Goal: Task Accomplishment & Management: Use online tool/utility

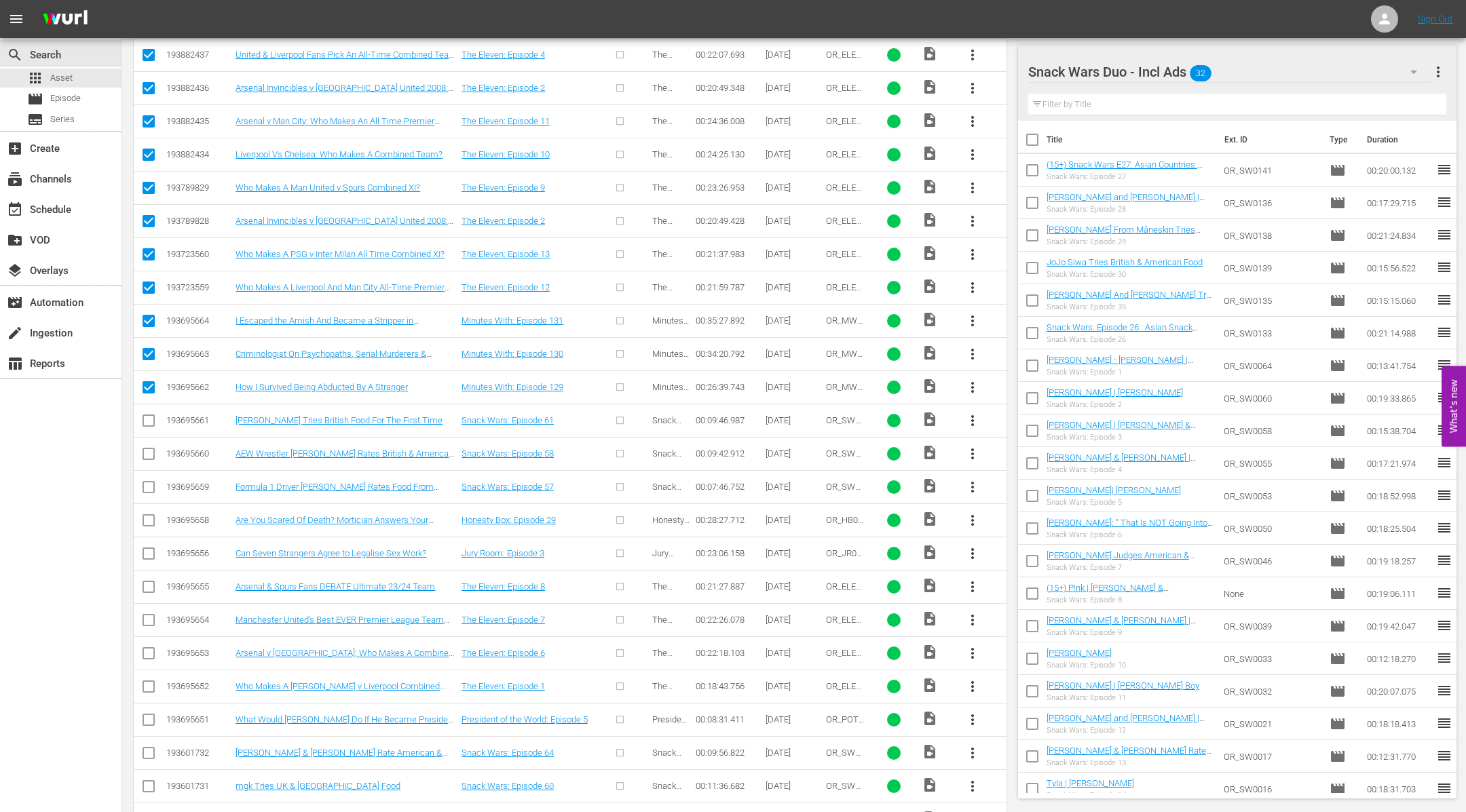
scroll to position [555, 0]
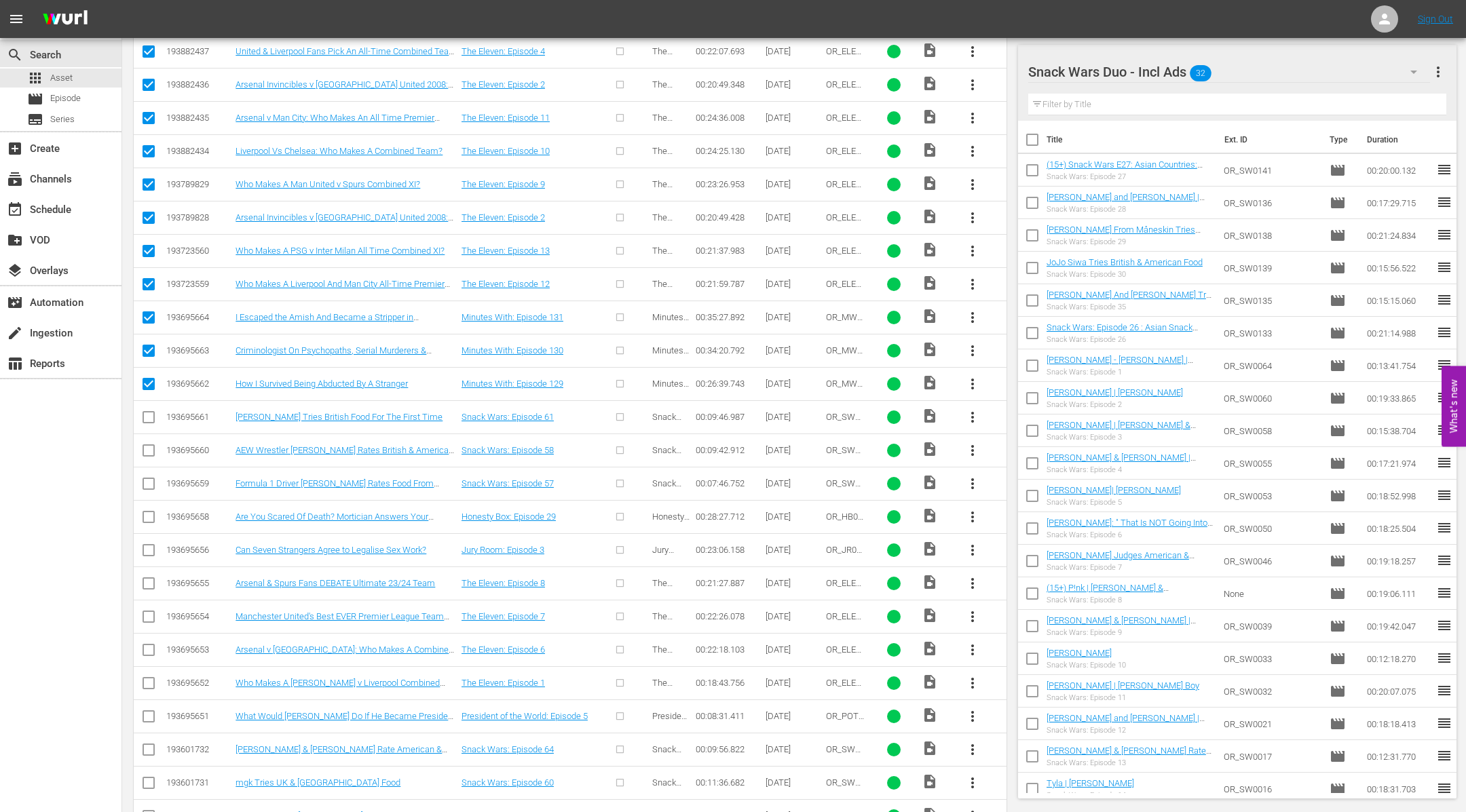
click at [149, 412] on input "checkbox" at bounding box center [148, 420] width 16 height 16
checkbox input "true"
click at [144, 445] on input "checkbox" at bounding box center [148, 453] width 16 height 16
checkbox input "true"
click at [144, 480] on input "checkbox" at bounding box center [148, 486] width 16 height 16
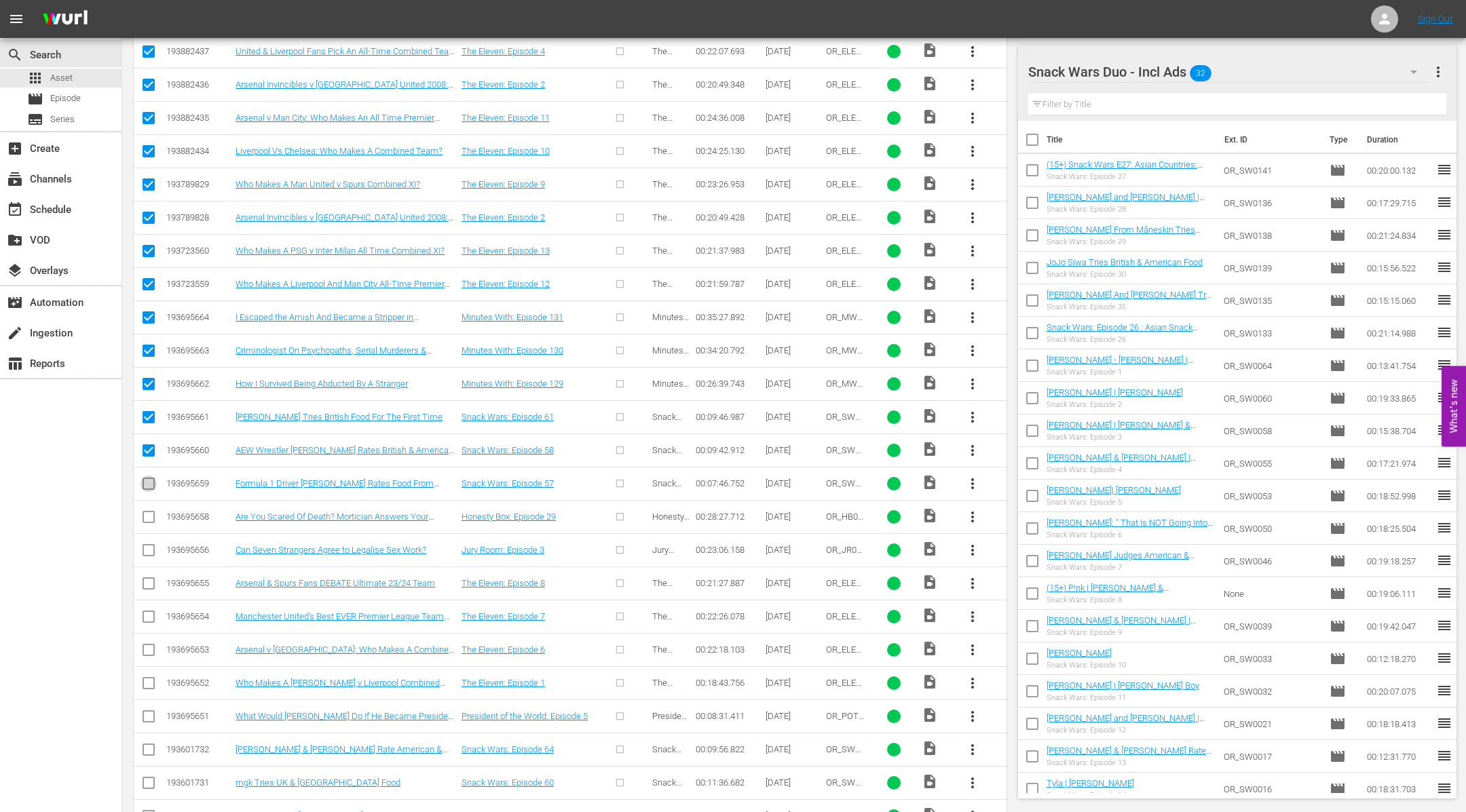
checkbox input "true"
click at [150, 512] on input "checkbox" at bounding box center [148, 519] width 16 height 16
checkbox input "true"
click at [150, 545] on input "checkbox" at bounding box center [148, 552] width 16 height 16
checkbox input "true"
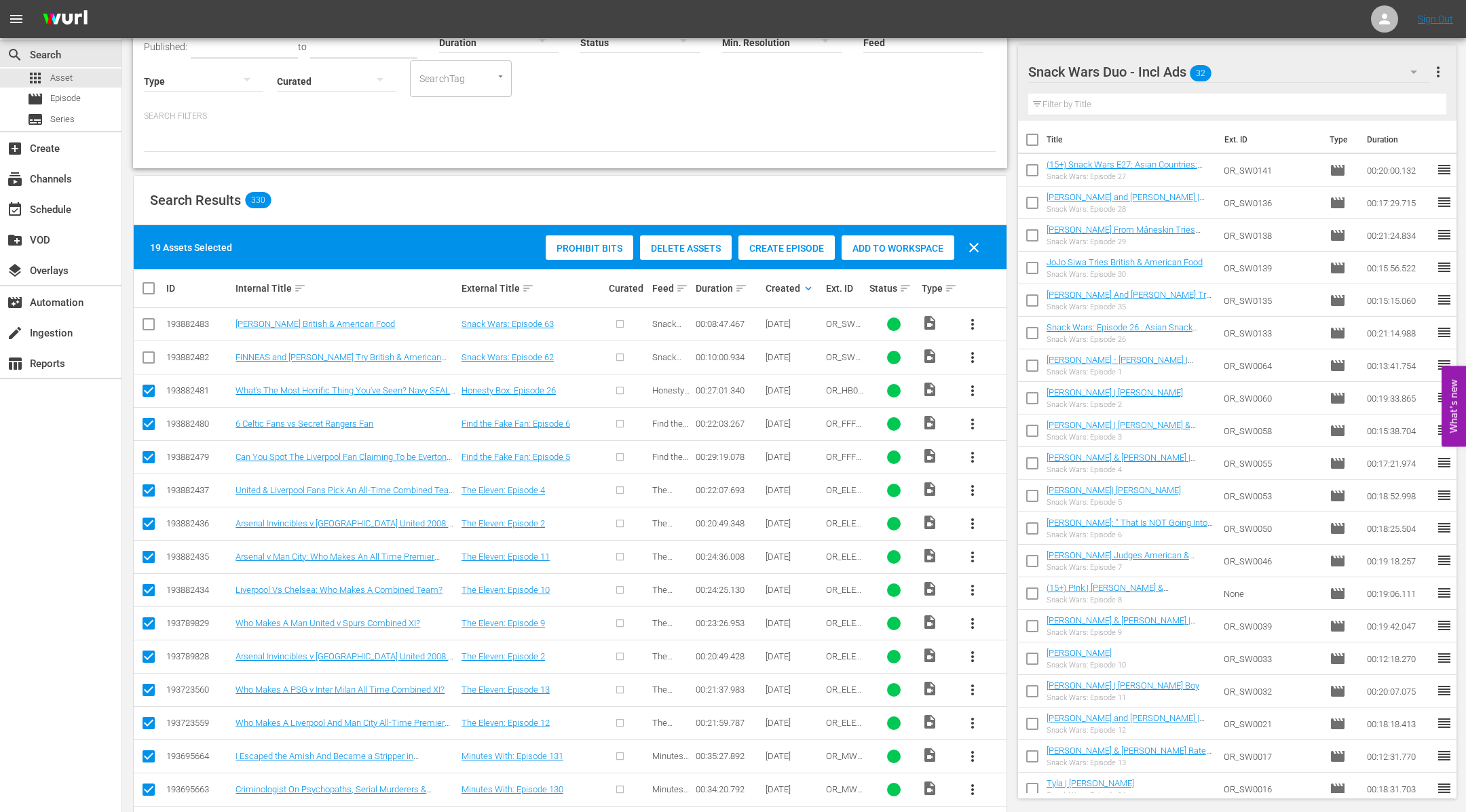
scroll to position [0, 0]
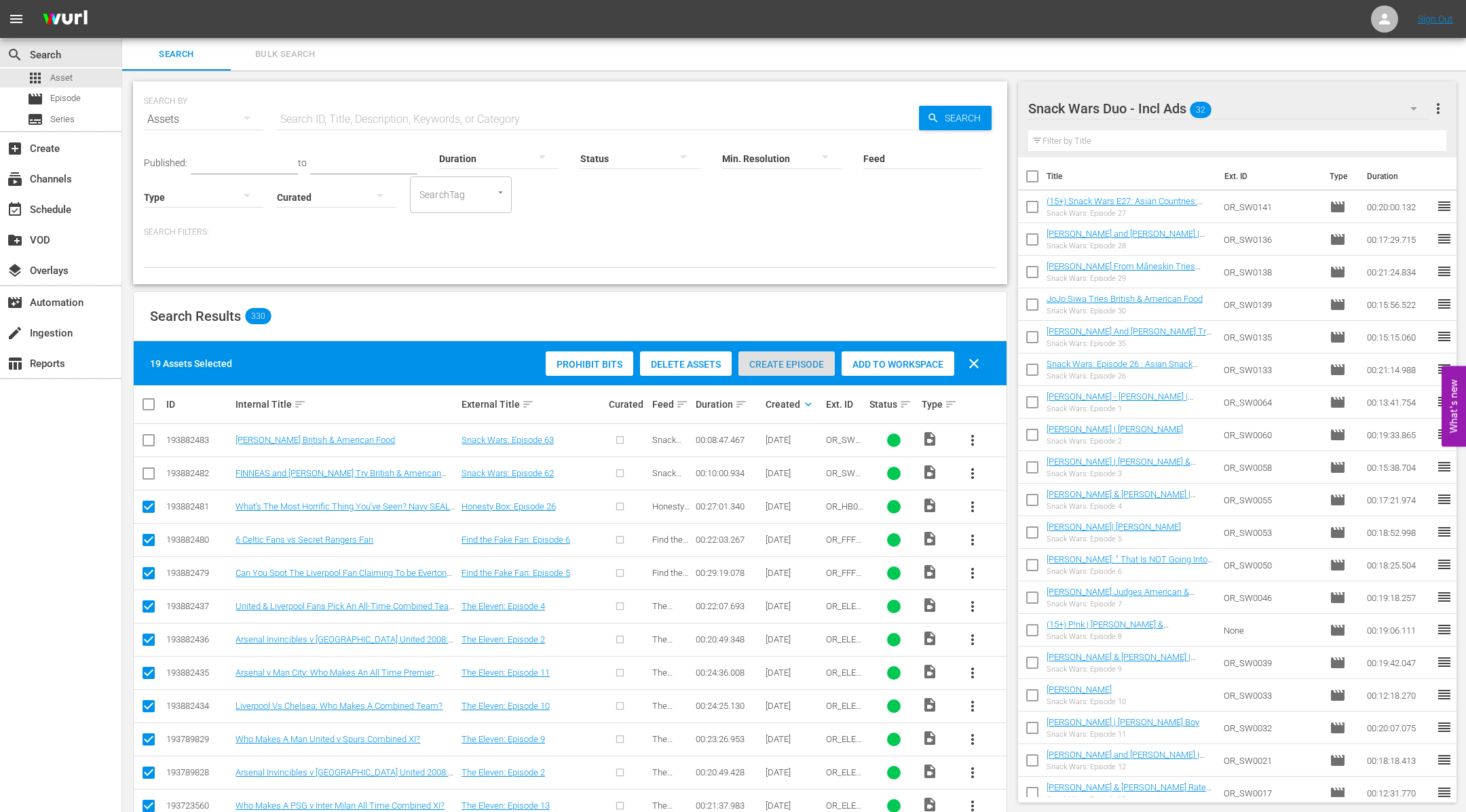
click at [786, 364] on span "Create Episode" at bounding box center [787, 364] width 97 height 11
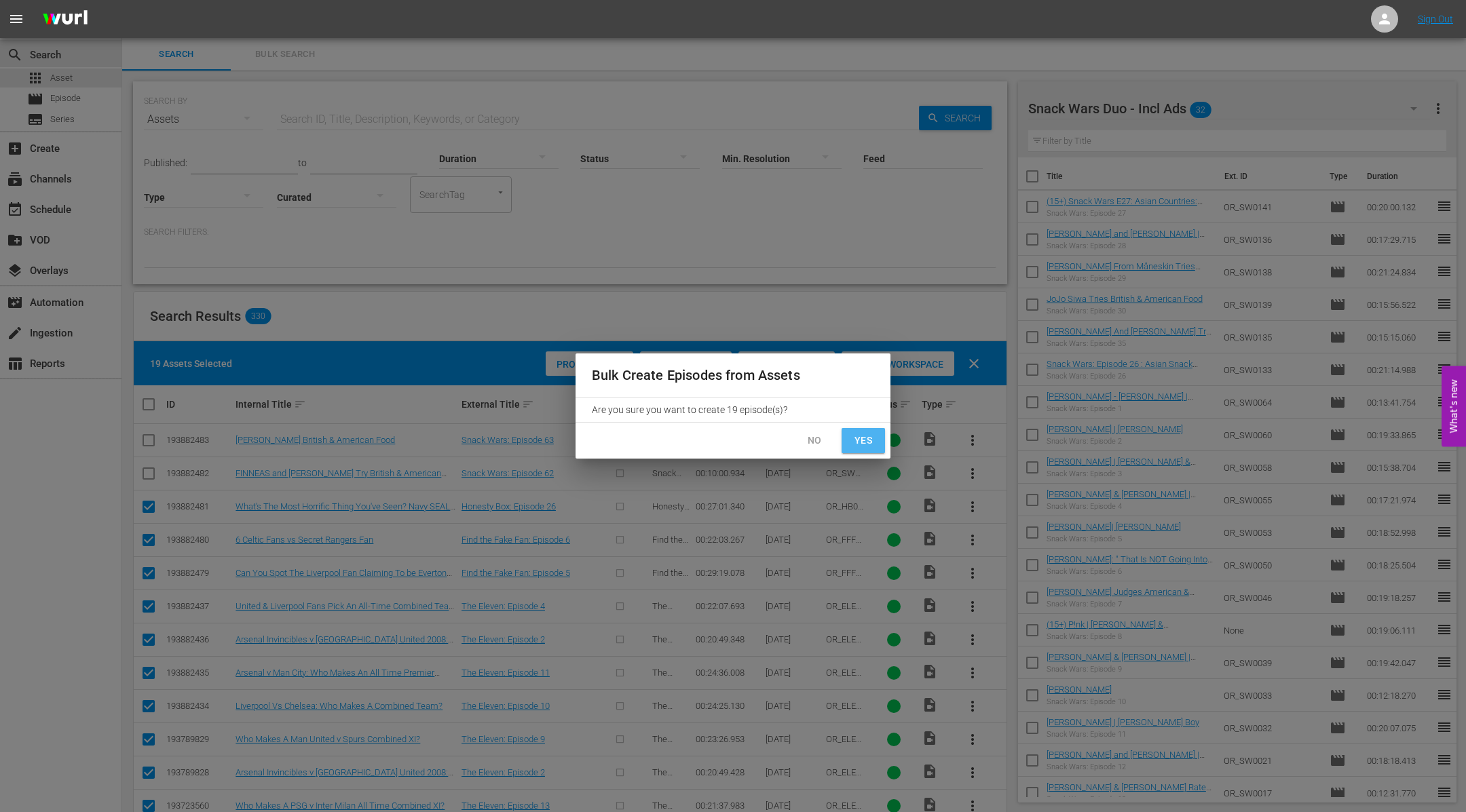
click at [859, 437] on span "Yes" at bounding box center [863, 440] width 21 height 17
checkbox input "false"
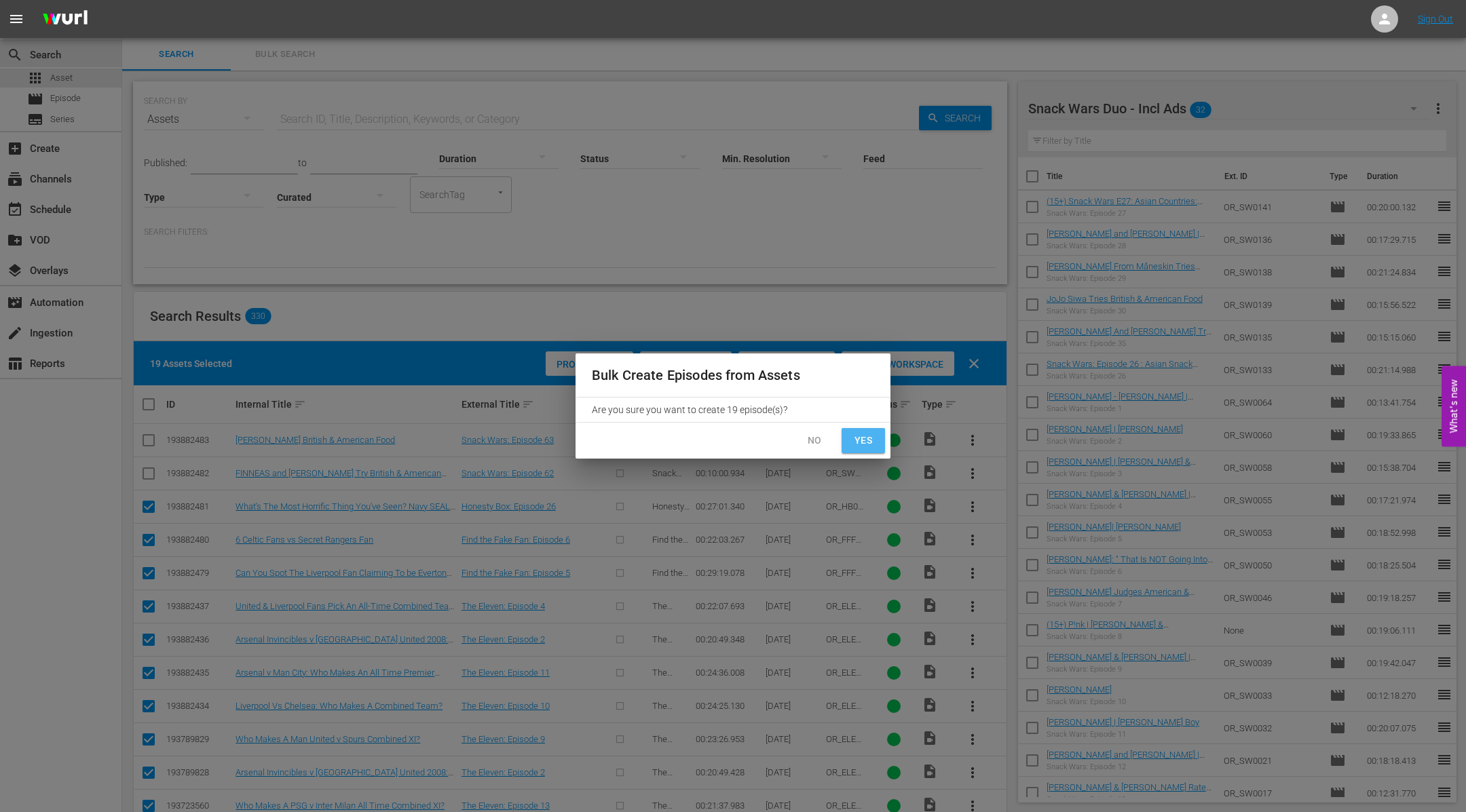
checkbox input "false"
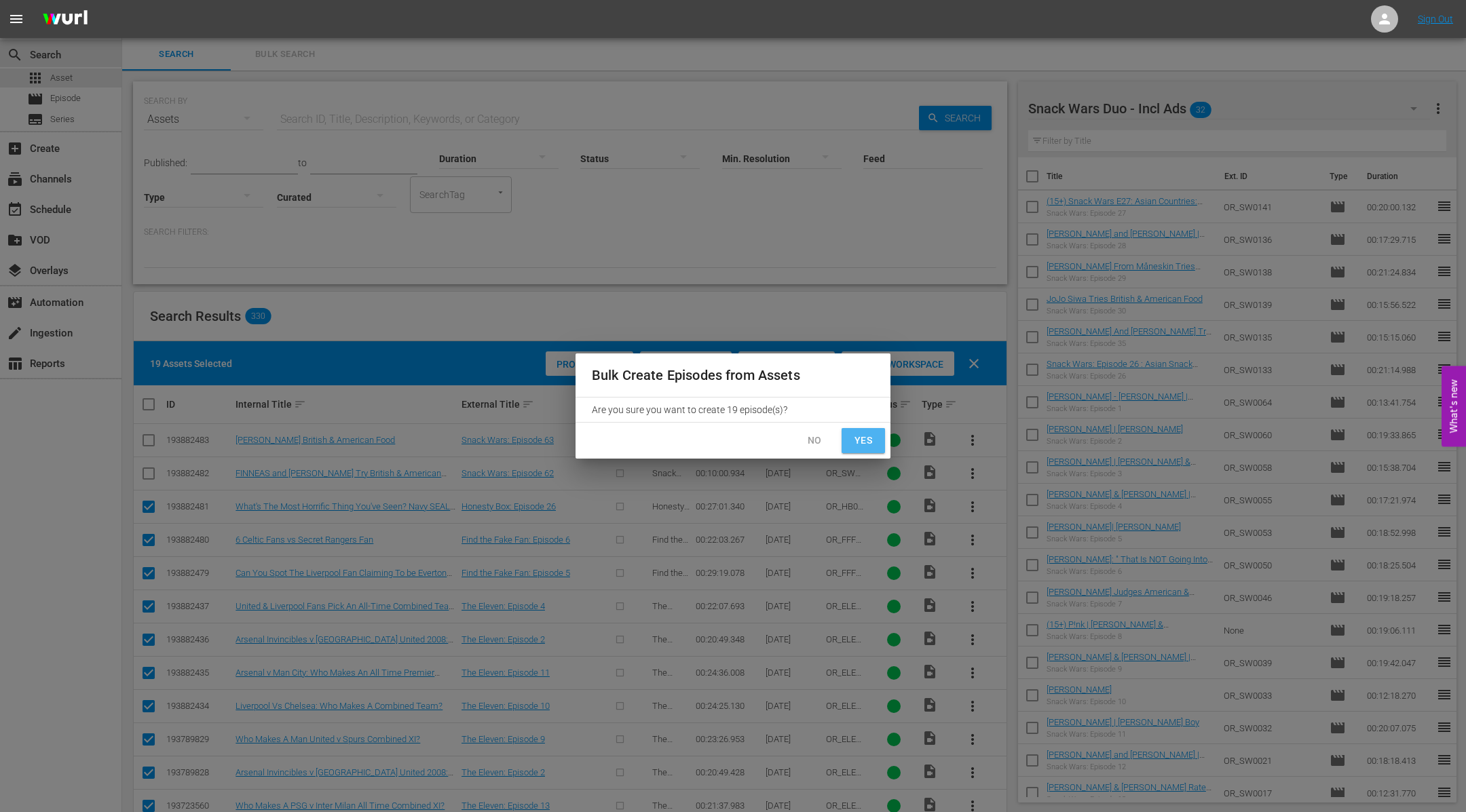
checkbox input "false"
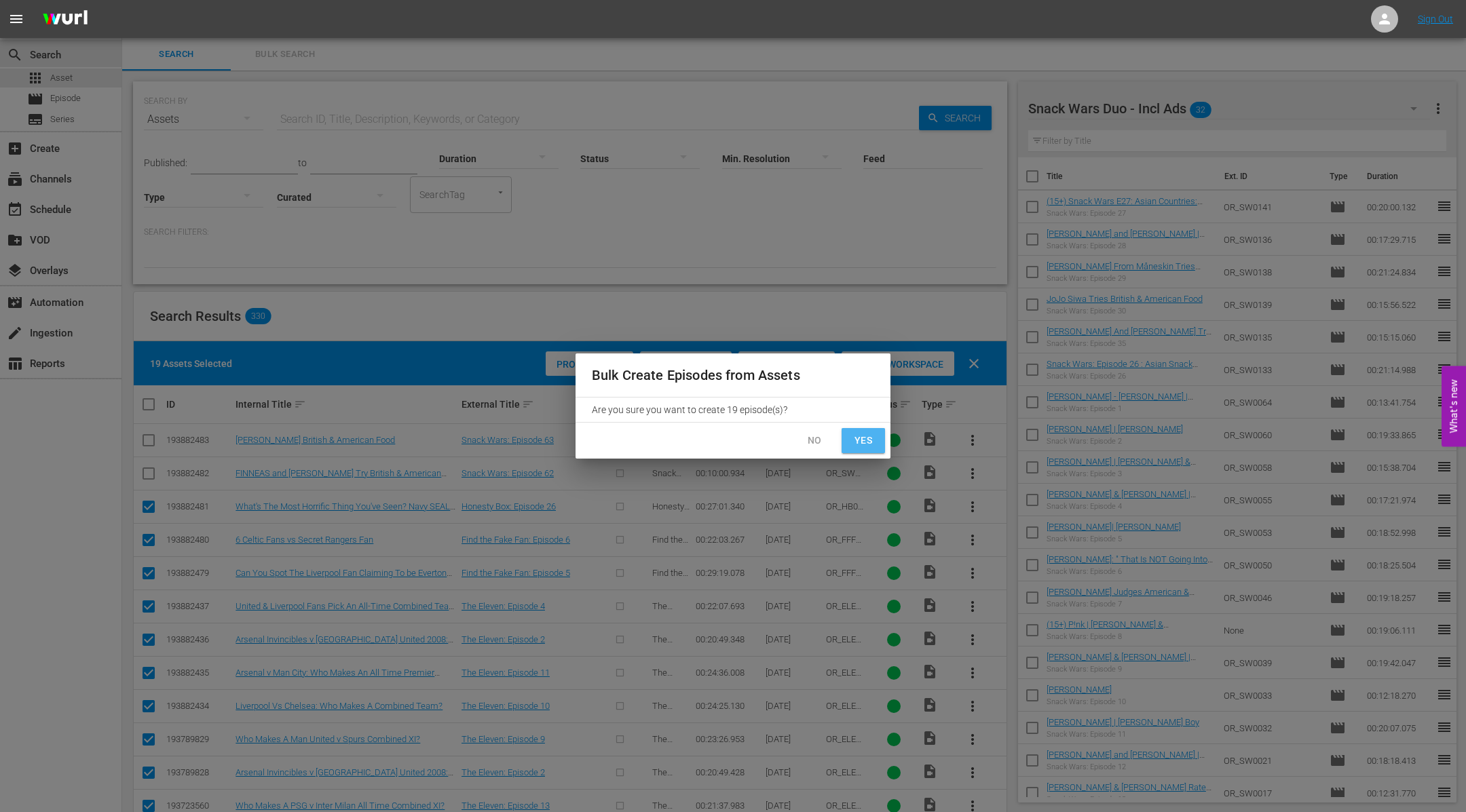
checkbox input "false"
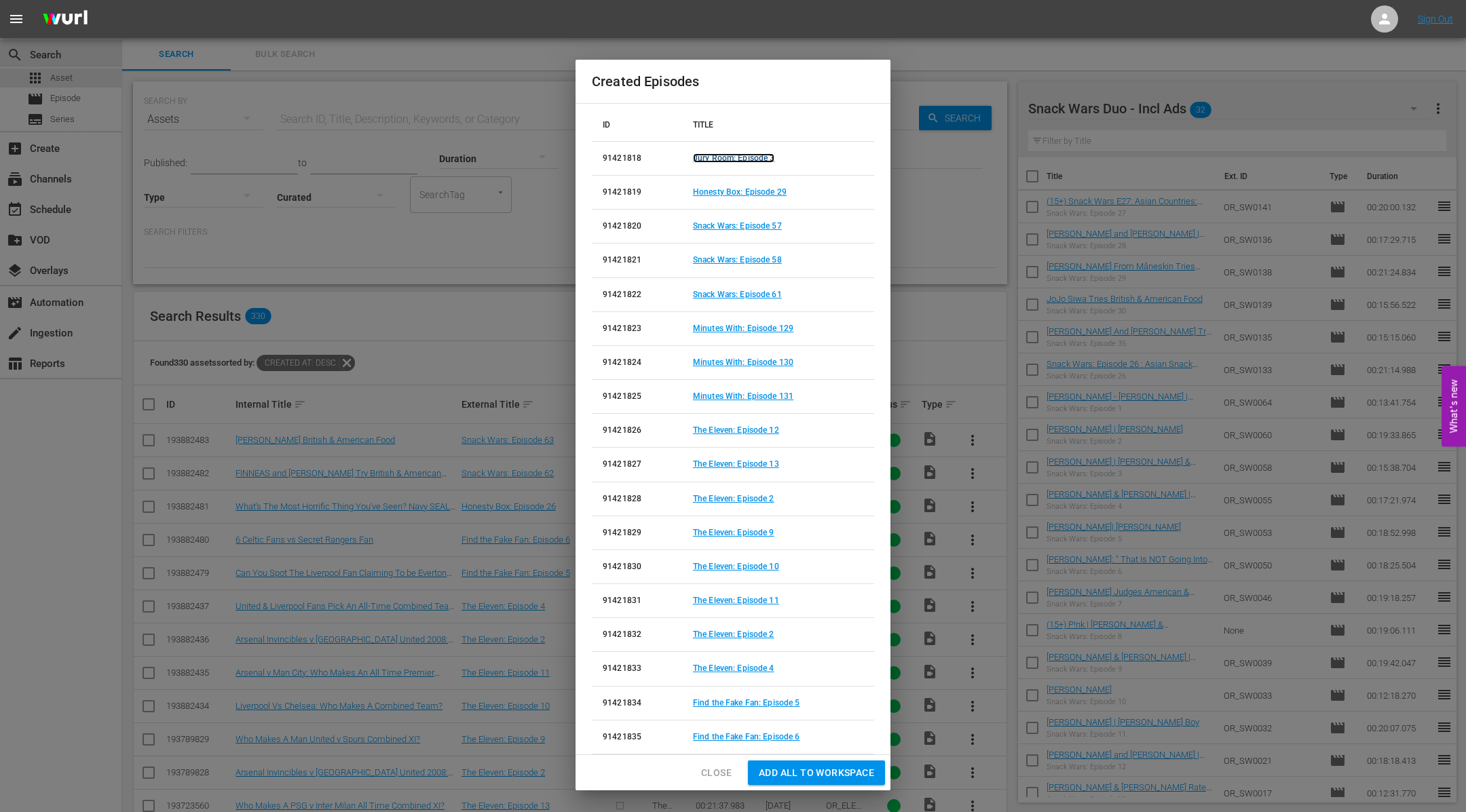
click at [765, 156] on link "Jury Room: Episode 3" at bounding box center [733, 158] width 82 height 9
click at [763, 190] on link "Honesty Box: Episode 29" at bounding box center [740, 192] width 93 height 9
click at [764, 222] on link "Snack Wars: Episode 57" at bounding box center [737, 226] width 89 height 9
click at [766, 258] on link "Snack Wars: Episode 58" at bounding box center [737, 260] width 89 height 9
click at [763, 292] on link "Snack Wars: Episode 61" at bounding box center [737, 294] width 89 height 9
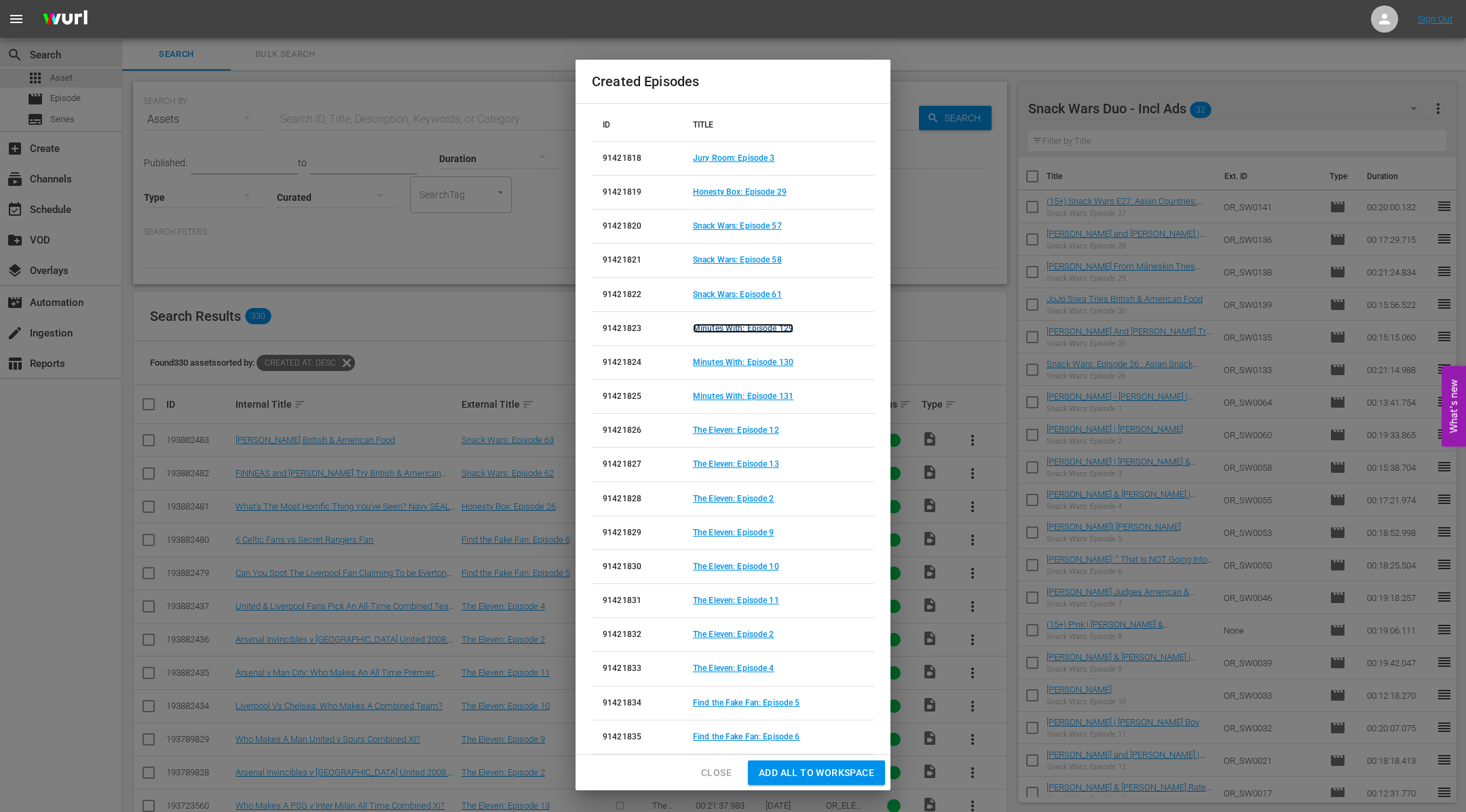
click at [759, 326] on link "Minutes With: Episode 129" at bounding box center [743, 328] width 100 height 9
click at [763, 359] on link "Minutes With: Episode 130" at bounding box center [743, 362] width 100 height 9
click at [771, 391] on link "Minutes With: Episode 131" at bounding box center [743, 396] width 100 height 9
click at [755, 425] on link "The Eleven: Episode 12" at bounding box center [736, 430] width 86 height 9
click at [749, 460] on link "The Eleven: Episode 13" at bounding box center [736, 464] width 86 height 9
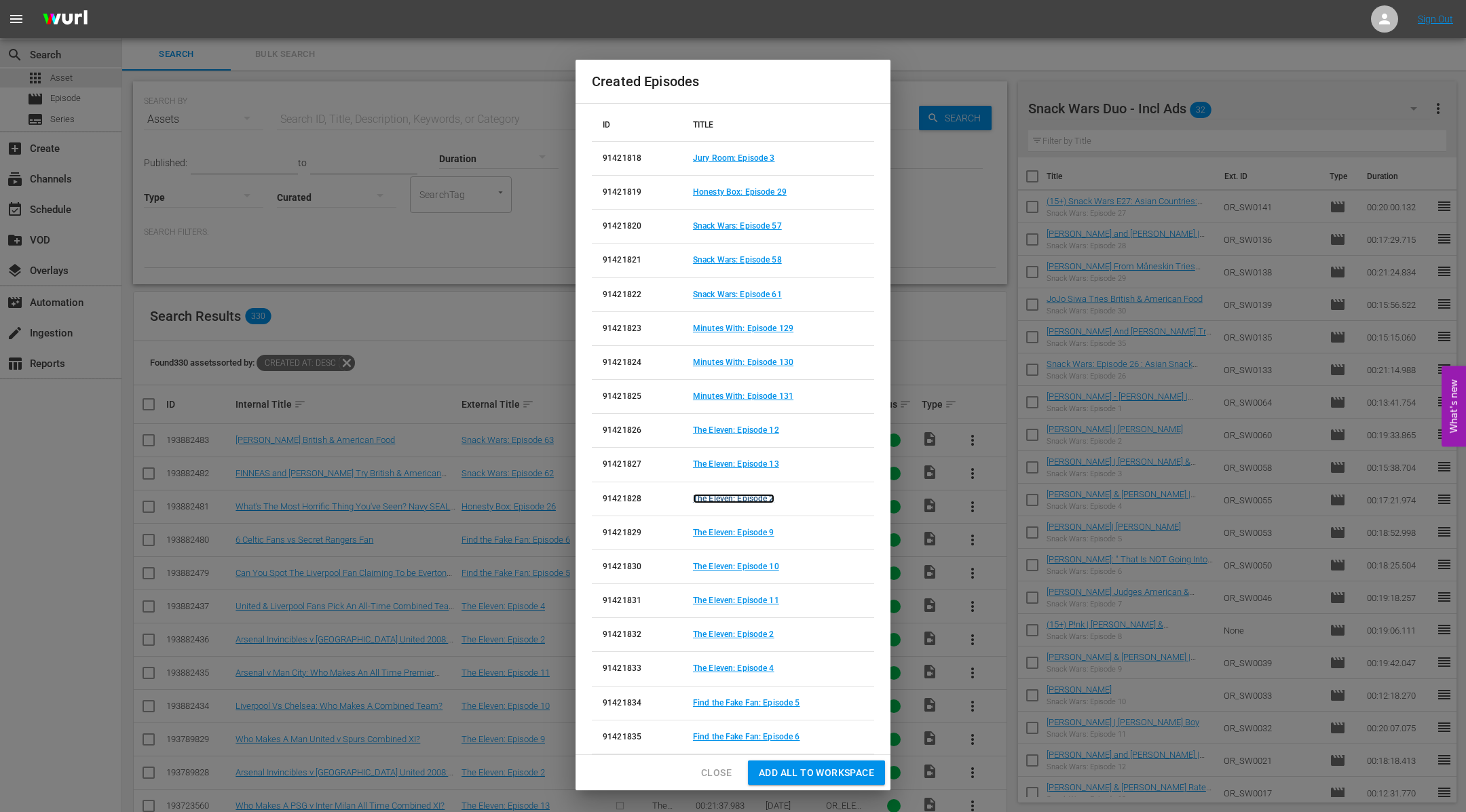
click at [750, 494] on link "The Eleven: Episode 2" at bounding box center [733, 499] width 81 height 9
click at [744, 528] on link "The Eleven: Episode 9" at bounding box center [733, 532] width 81 height 9
click at [744, 564] on link "The Eleven: Episode 10" at bounding box center [736, 566] width 86 height 9
click at [747, 596] on link "The Eleven: Episode 11" at bounding box center [736, 601] width 86 height 9
click at [750, 630] on link "The Eleven: Episode 2" at bounding box center [733, 634] width 81 height 9
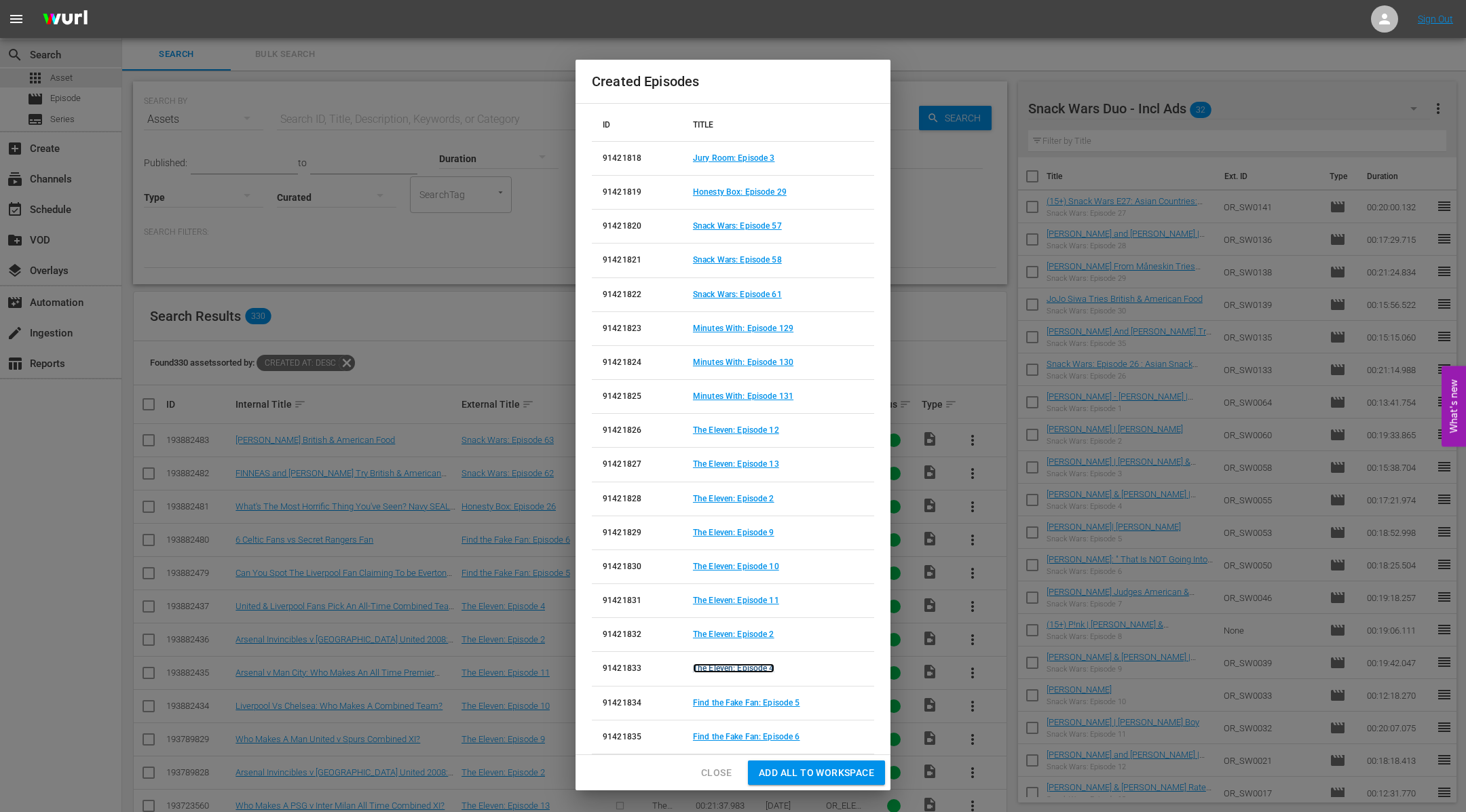
click at [757, 663] on link "The Eleven: Episode 4" at bounding box center [733, 668] width 81 height 9
click at [754, 699] on link "Find the Fake Fan: Episode 5" at bounding box center [746, 702] width 107 height 9
click at [750, 732] on link "Find the Fake Fan: Episode 6" at bounding box center [746, 737] width 107 height 9
click at [750, 733] on link "Honesty Box: Episode 26" at bounding box center [740, 738] width 93 height 9
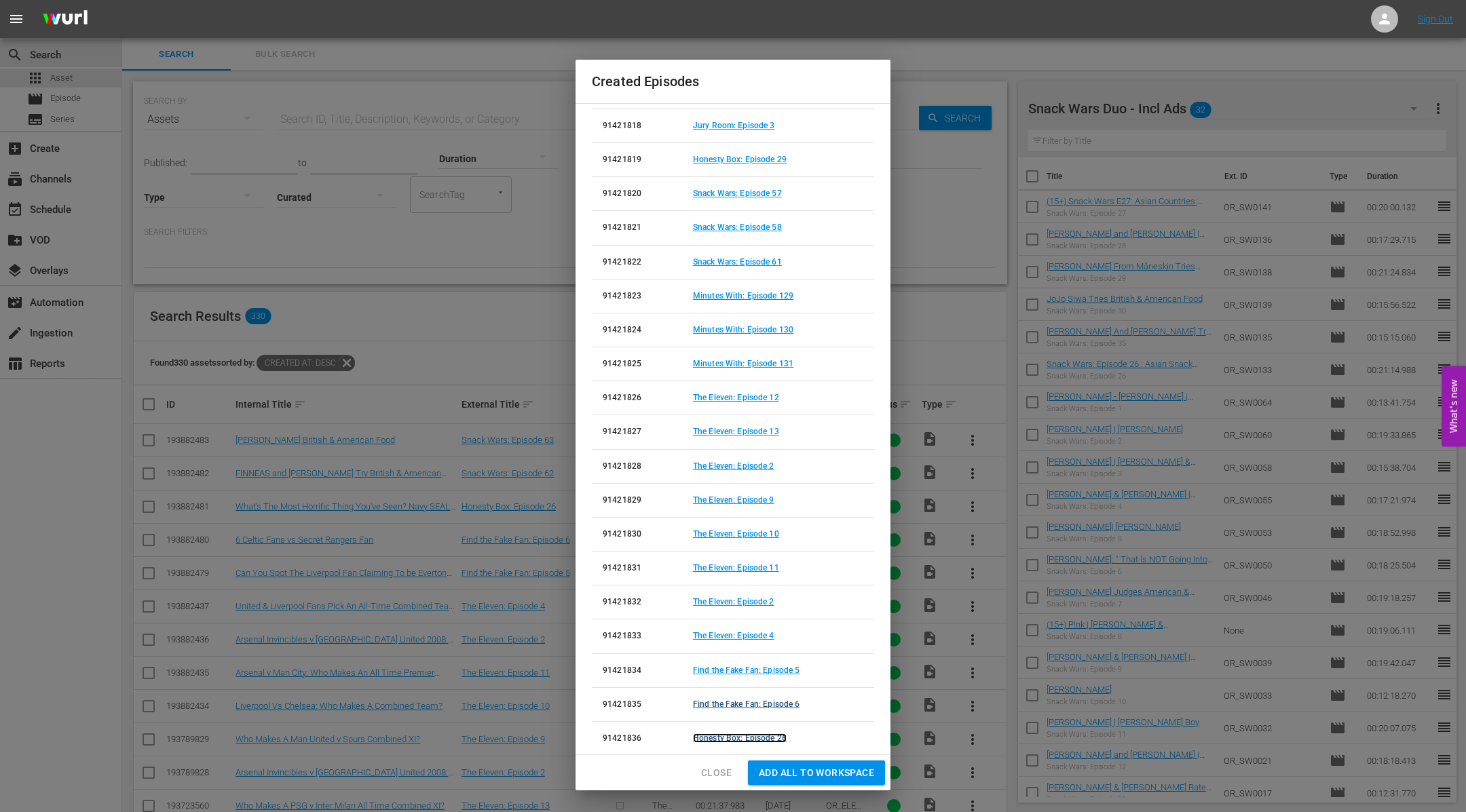
scroll to position [34, 0]
click at [726, 768] on span "Close" at bounding box center [717, 773] width 31 height 17
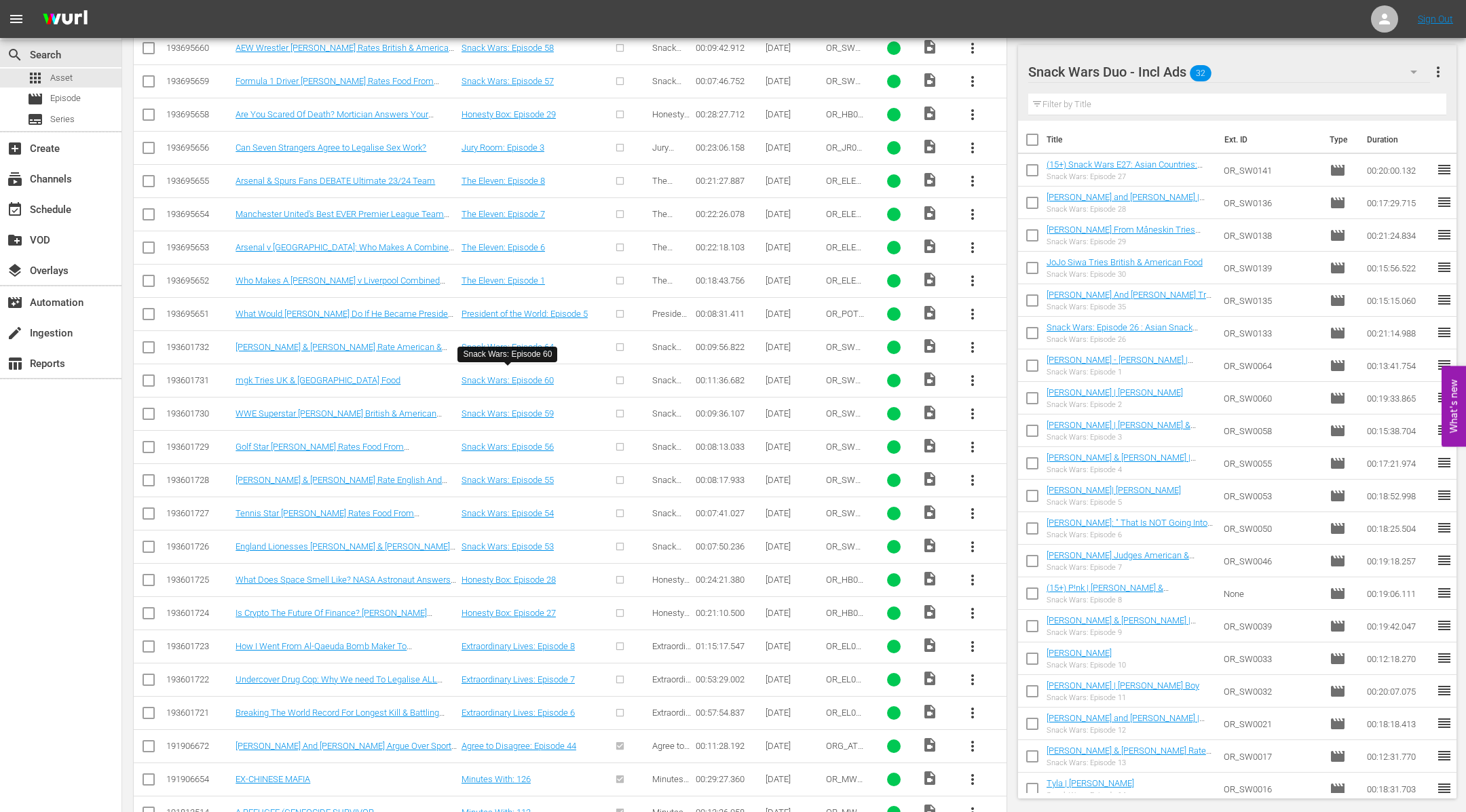
scroll to position [958, 0]
click at [149, 175] on input "checkbox" at bounding box center [148, 182] width 16 height 16
checkbox input "true"
click at [150, 211] on input "checkbox" at bounding box center [148, 215] width 16 height 16
checkbox input "true"
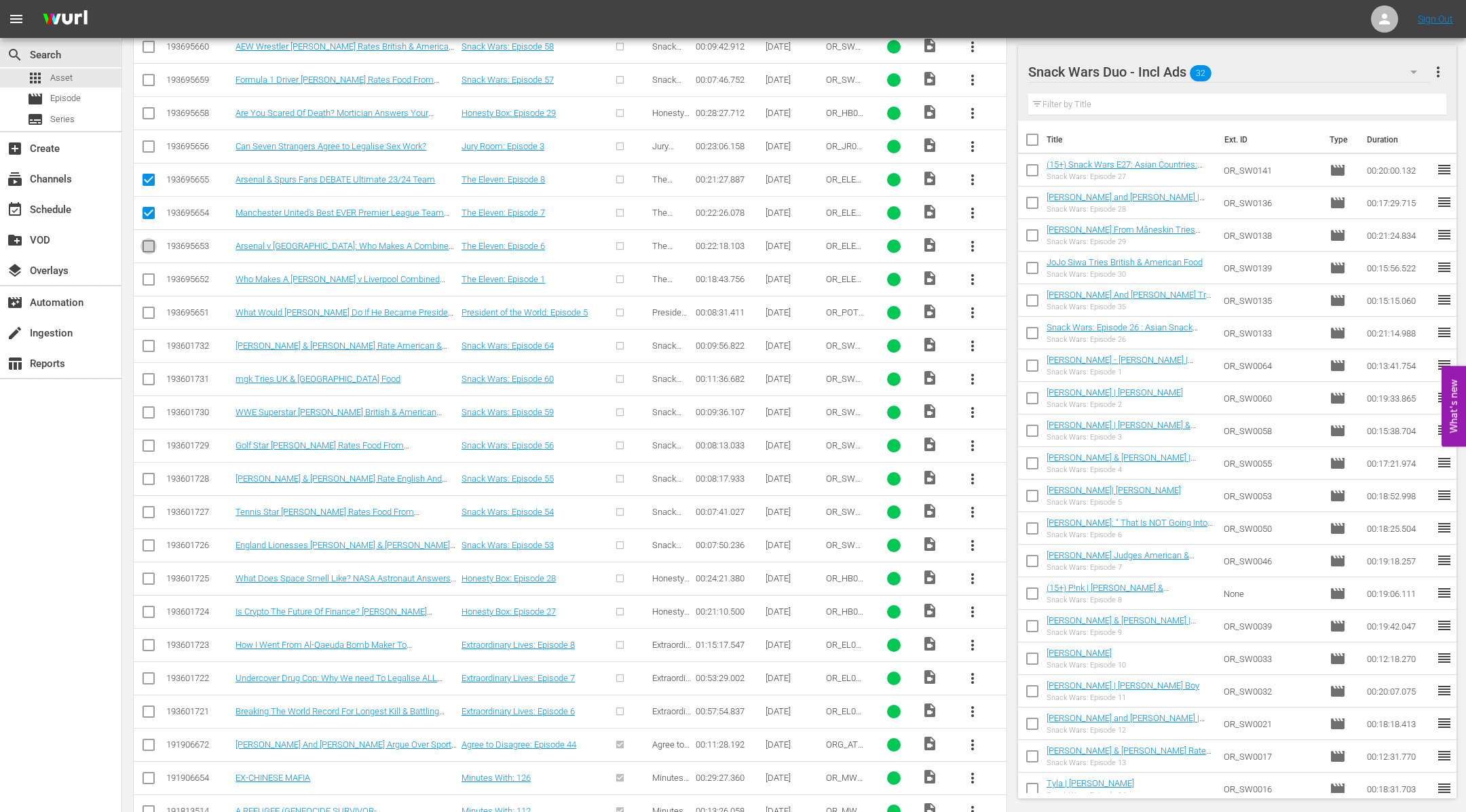
click at [148, 241] on input "checkbox" at bounding box center [148, 248] width 16 height 16
checkbox input "true"
click at [149, 274] on input "checkbox" at bounding box center [148, 282] width 16 height 16
checkbox input "true"
click at [148, 307] on input "checkbox" at bounding box center [148, 315] width 16 height 16
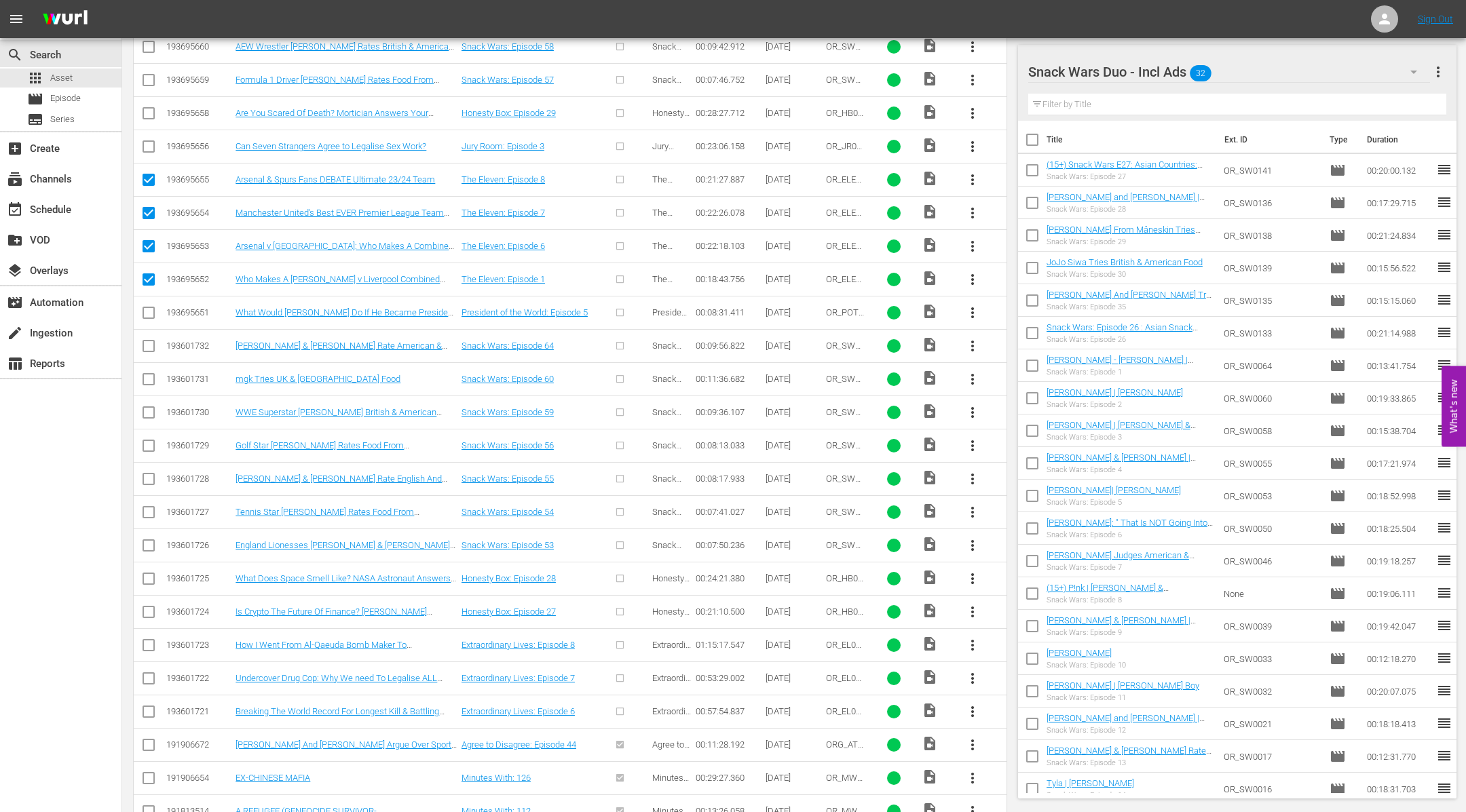
checkbox input "true"
click at [151, 341] on input "checkbox" at bounding box center [148, 349] width 16 height 16
checkbox input "true"
click at [149, 377] on input "checkbox" at bounding box center [148, 381] width 16 height 16
checkbox input "true"
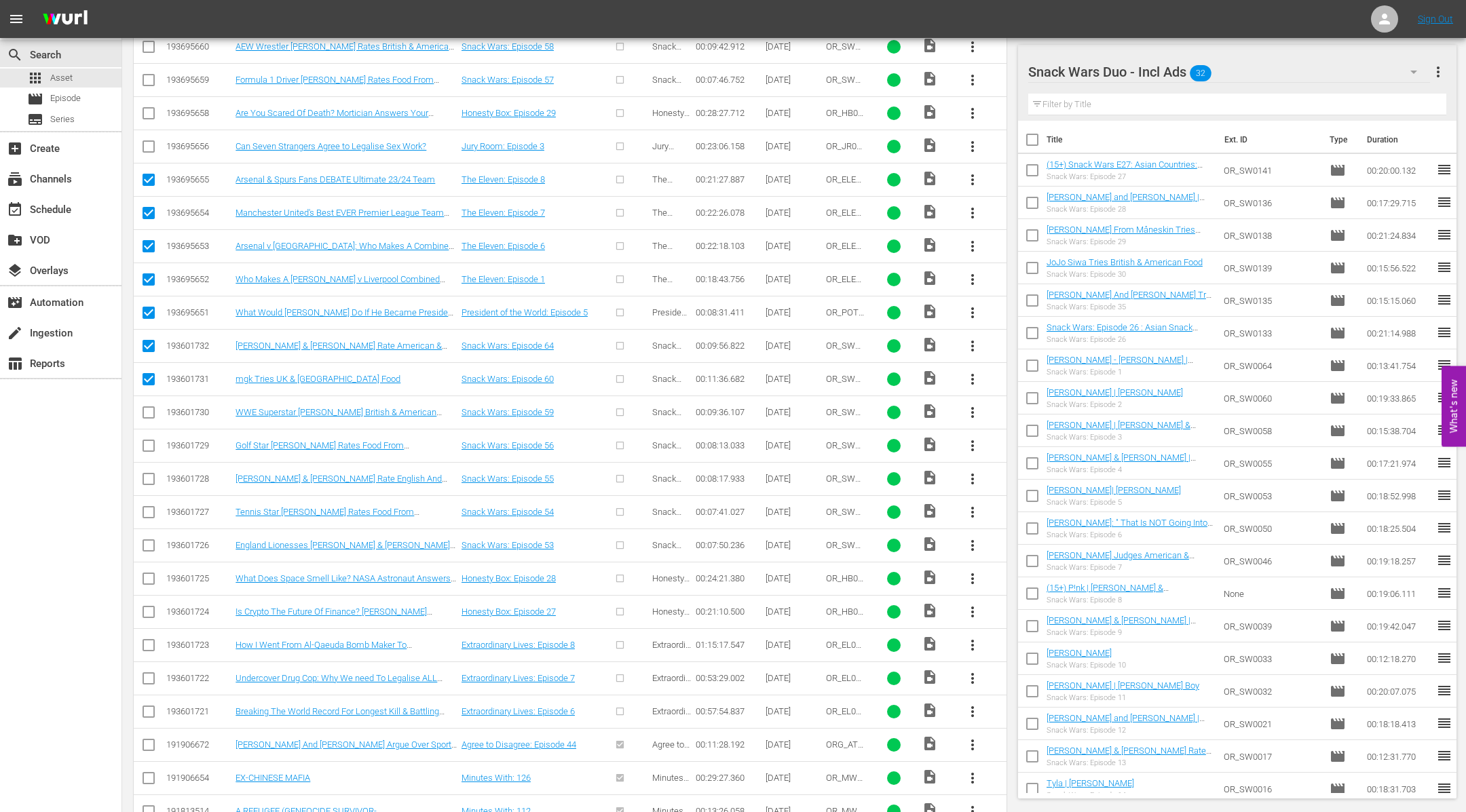
click at [150, 408] on input "checkbox" at bounding box center [148, 414] width 16 height 16
checkbox input "true"
click at [149, 444] on input "checkbox" at bounding box center [148, 448] width 16 height 16
checkbox input "true"
click at [150, 473] on input "checkbox" at bounding box center [148, 481] width 16 height 16
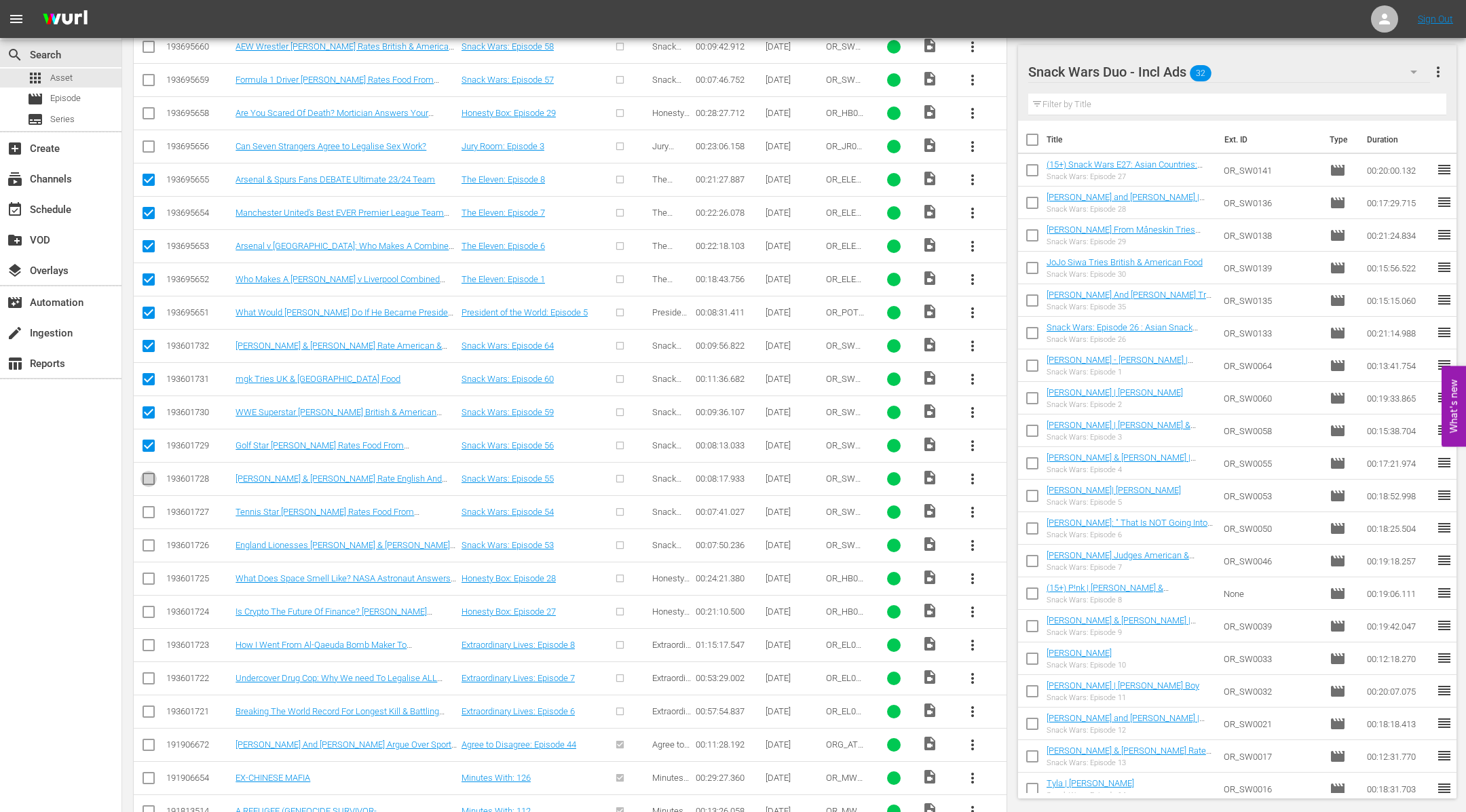
checkbox input "true"
click at [149, 507] on input "checkbox" at bounding box center [148, 515] width 16 height 16
checkbox input "true"
click at [146, 540] on input "checkbox" at bounding box center [148, 548] width 16 height 16
checkbox input "true"
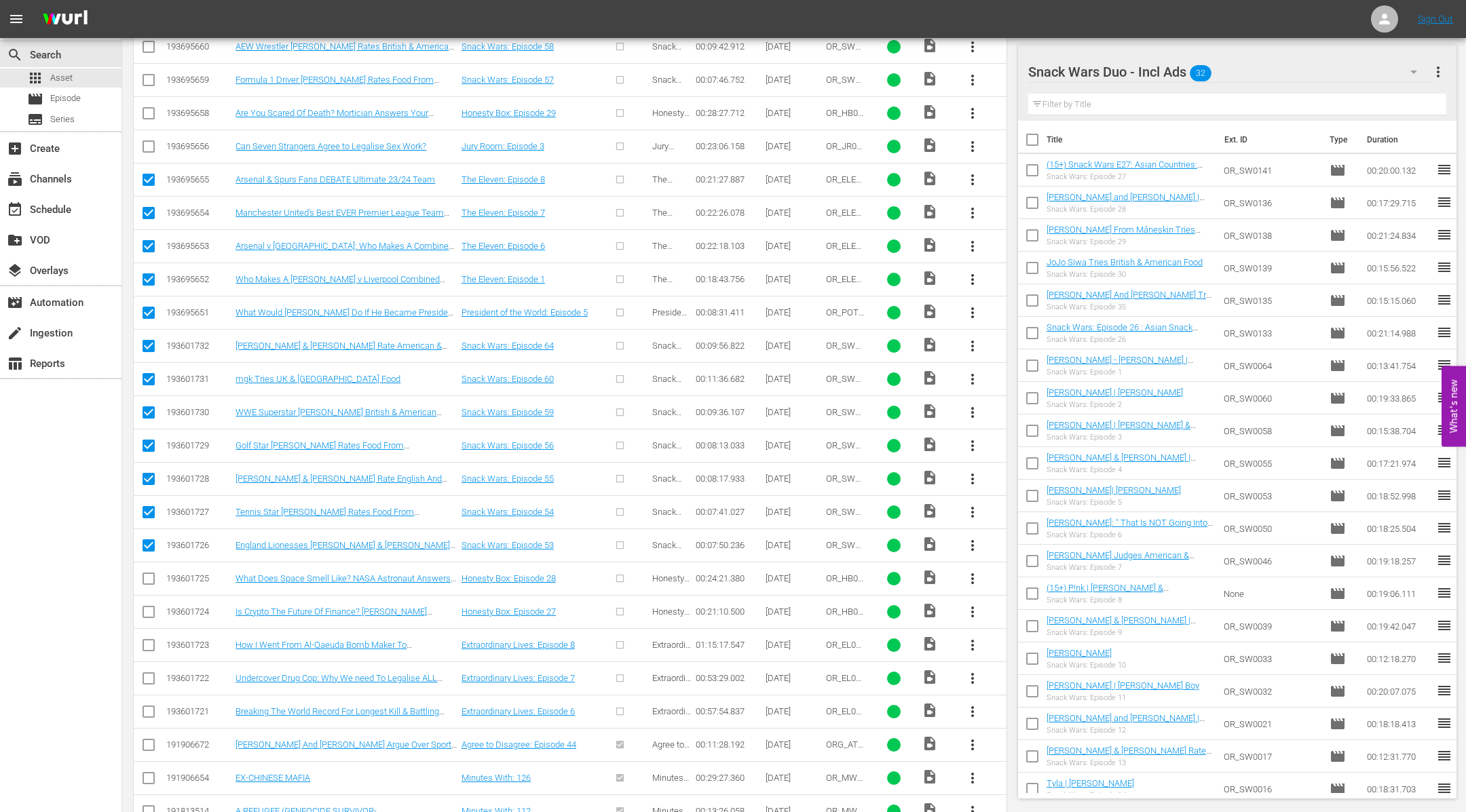
click at [149, 573] on input "checkbox" at bounding box center [148, 581] width 16 height 16
checkbox input "true"
click at [146, 607] on input "checkbox" at bounding box center [148, 614] width 16 height 16
checkbox input "true"
click at [143, 640] on input "checkbox" at bounding box center [148, 647] width 16 height 16
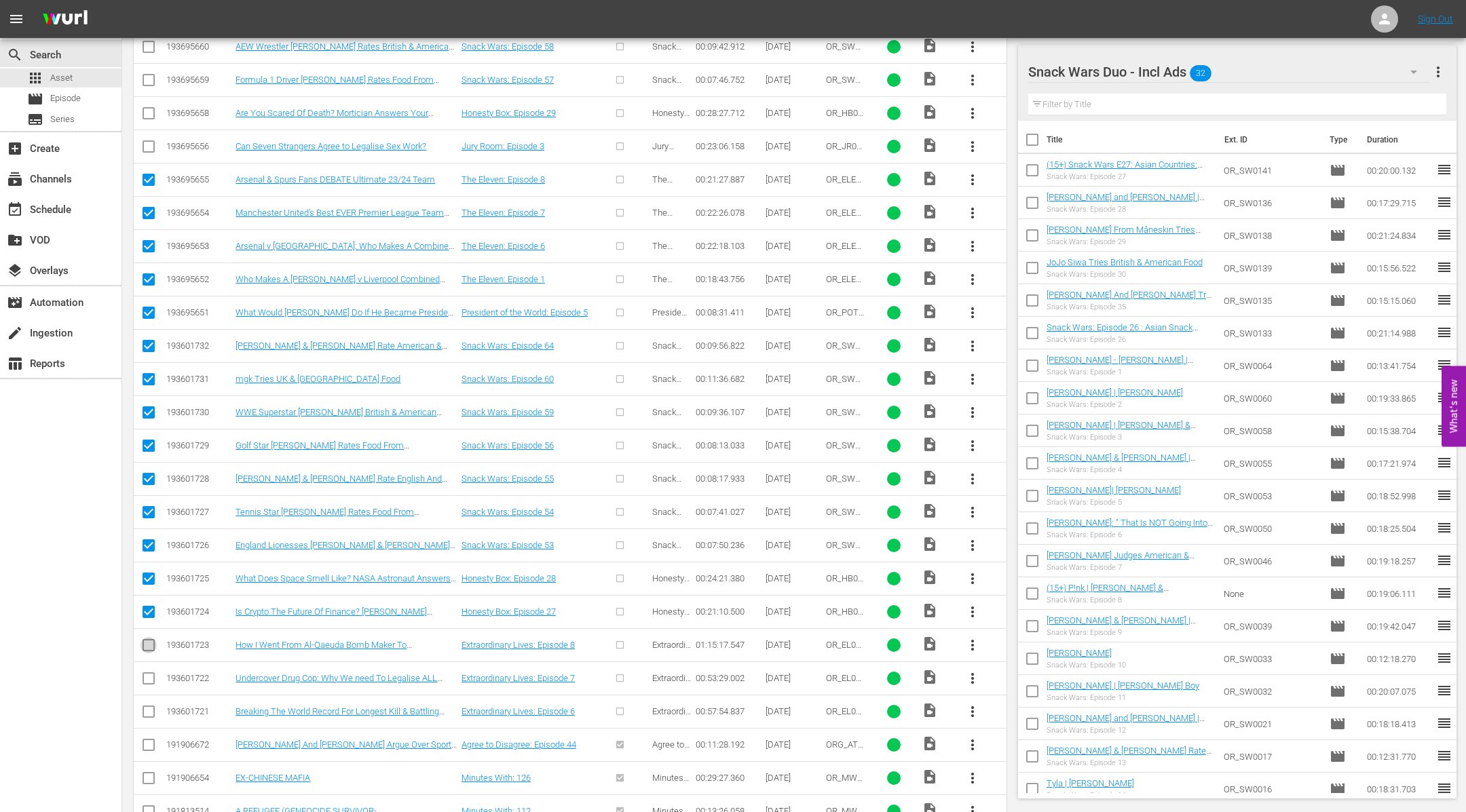
checkbox input "true"
click at [150, 673] on input "checkbox" at bounding box center [148, 681] width 16 height 16
checkbox input "true"
click at [147, 706] on input "checkbox" at bounding box center [148, 714] width 16 height 16
checkbox input "true"
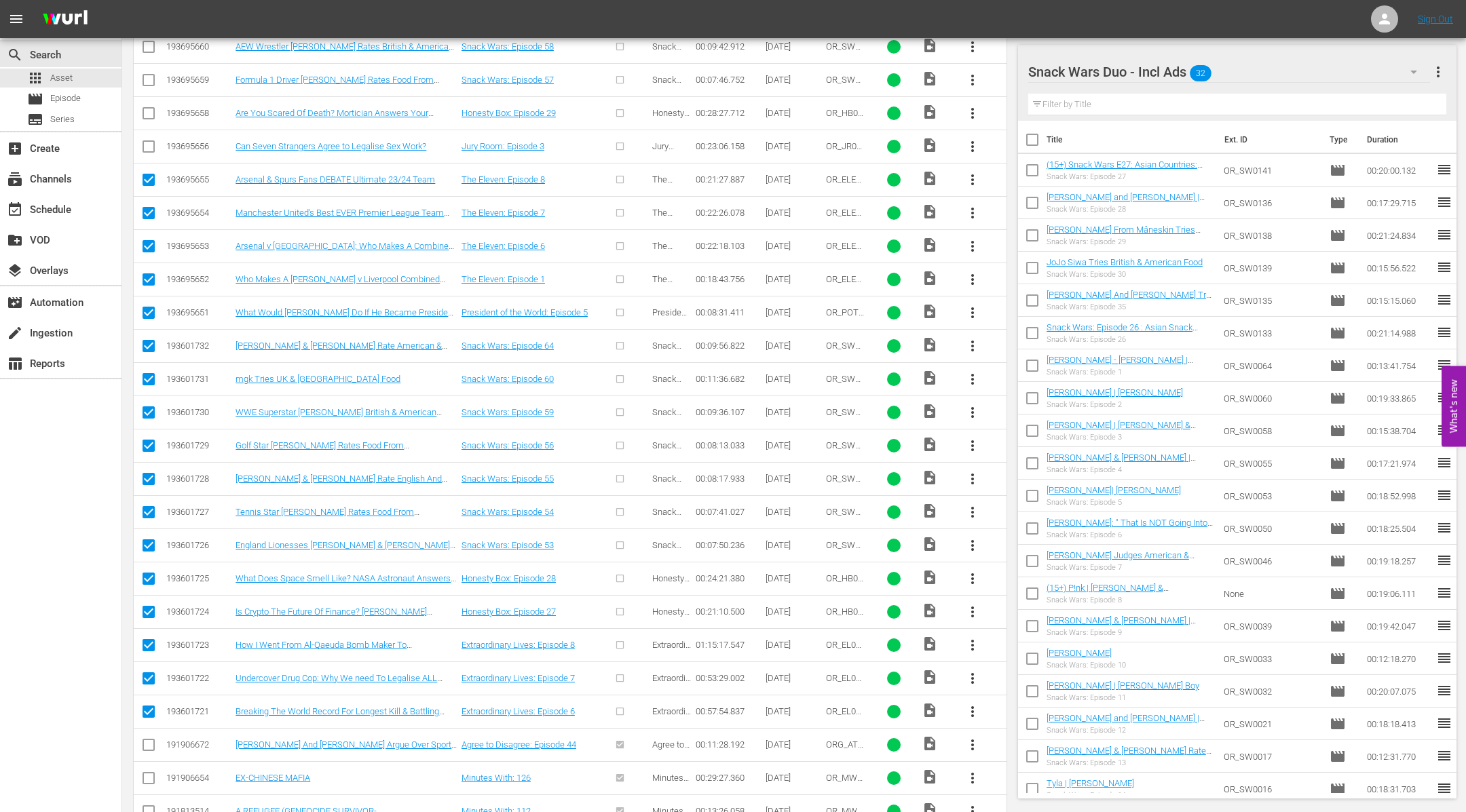
click at [149, 739] on input "checkbox" at bounding box center [148, 747] width 16 height 16
checkbox input "false"
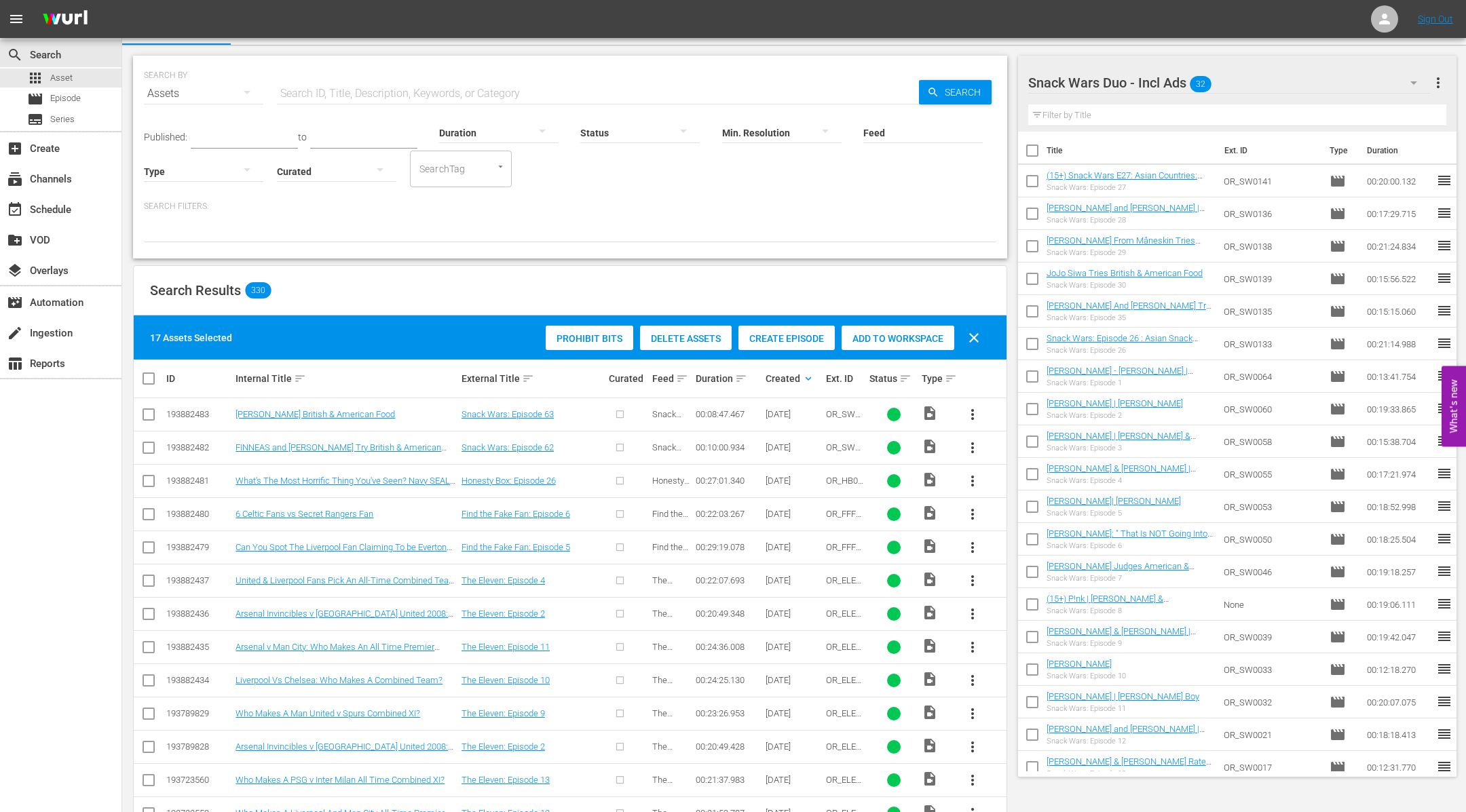
scroll to position [0, 0]
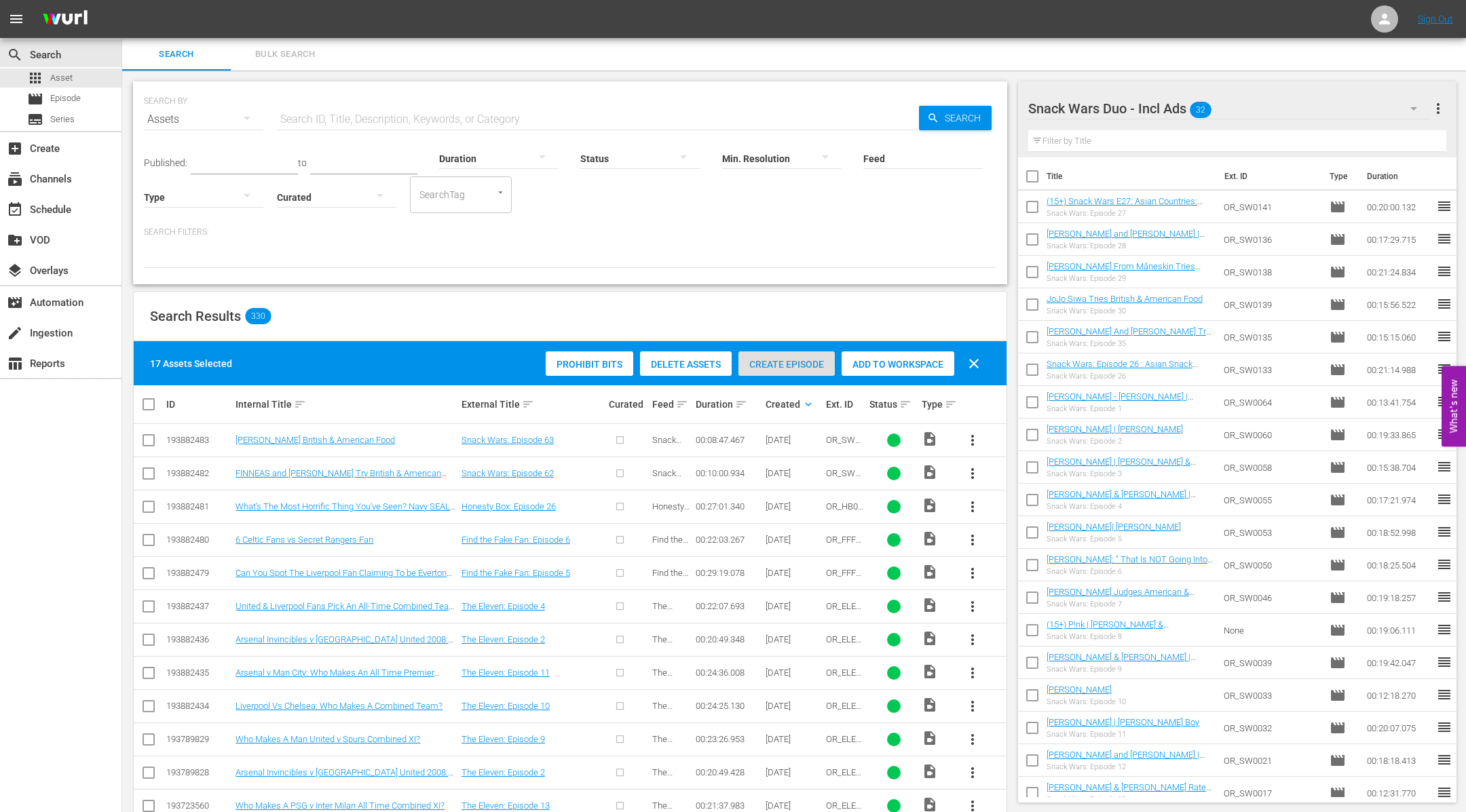
click at [792, 359] on span "Create Episode" at bounding box center [787, 364] width 97 height 11
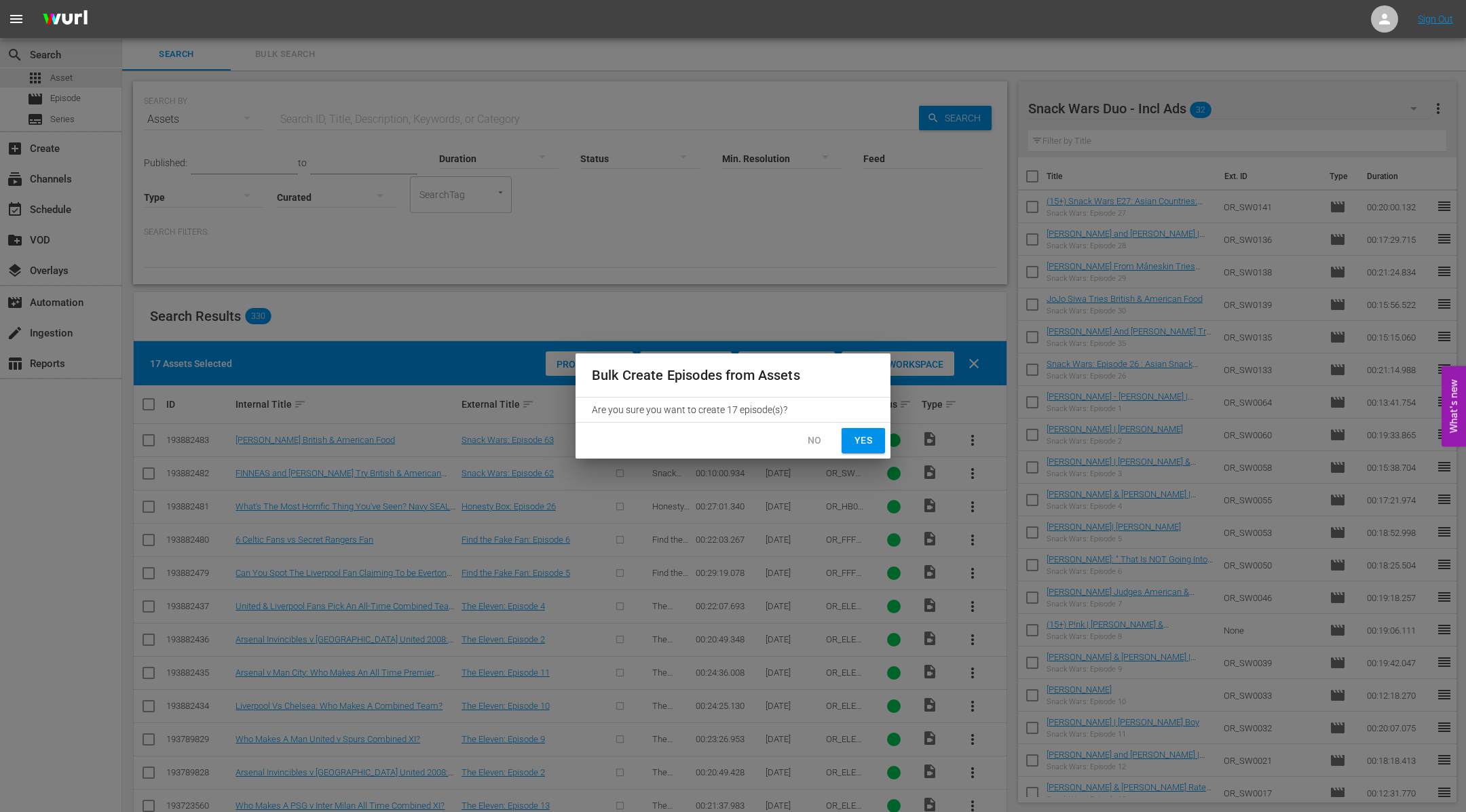
click at [863, 443] on span "Yes" at bounding box center [863, 440] width 21 height 17
checkbox input "false"
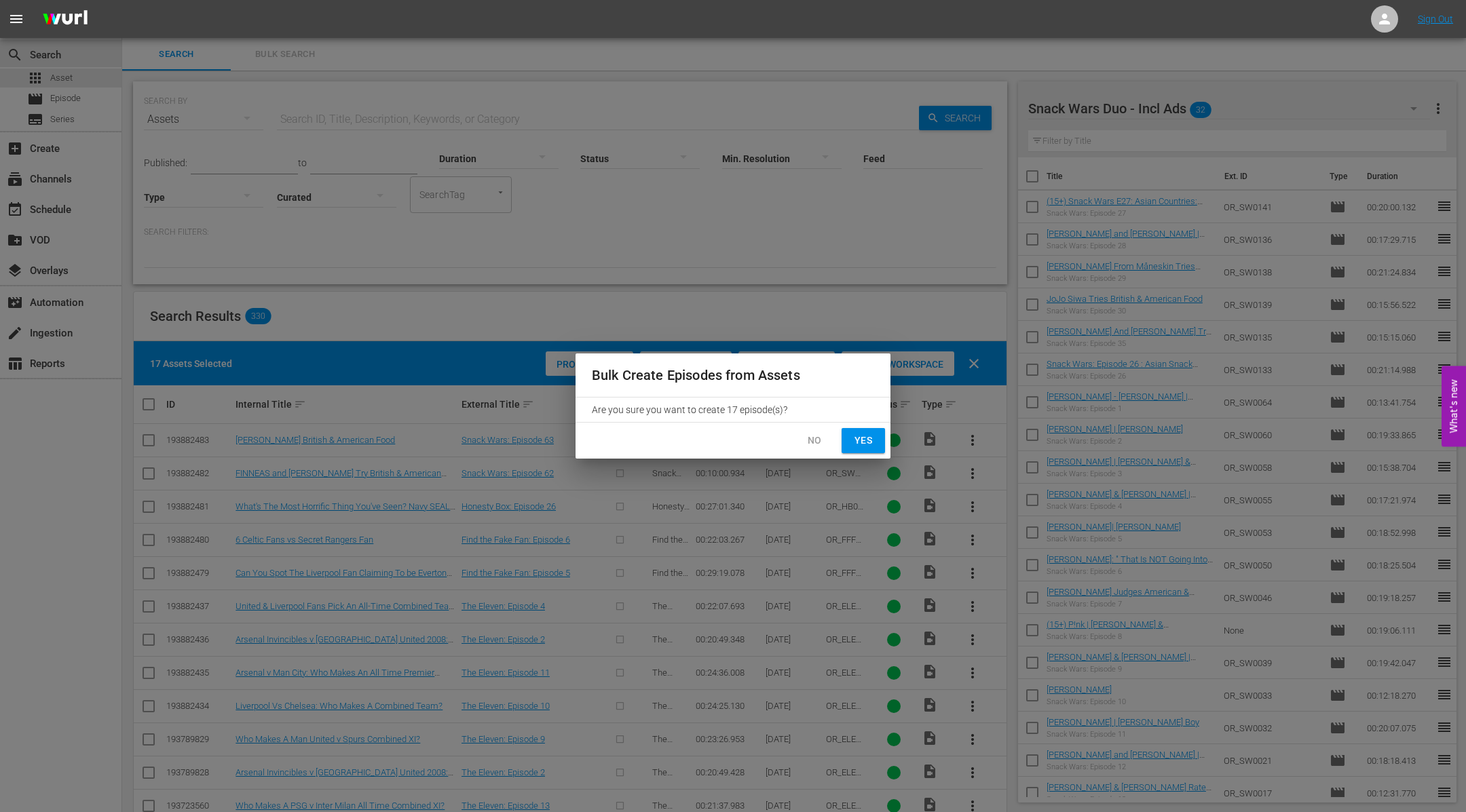
checkbox input "false"
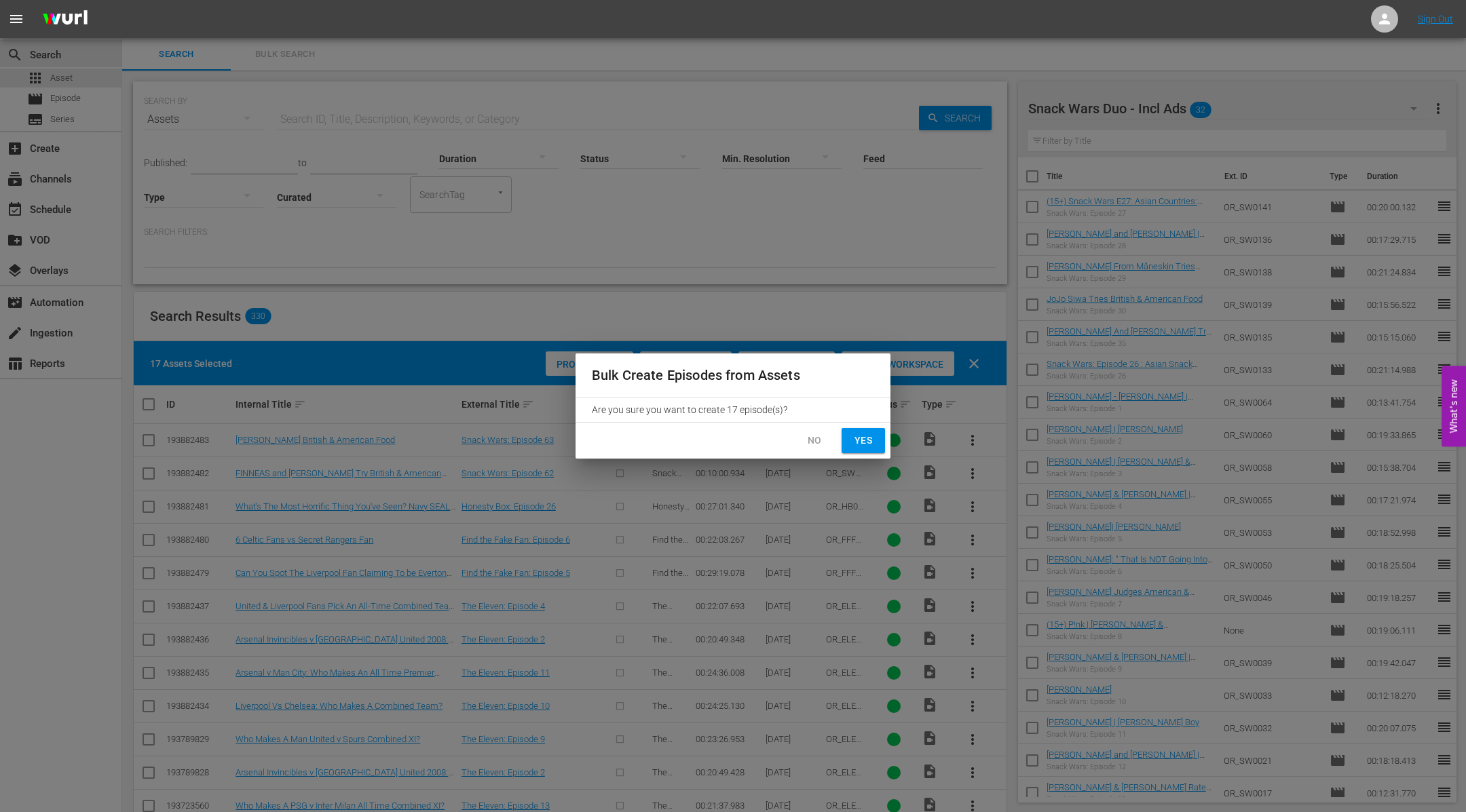
checkbox input "false"
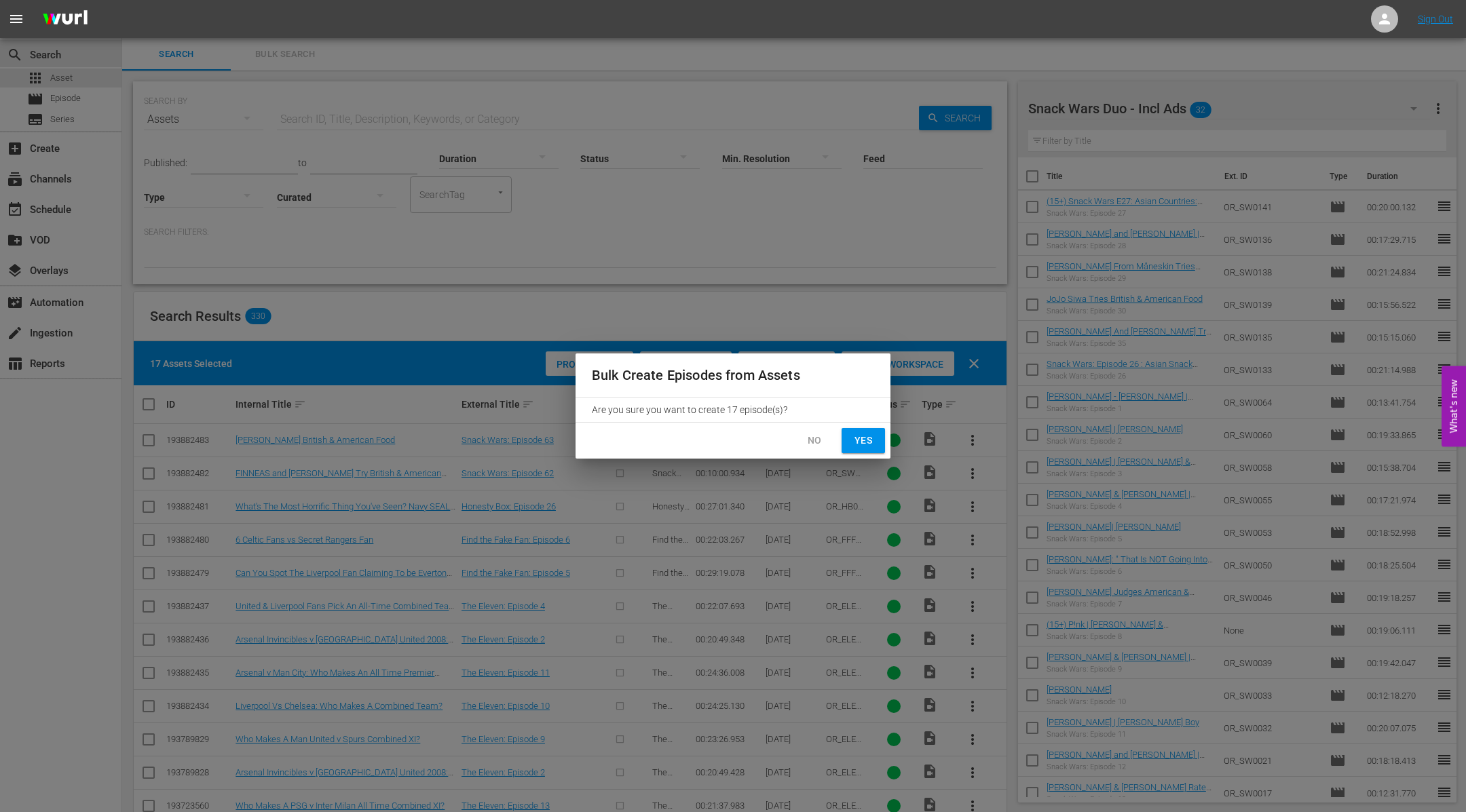
checkbox input "false"
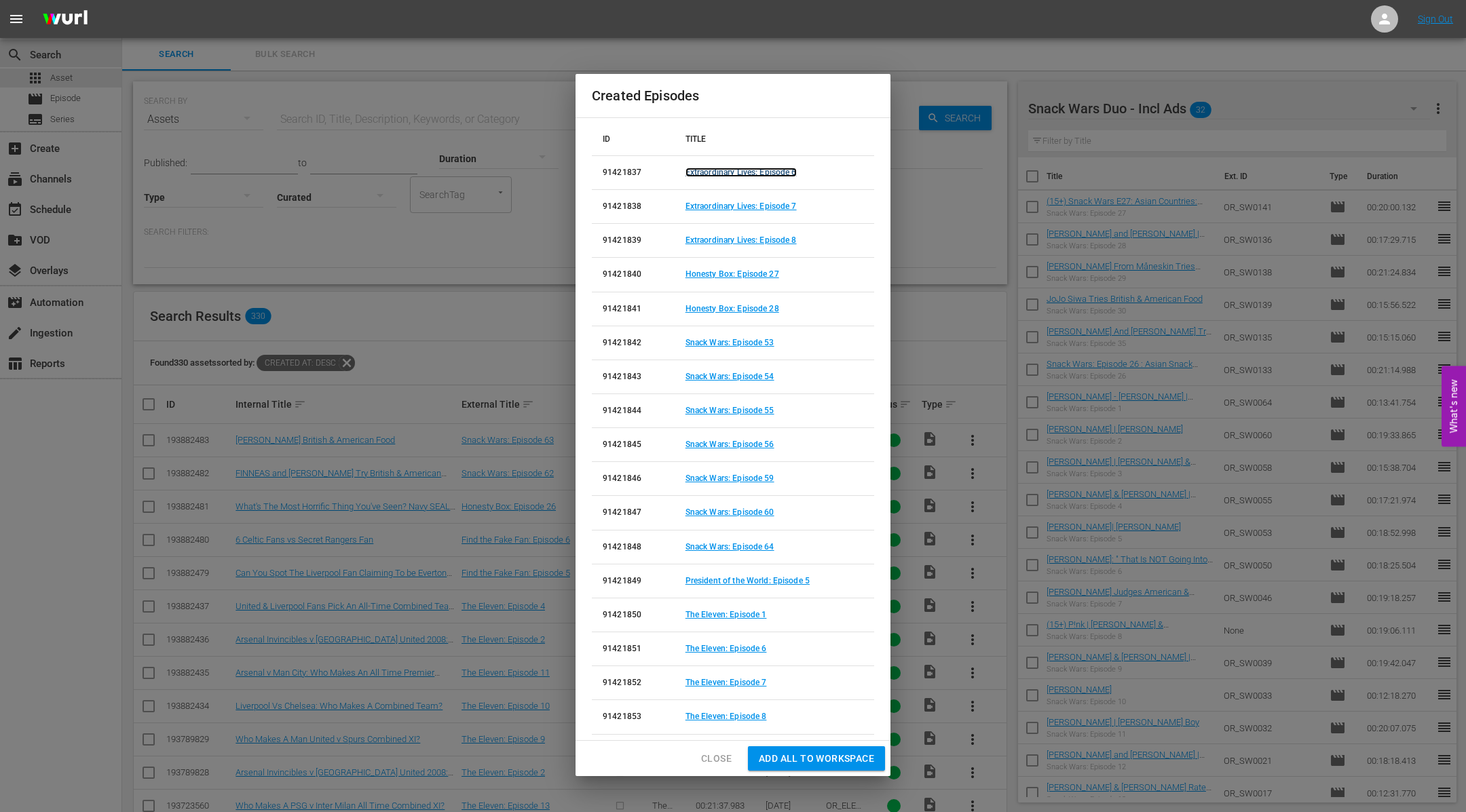
click at [783, 175] on link "Extraordinary Lives: Episode 6" at bounding box center [740, 172] width 111 height 9
click at [780, 205] on link "Extraordinary Lives: Episode 7" at bounding box center [740, 206] width 111 height 9
click at [785, 240] on link "Extraordinary Lives: Episode 8" at bounding box center [740, 240] width 111 height 9
click at [763, 274] on link "Honesty Box: Episode 27" at bounding box center [732, 274] width 93 height 9
click at [749, 309] on link "Honesty Box: Episode 28" at bounding box center [732, 309] width 93 height 9
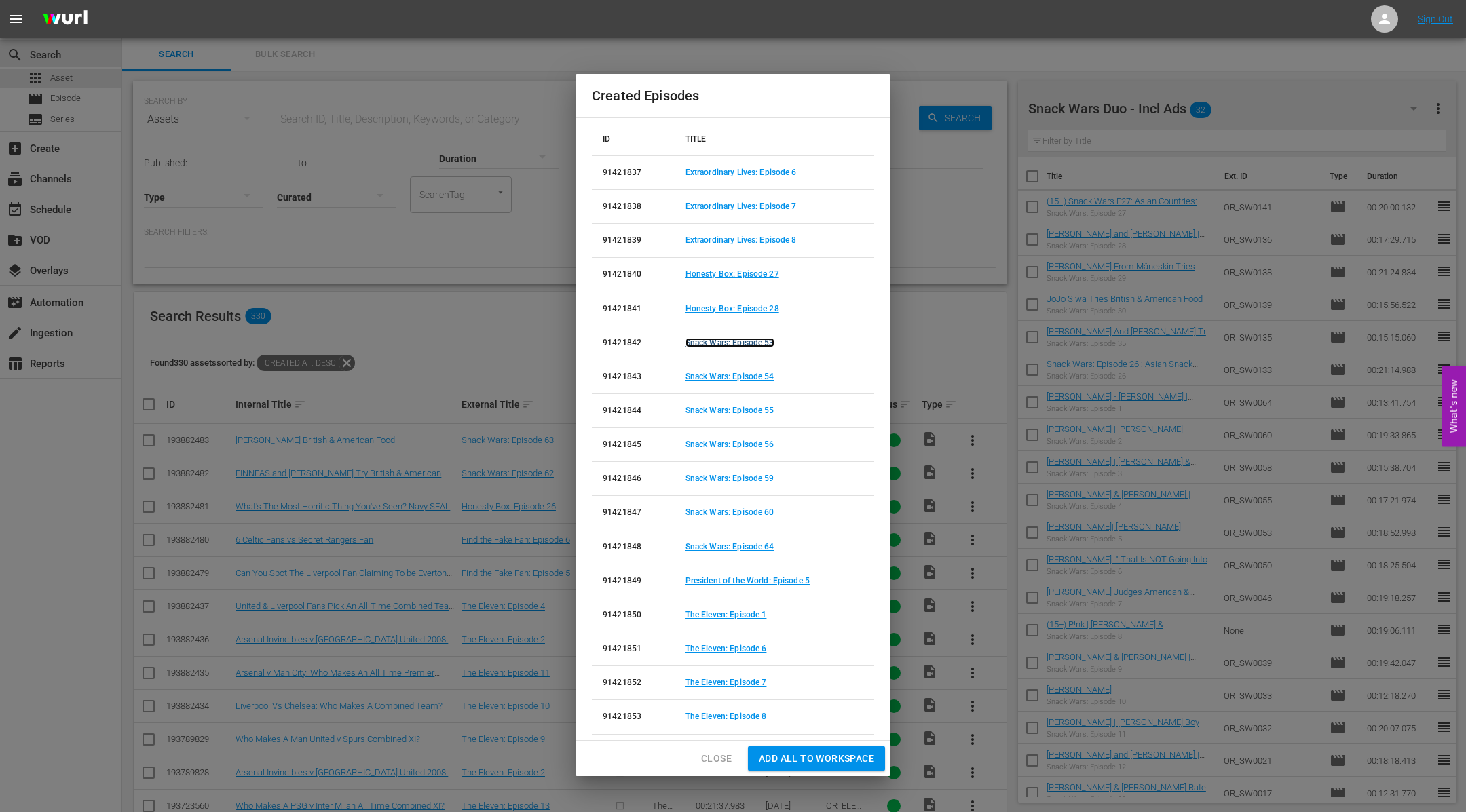
click at [740, 343] on link "Snack Wars: Episode 53" at bounding box center [730, 342] width 89 height 9
click at [751, 375] on link "Snack Wars: Episode 54" at bounding box center [730, 376] width 89 height 9
click at [749, 411] on link "Snack Wars: Episode 55" at bounding box center [730, 411] width 89 height 9
click at [746, 443] on link "Snack Wars: Episode 56" at bounding box center [730, 444] width 89 height 9
click at [756, 477] on link "Snack Wars: Episode 59" at bounding box center [730, 478] width 89 height 9
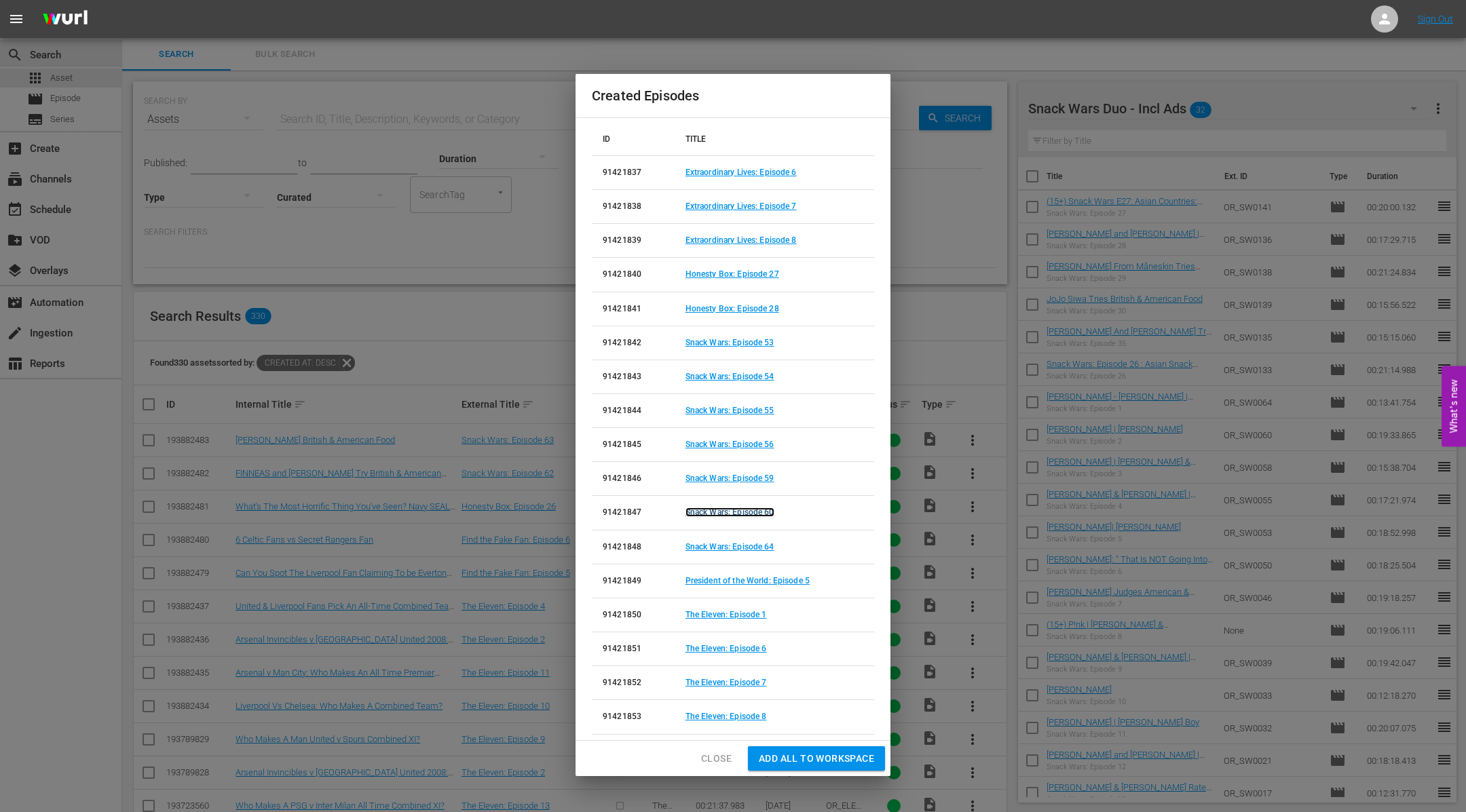
click at [756, 511] on link "Snack Wars: Episode 60" at bounding box center [730, 512] width 89 height 9
click at [756, 546] on link "Snack Wars: Episode 64" at bounding box center [730, 547] width 89 height 9
click at [748, 581] on link "President of the World: Episode 5" at bounding box center [747, 581] width 124 height 9
click at [739, 615] on link "The Eleven: Episode 1" at bounding box center [726, 614] width 81 height 9
click at [737, 650] on link "The Eleven: Episode 6" at bounding box center [726, 648] width 81 height 9
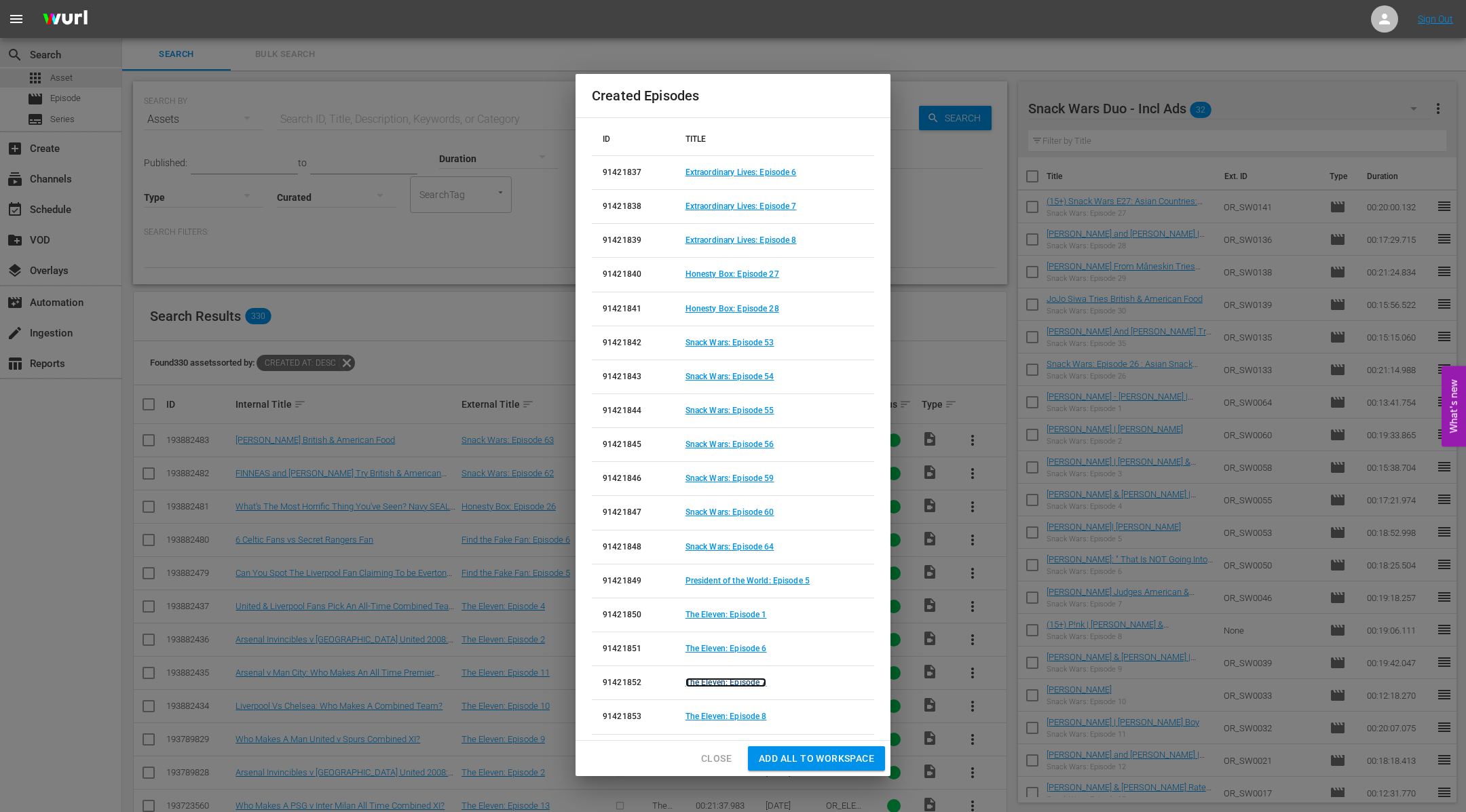
click at [744, 682] on link "The Eleven: Episode 7" at bounding box center [726, 683] width 81 height 9
click at [749, 713] on link "The Eleven: Episode 8" at bounding box center [726, 716] width 81 height 9
click at [715, 758] on span "Close" at bounding box center [717, 758] width 31 height 17
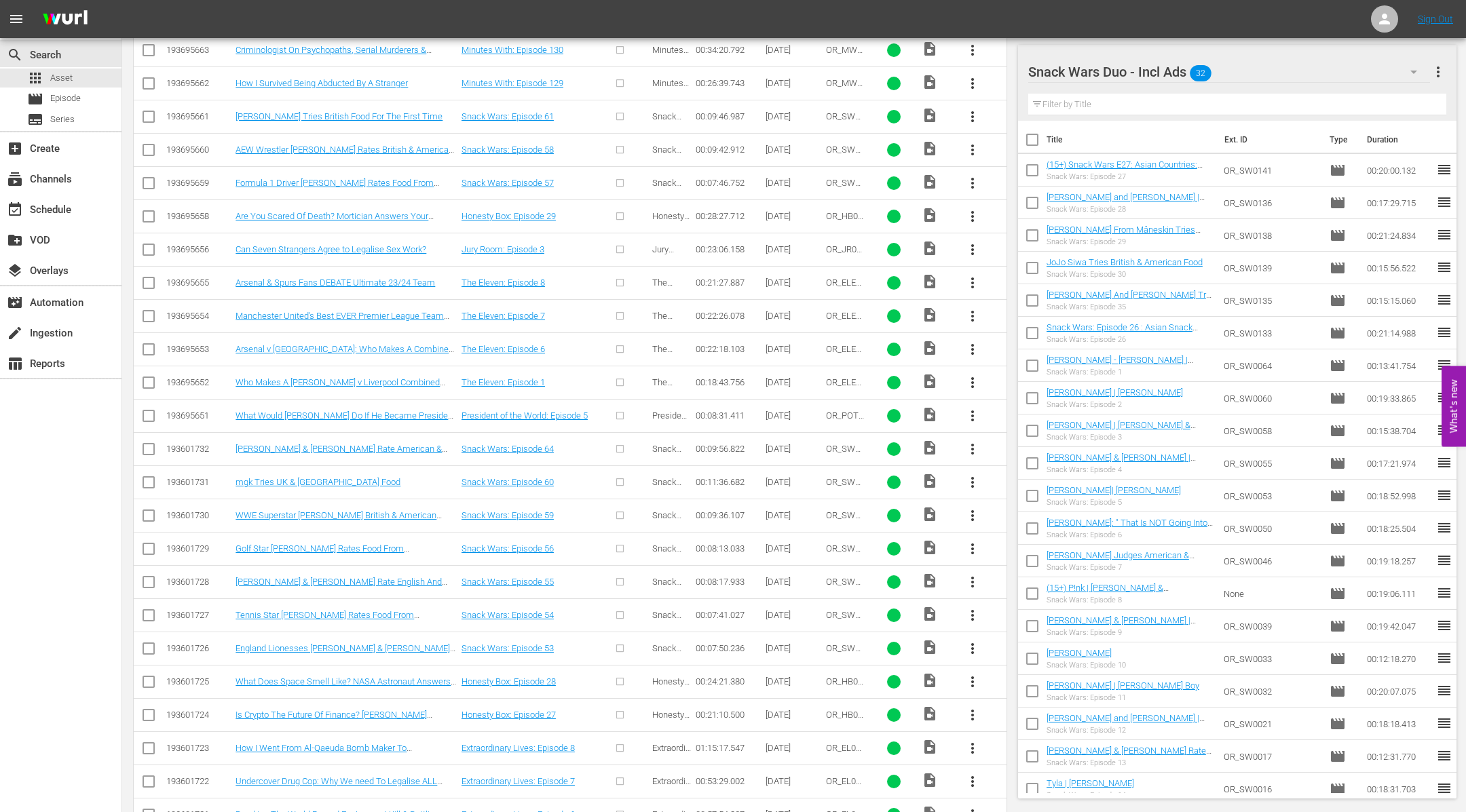
scroll to position [853, 0]
click at [978, 610] on span "more_vert" at bounding box center [972, 617] width 16 height 16
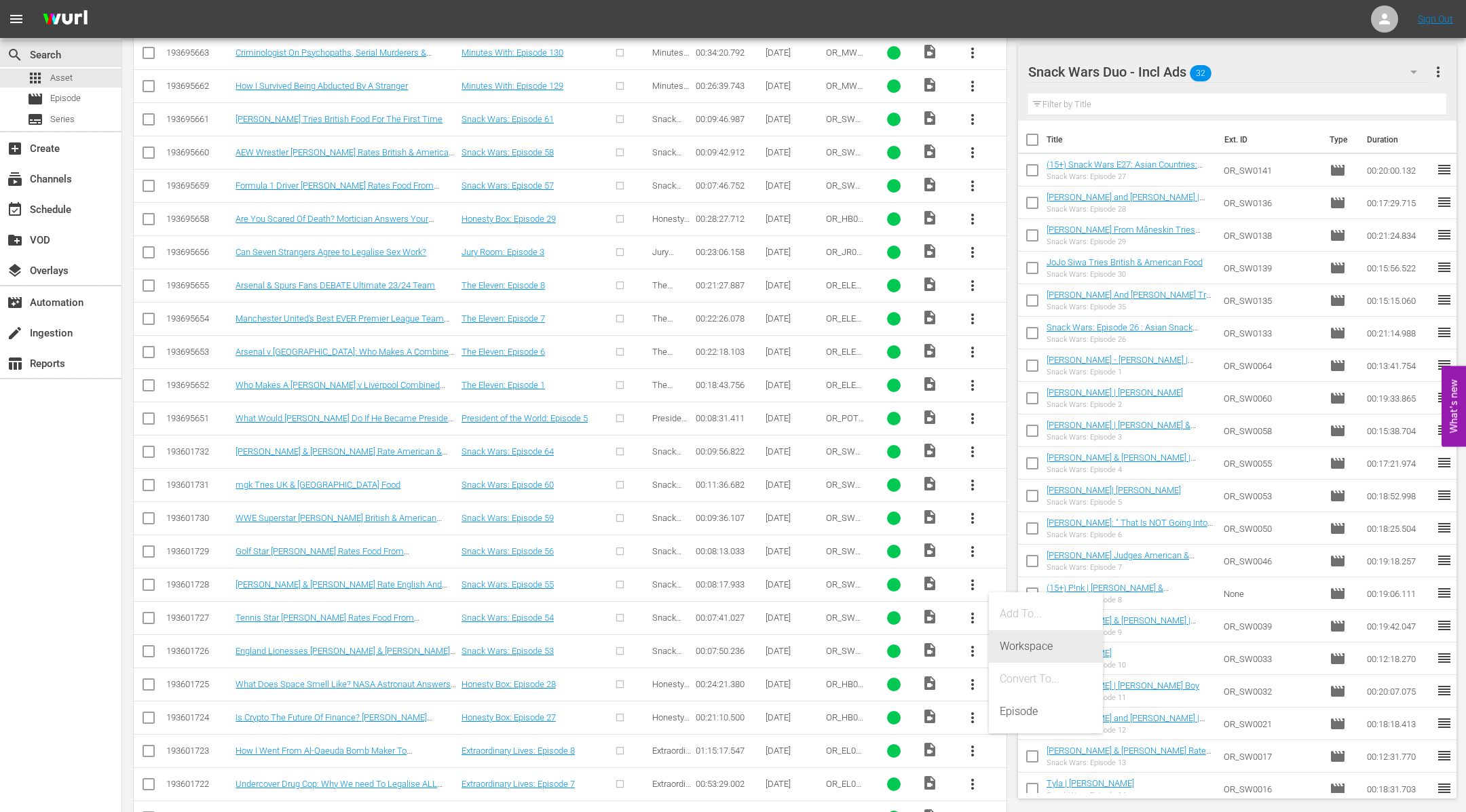
click at [1012, 645] on div "Workspace" at bounding box center [1045, 647] width 92 height 33
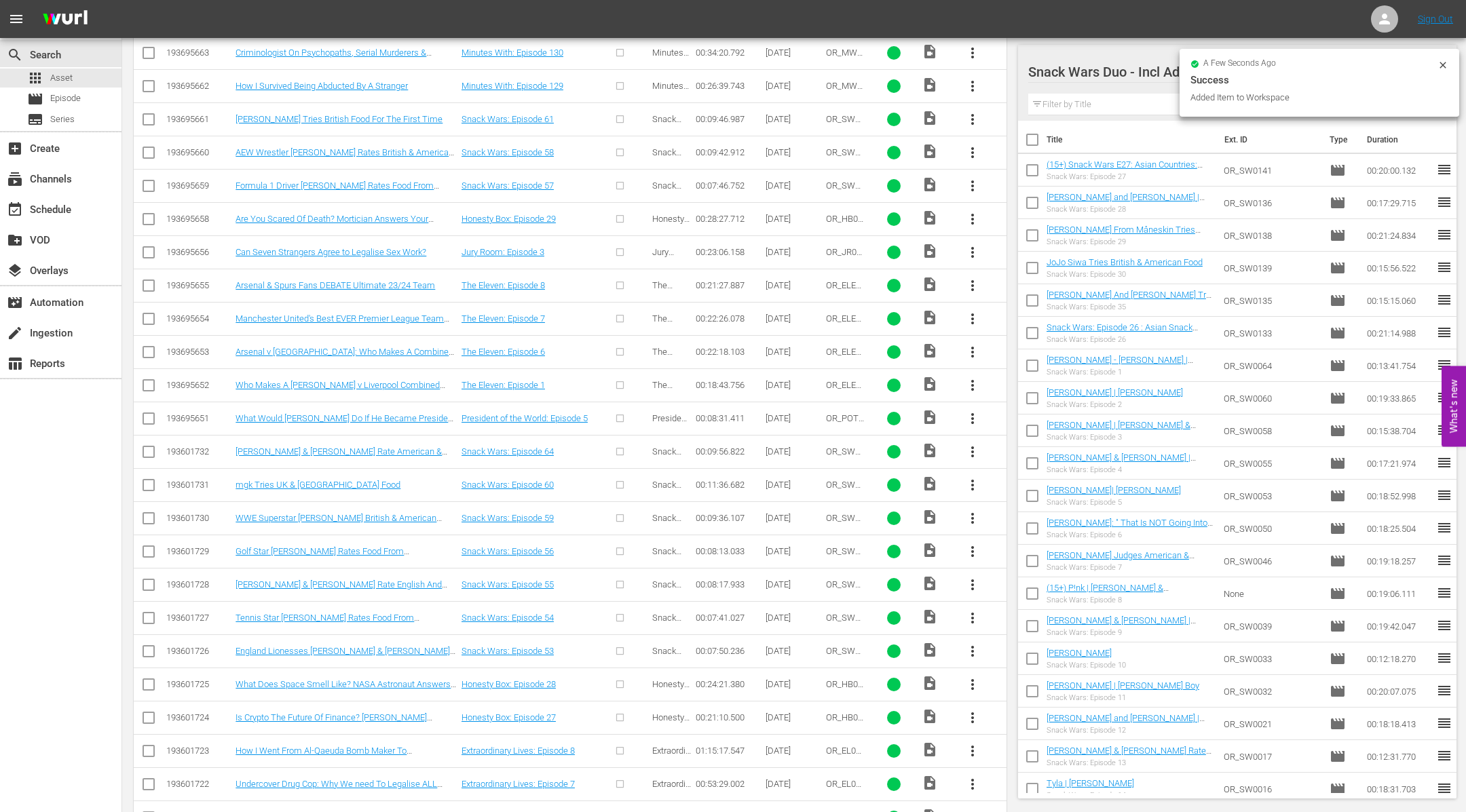
click at [973, 643] on span "more_vert" at bounding box center [972, 651] width 16 height 16
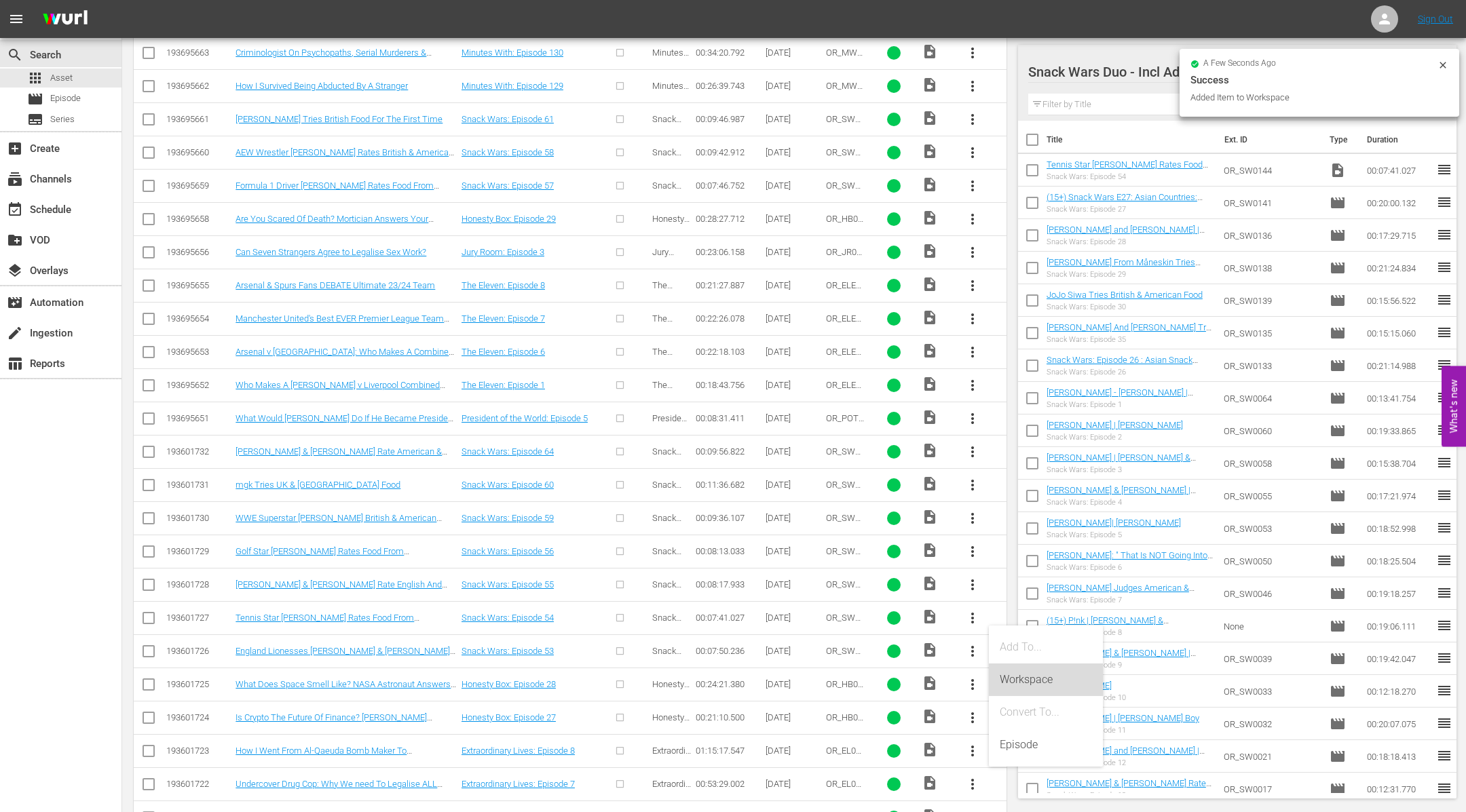
click at [1025, 683] on div "Workspace" at bounding box center [1045, 679] width 92 height 33
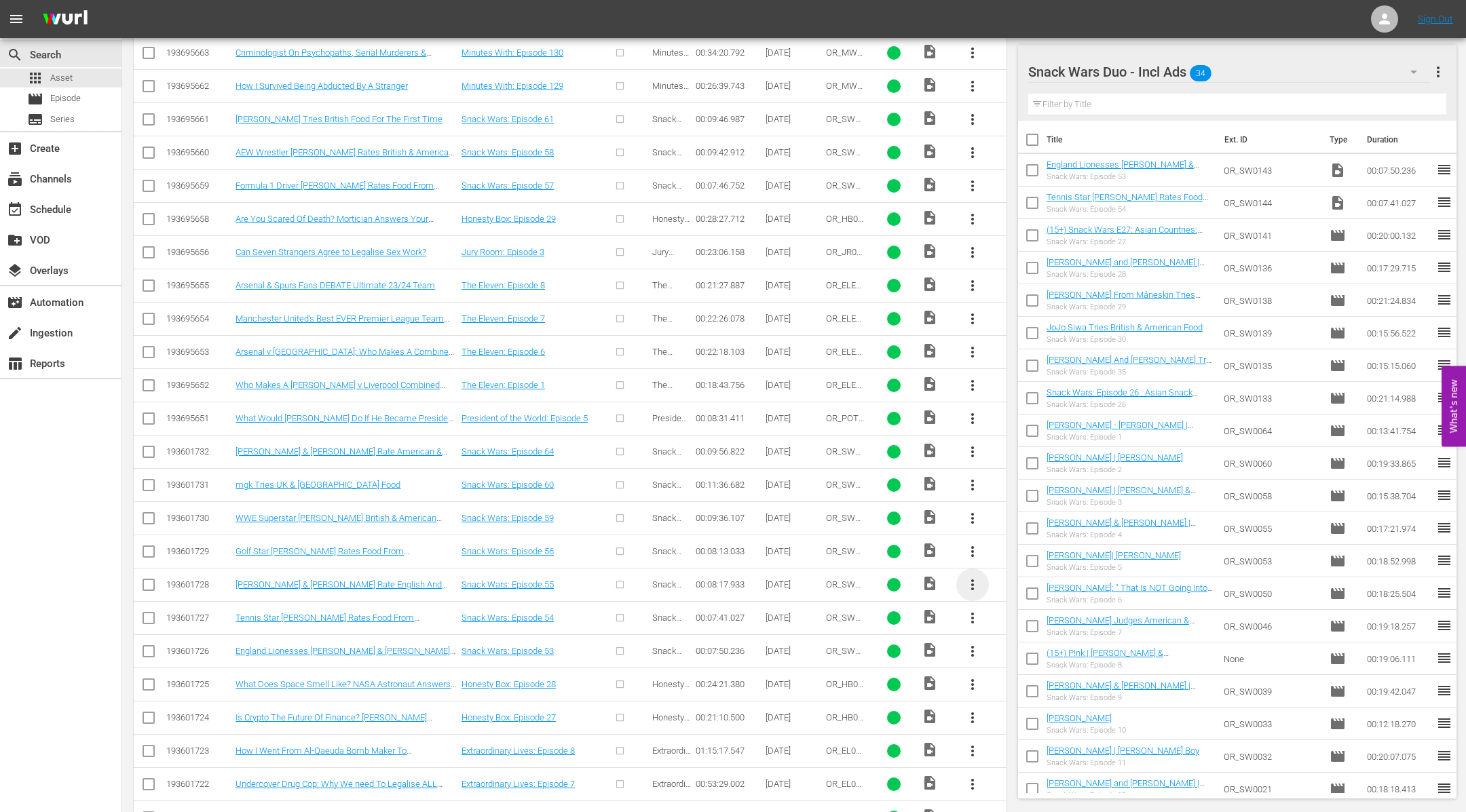
click at [973, 577] on span "more_vert" at bounding box center [972, 584] width 16 height 16
click at [1010, 618] on div "Workspace" at bounding box center [1045, 614] width 92 height 33
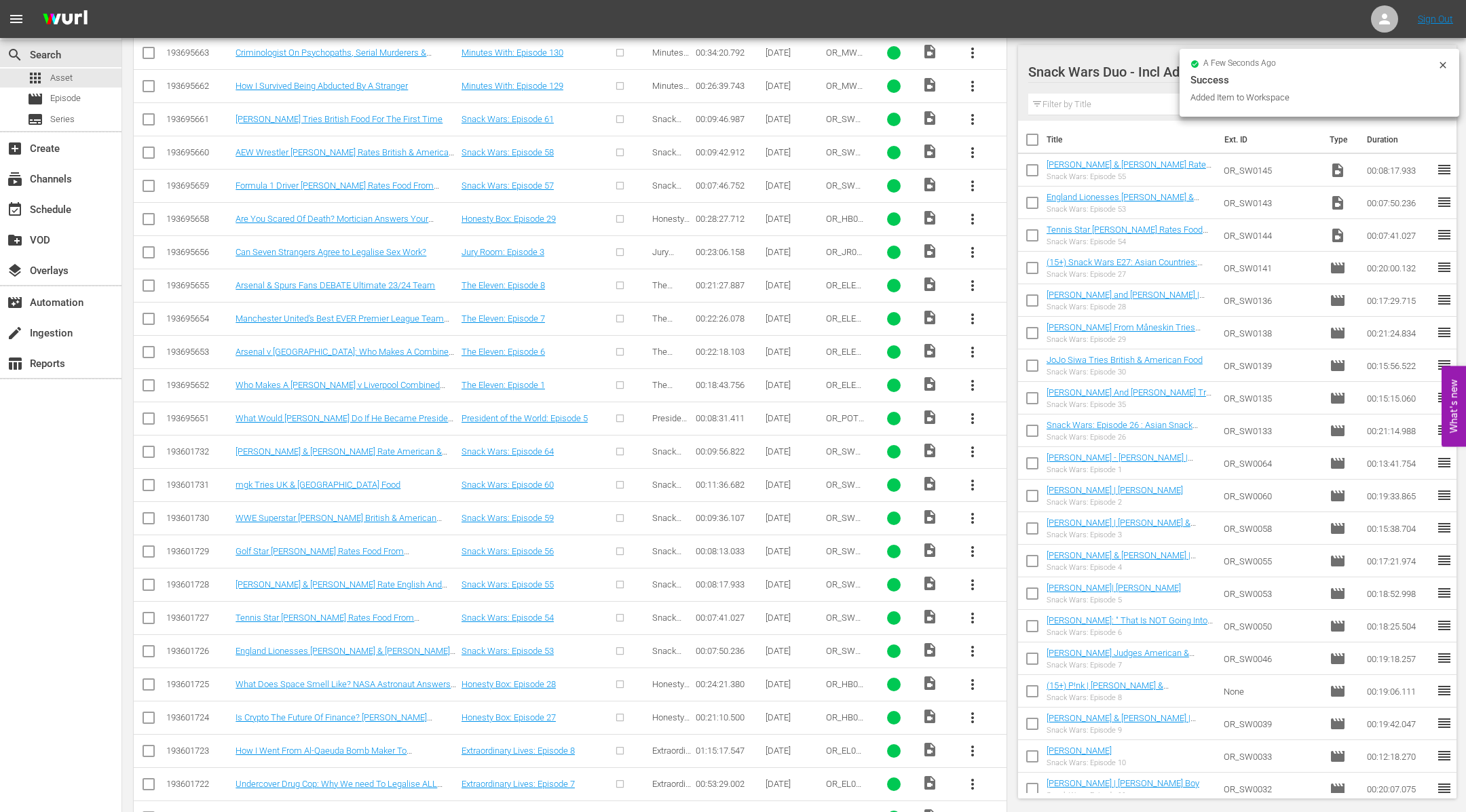
click at [970, 543] on span "more_vert" at bounding box center [972, 551] width 16 height 16
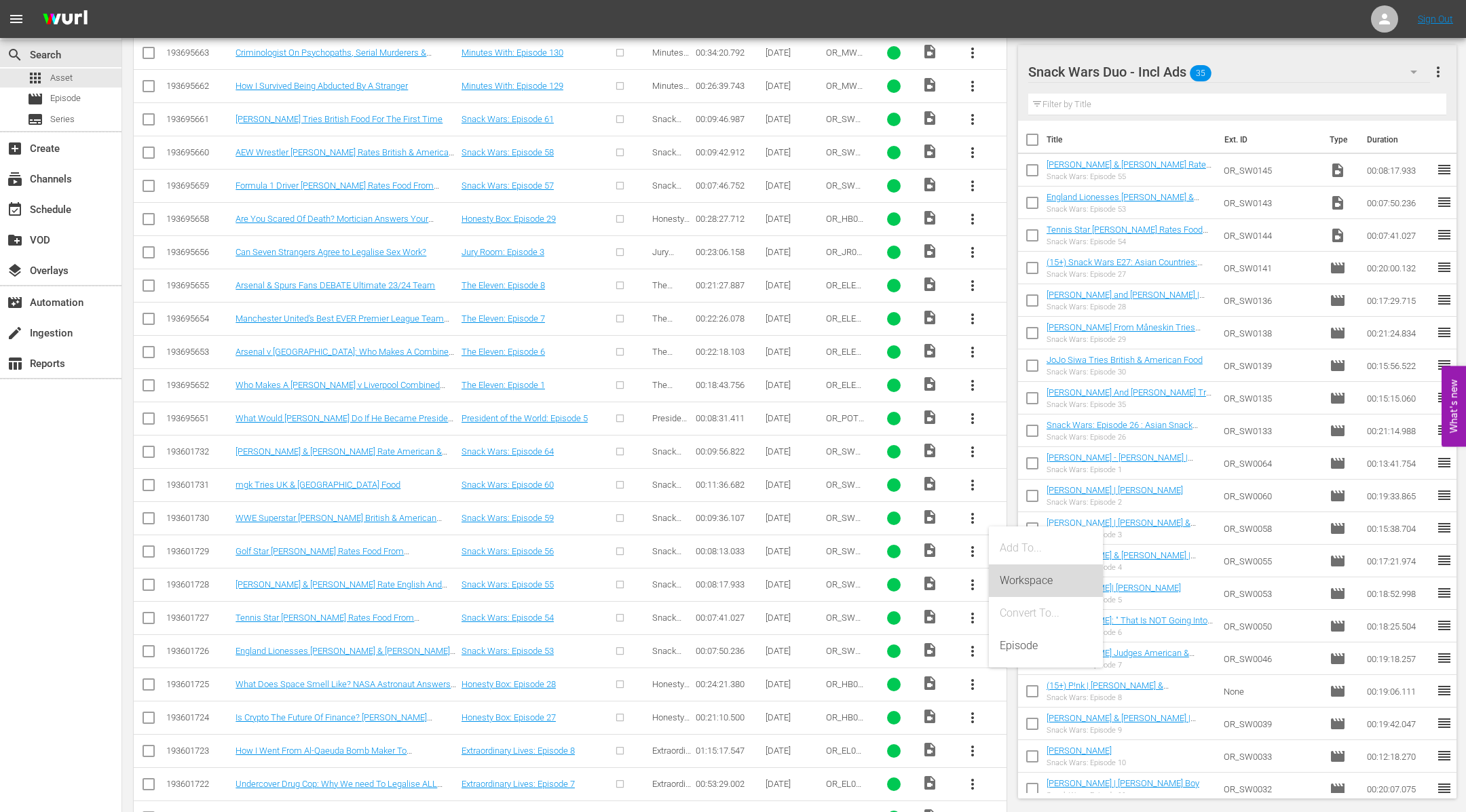
click at [1023, 588] on div "Workspace" at bounding box center [1045, 581] width 92 height 33
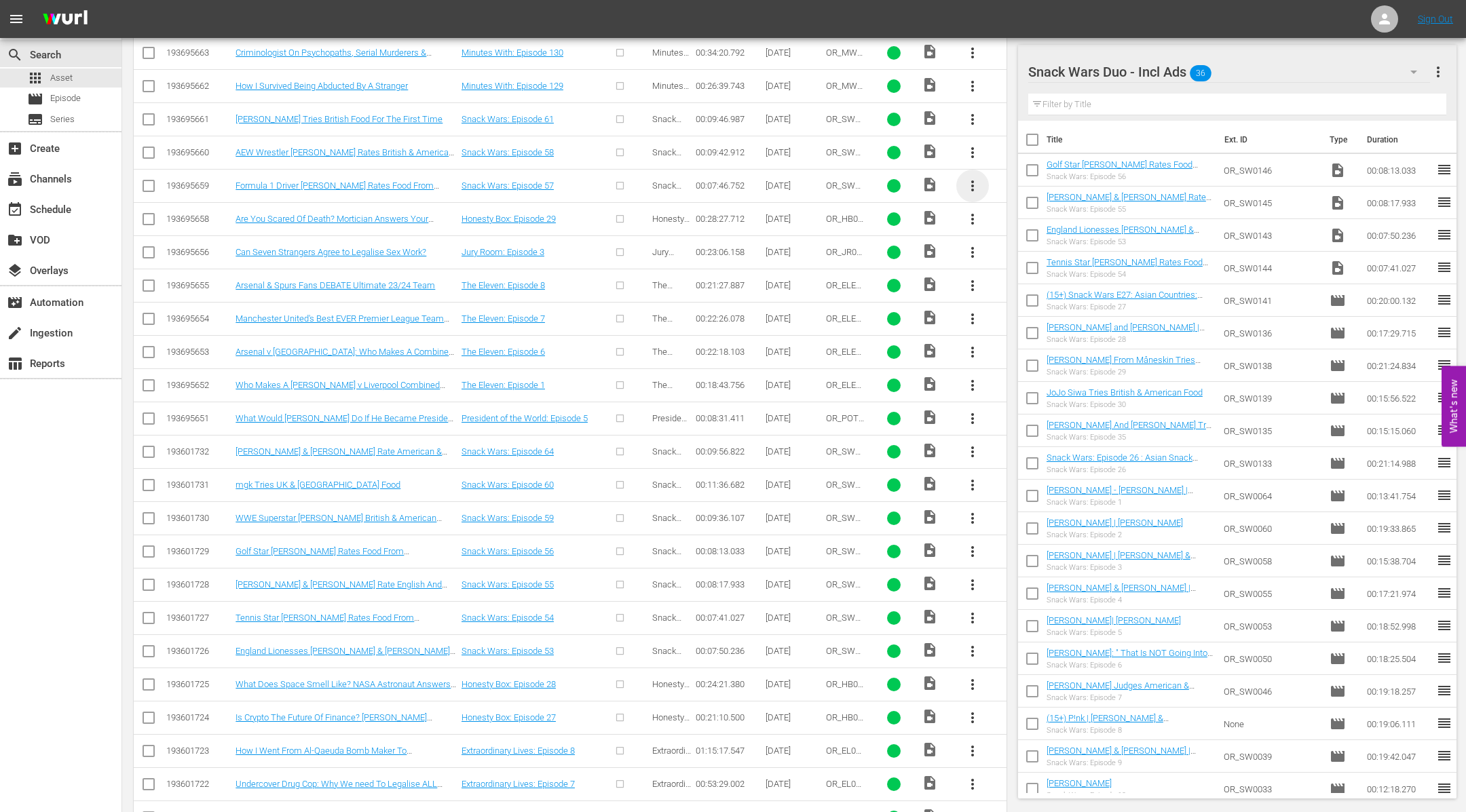
click at [970, 178] on span "more_vert" at bounding box center [972, 185] width 16 height 16
click at [1005, 217] on div "Workspace" at bounding box center [1045, 218] width 92 height 33
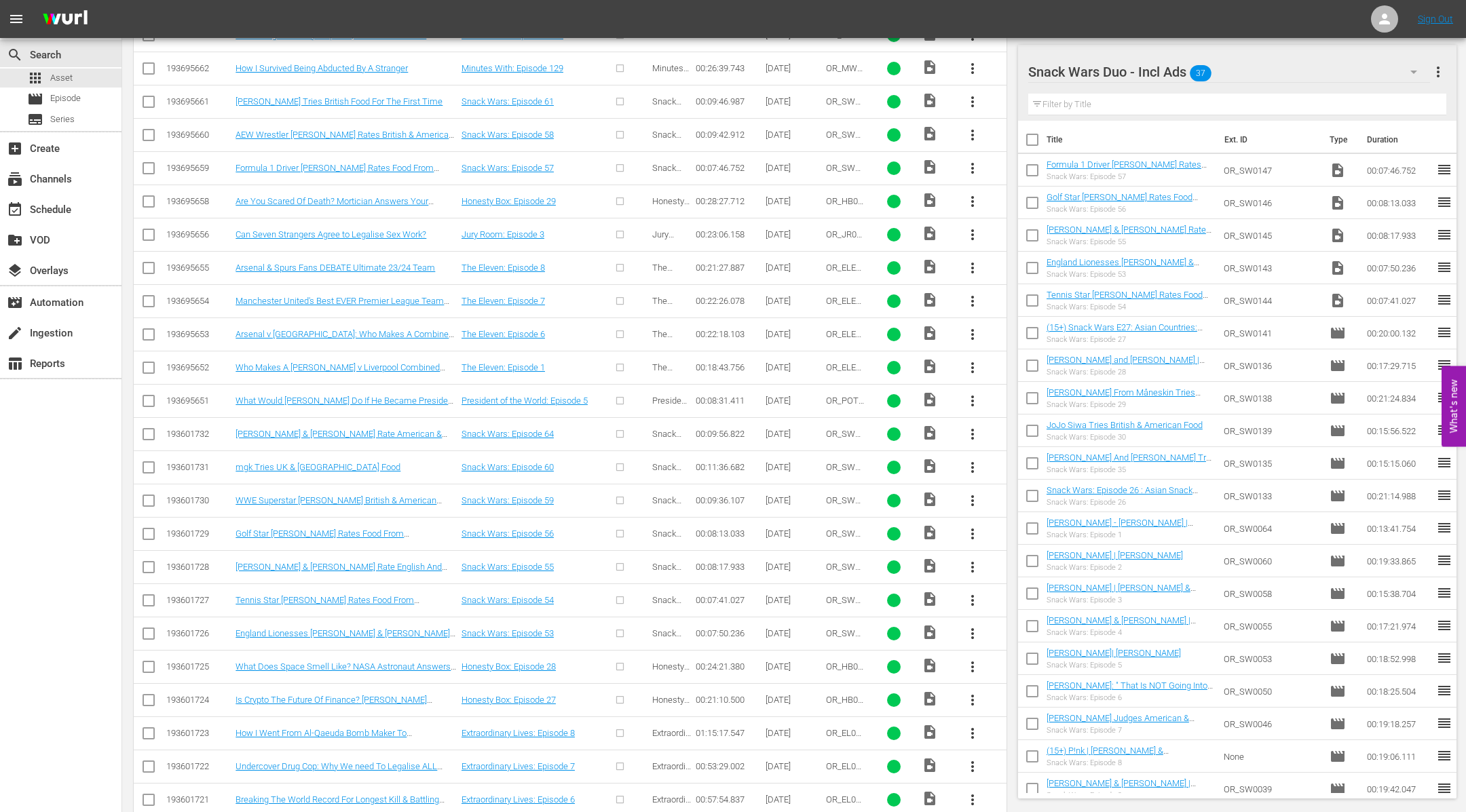
scroll to position [900, 0]
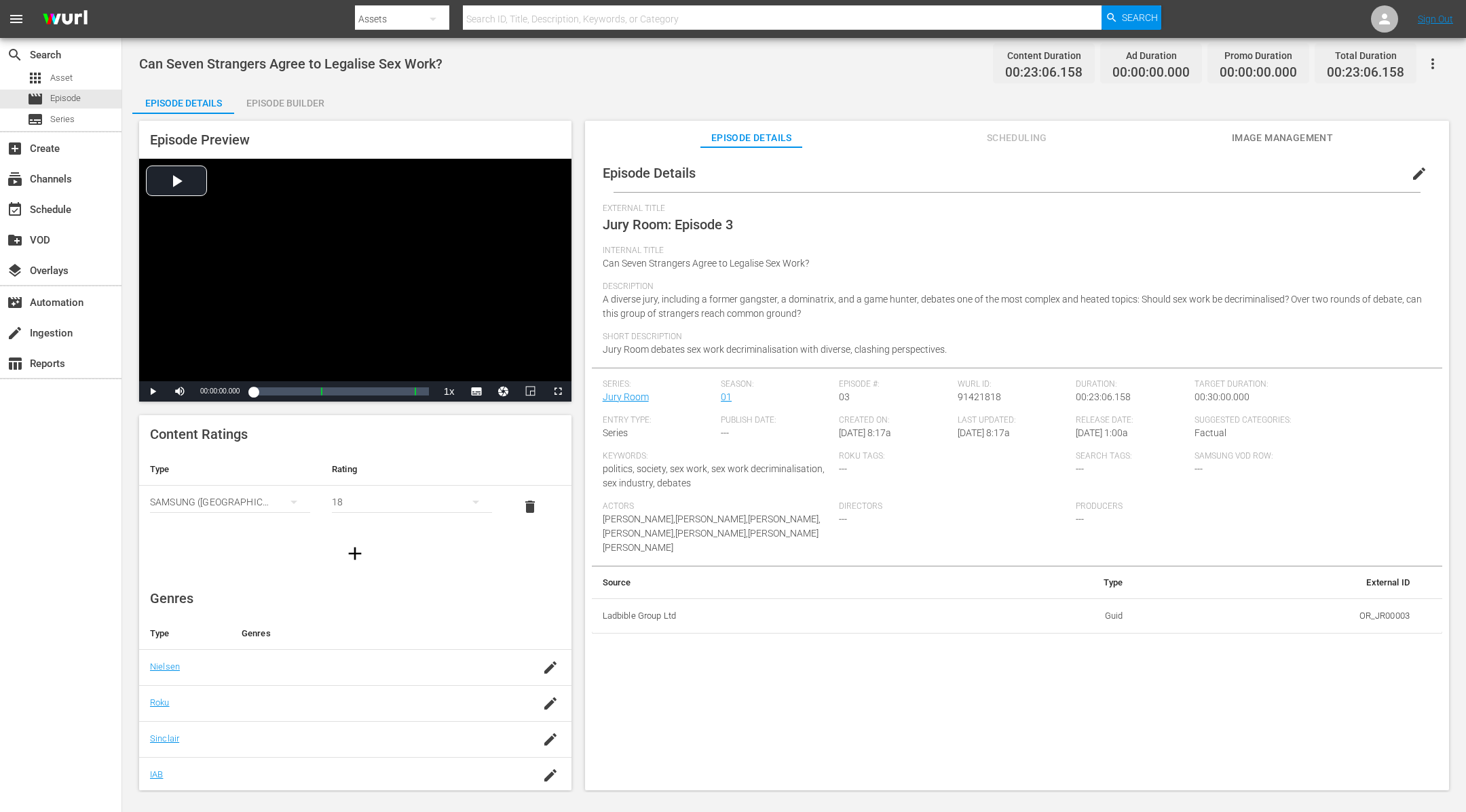
click at [273, 103] on div "Episode Builder" at bounding box center [285, 103] width 102 height 33
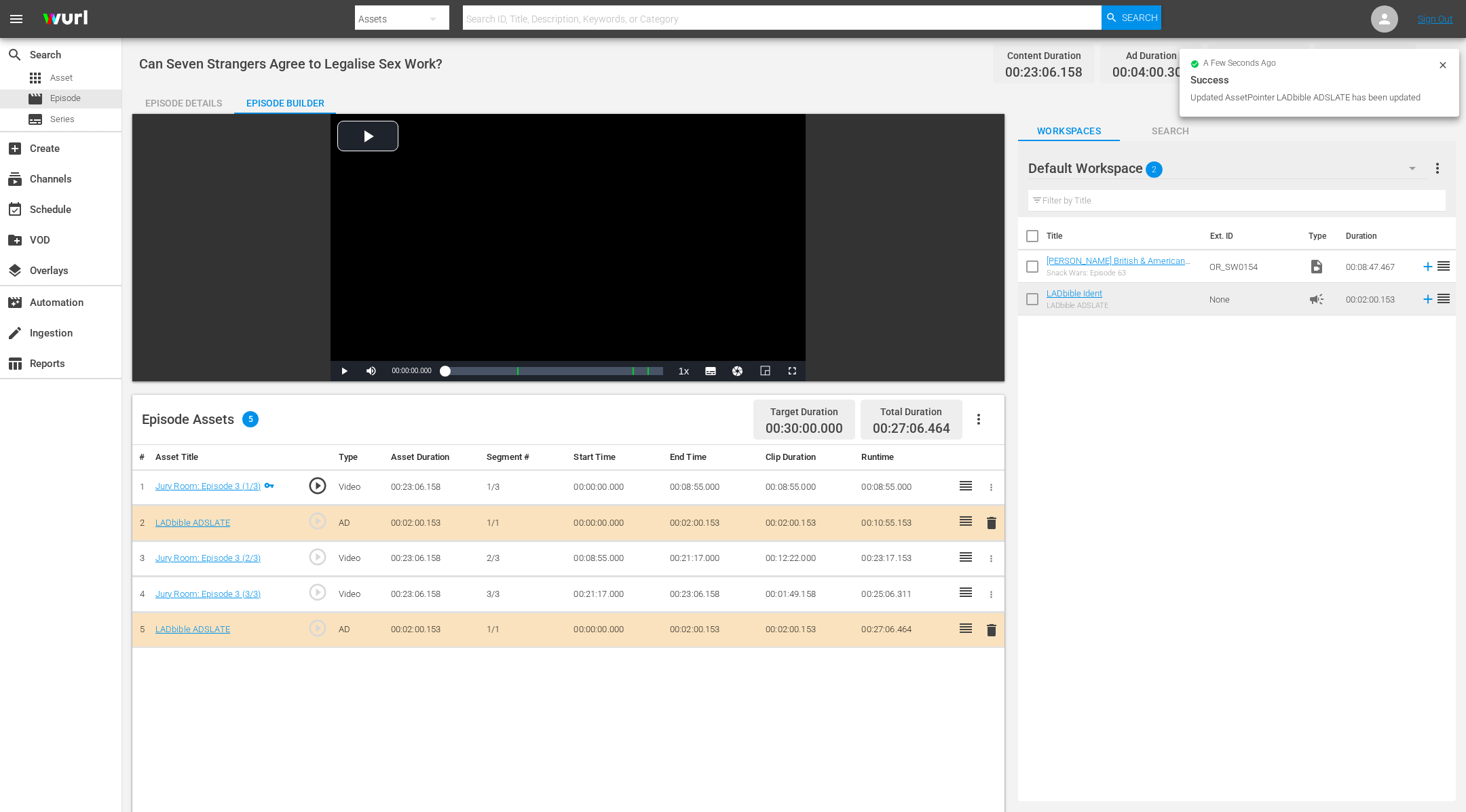
click at [1172, 64] on icon at bounding box center [1443, 65] width 11 height 11
click at [1172, 61] on icon "button" at bounding box center [1432, 64] width 16 height 16
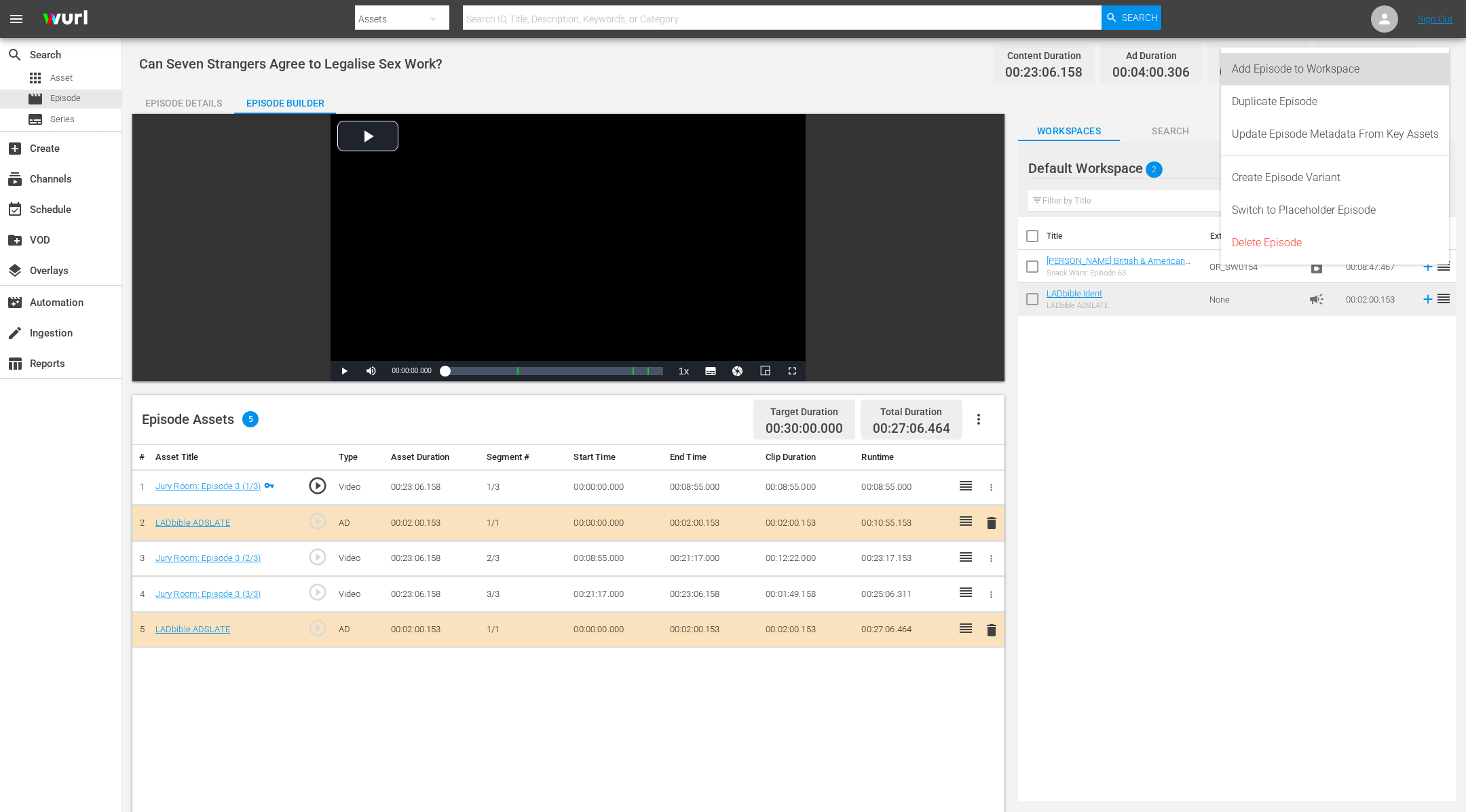
click at [1172, 61] on div "Add Episode to Workspace" at bounding box center [1335, 69] width 207 height 33
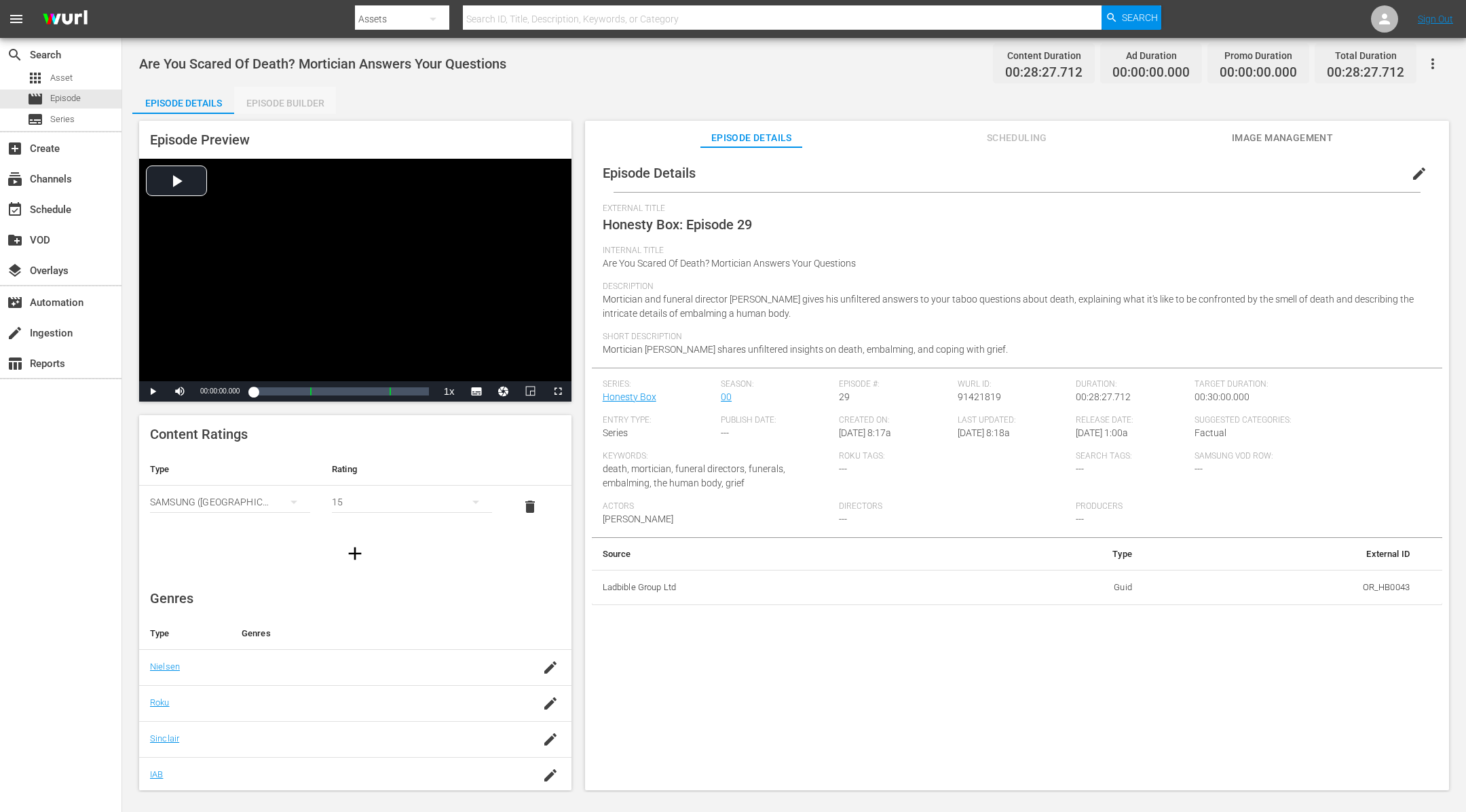
click at [271, 107] on div "Episode Builder" at bounding box center [285, 103] width 102 height 33
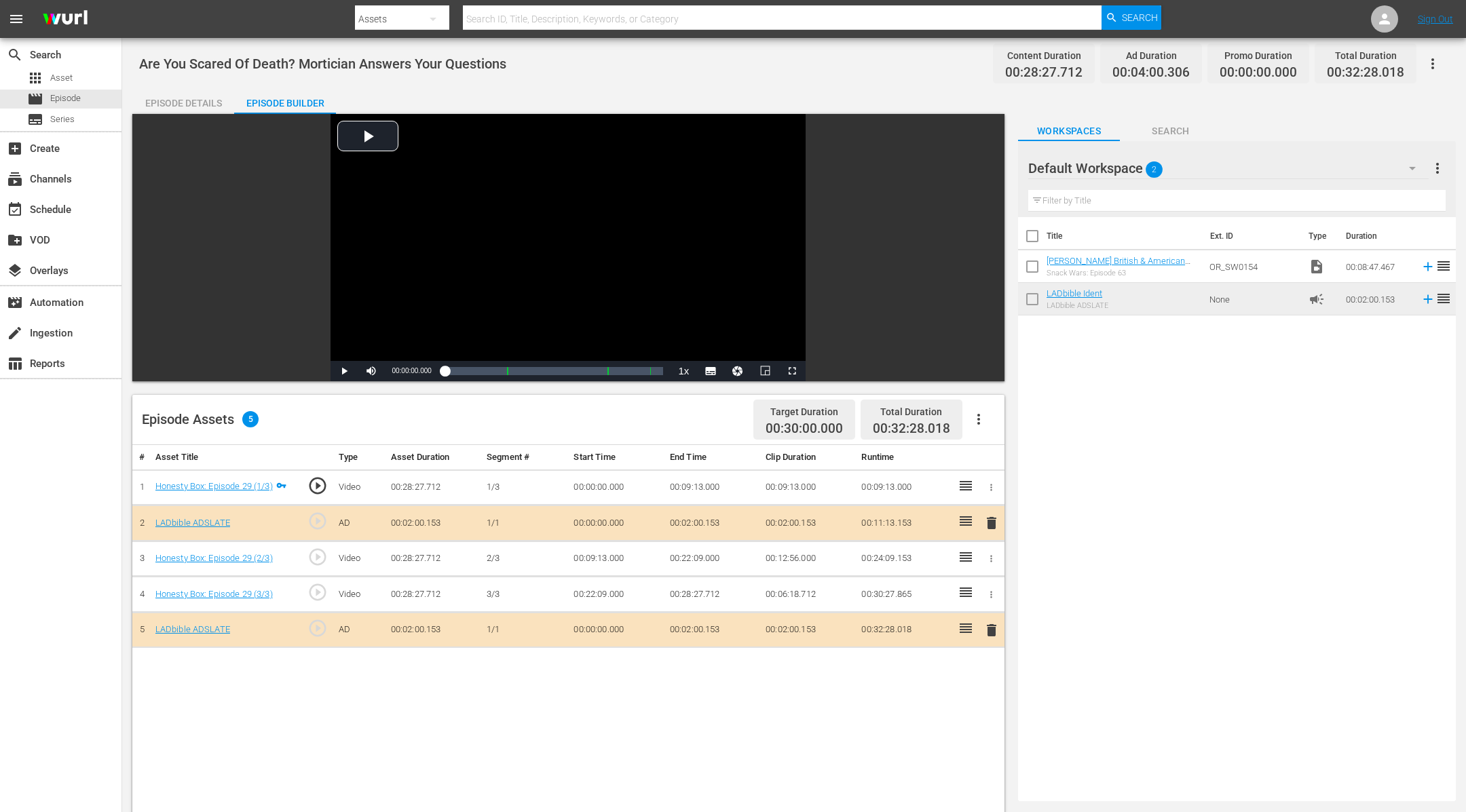
click at [1172, 60] on icon "button" at bounding box center [1432, 64] width 16 height 16
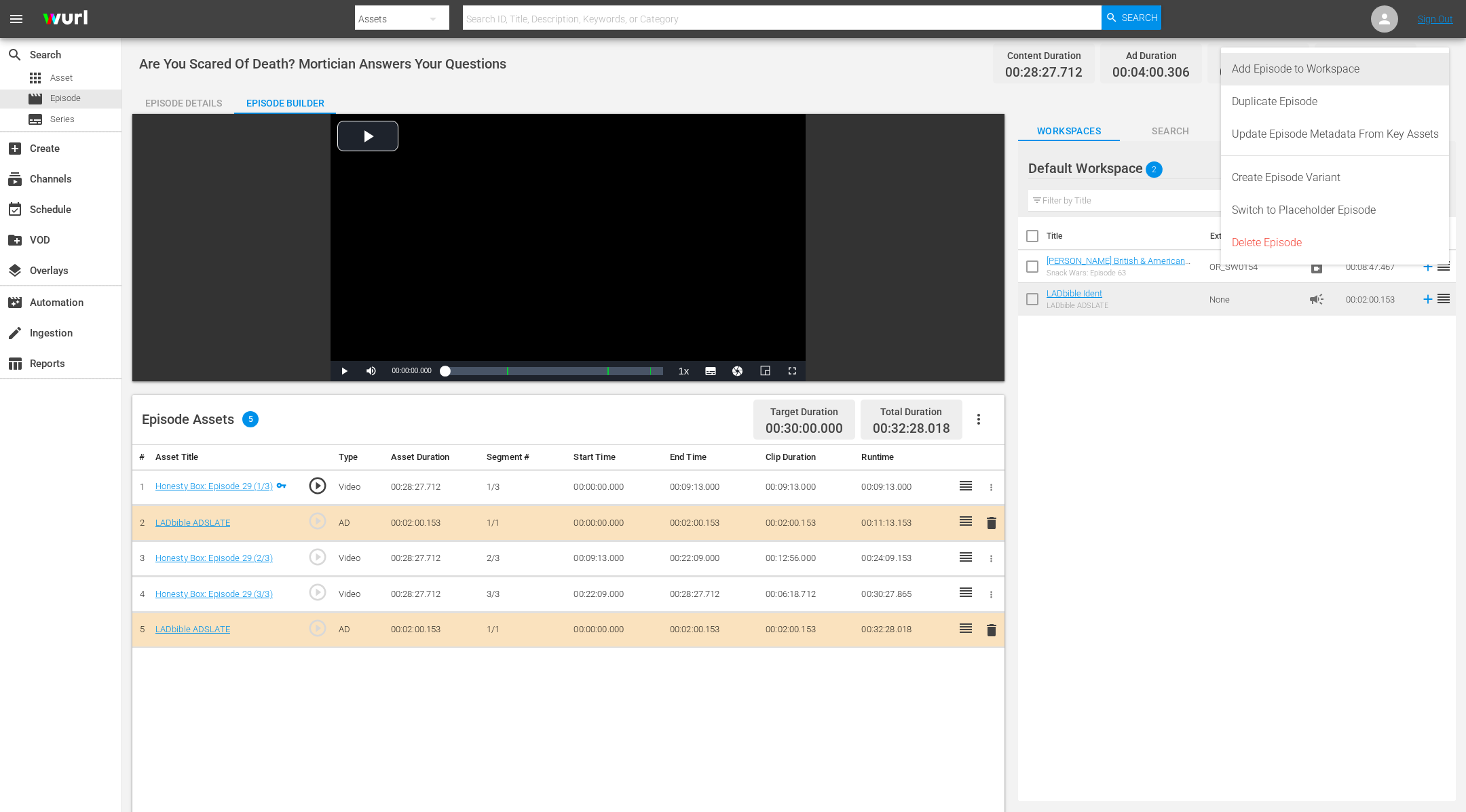
click at [1172, 61] on div "Add Episode to Workspace" at bounding box center [1335, 69] width 207 height 33
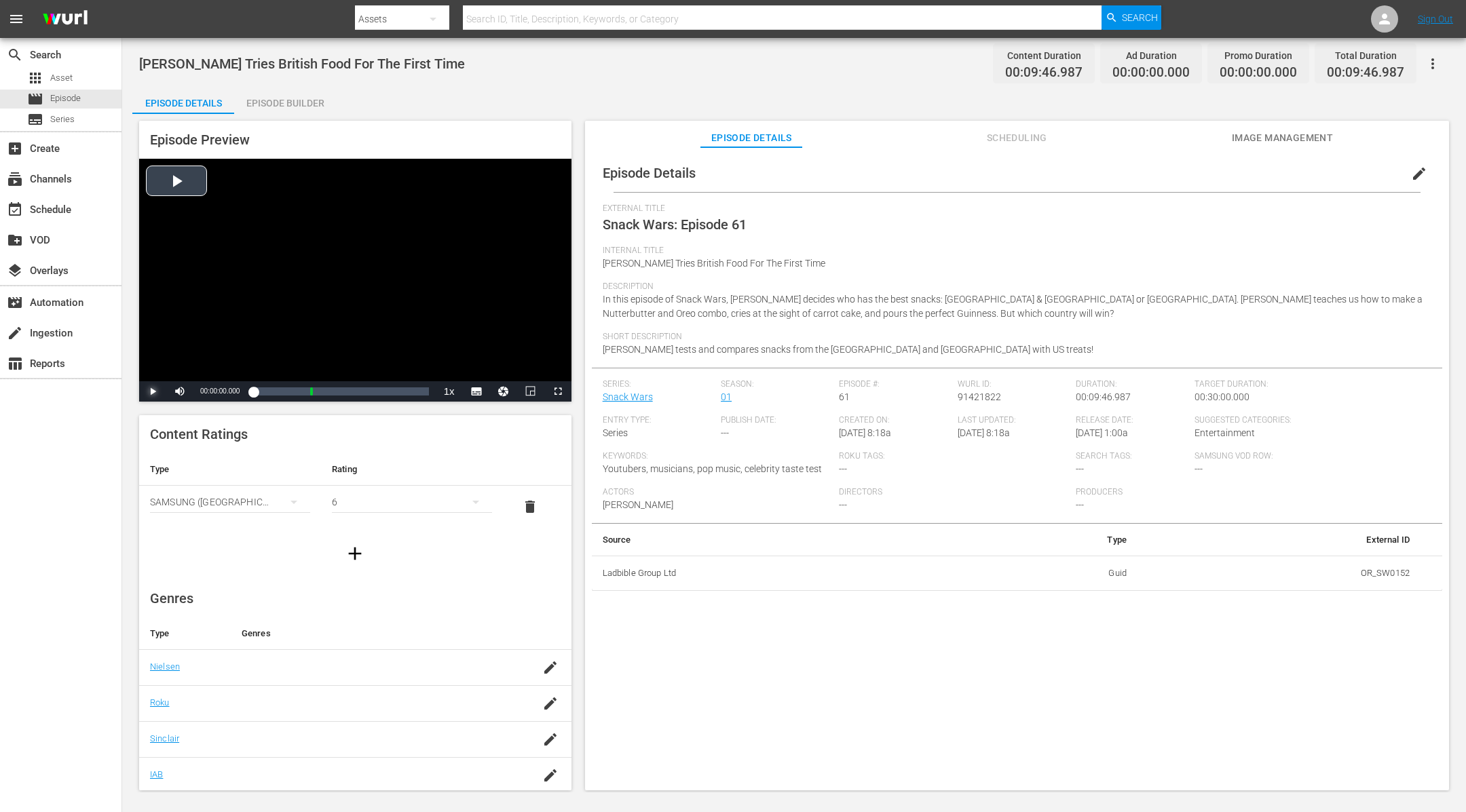
click at [153, 391] on span "Video Player" at bounding box center [153, 391] width 0 height 0
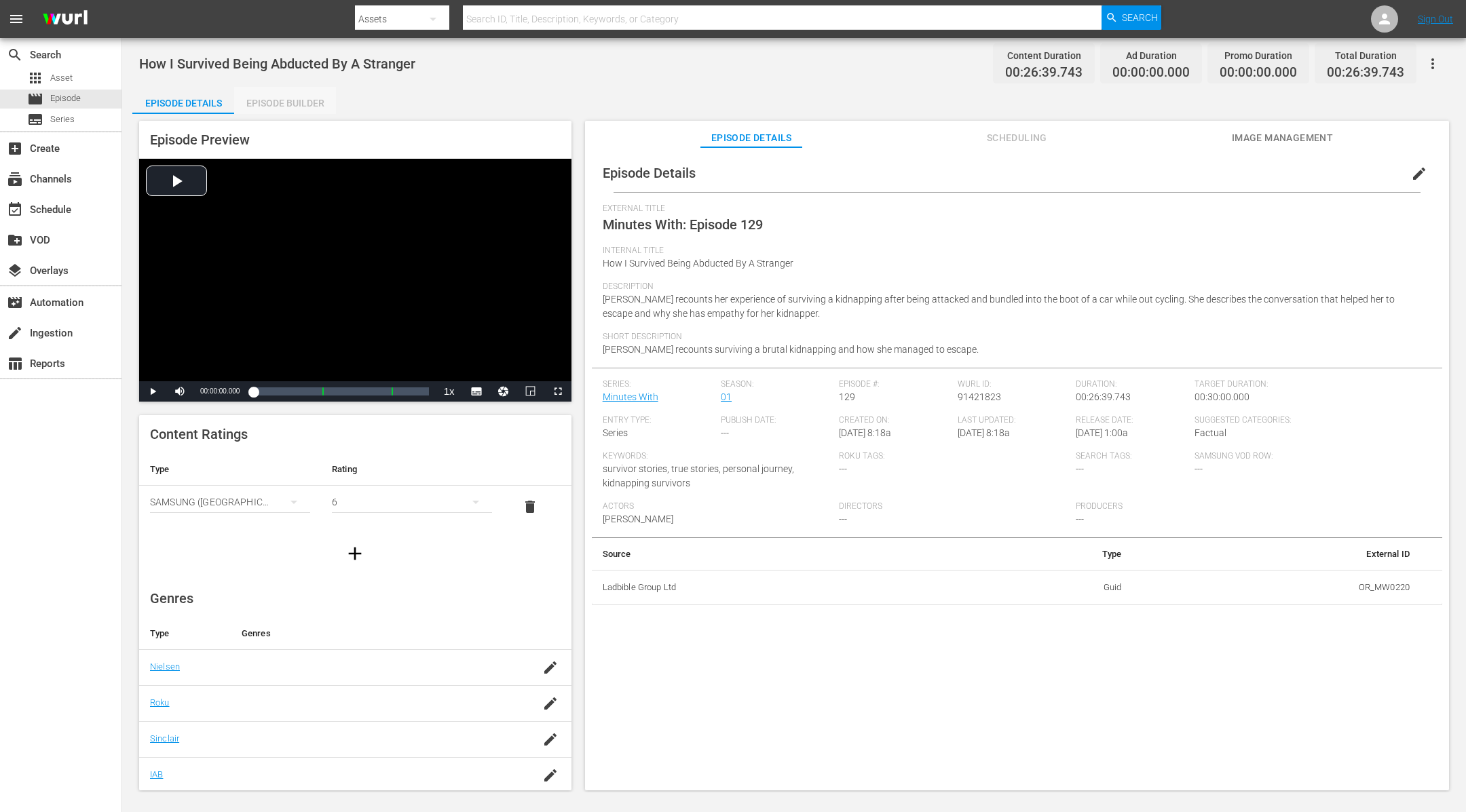
click at [302, 100] on div "Episode Builder" at bounding box center [285, 103] width 102 height 33
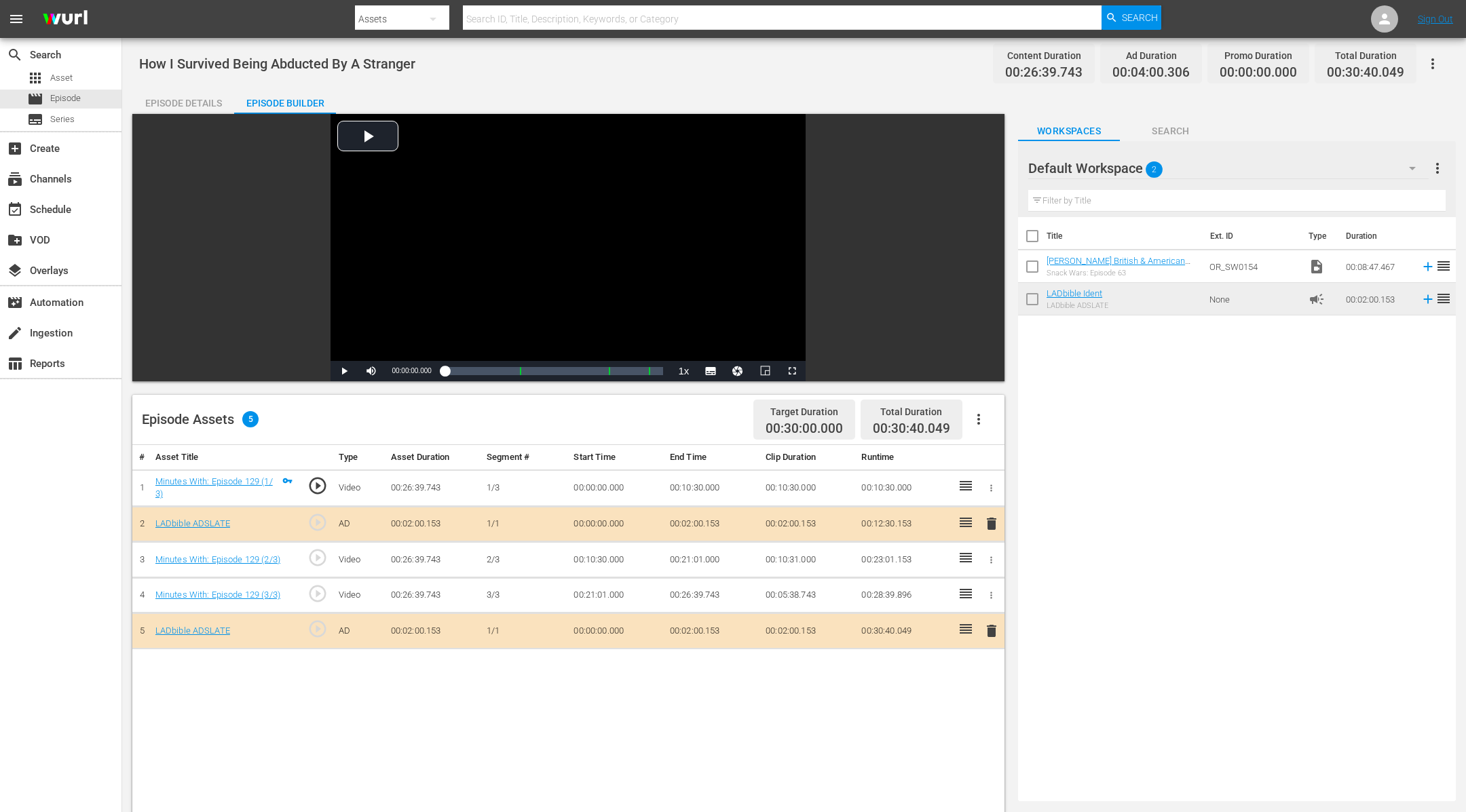
click at [1435, 65] on icon "button" at bounding box center [1432, 64] width 16 height 16
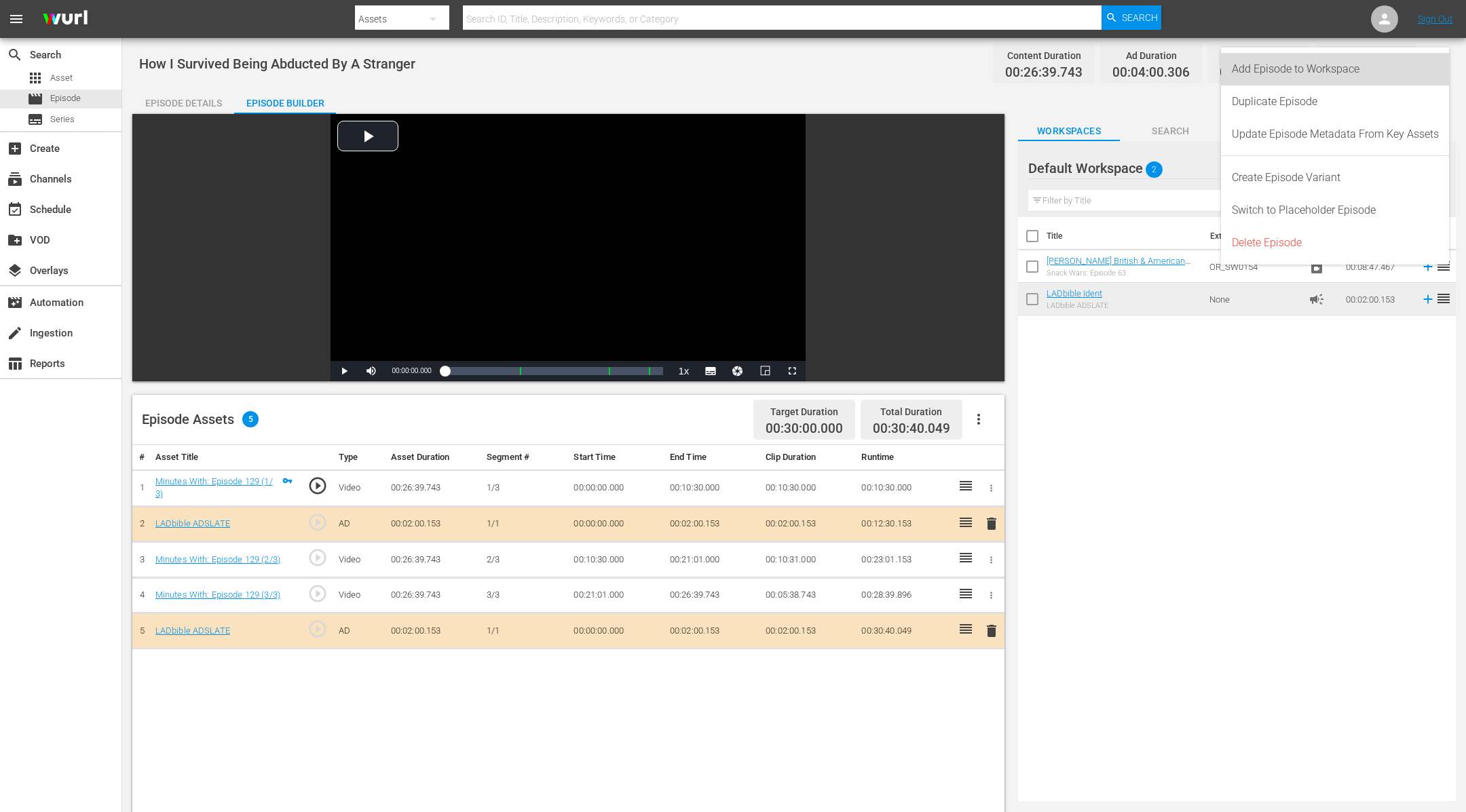
click at [1435, 65] on div "Add Episode to Workspace" at bounding box center [1335, 69] width 207 height 33
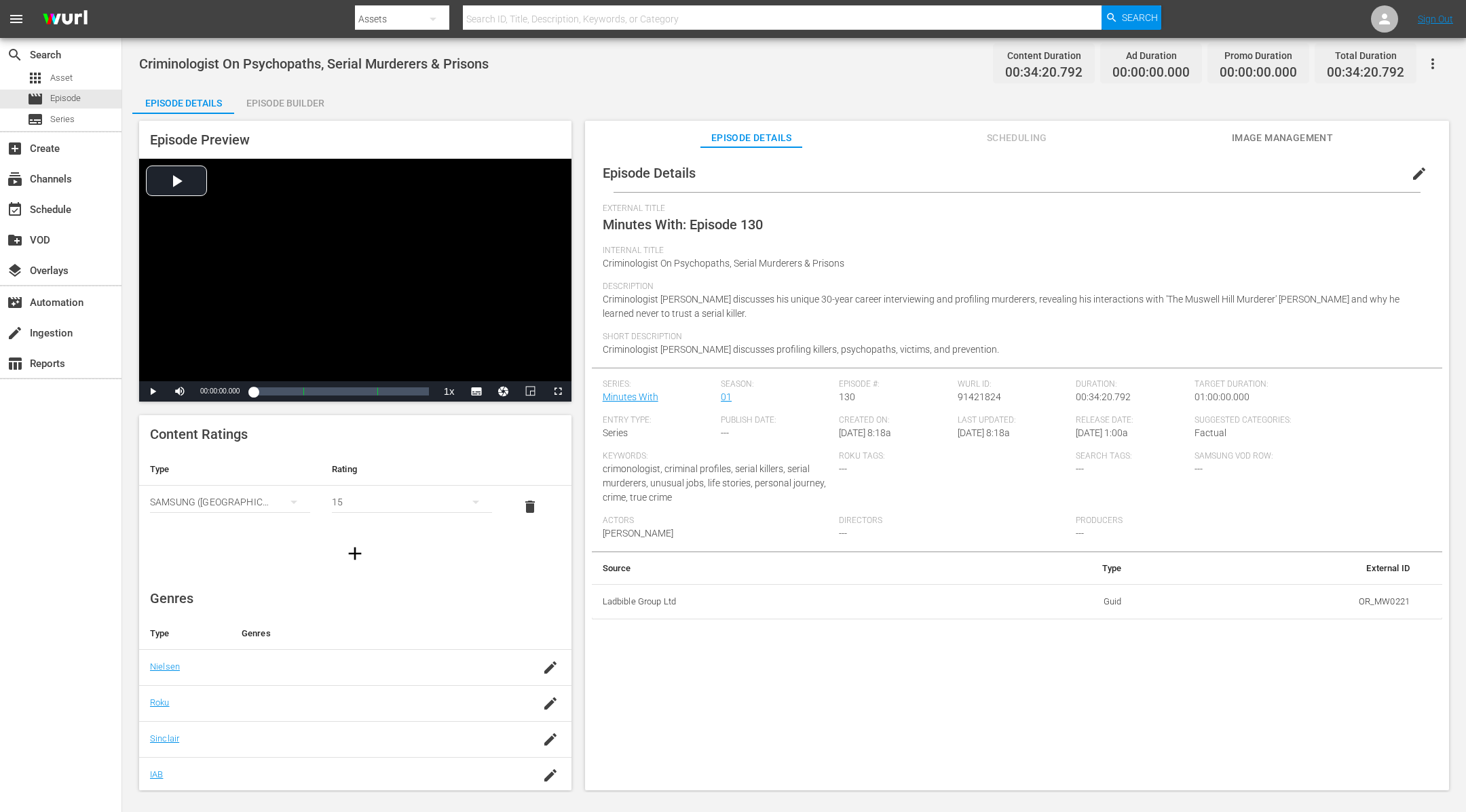
click at [283, 100] on div "Episode Builder" at bounding box center [285, 103] width 102 height 33
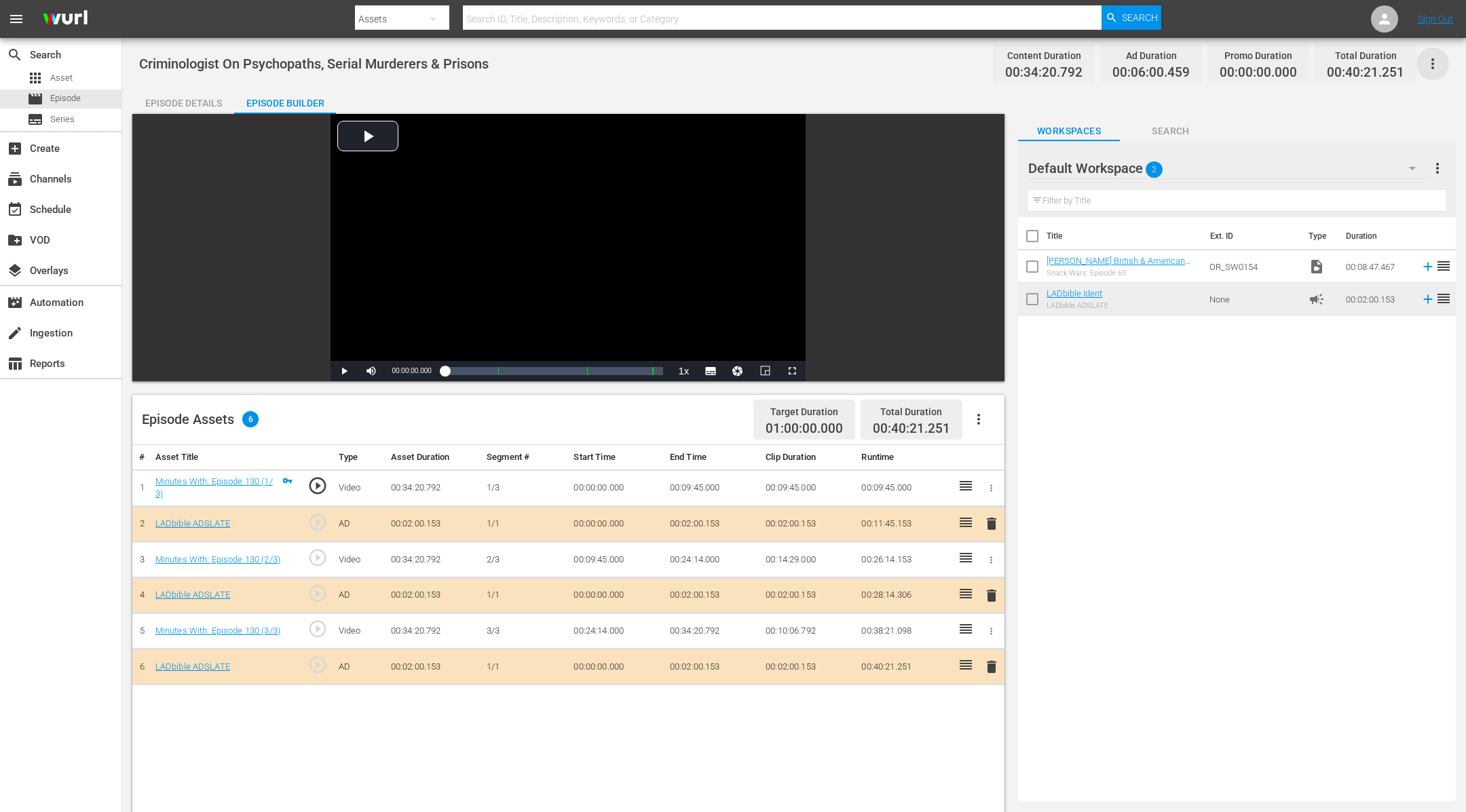
click at [1436, 62] on icon "button" at bounding box center [1432, 64] width 16 height 16
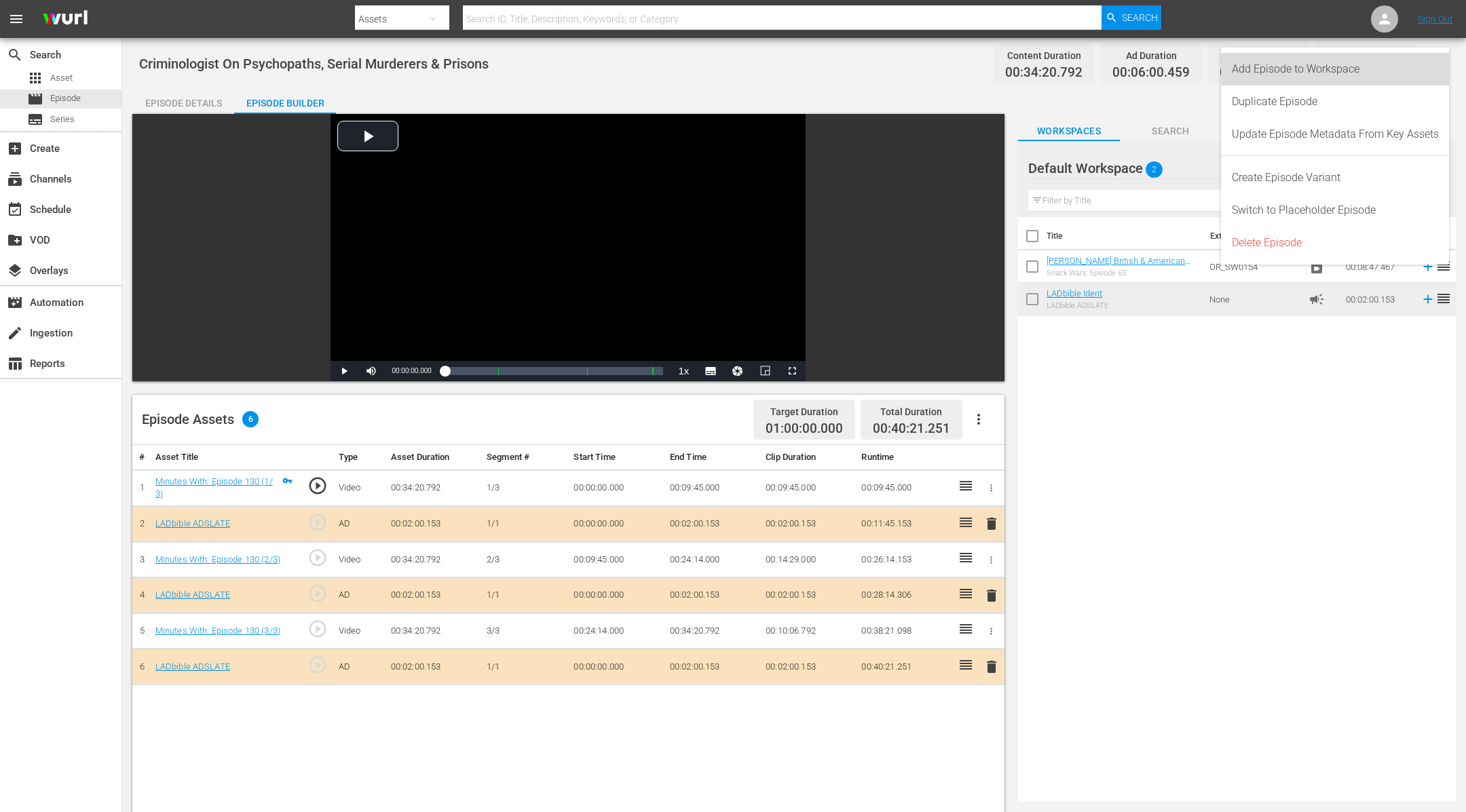
click at [1373, 62] on div "Add Episode to Workspace" at bounding box center [1335, 69] width 207 height 33
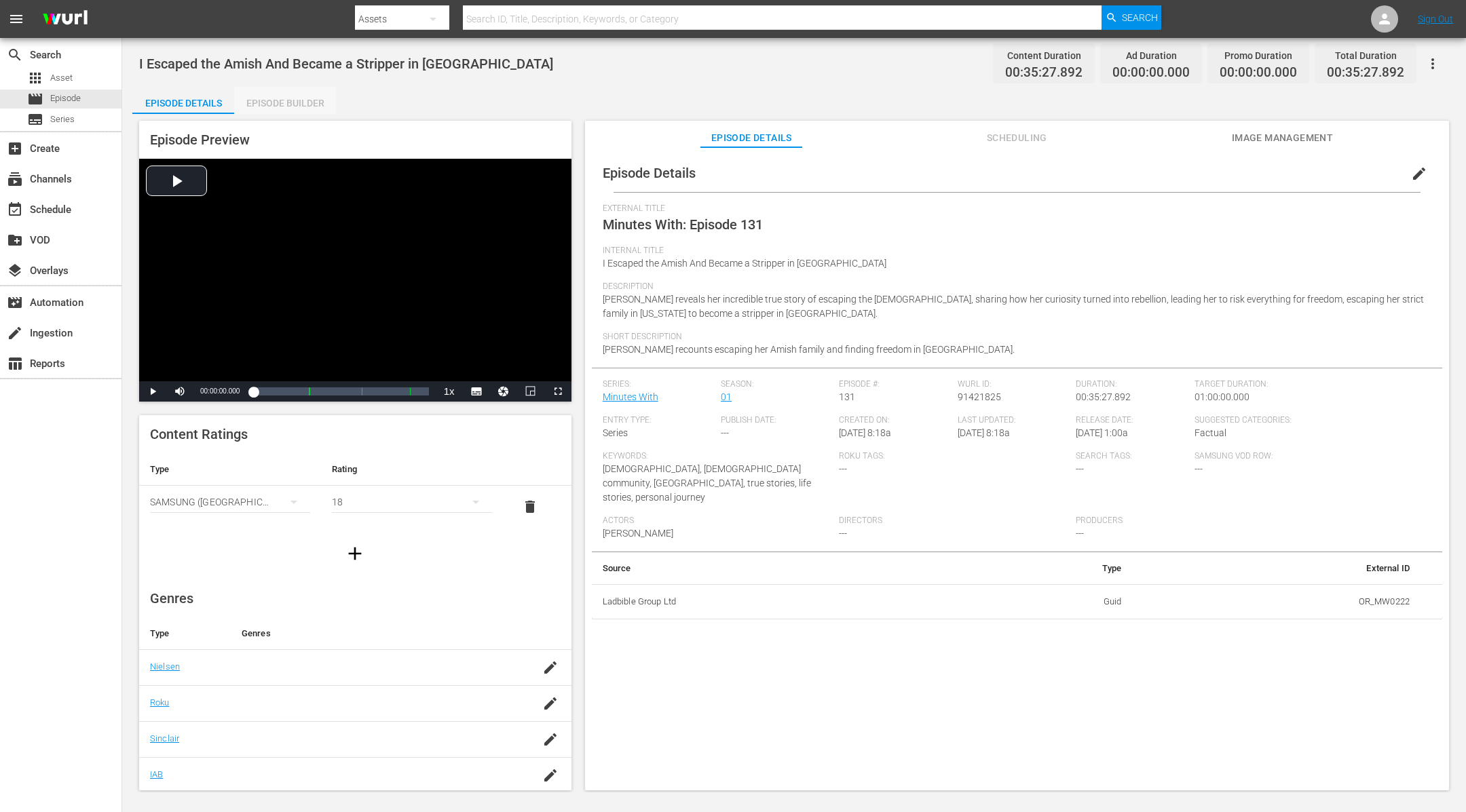
click at [267, 100] on div "Episode Builder" at bounding box center [285, 103] width 102 height 33
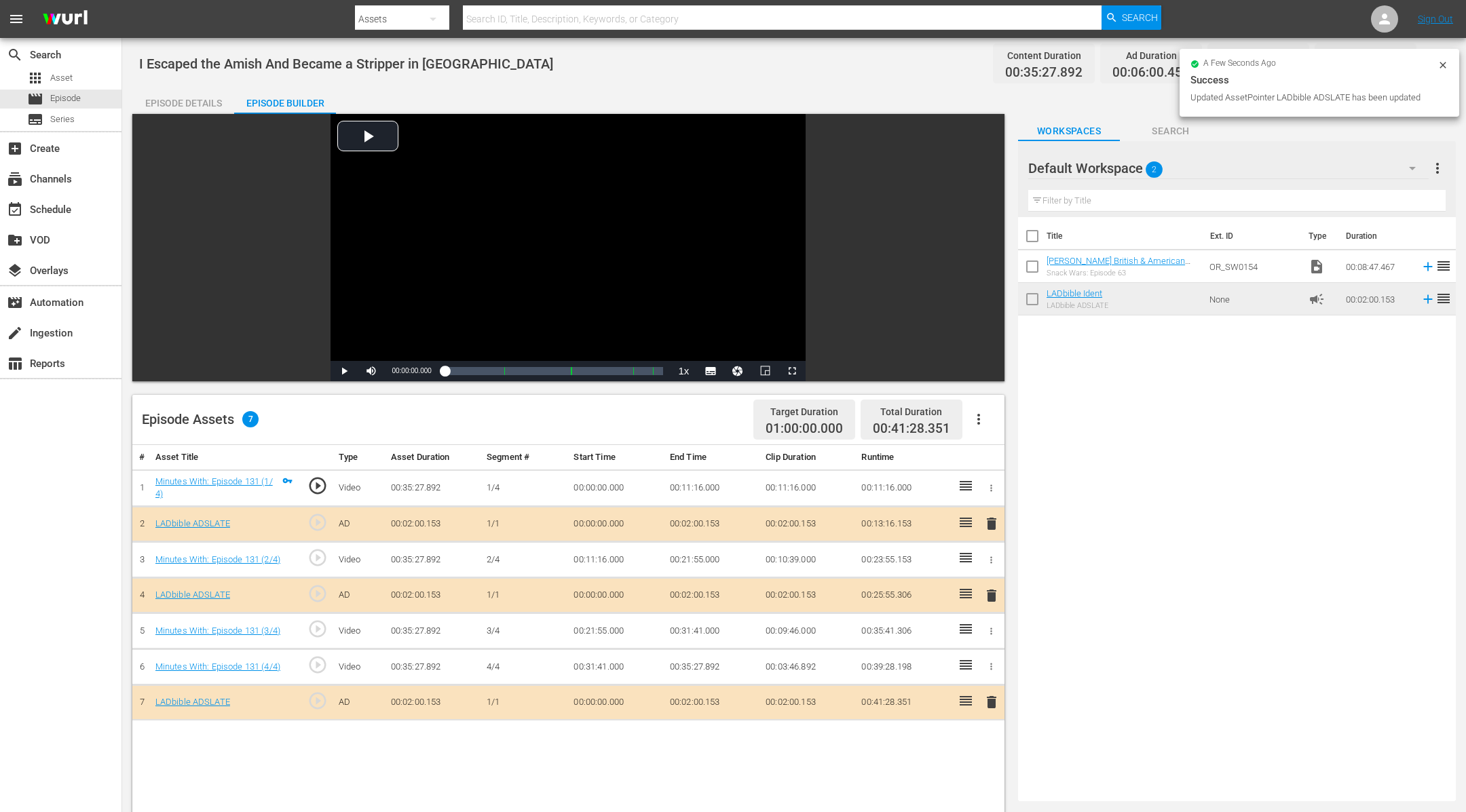
click at [1444, 70] on icon at bounding box center [1443, 65] width 11 height 11
click at [1444, 70] on button "button" at bounding box center [1432, 64] width 33 height 33
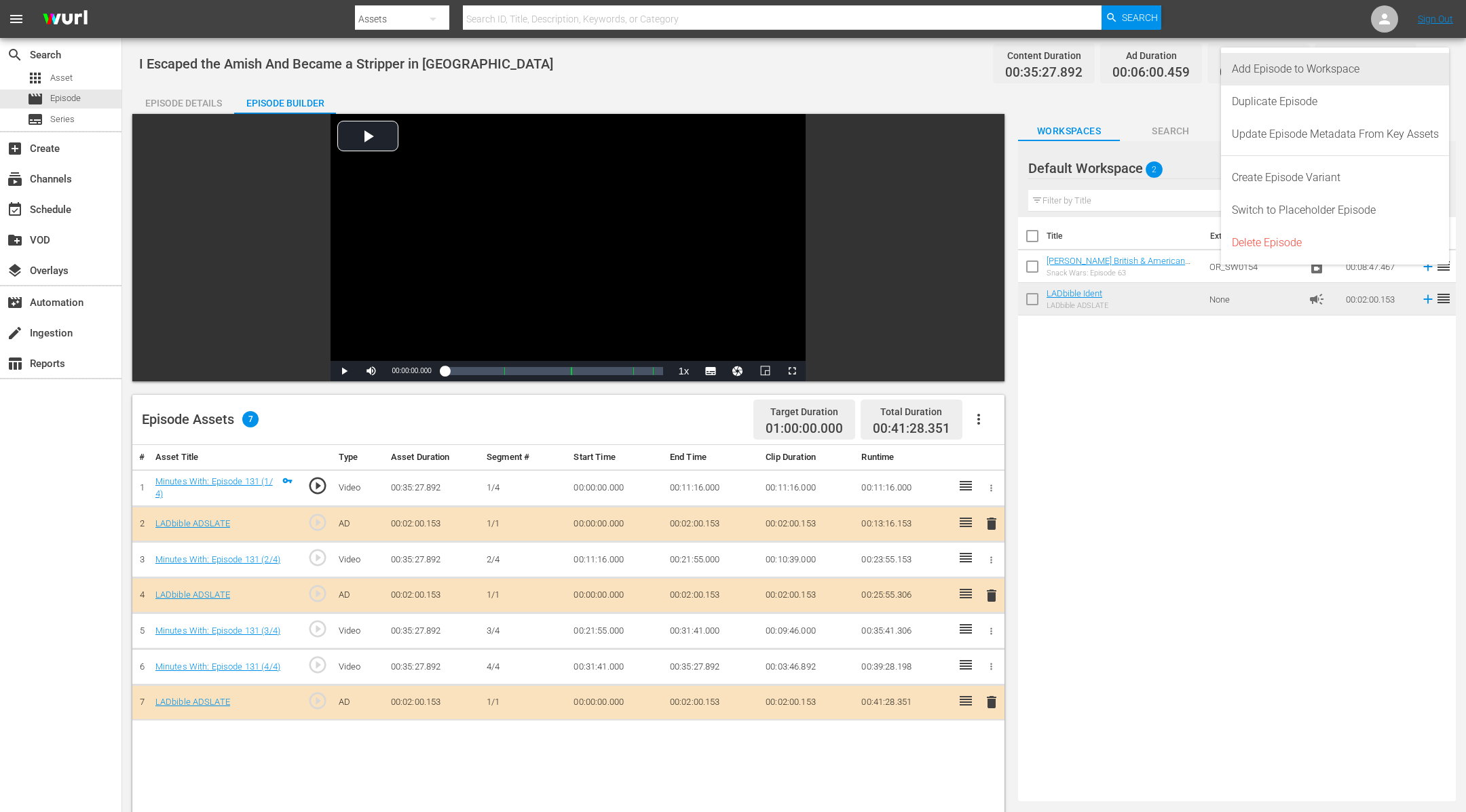
click at [1441, 68] on div "Add Episode to Workspace" at bounding box center [1335, 69] width 228 height 33
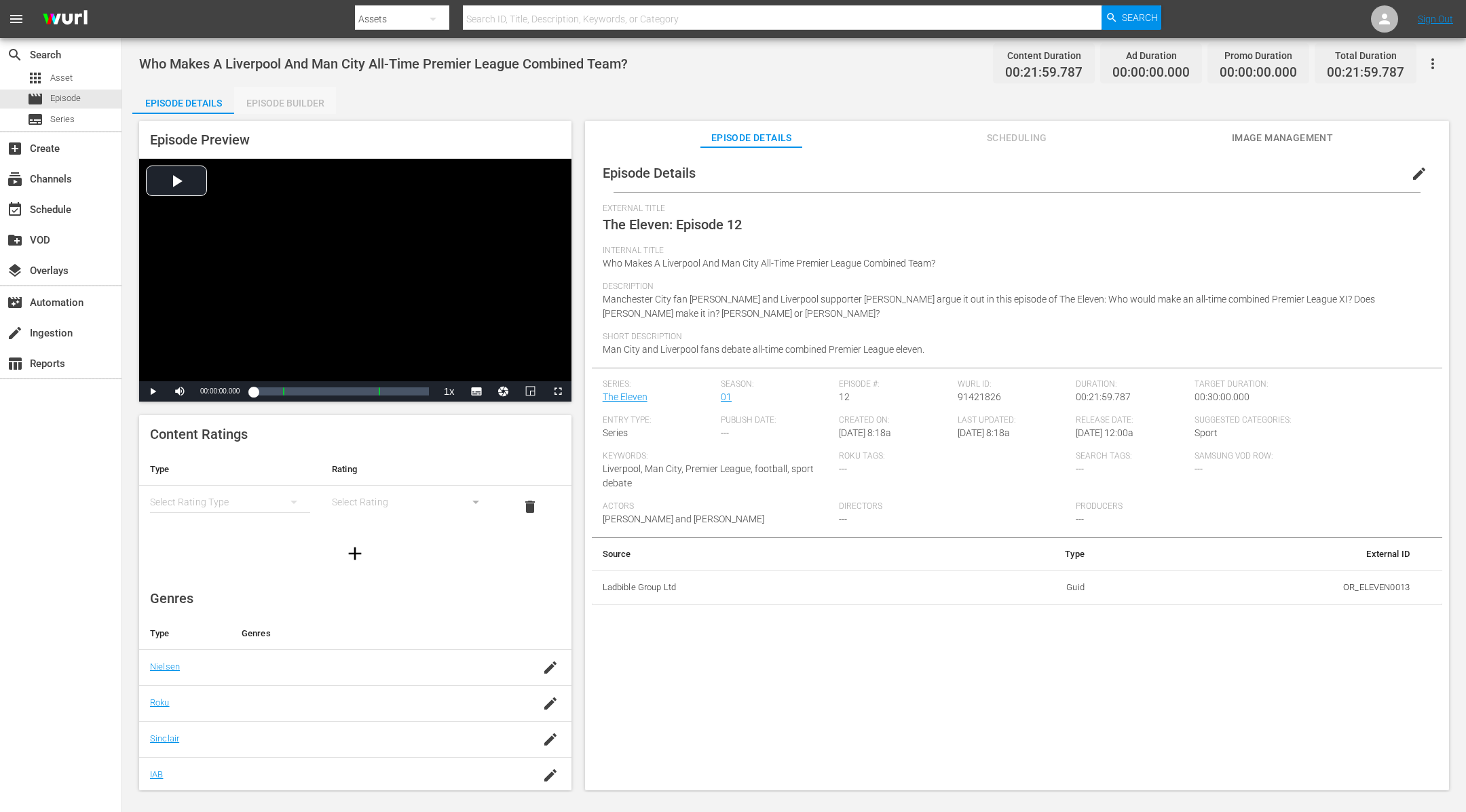
click at [294, 105] on div "Episode Builder" at bounding box center [285, 103] width 102 height 33
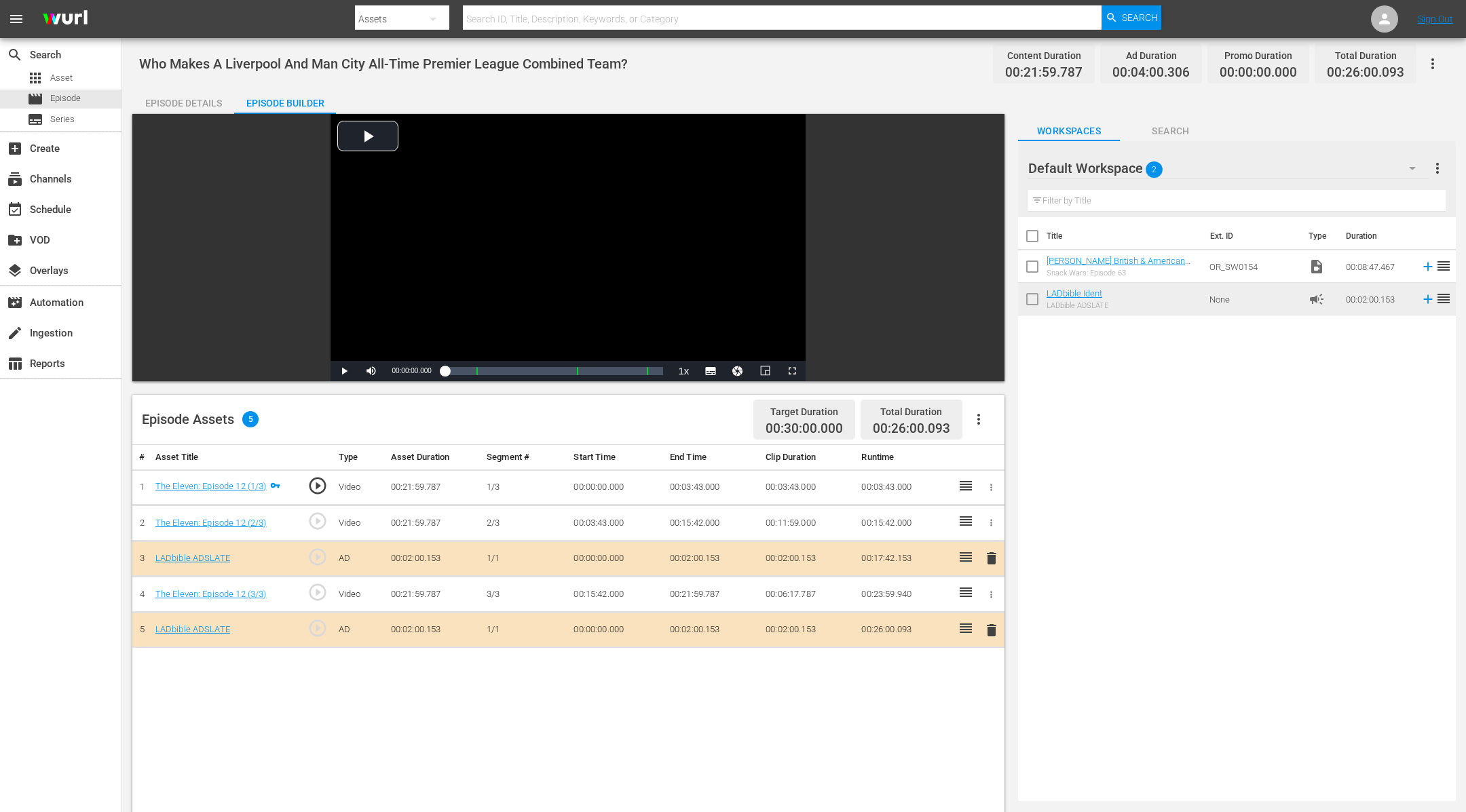
click at [1441, 62] on button "button" at bounding box center [1432, 64] width 33 height 33
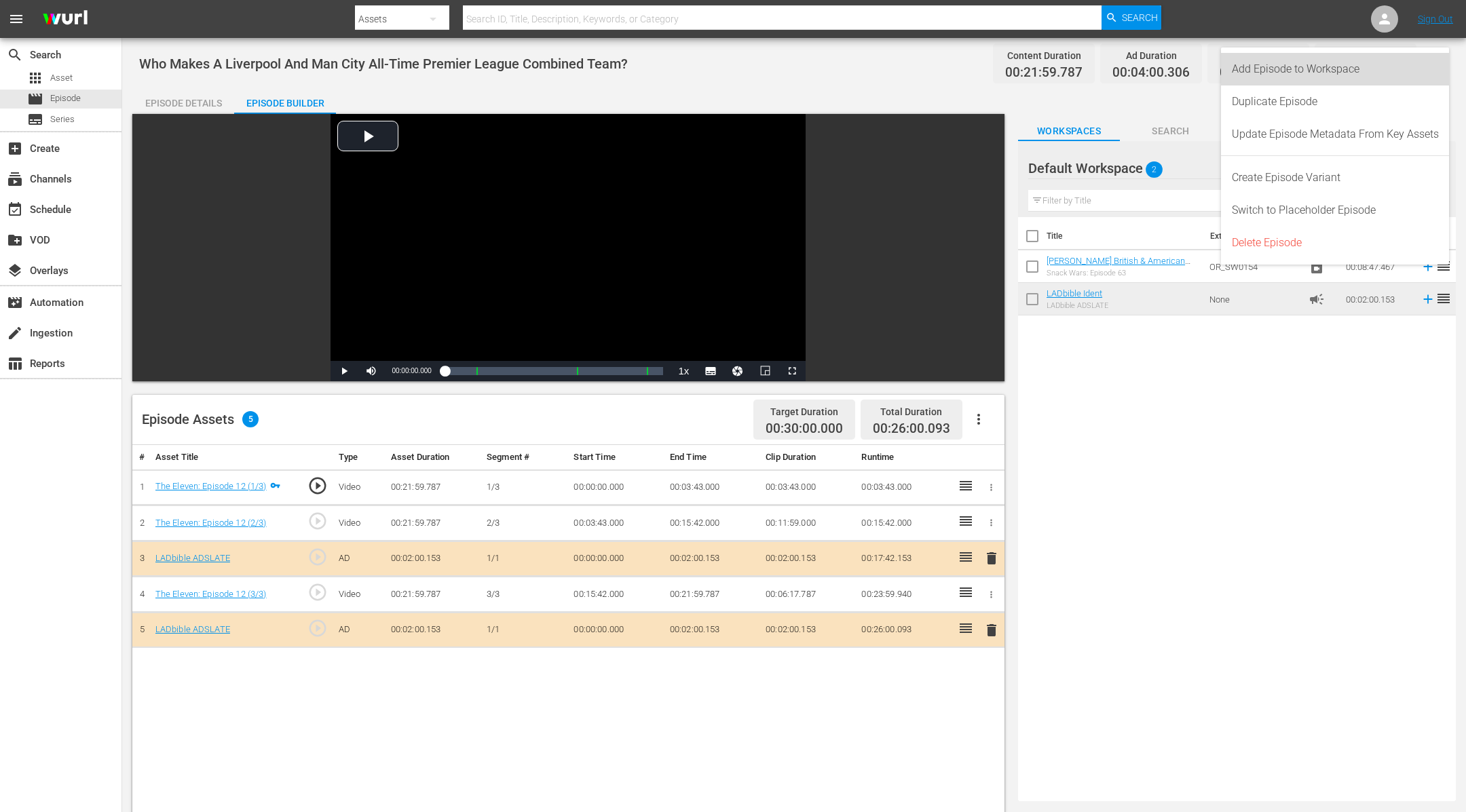
click at [1441, 62] on div "Add Episode to Workspace" at bounding box center [1335, 69] width 228 height 33
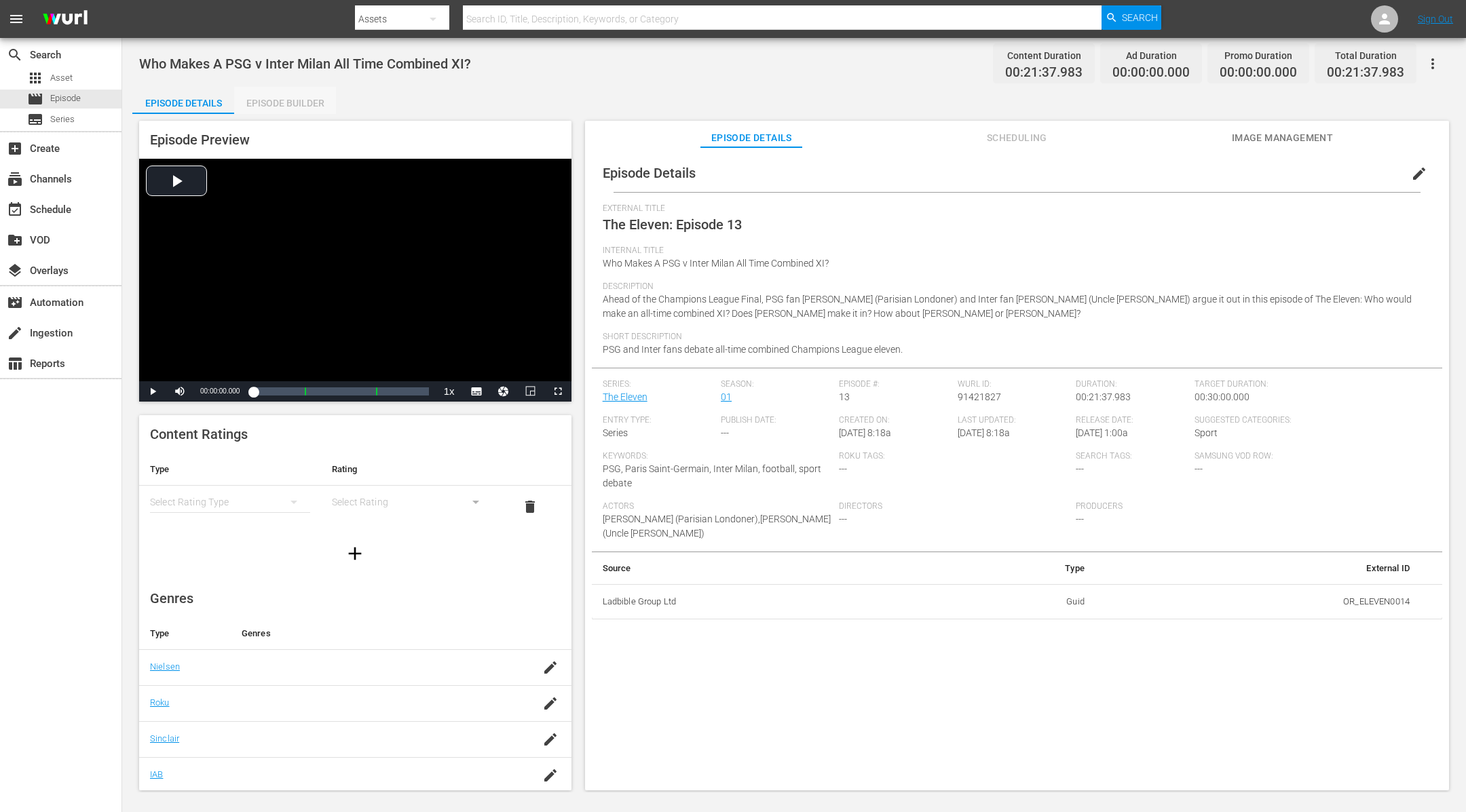
click at [311, 113] on div "Episode Builder" at bounding box center [285, 103] width 102 height 33
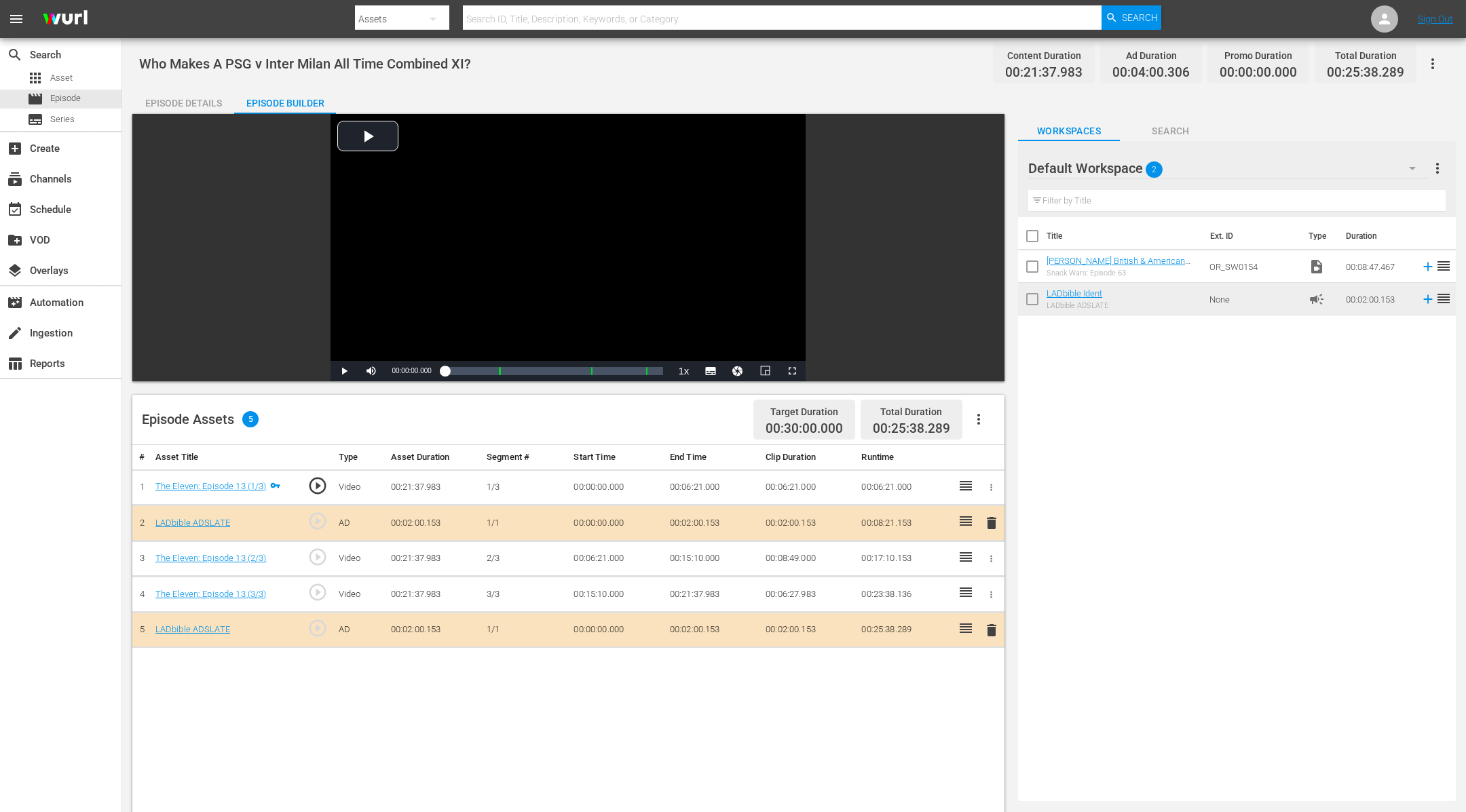
click at [1445, 62] on button "button" at bounding box center [1432, 64] width 33 height 33
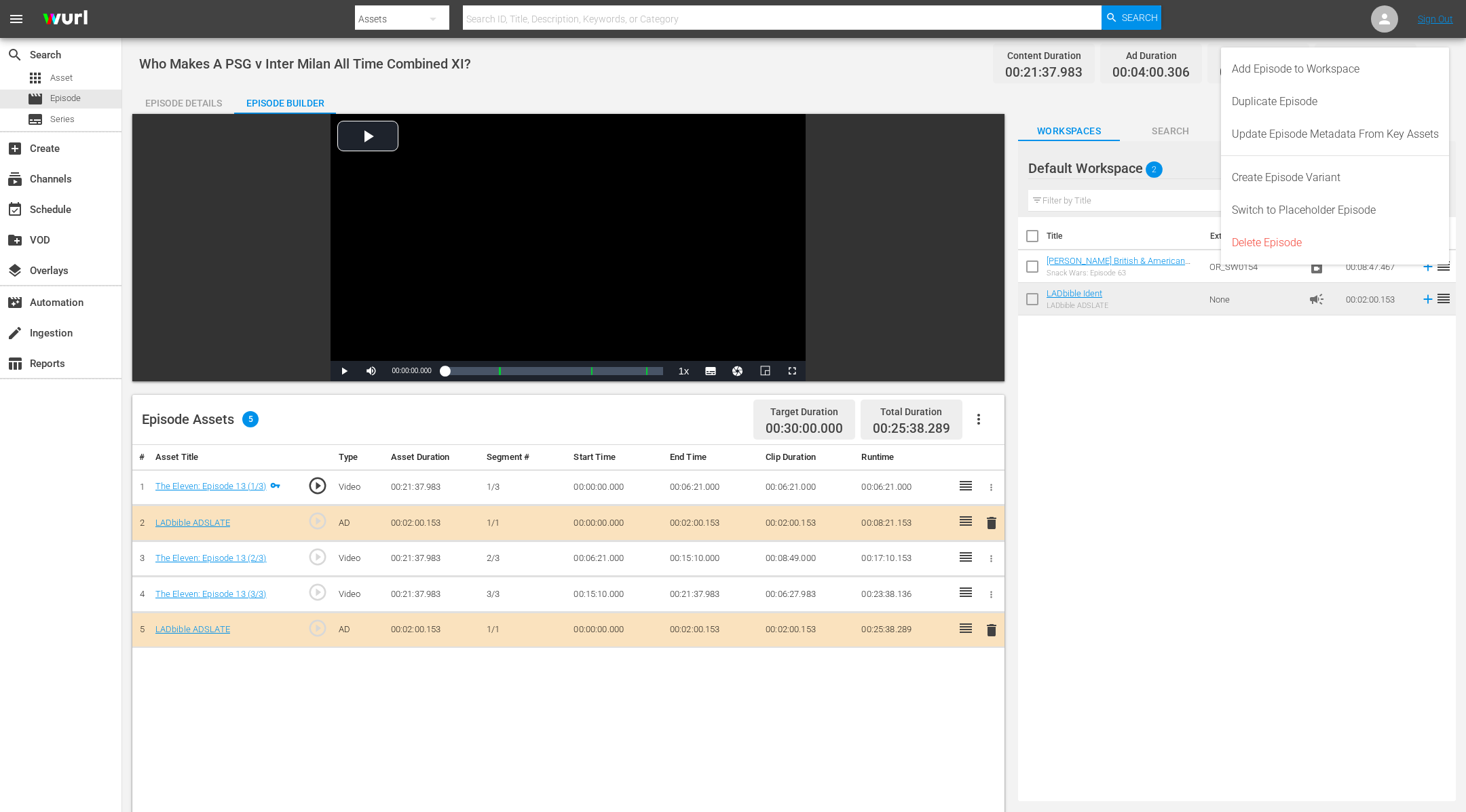
click at [1445, 62] on div "Add Episode to Workspace" at bounding box center [1335, 69] width 228 height 33
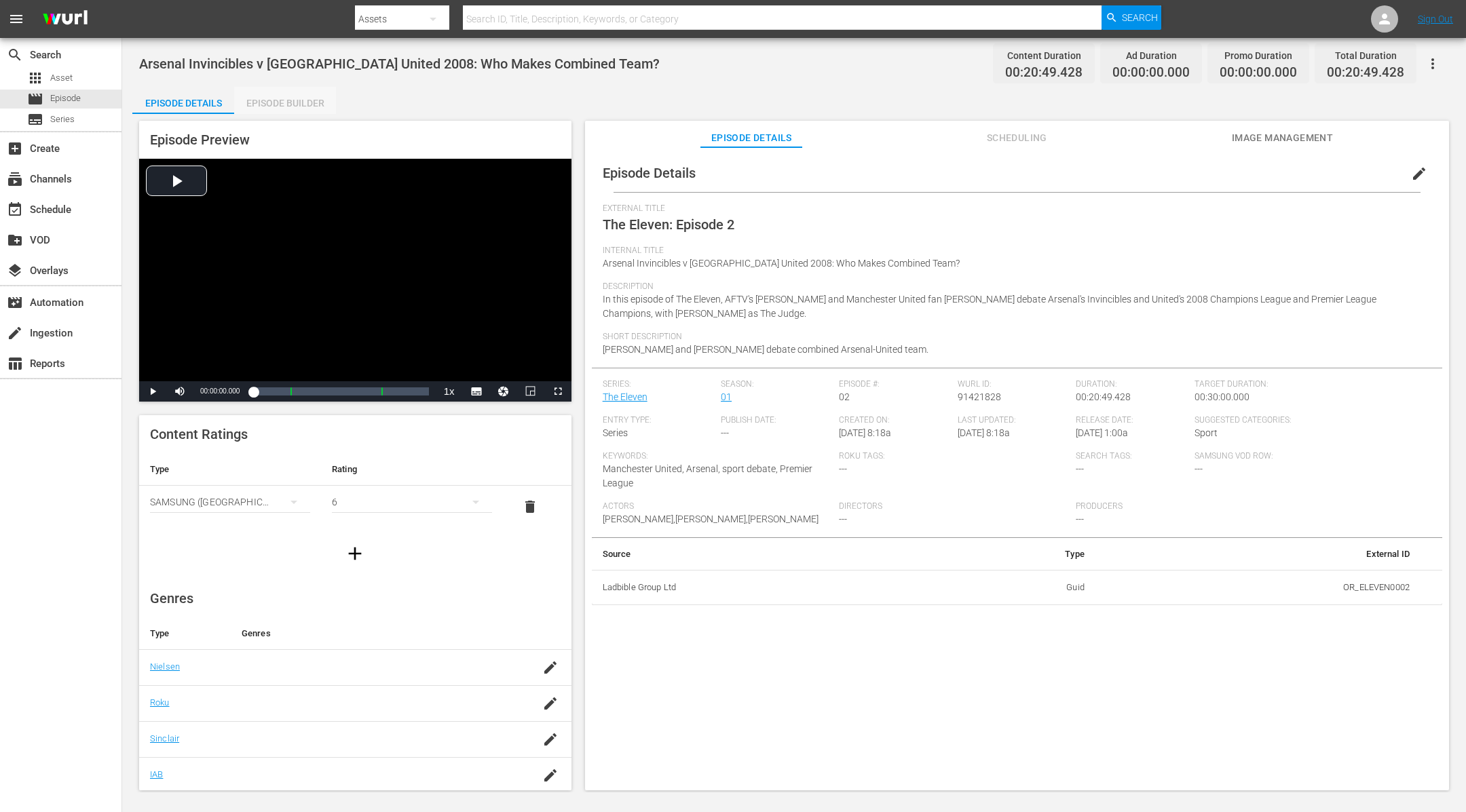
click at [283, 103] on div "Episode Builder" at bounding box center [285, 103] width 102 height 33
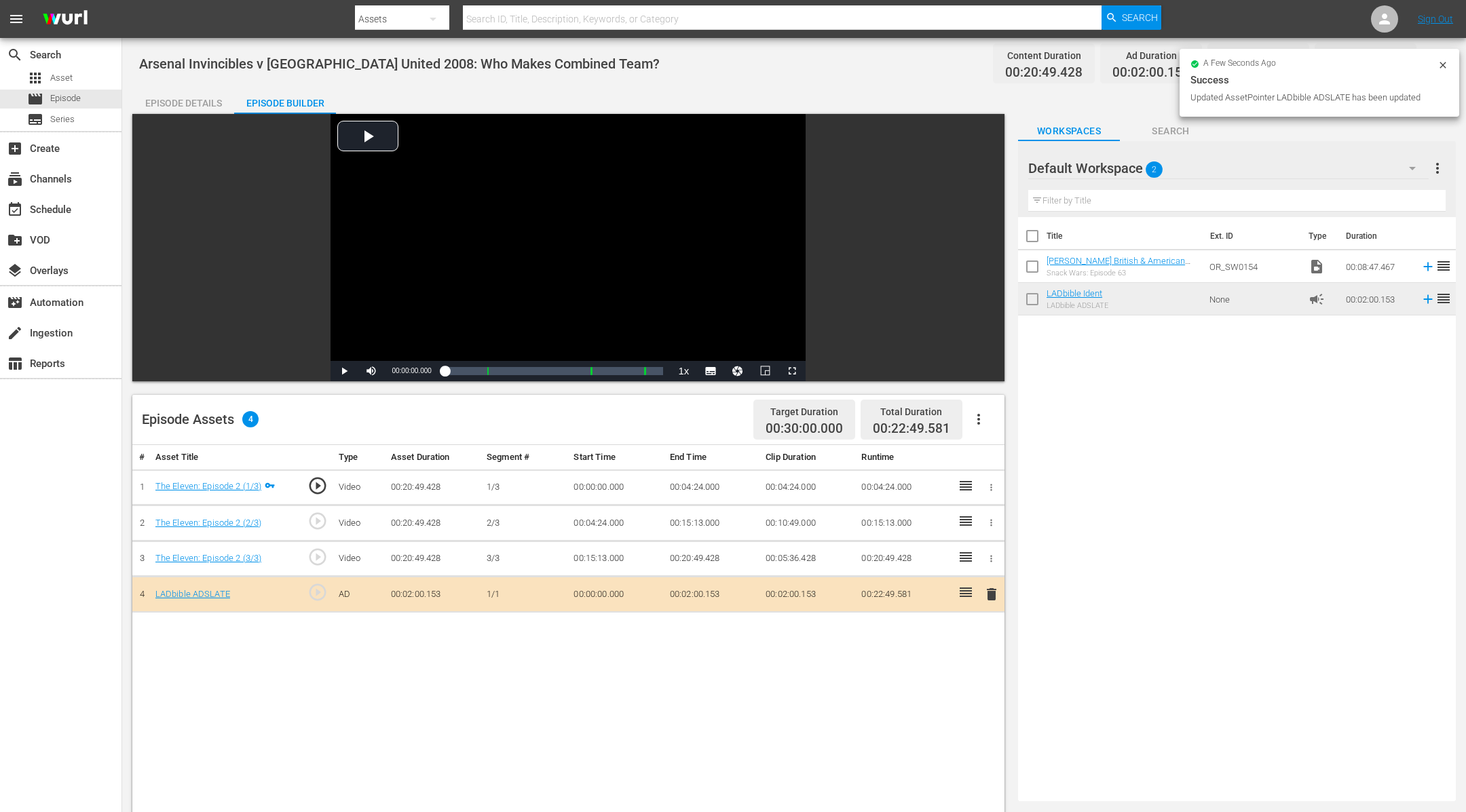
click at [1445, 64] on icon at bounding box center [1443, 65] width 11 height 11
click at [1431, 75] on button "button" at bounding box center [1432, 64] width 33 height 33
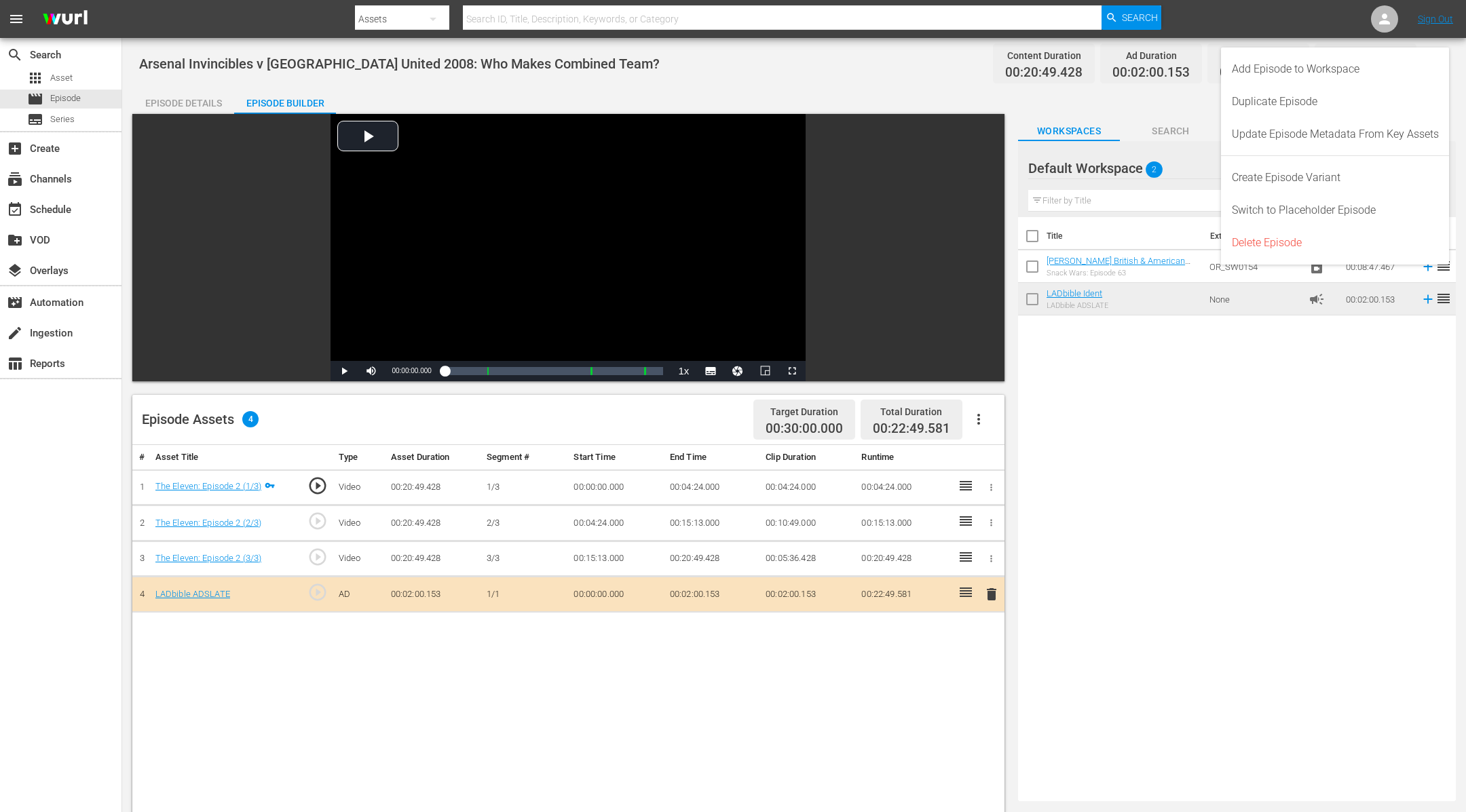
click at [1431, 75] on div "Add Episode to Workspace" at bounding box center [1335, 69] width 207 height 33
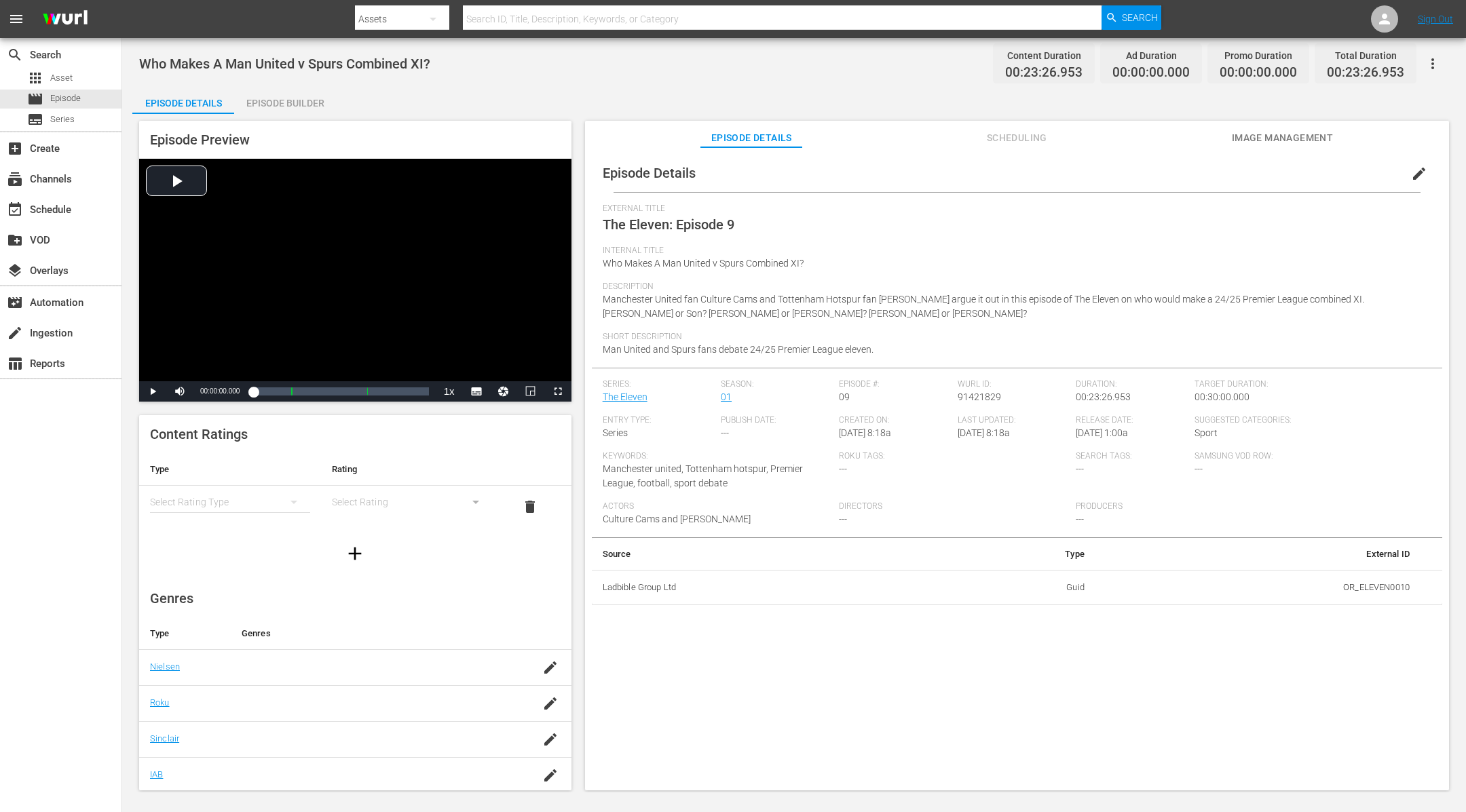
click at [294, 101] on div "Episode Builder" at bounding box center [285, 103] width 102 height 33
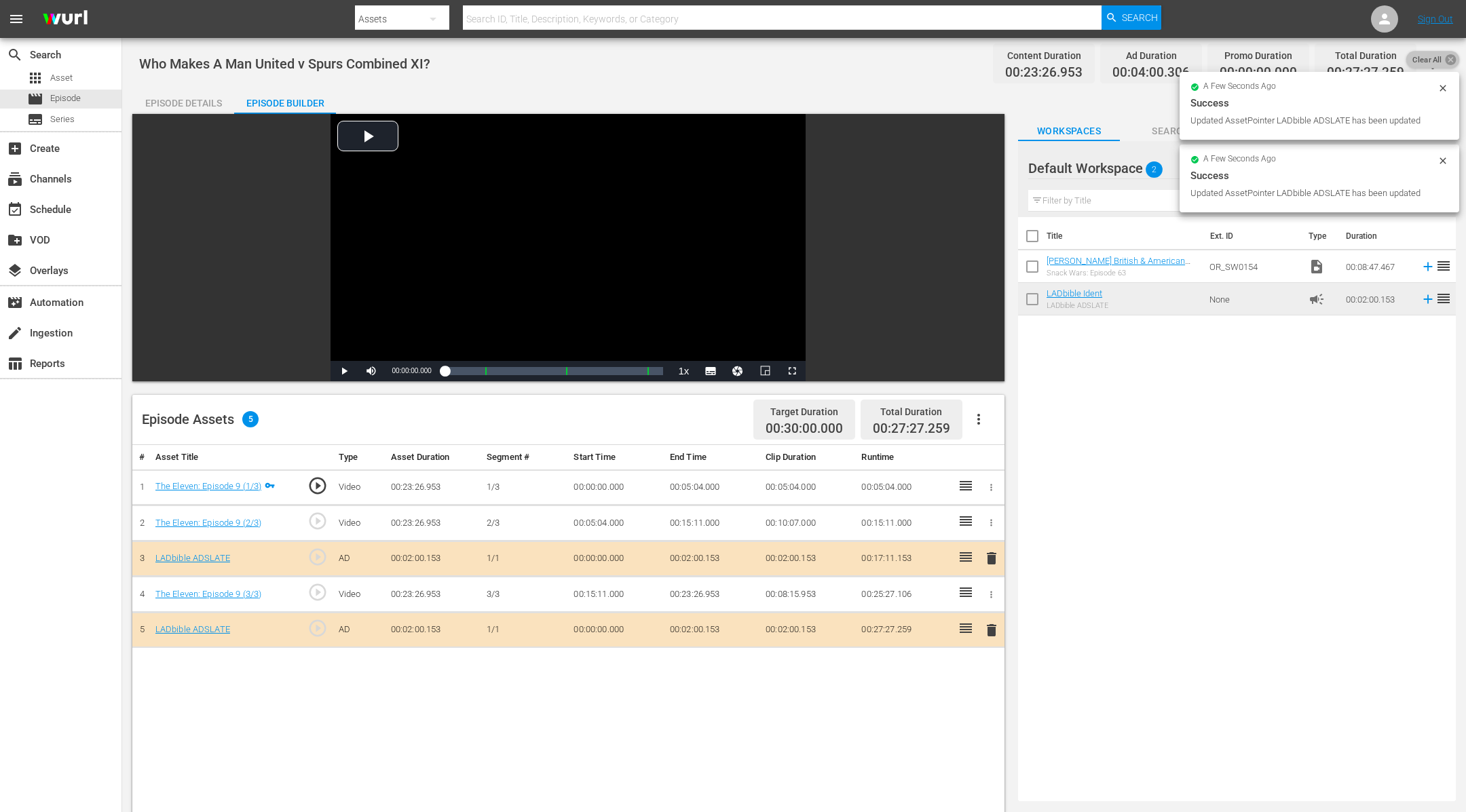
click at [1448, 61] on icon at bounding box center [1451, 59] width 13 height 13
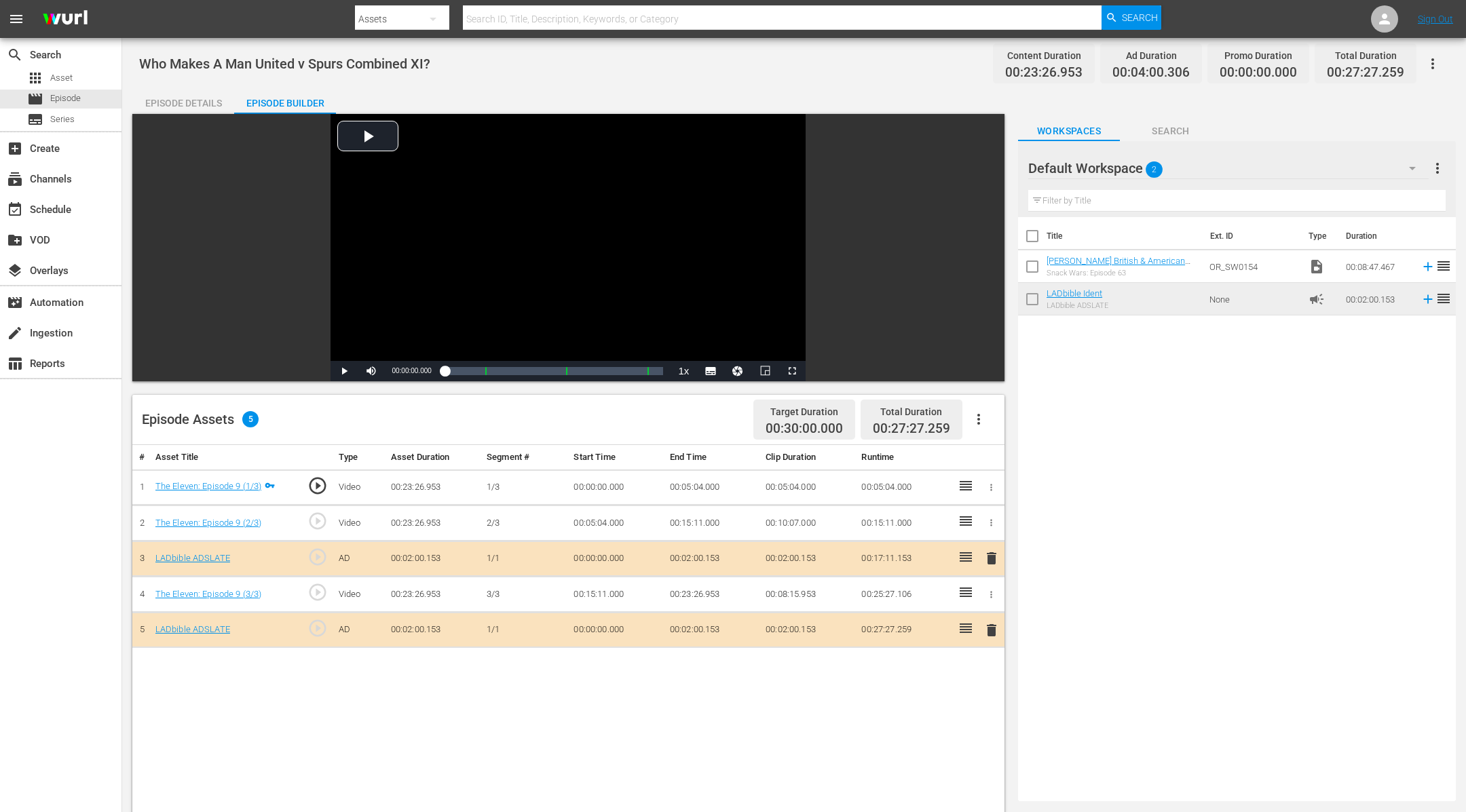
click at [1448, 61] on button "button" at bounding box center [1432, 64] width 33 height 33
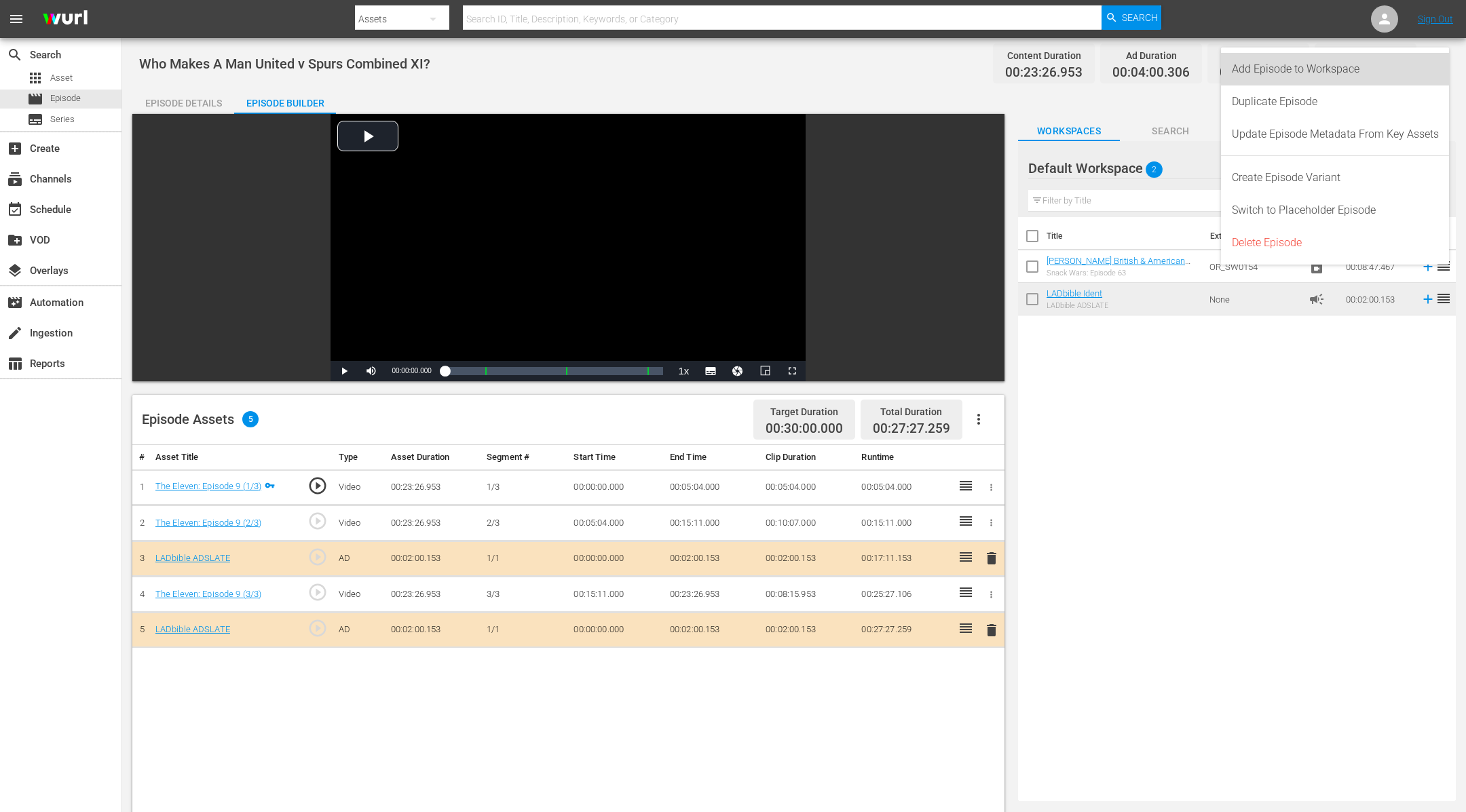
click at [1448, 61] on div "Add Episode to Workspace" at bounding box center [1335, 69] width 228 height 33
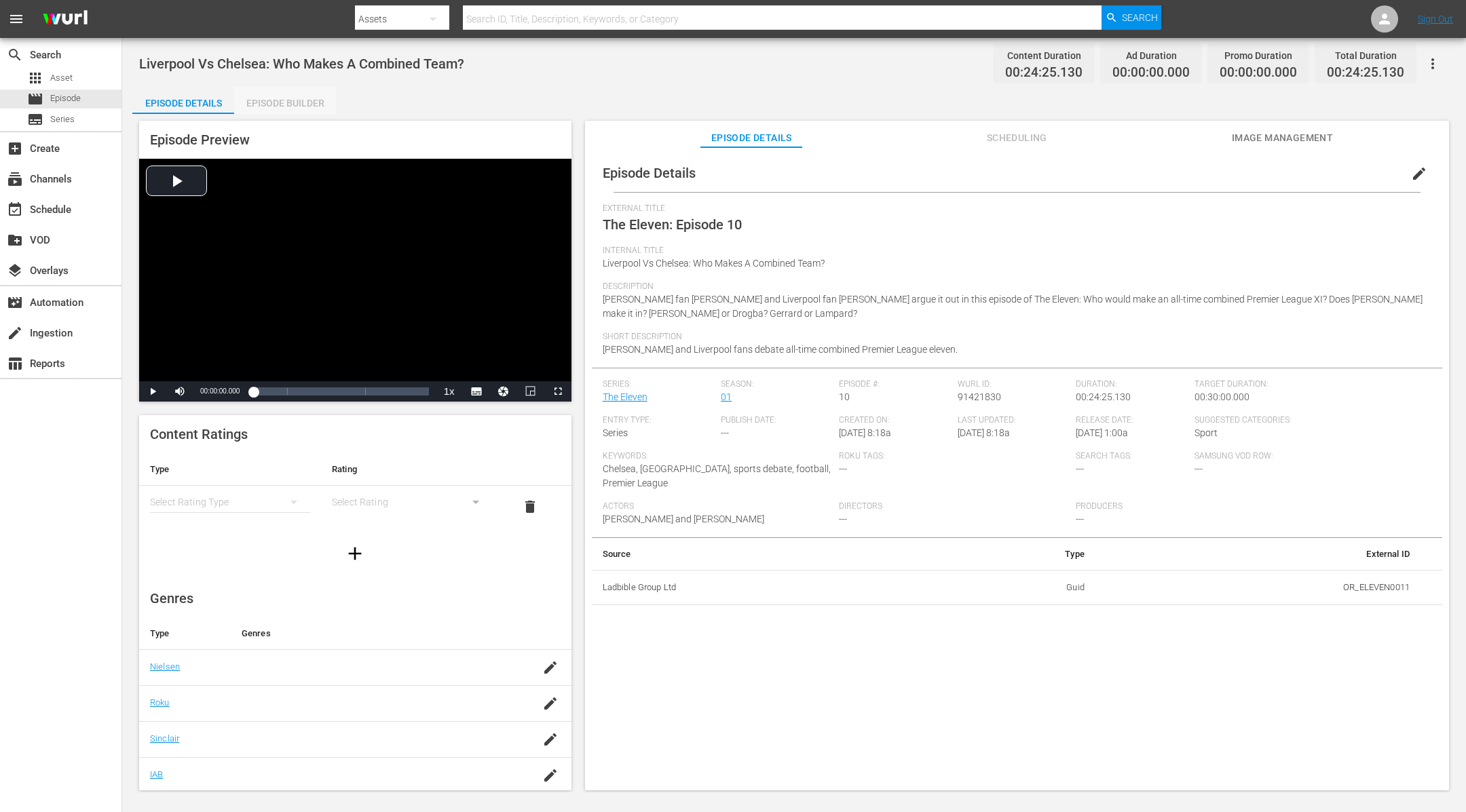
click at [280, 96] on div "Episode Builder" at bounding box center [285, 103] width 102 height 33
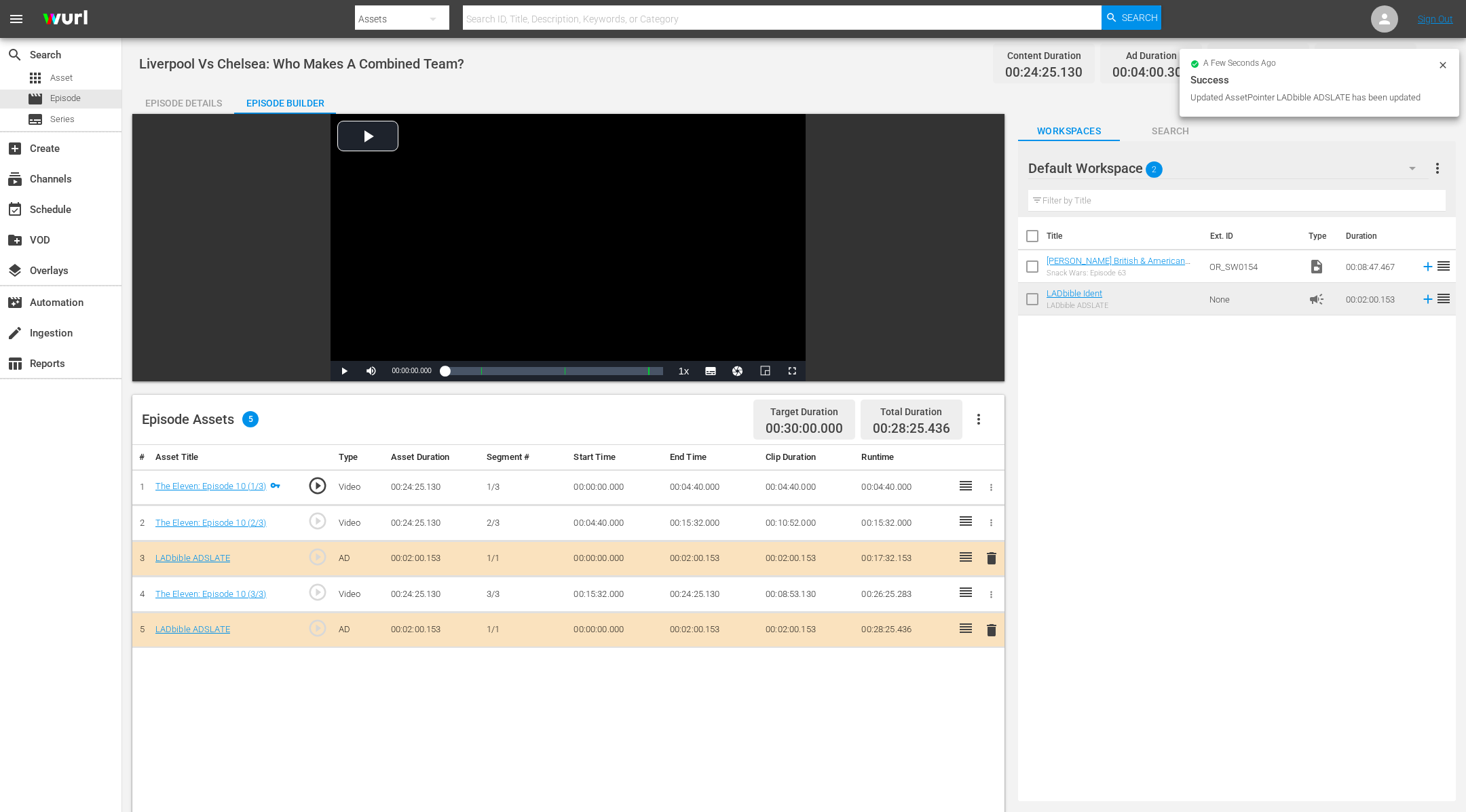
click at [1445, 56] on div "a few seconds ago Success Updated AssetPointer LADbible ADSLATE has been updated" at bounding box center [1319, 83] width 280 height 68
click at [1445, 60] on icon at bounding box center [1443, 65] width 11 height 11
click at [1445, 59] on button "button" at bounding box center [1432, 64] width 33 height 33
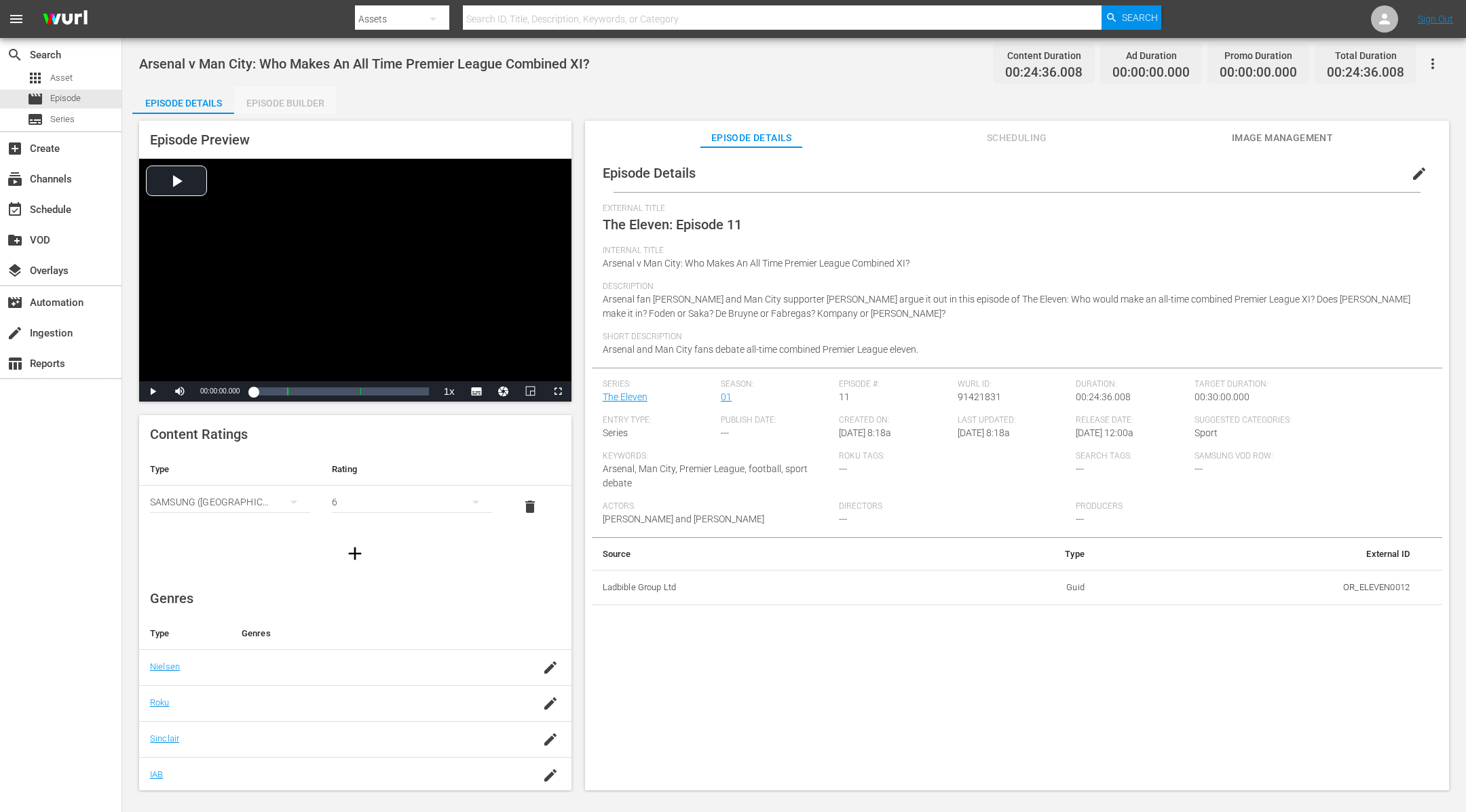
click at [311, 99] on div "Episode Builder" at bounding box center [285, 103] width 102 height 33
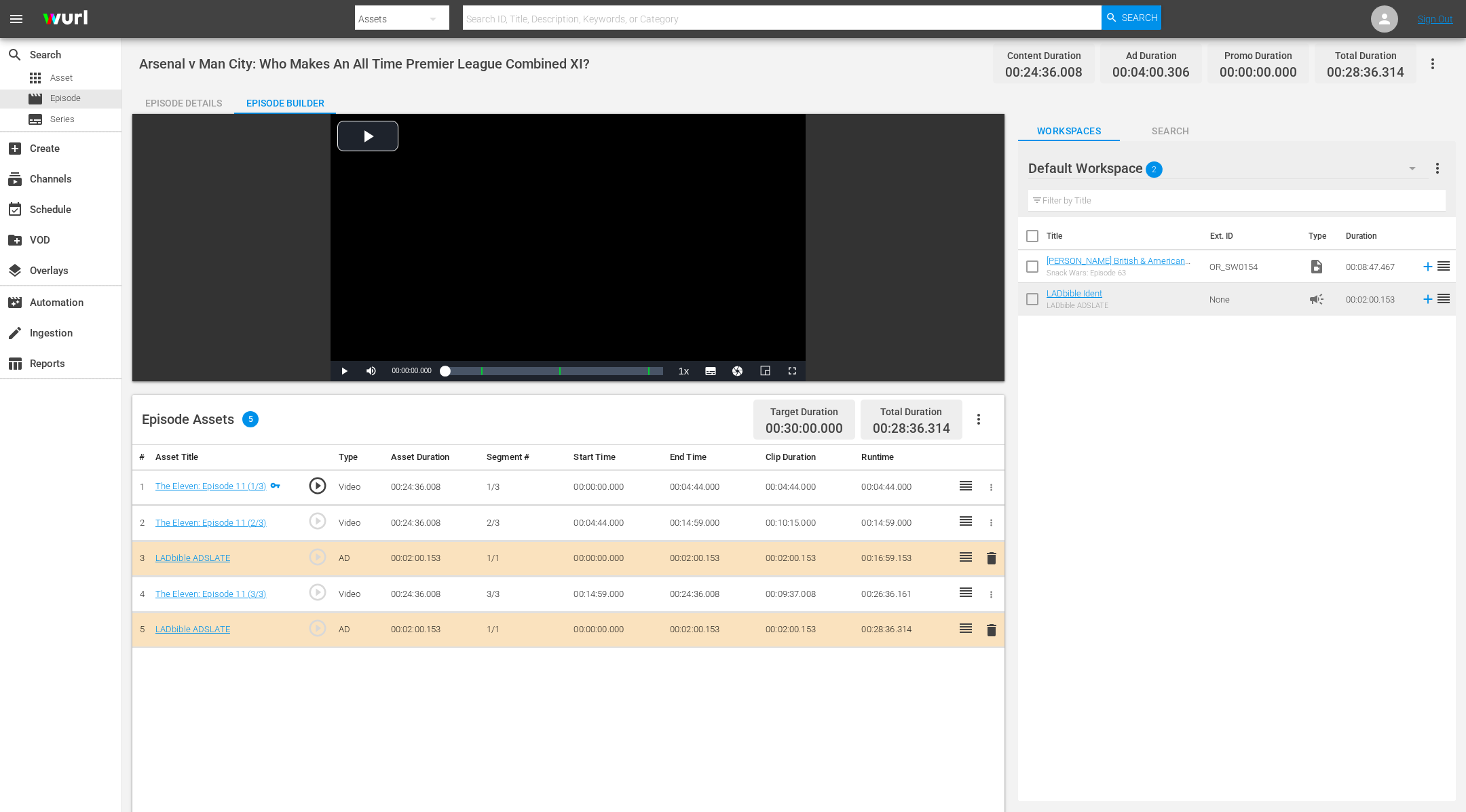
click at [1437, 61] on icon "button" at bounding box center [1432, 64] width 16 height 16
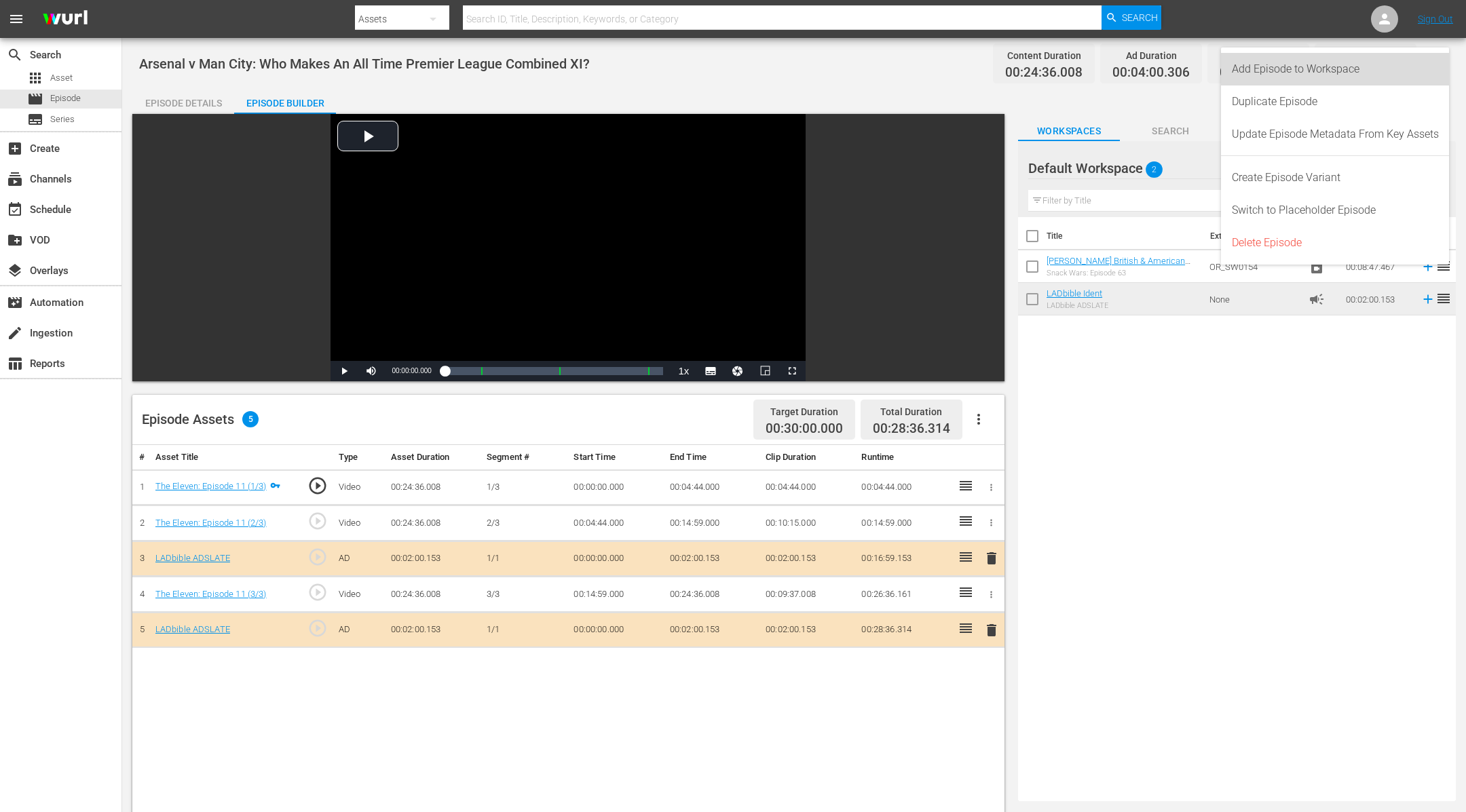
click at [1437, 61] on div "Add Episode to Workspace" at bounding box center [1335, 69] width 207 height 33
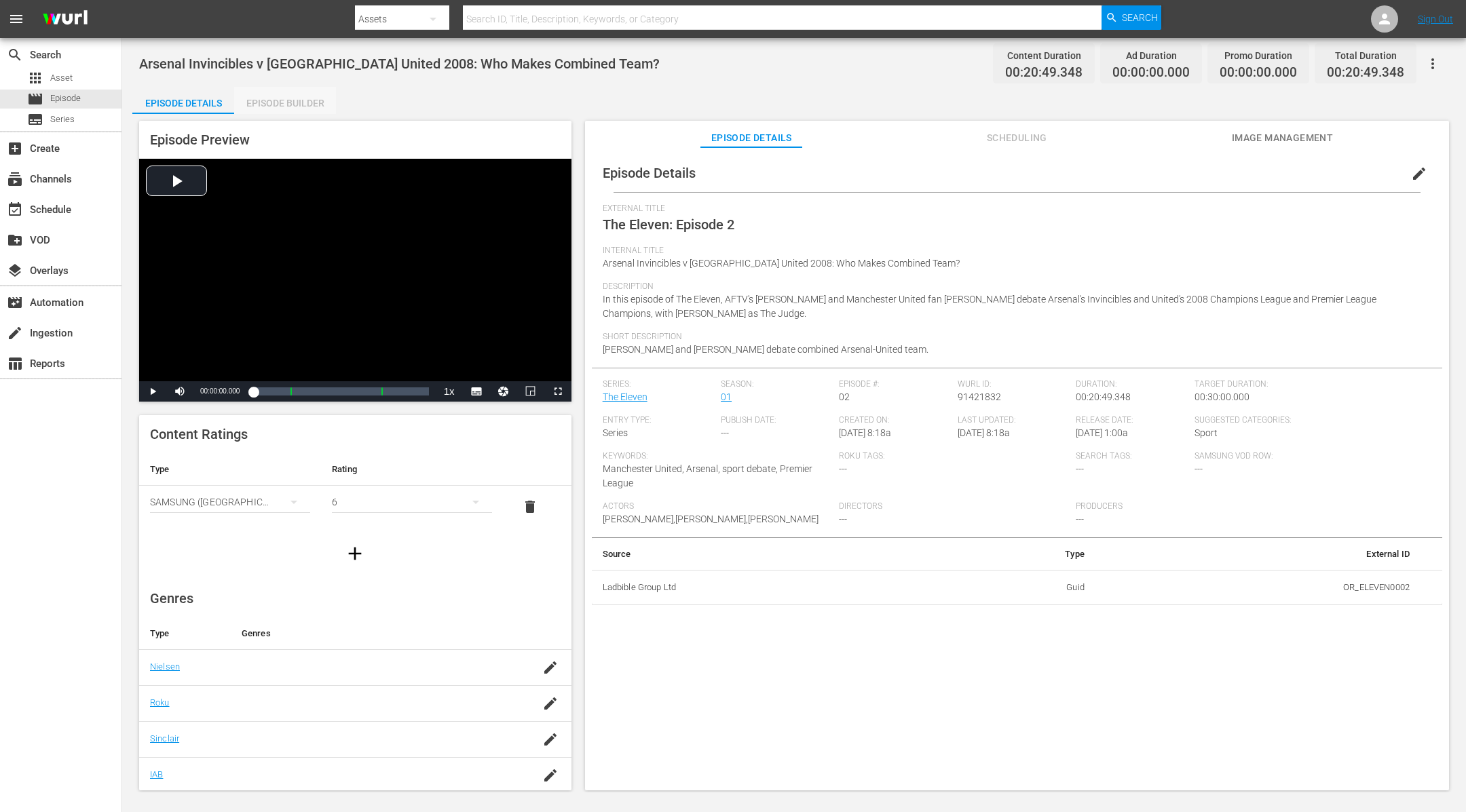
click at [283, 107] on div "Episode Builder" at bounding box center [285, 103] width 102 height 33
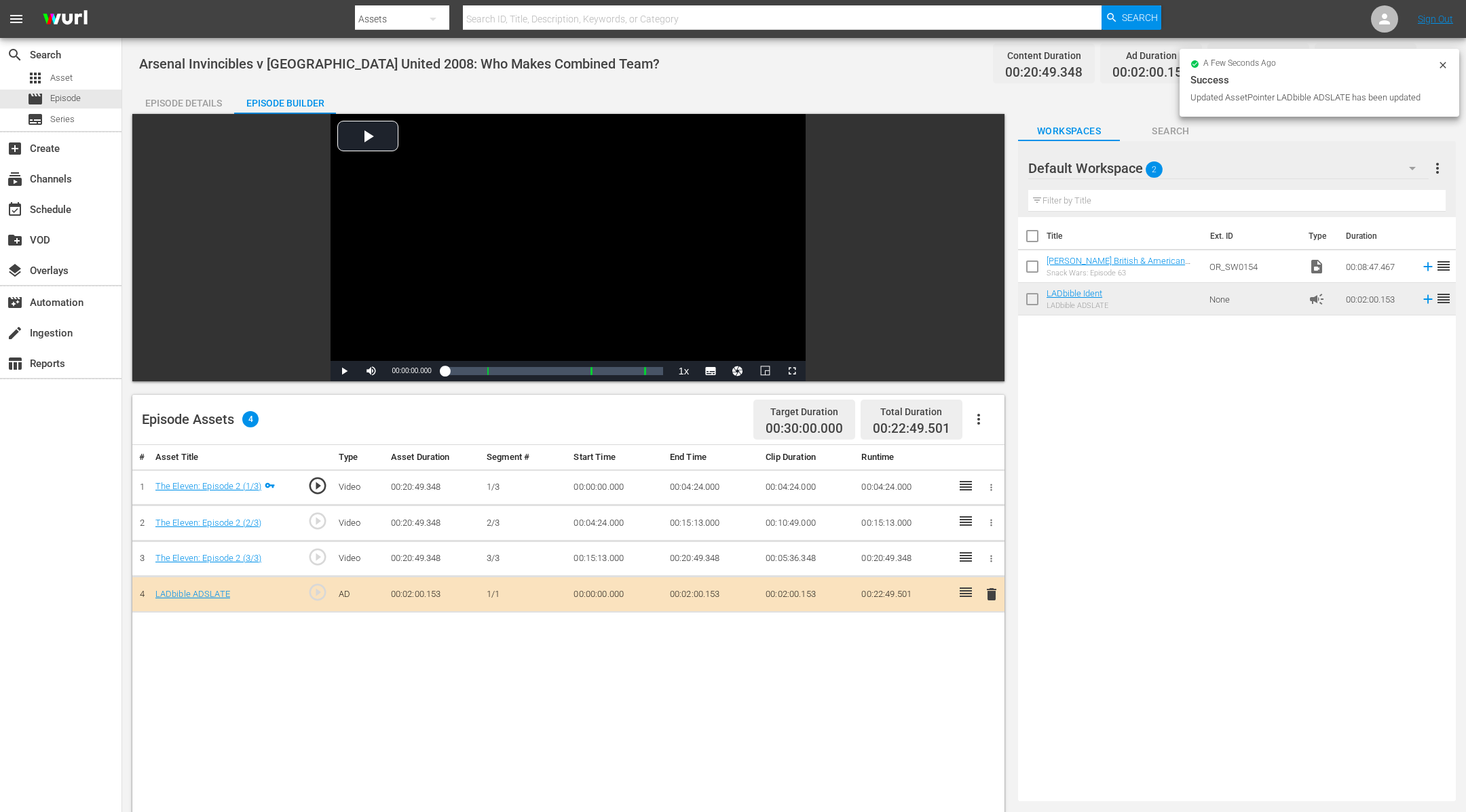
click at [1442, 64] on icon at bounding box center [1443, 65] width 11 height 11
click at [1442, 64] on button "button" at bounding box center [1432, 64] width 33 height 33
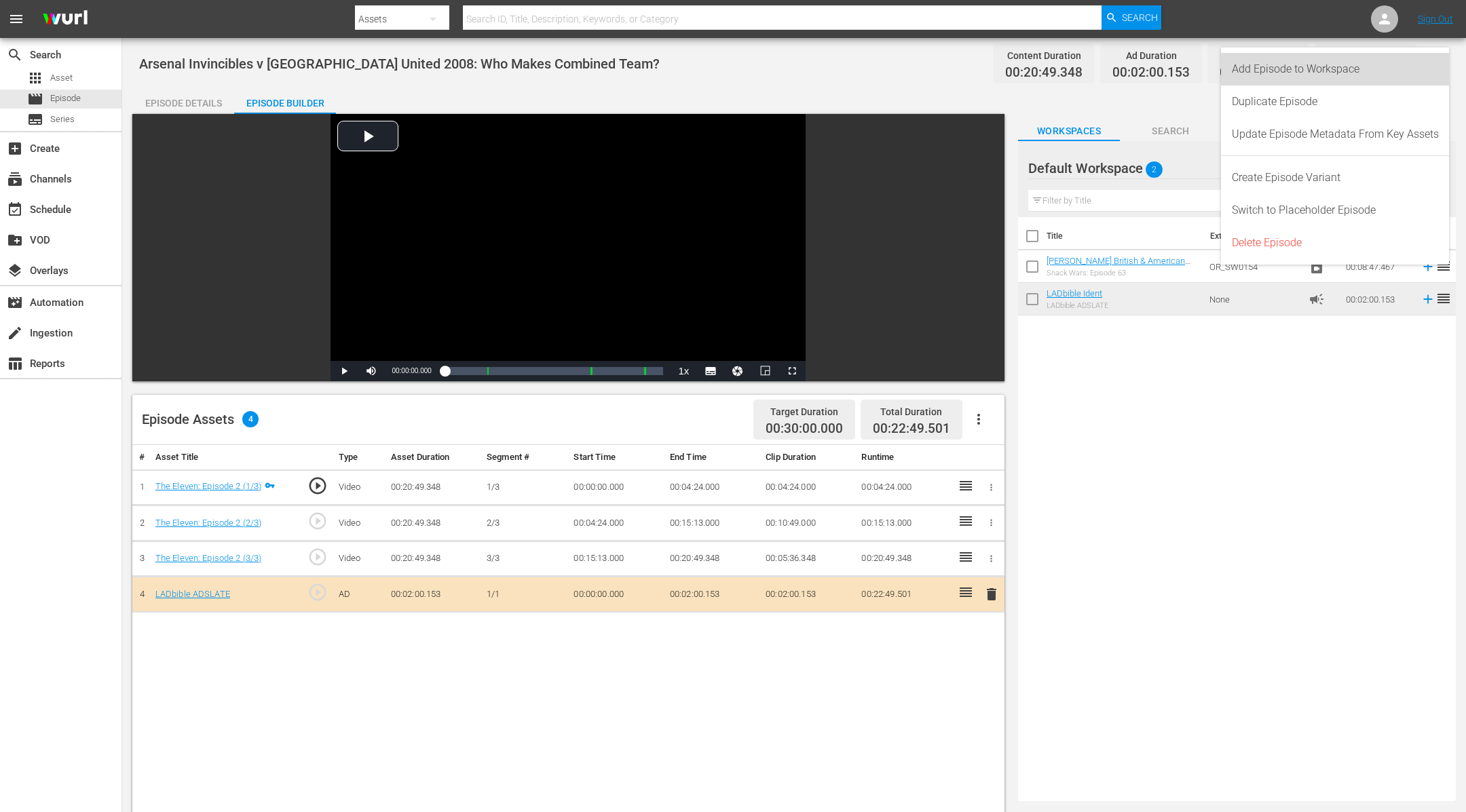
click at [1442, 64] on div "Add Episode to Workspace" at bounding box center [1335, 69] width 228 height 33
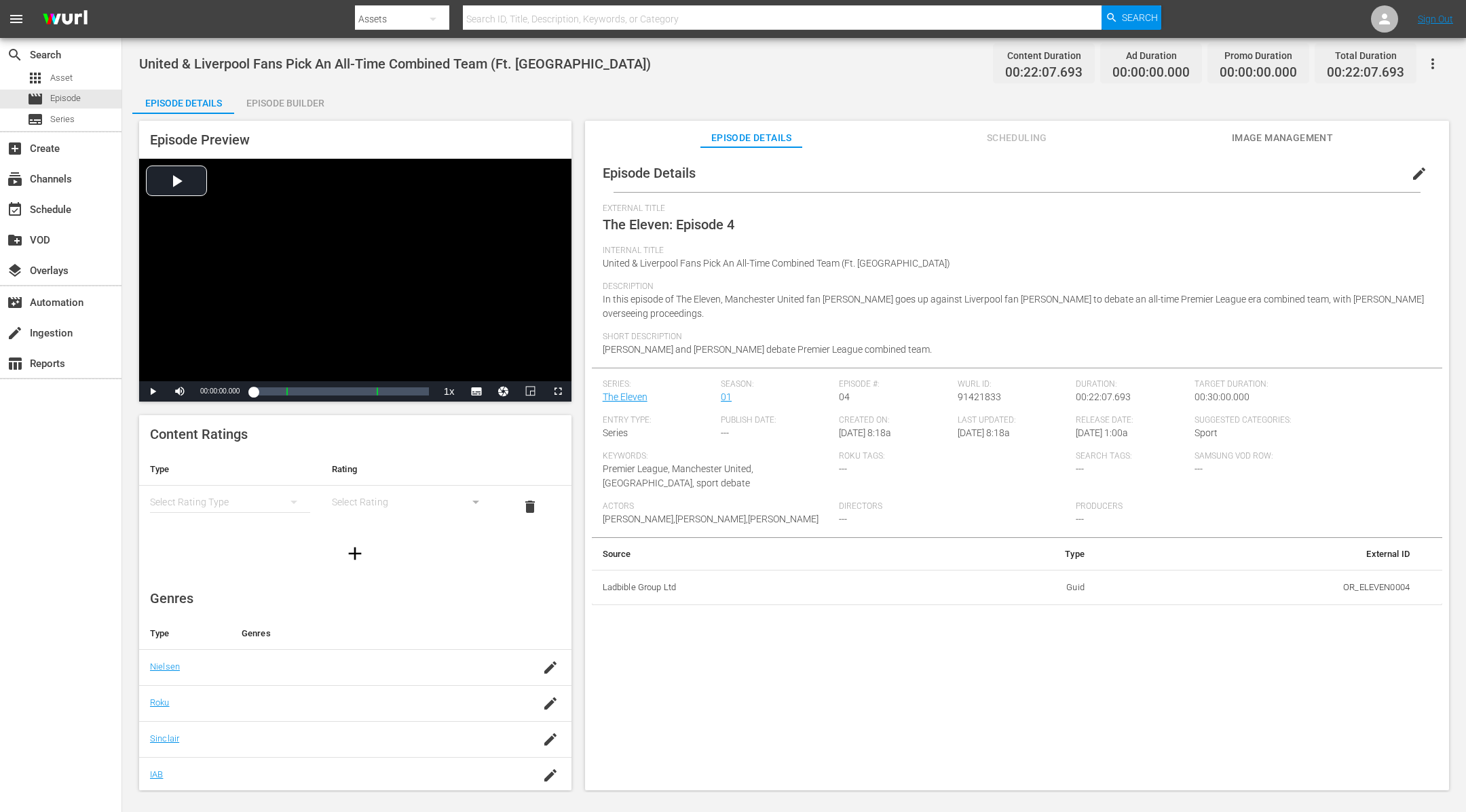
click at [304, 98] on div "Episode Builder" at bounding box center [285, 103] width 102 height 33
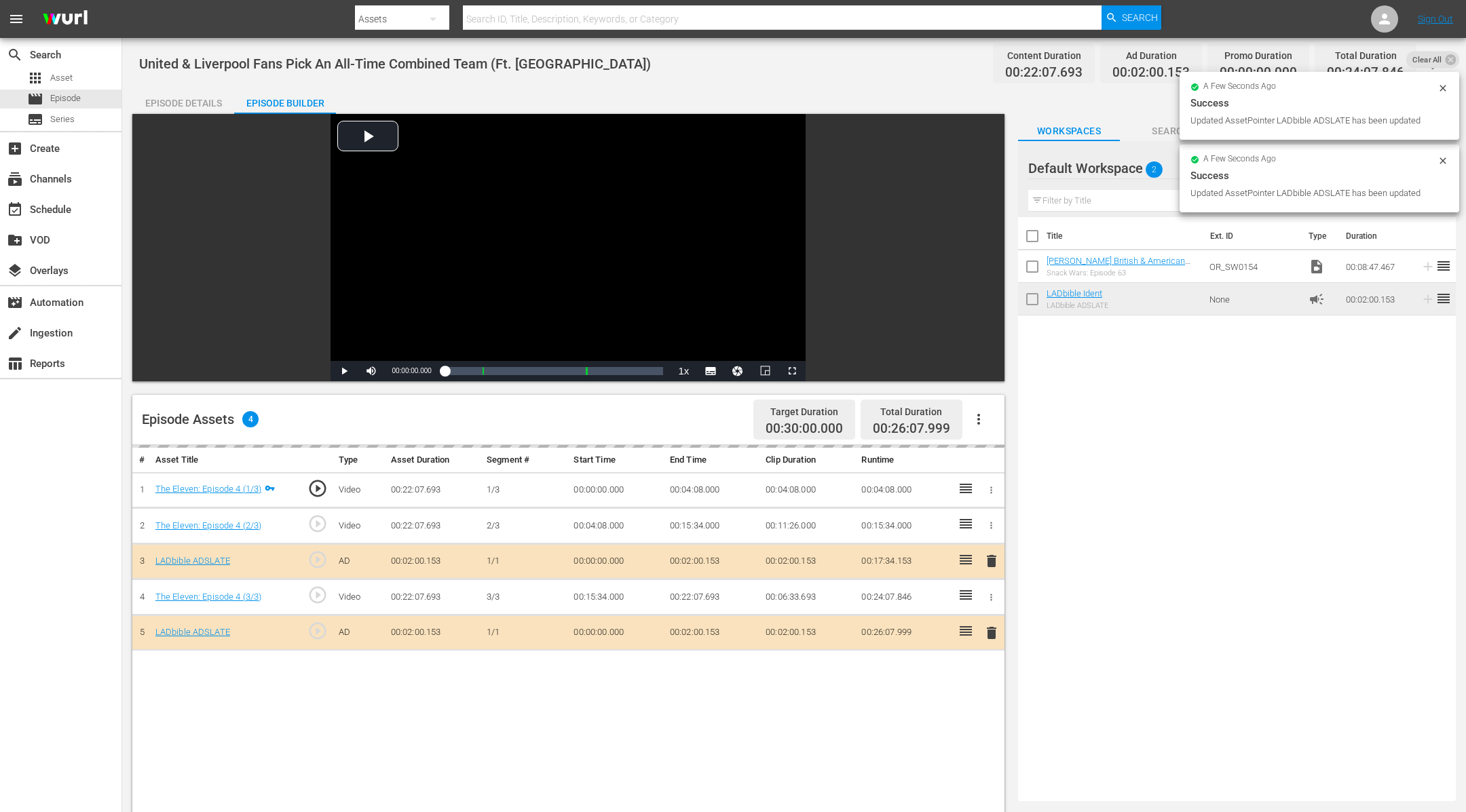
click at [1442, 69] on div "a few seconds ago Success Updated AssetPointer LADbible ADSLATE has been update…" at bounding box center [1319, 133] width 280 height 169
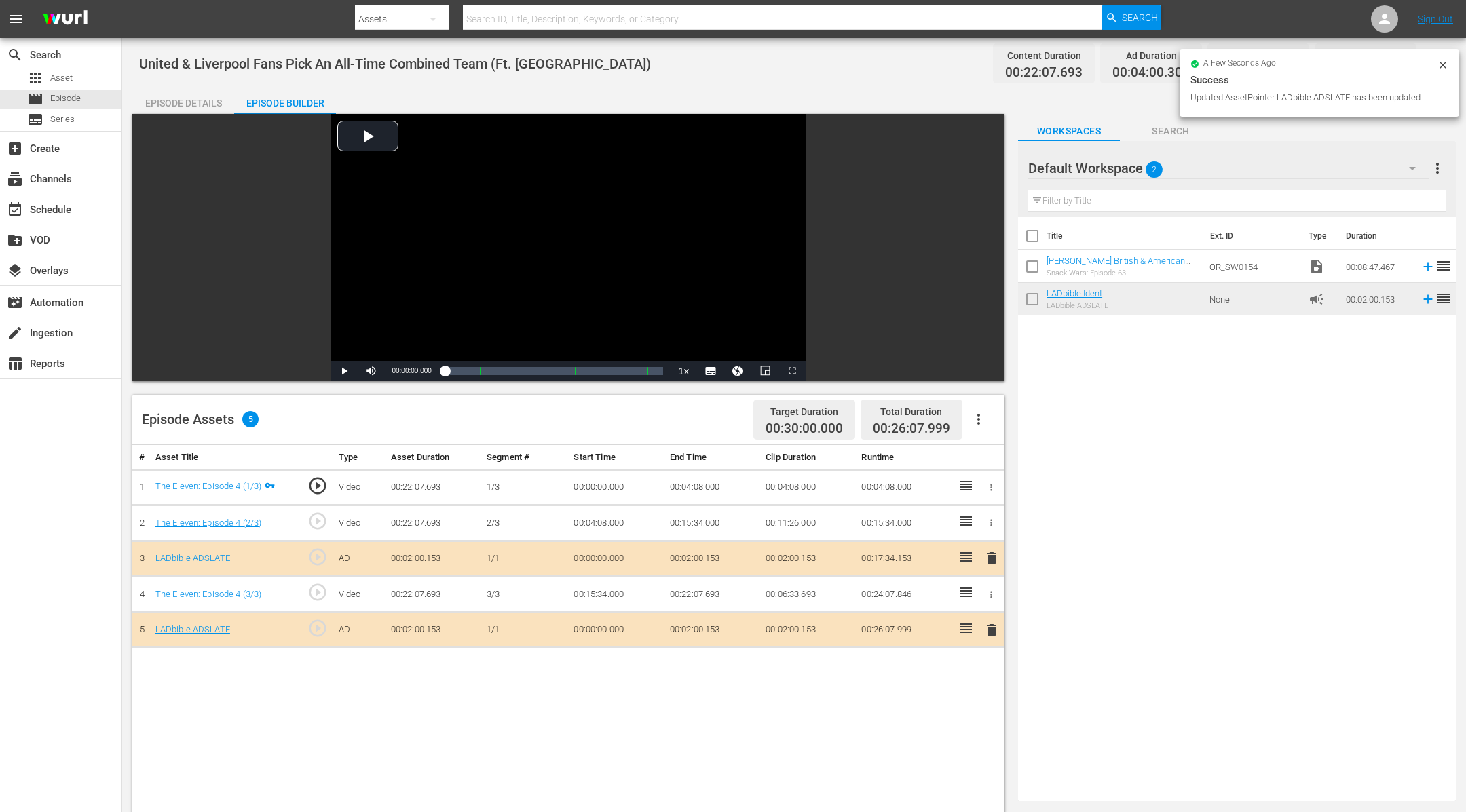
click at [1445, 60] on icon at bounding box center [1443, 65] width 11 height 11
click at [1445, 60] on button "button" at bounding box center [1432, 64] width 33 height 33
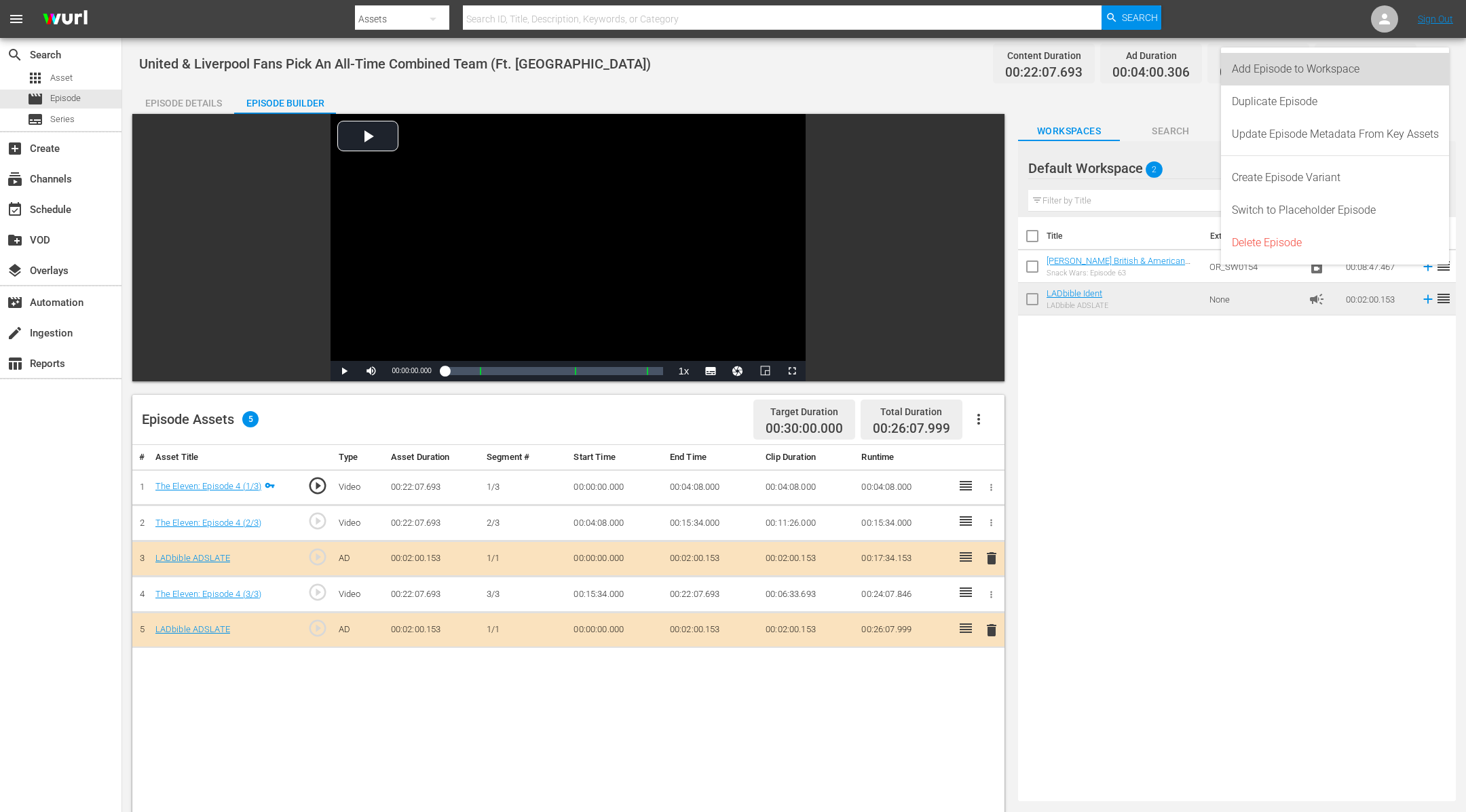
click at [1445, 60] on div "Add Episode to Workspace" at bounding box center [1335, 69] width 228 height 33
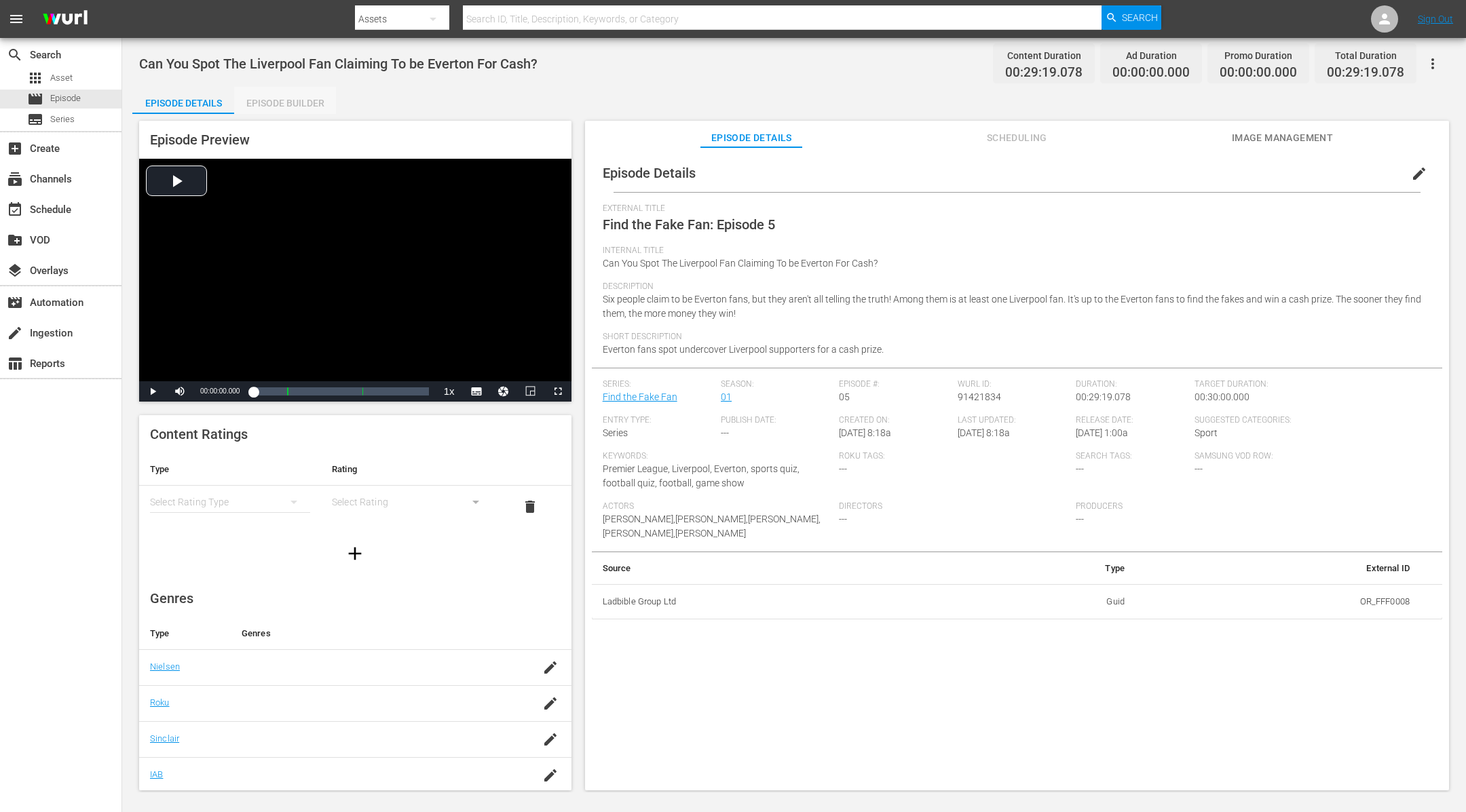
click at [300, 99] on div "Episode Builder" at bounding box center [285, 103] width 102 height 33
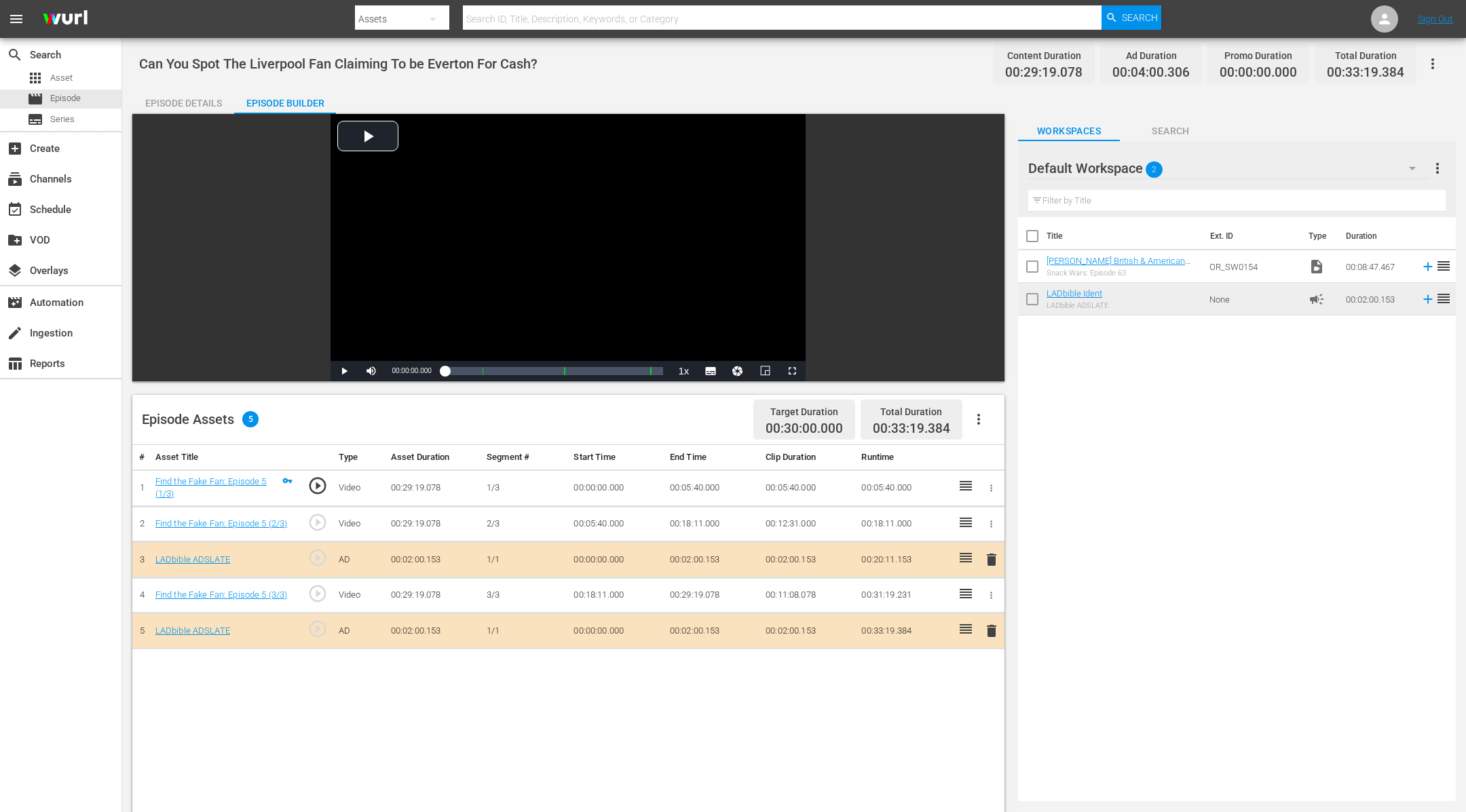
click at [1437, 56] on icon "button" at bounding box center [1432, 64] width 16 height 16
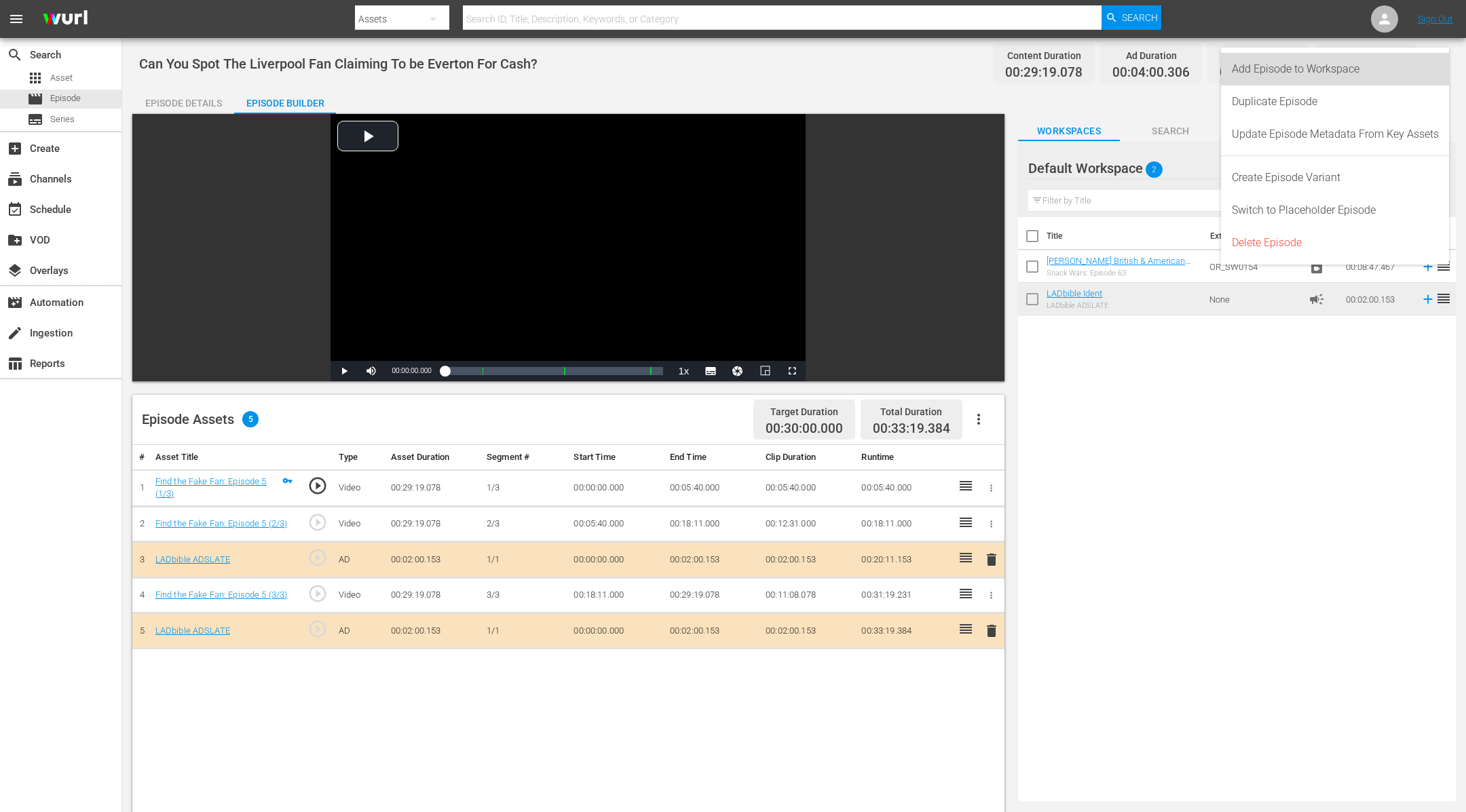
click at [1437, 56] on div "Add Episode to Workspace" at bounding box center [1335, 69] width 207 height 33
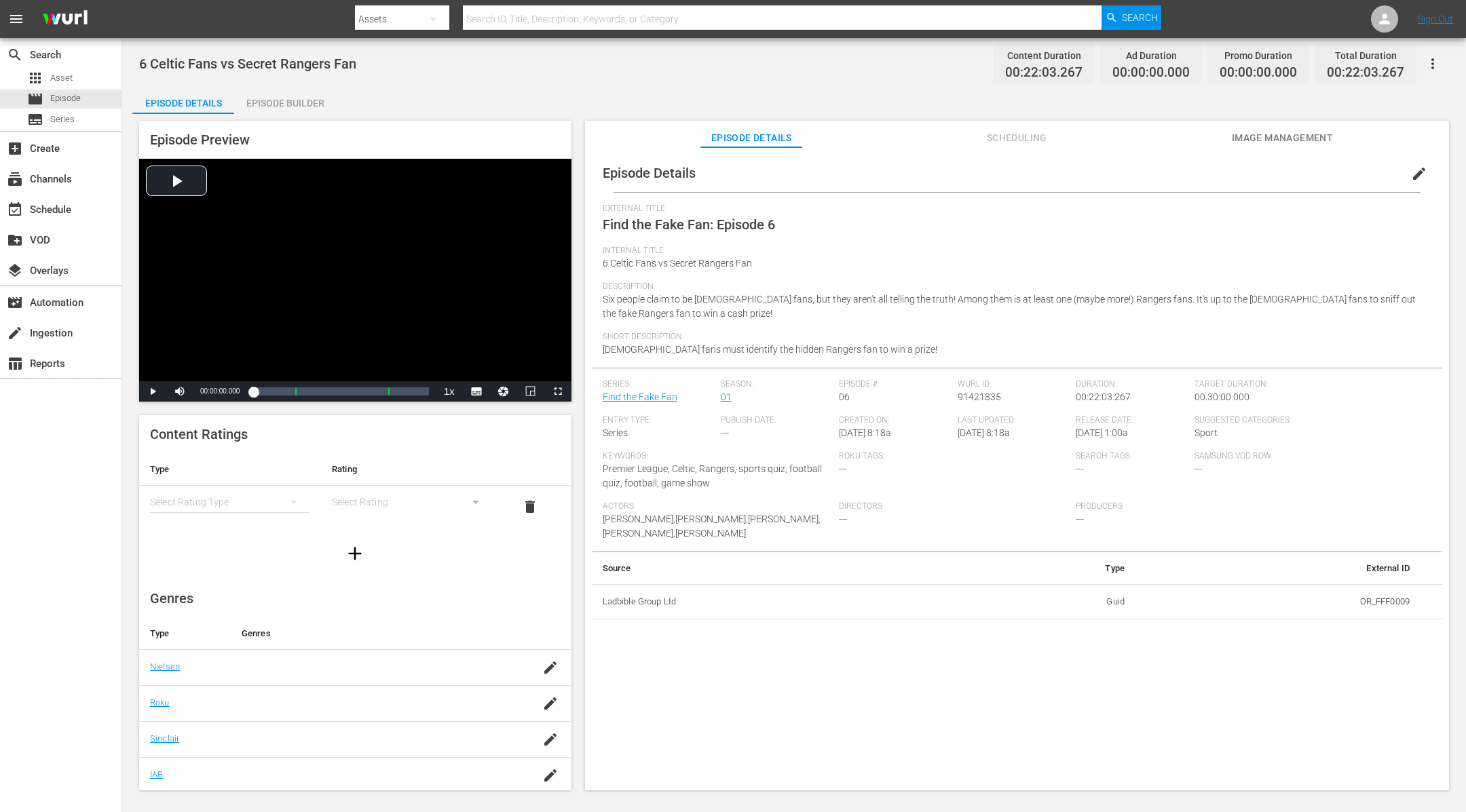
click at [279, 100] on div "Episode Builder" at bounding box center [285, 103] width 102 height 33
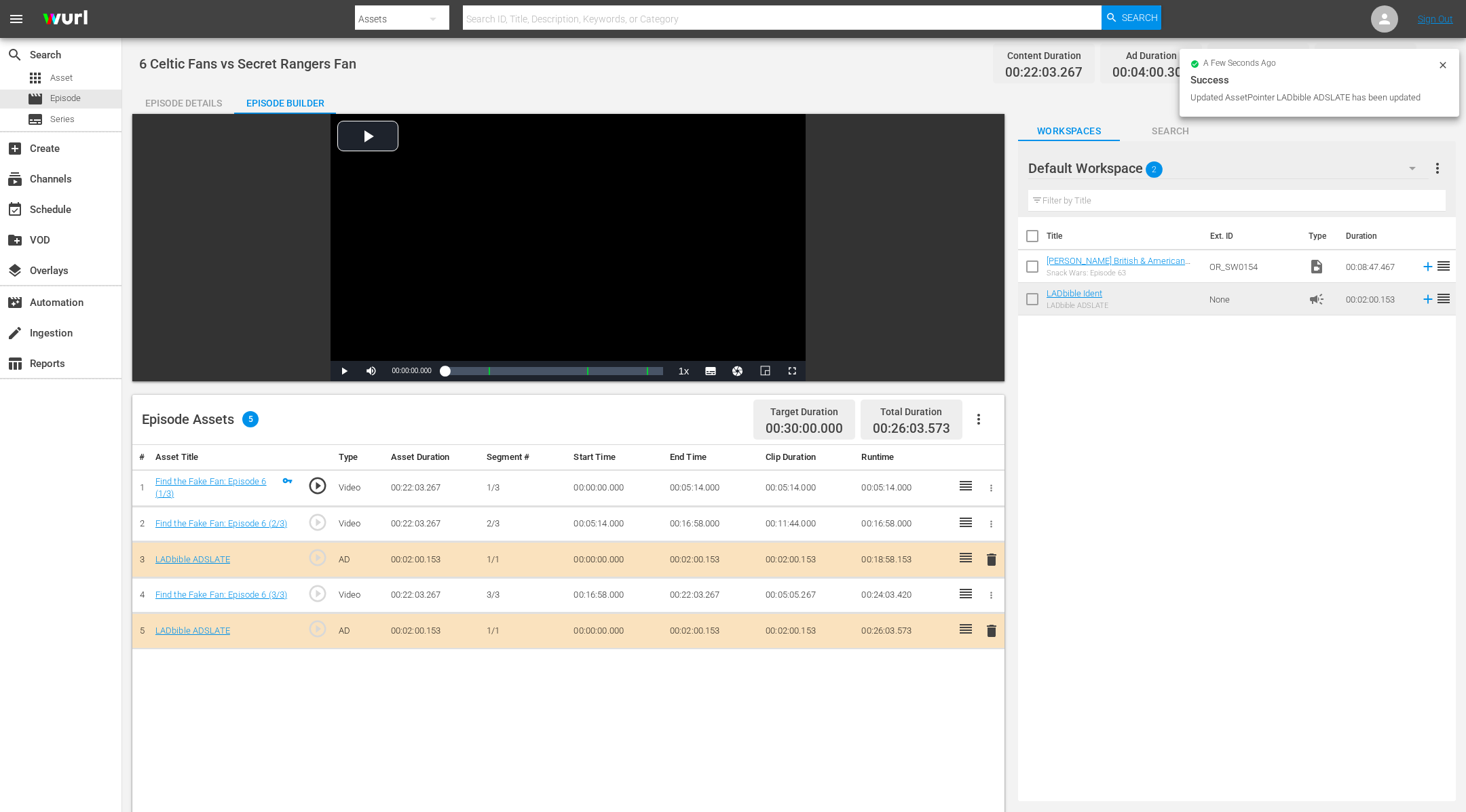
click at [1438, 63] on icon at bounding box center [1443, 65] width 11 height 11
click at [1434, 63] on icon "button" at bounding box center [1432, 64] width 16 height 16
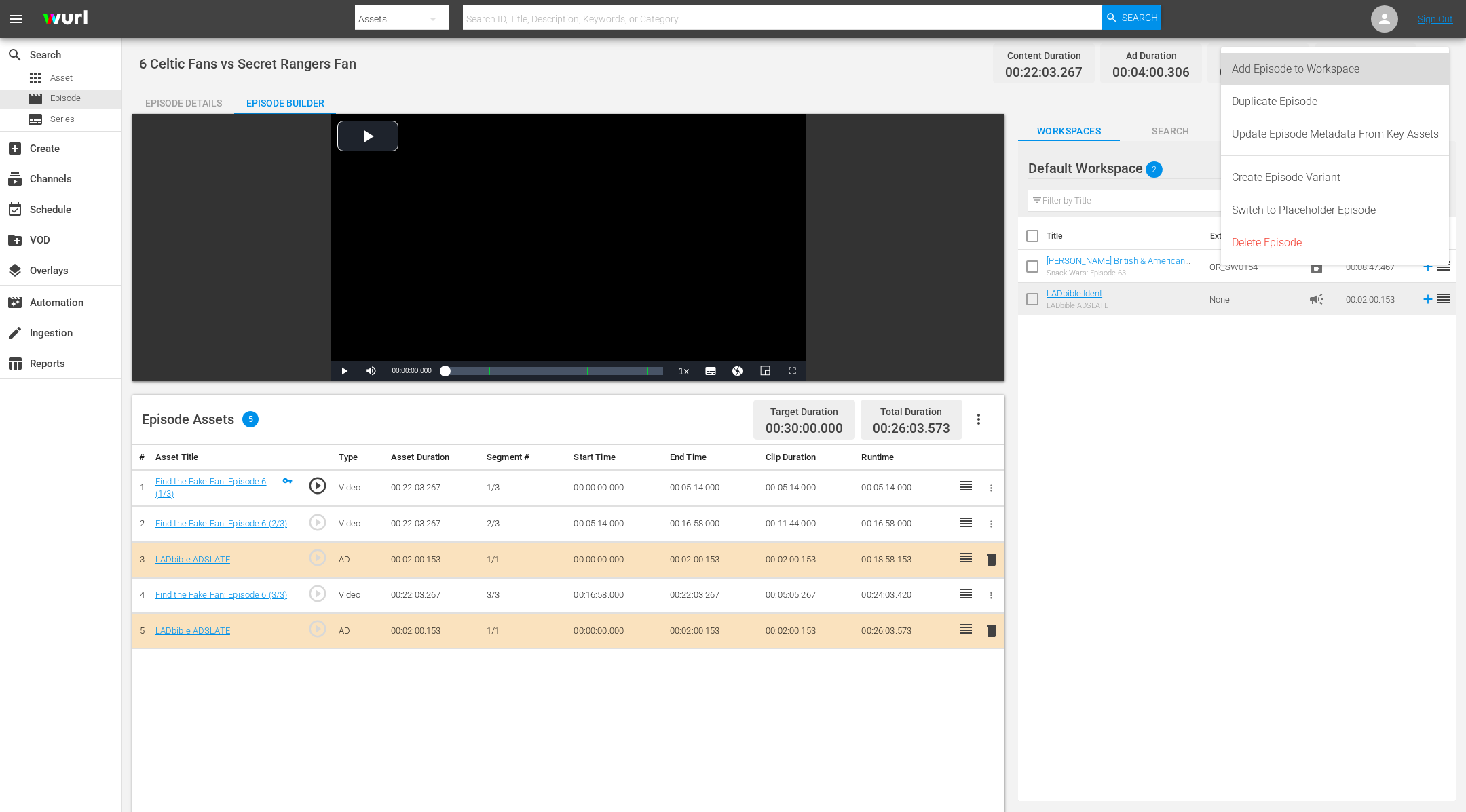
click at [1421, 62] on div "Add Episode to Workspace" at bounding box center [1335, 69] width 207 height 33
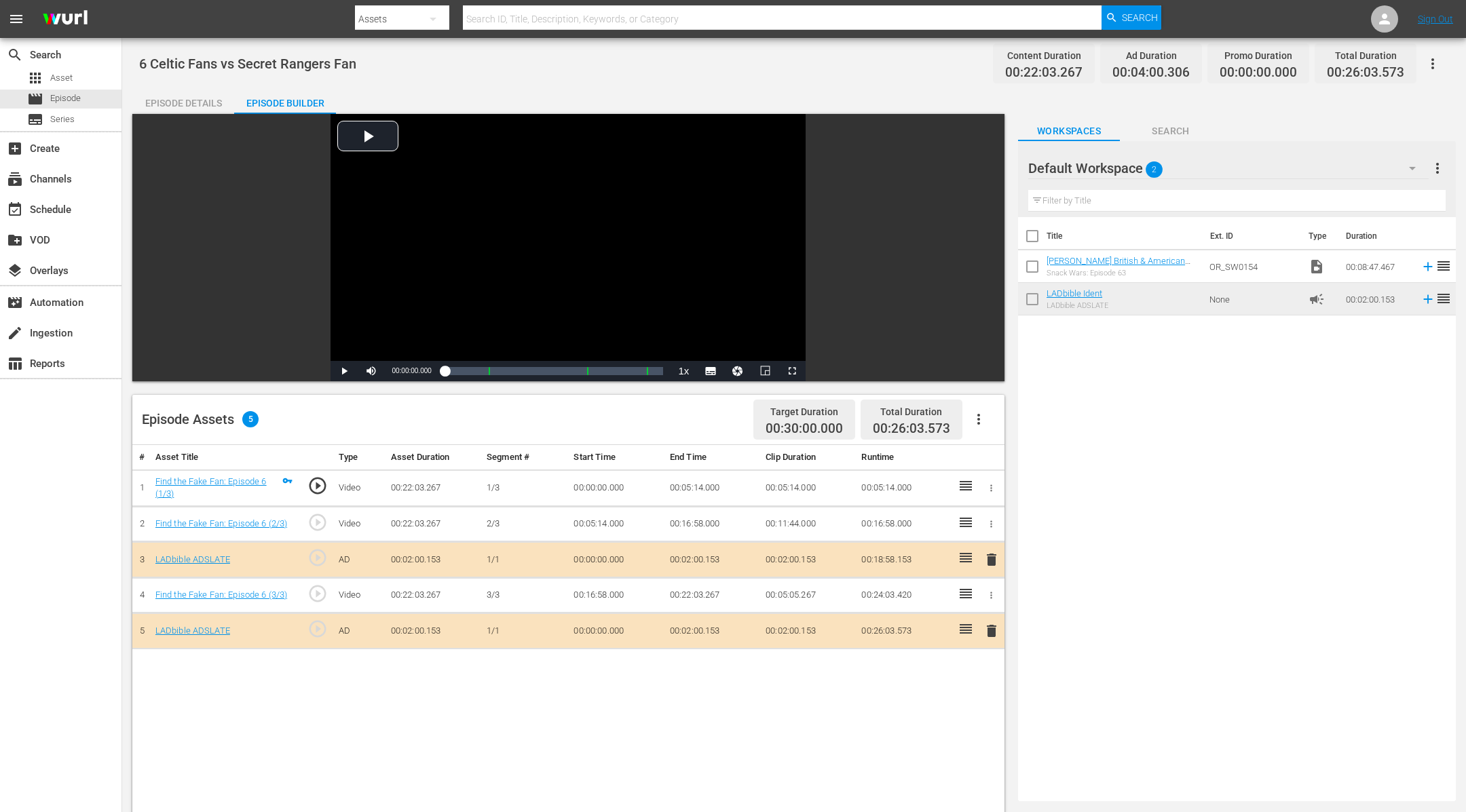
click at [190, 99] on div "Episode Details" at bounding box center [183, 103] width 102 height 33
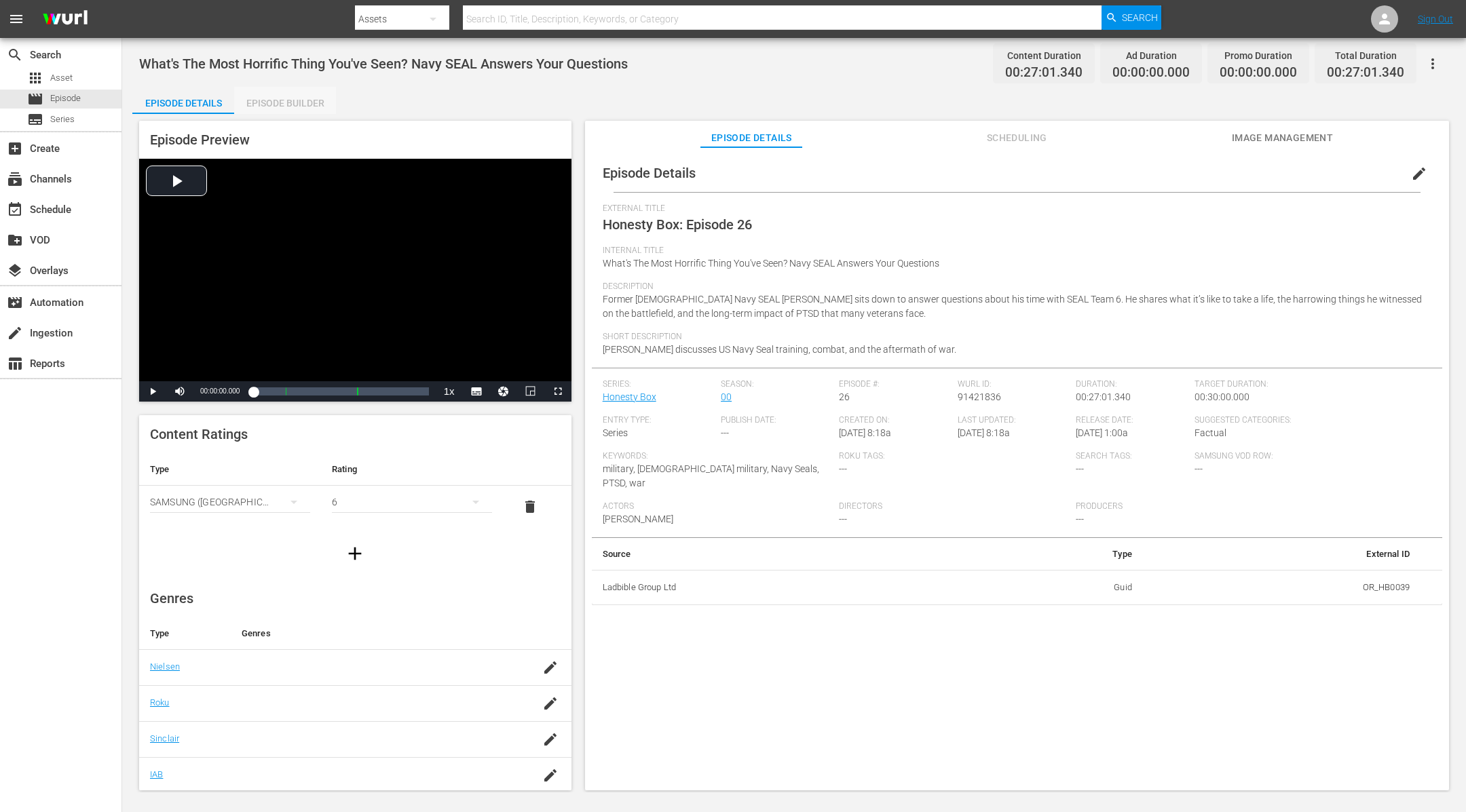
click at [335, 103] on div "Episode Builder" at bounding box center [285, 103] width 102 height 33
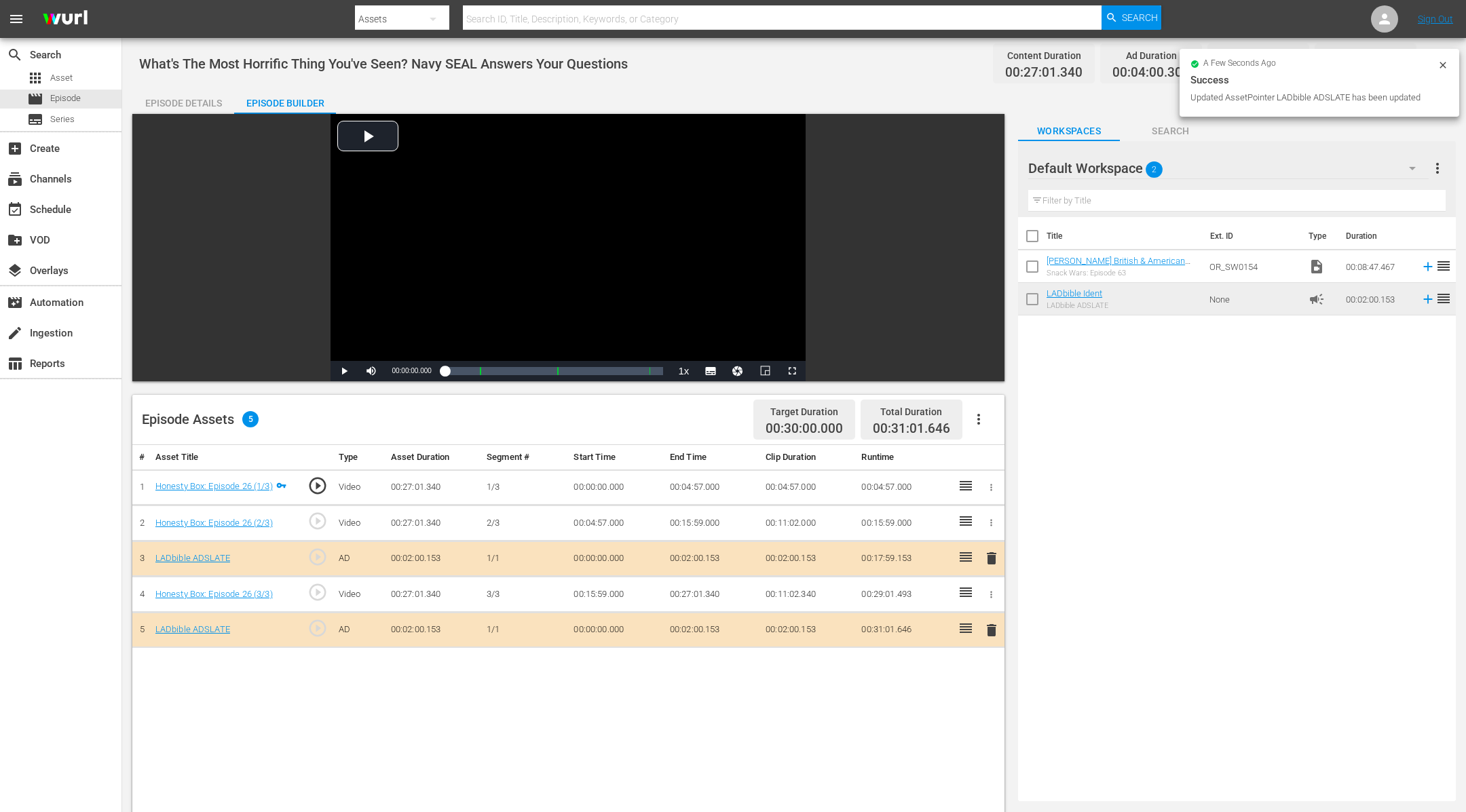
click at [1445, 61] on icon at bounding box center [1443, 65] width 11 height 11
click at [1445, 61] on button "button" at bounding box center [1432, 64] width 33 height 33
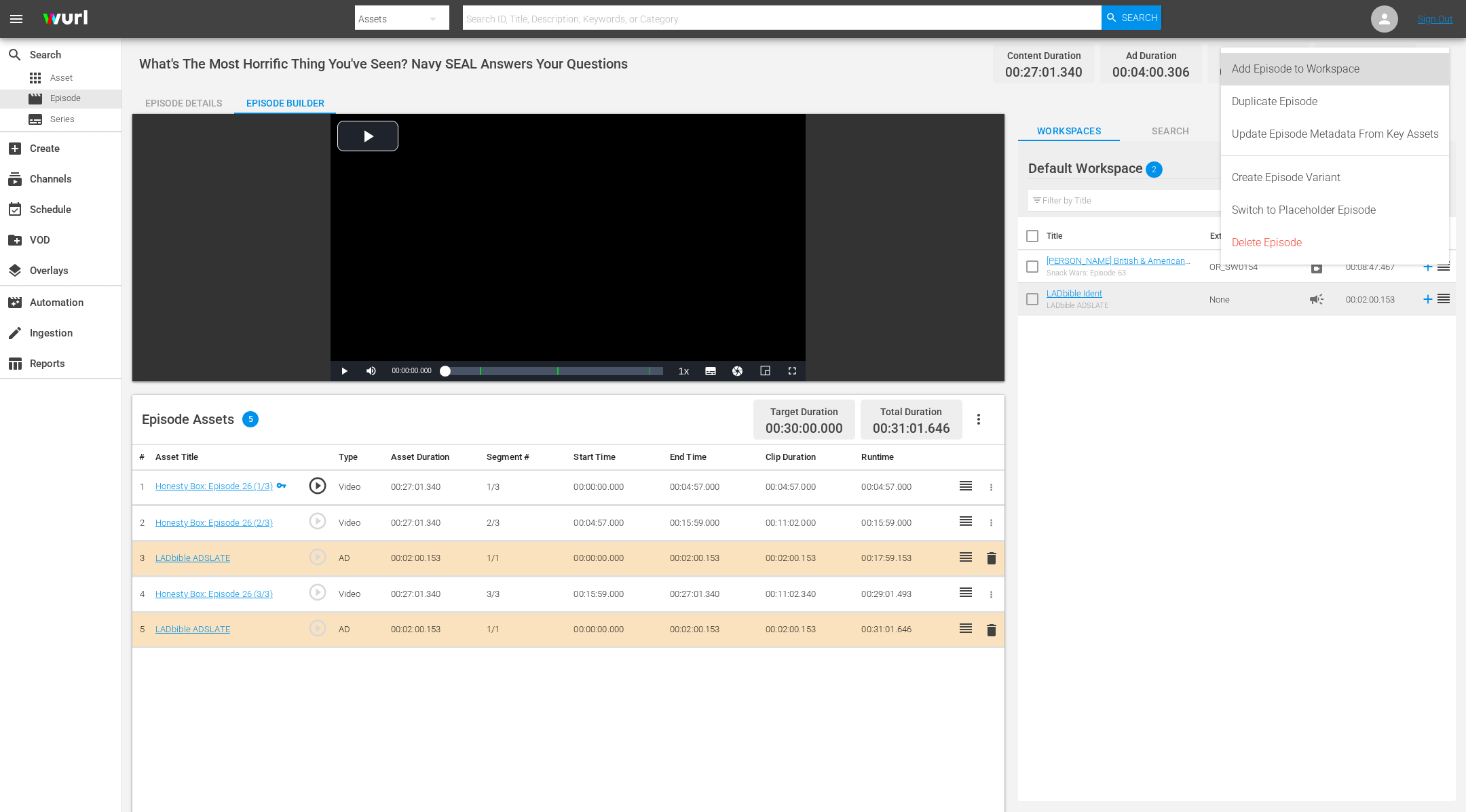
click at [1392, 63] on div "Add Episode to Workspace" at bounding box center [1335, 69] width 207 height 33
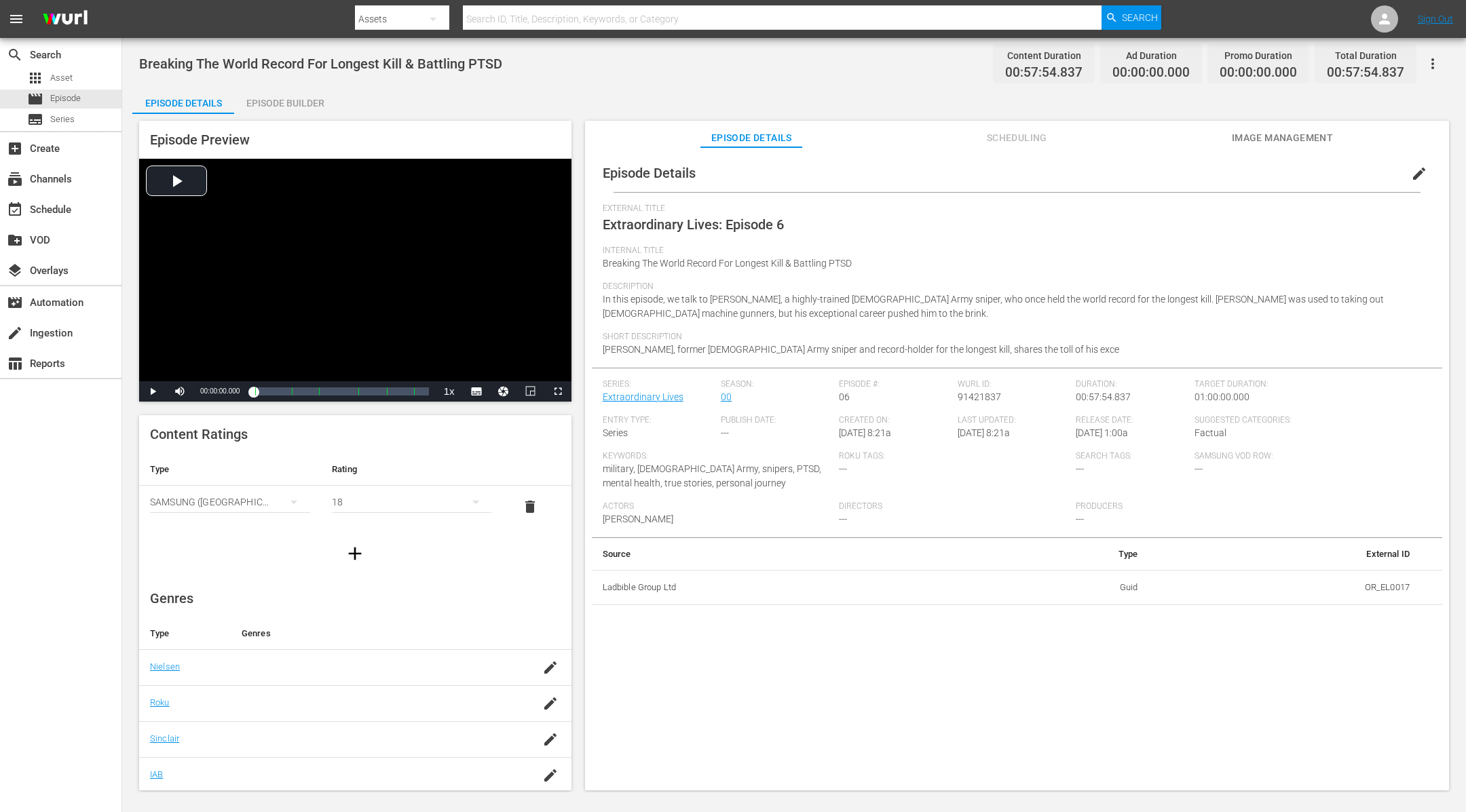
click at [276, 100] on div "Episode Builder" at bounding box center [285, 103] width 102 height 33
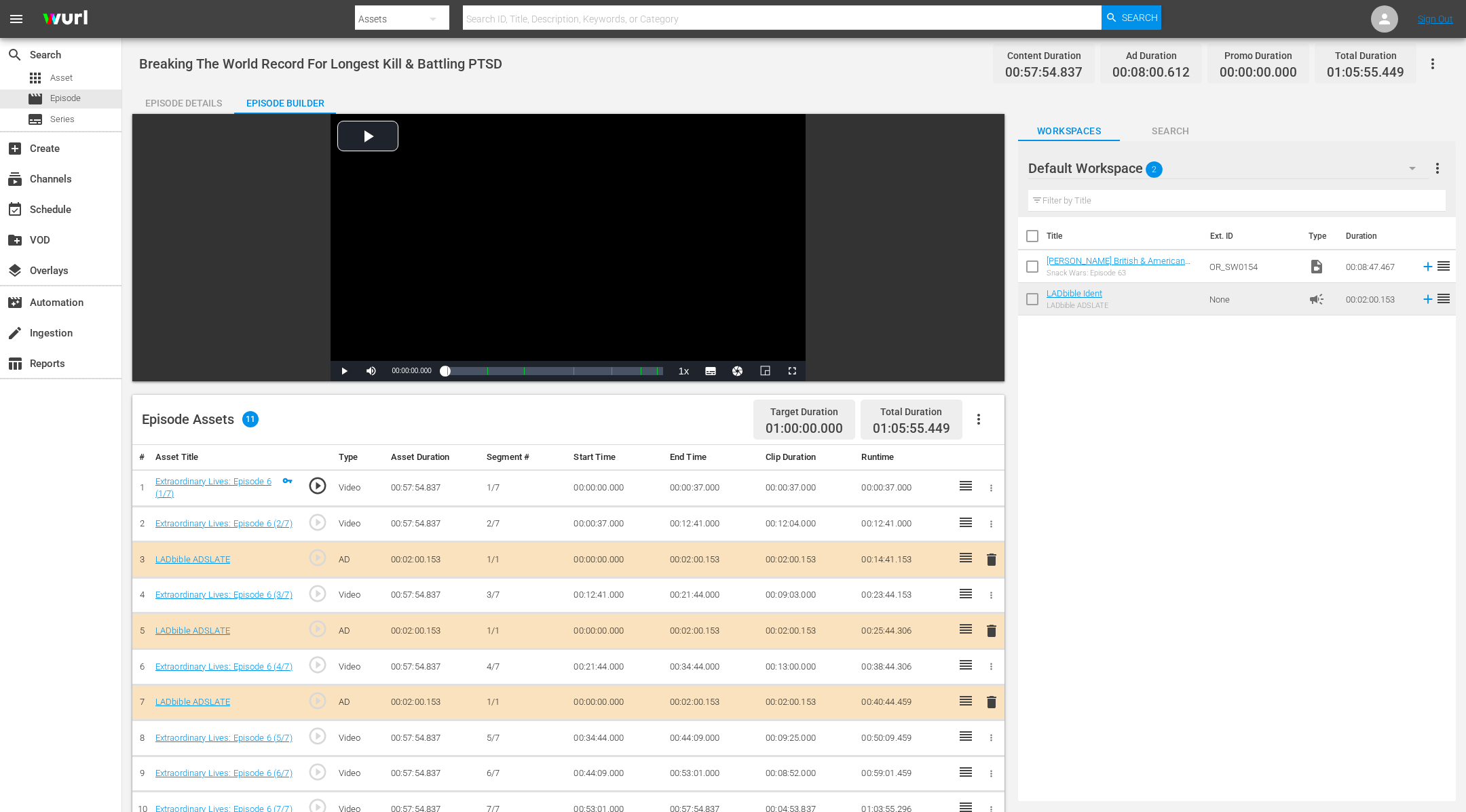
click at [1436, 51] on button "button" at bounding box center [1432, 64] width 33 height 33
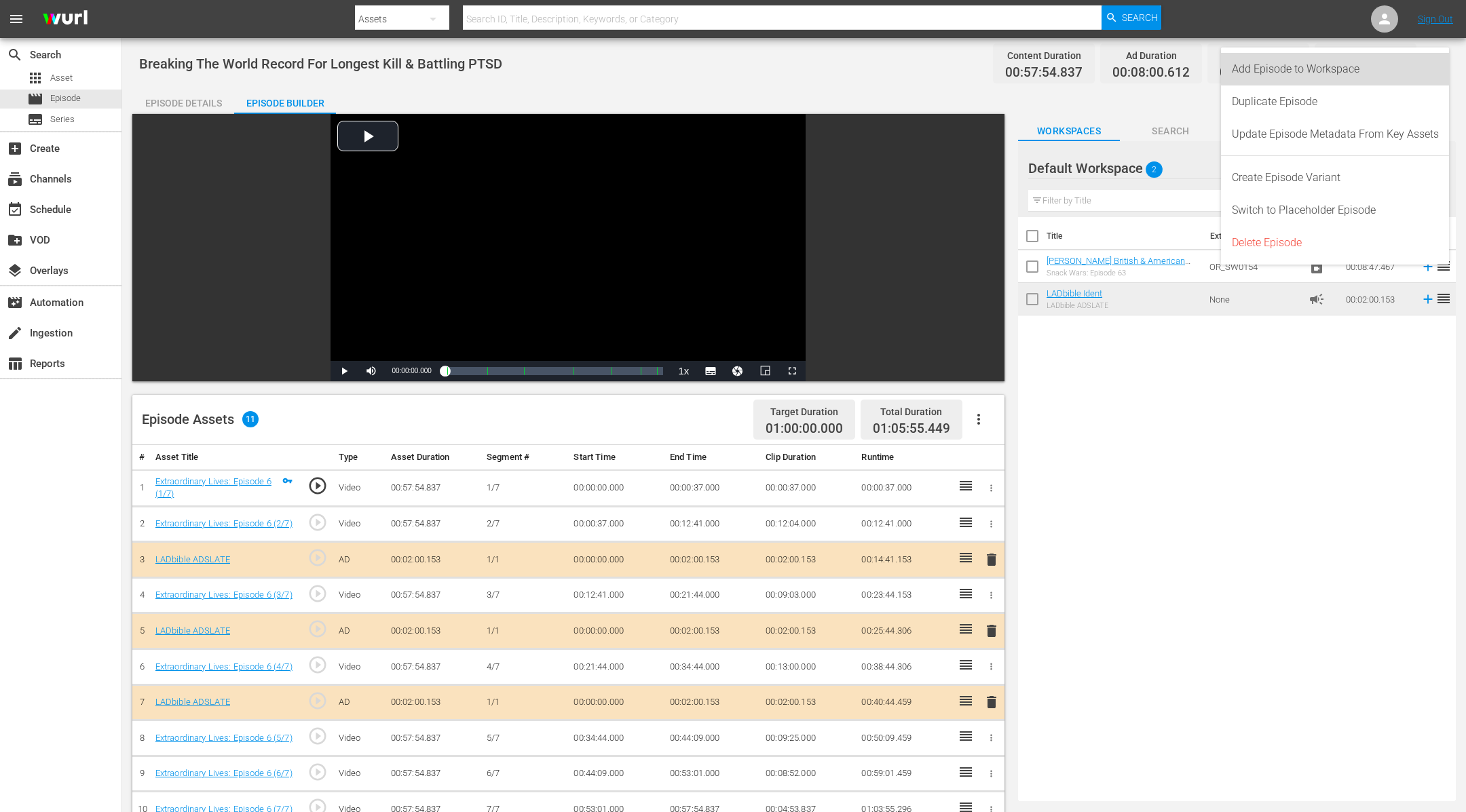
click at [1428, 61] on div "Add Episode to Workspace" at bounding box center [1335, 69] width 207 height 33
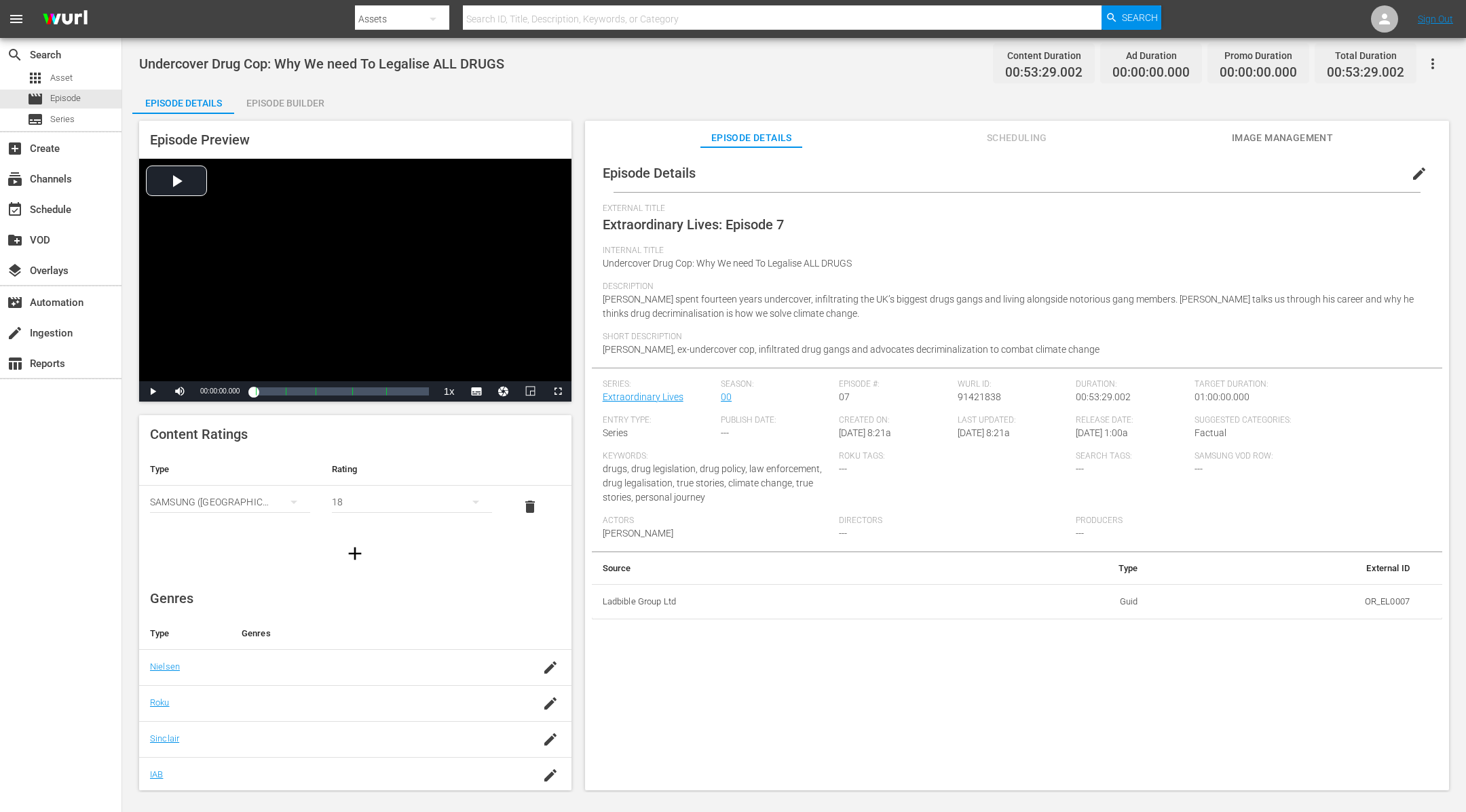
click at [297, 106] on div "Episode Builder" at bounding box center [285, 103] width 102 height 33
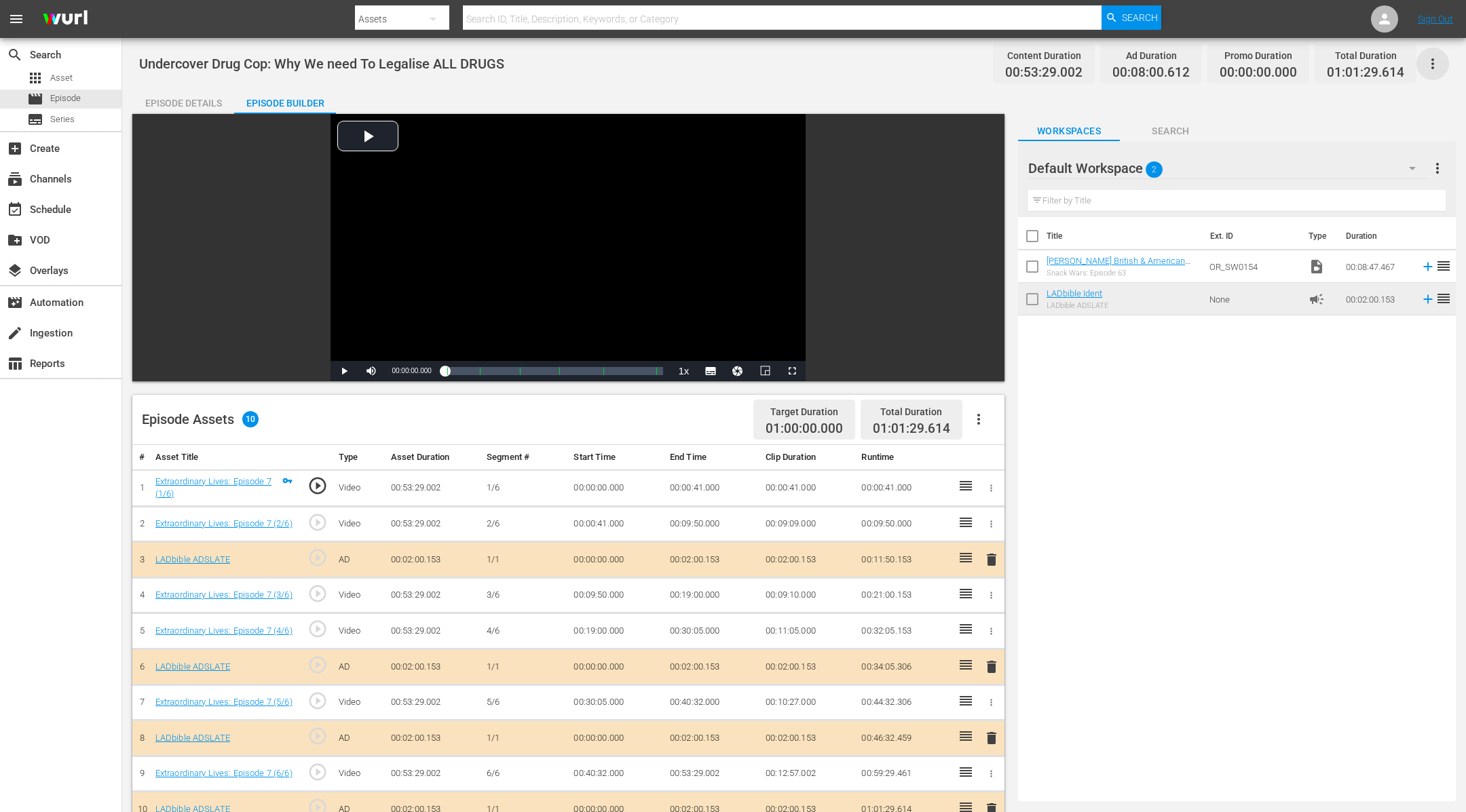
click at [1435, 64] on icon "button" at bounding box center [1432, 64] width 16 height 16
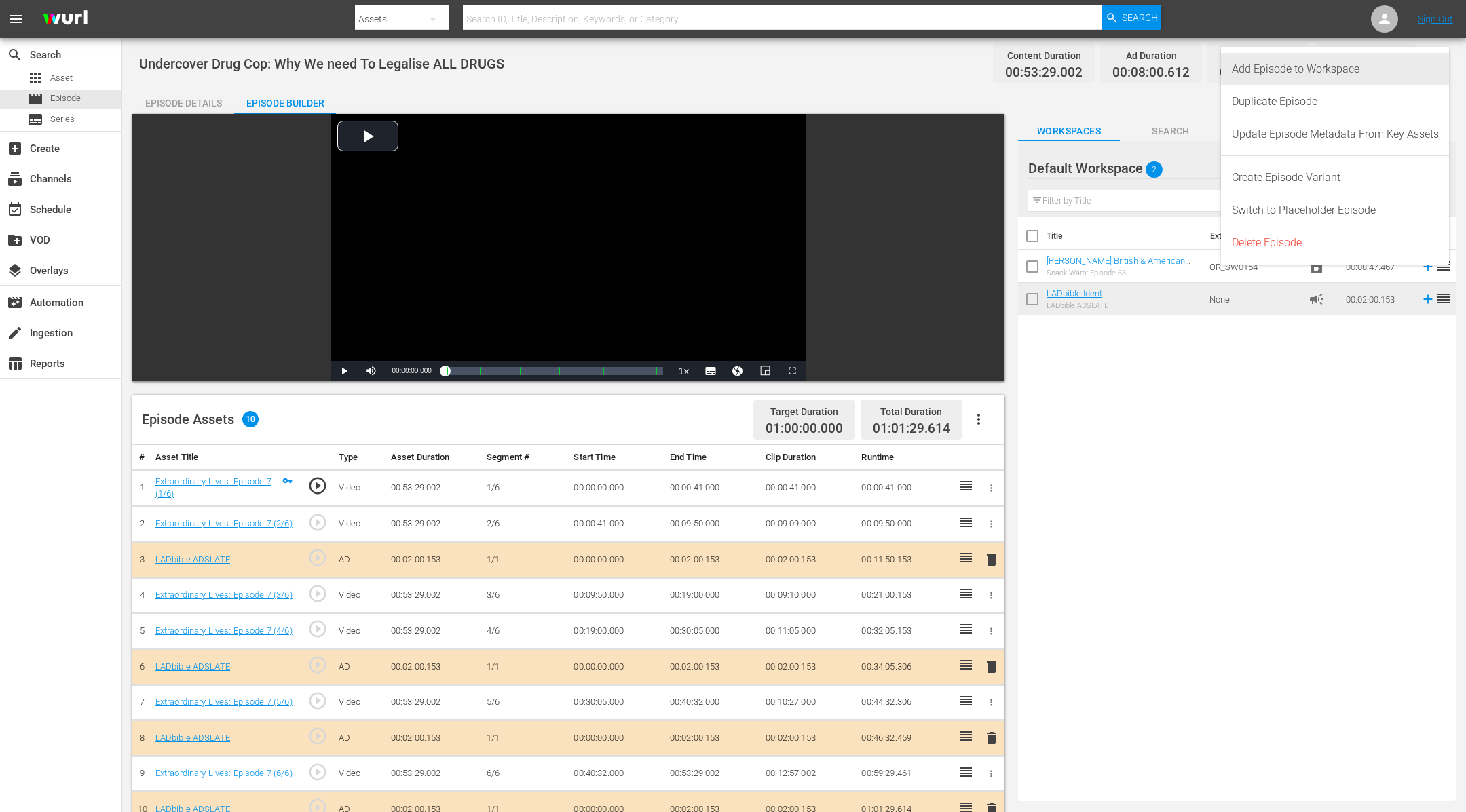
click at [1389, 74] on div "Add Episode to Workspace" at bounding box center [1335, 69] width 207 height 33
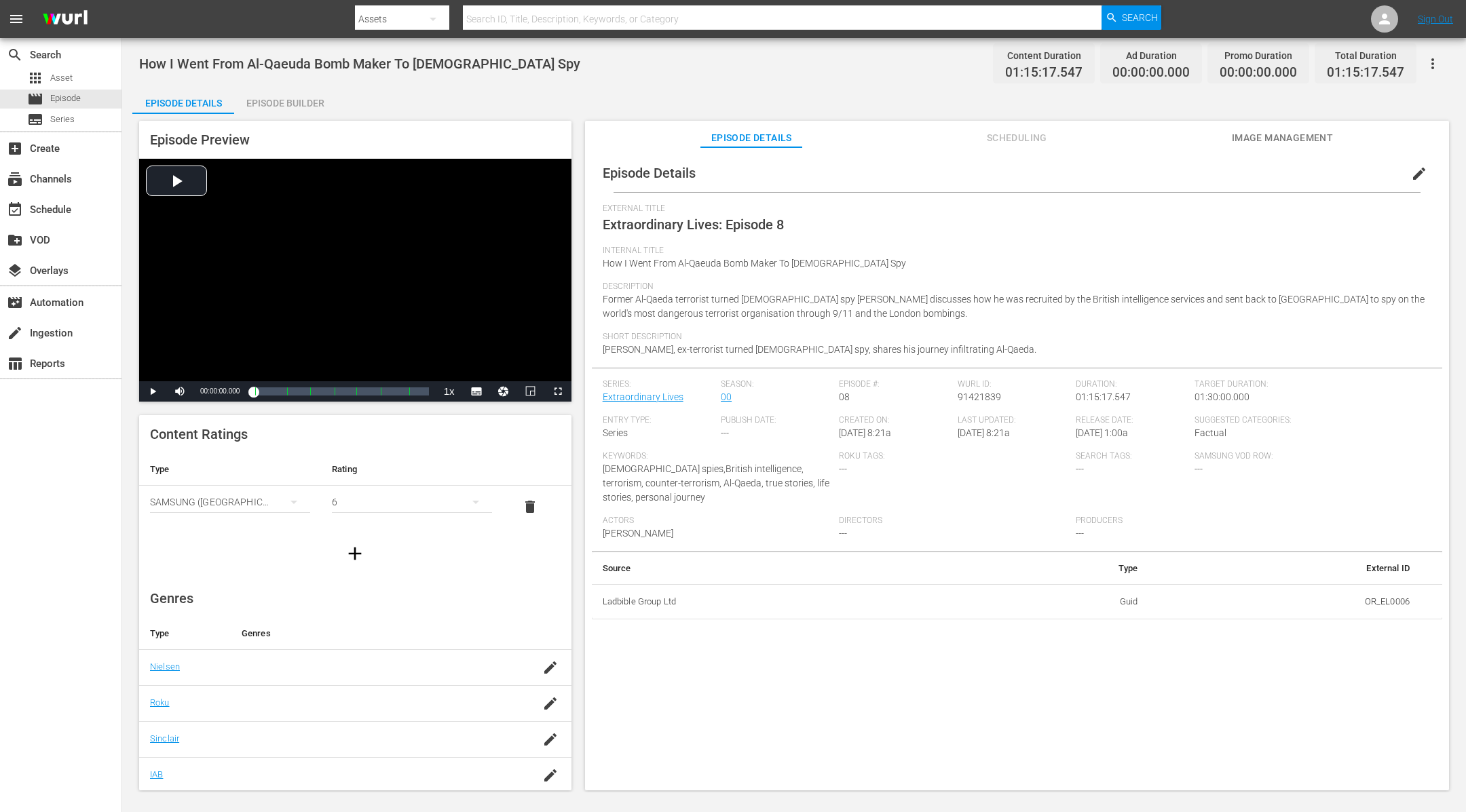
click at [275, 97] on div "Episode Builder" at bounding box center [285, 103] width 102 height 33
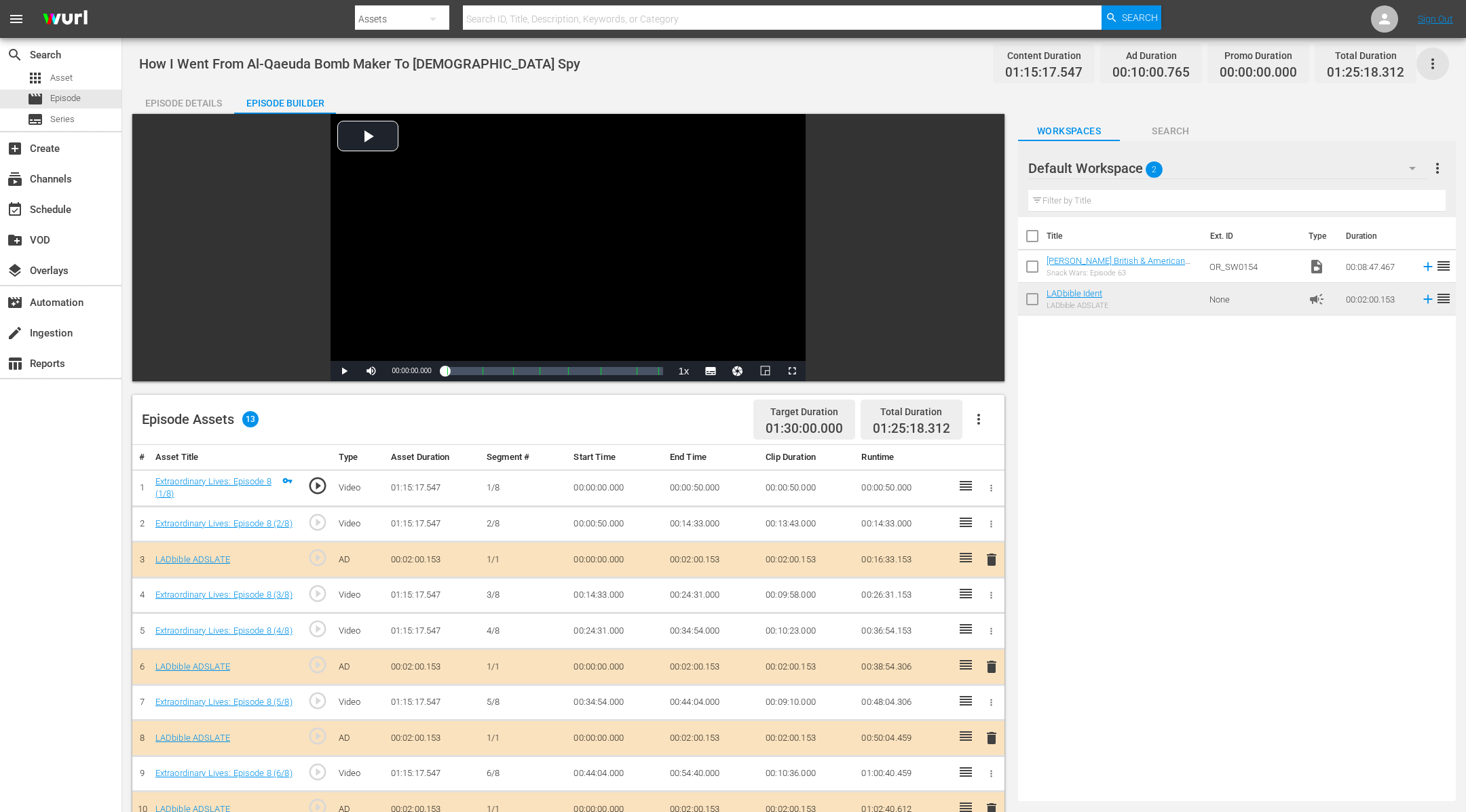
click at [1432, 61] on icon "button" at bounding box center [1432, 64] width 16 height 16
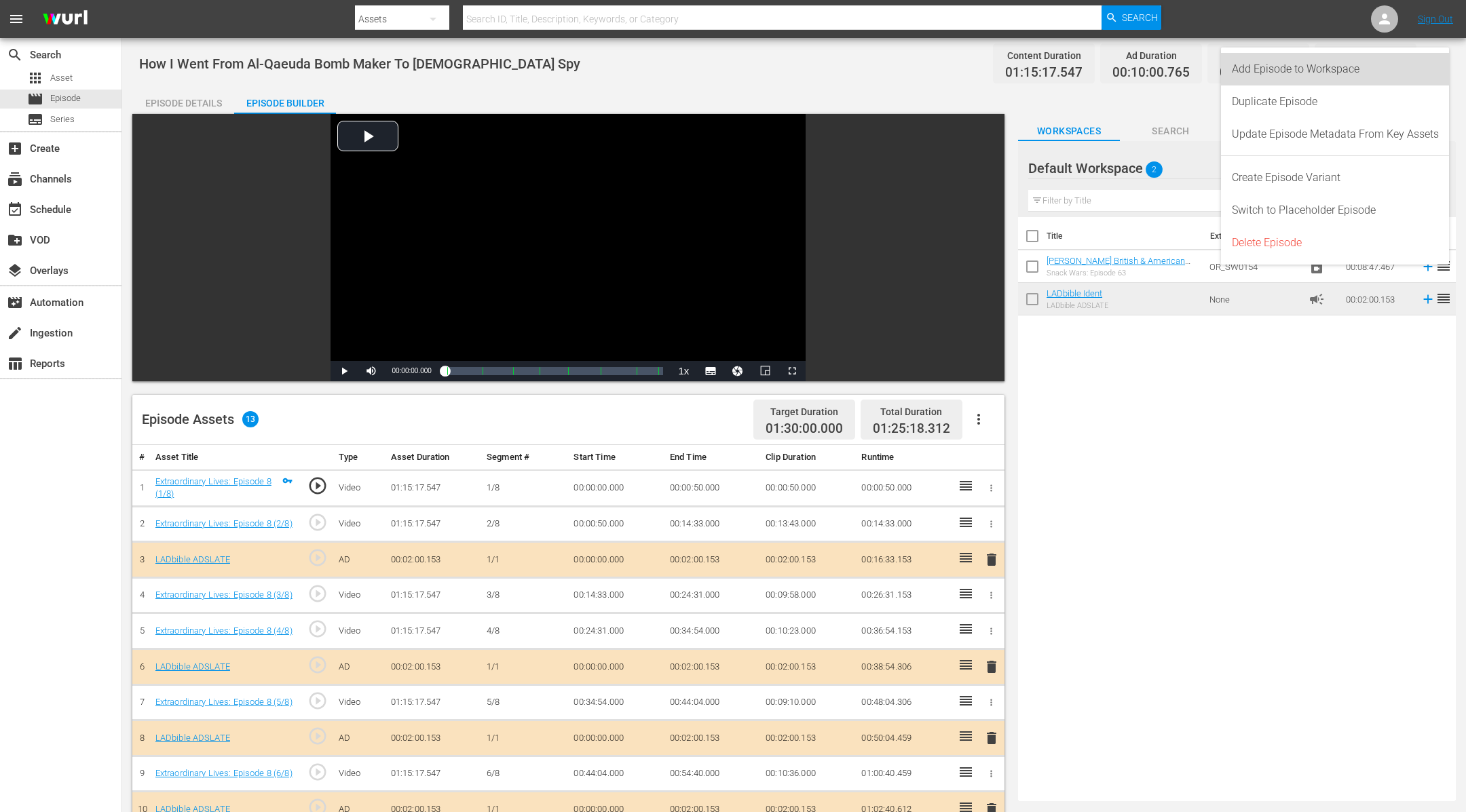
click at [1416, 70] on div "Add Episode to Workspace" at bounding box center [1335, 69] width 207 height 33
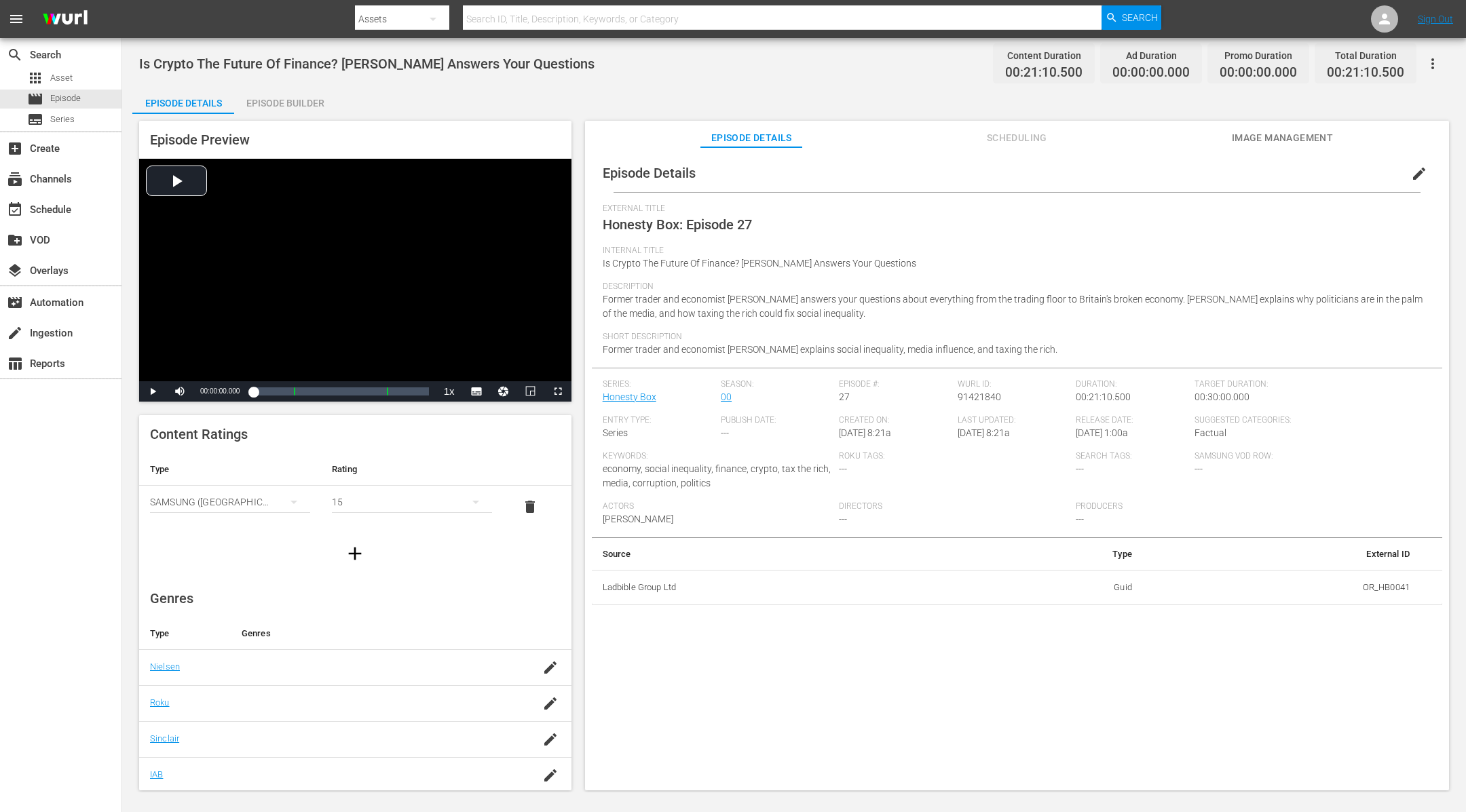
click at [301, 103] on div "Episode Builder" at bounding box center [285, 103] width 102 height 33
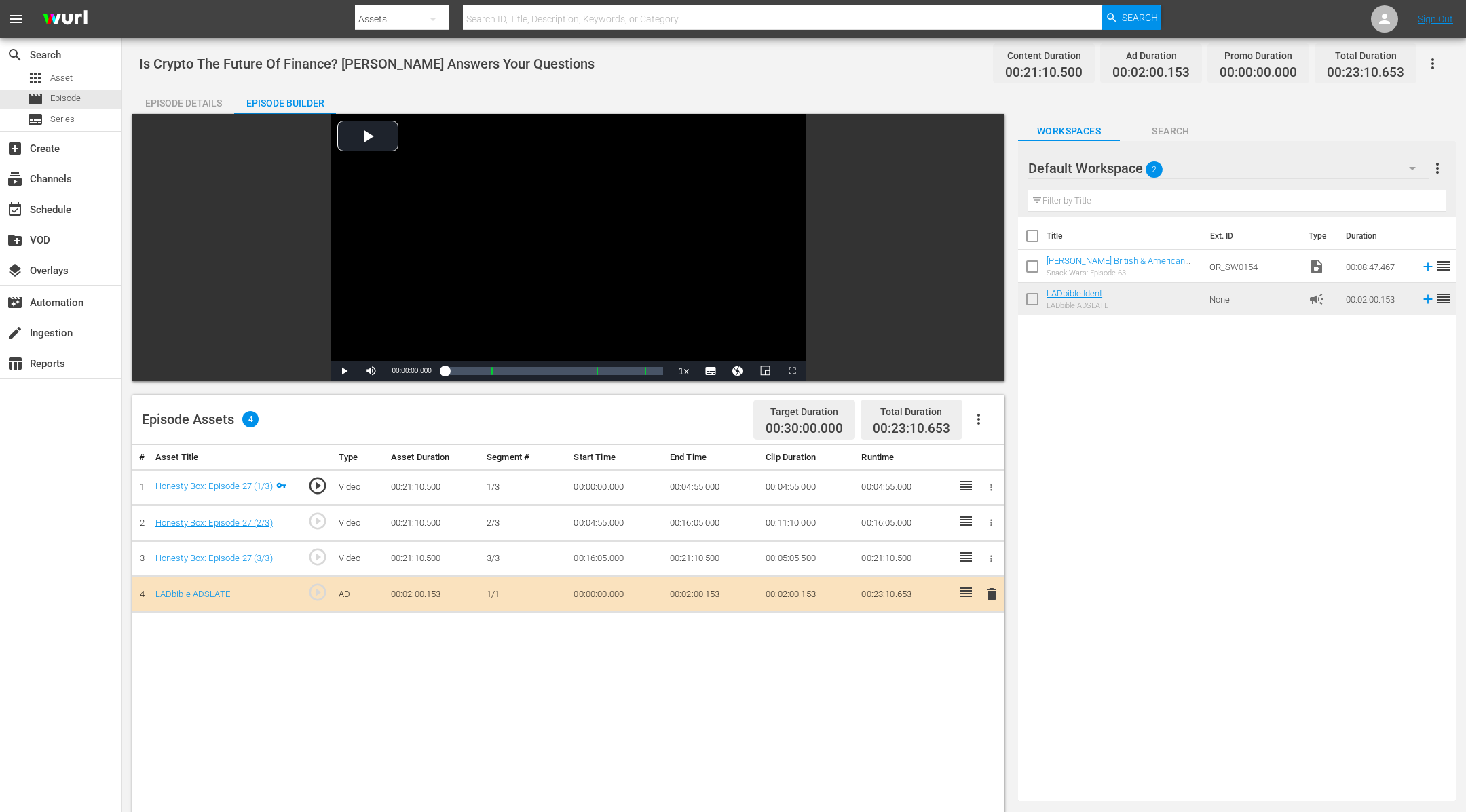
click at [1435, 64] on icon "button" at bounding box center [1432, 64] width 16 height 16
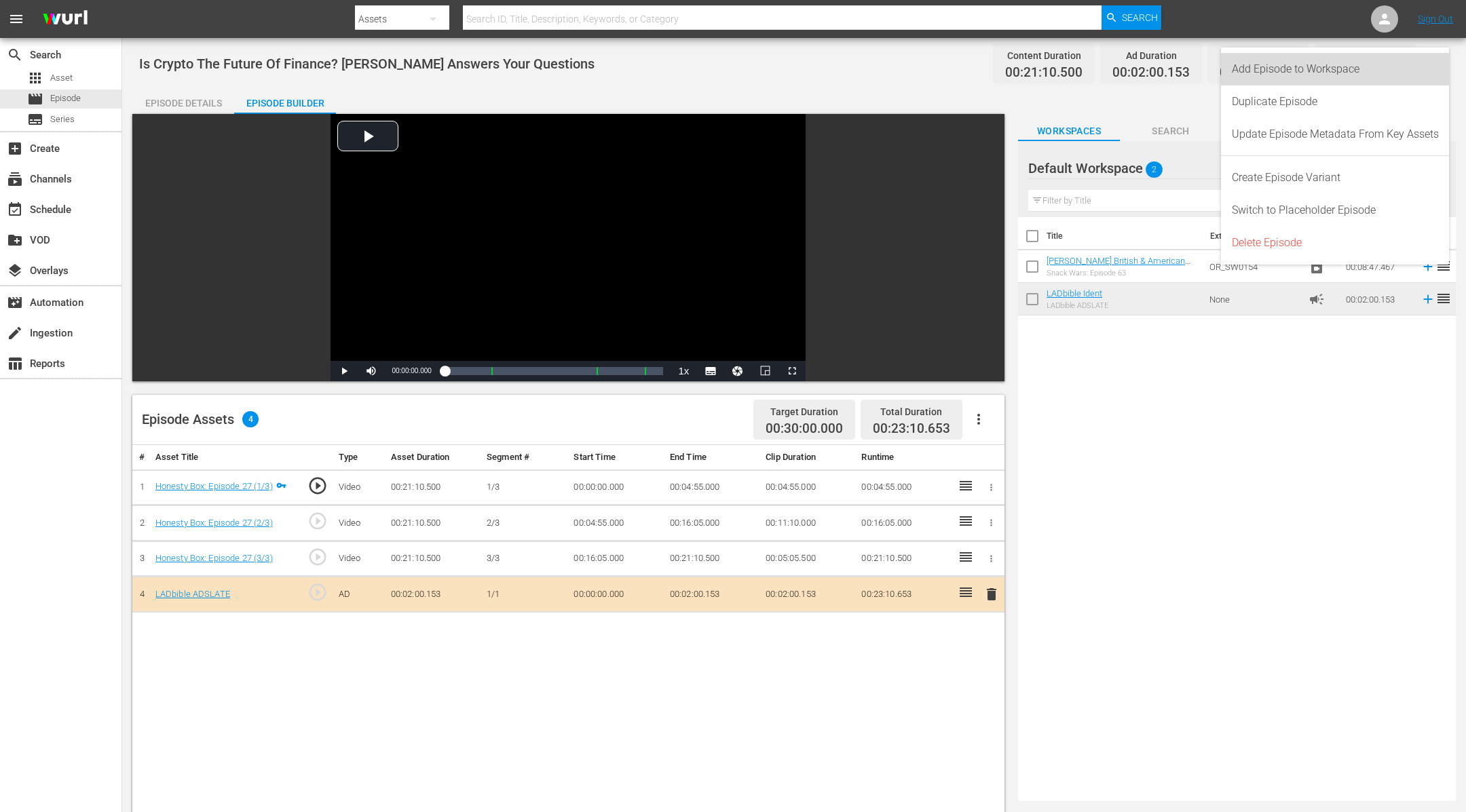
click at [1373, 64] on div "Add Episode to Workspace" at bounding box center [1335, 69] width 207 height 33
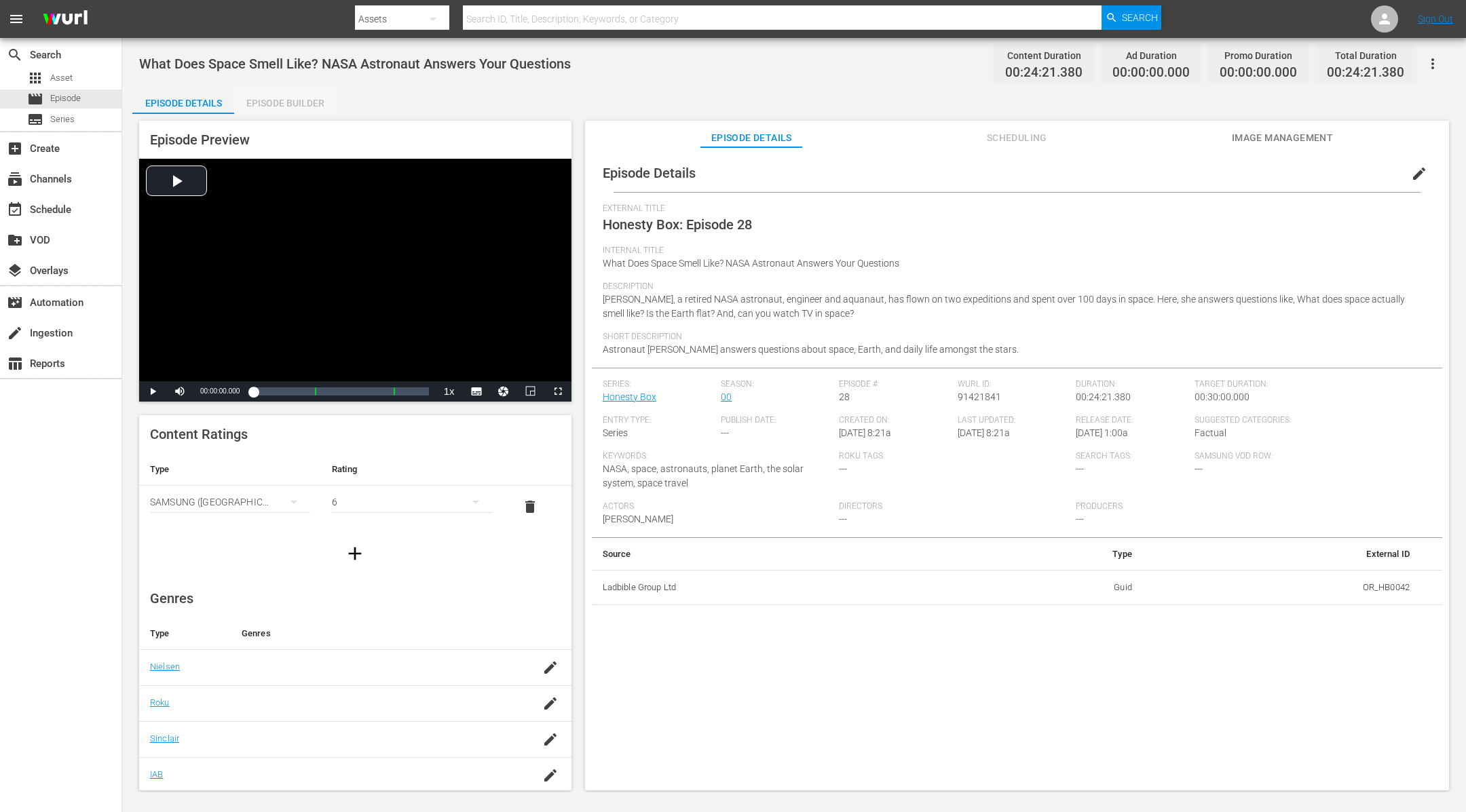
click at [310, 105] on div "Episode Builder" at bounding box center [285, 103] width 102 height 33
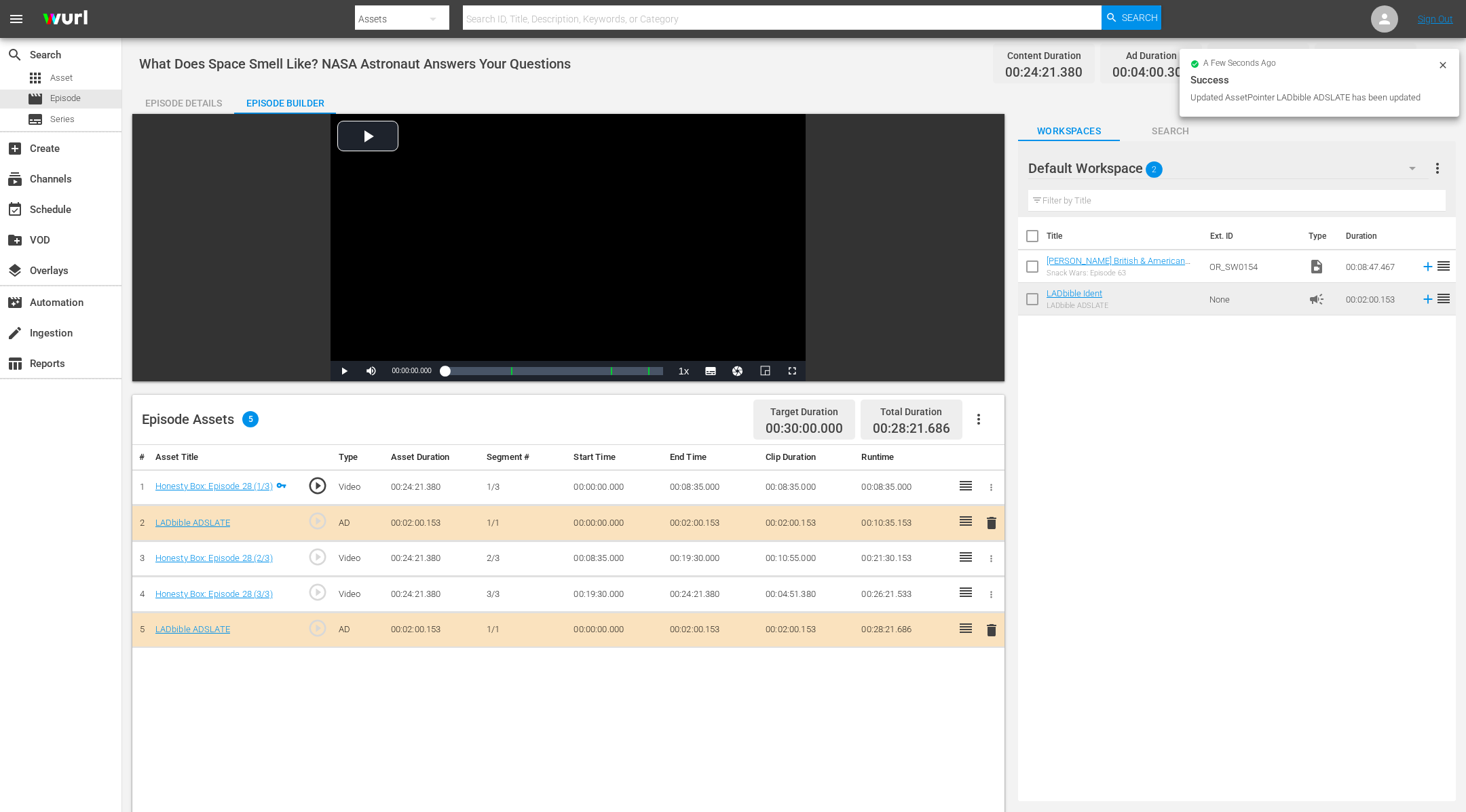
click at [1449, 71] on div "a few seconds ago Success Updated AssetPointer LADbible ADSLATE has been updated" at bounding box center [1319, 83] width 280 height 68
click at [1446, 67] on icon at bounding box center [1443, 65] width 11 height 11
click at [1446, 67] on button "button" at bounding box center [1432, 64] width 33 height 33
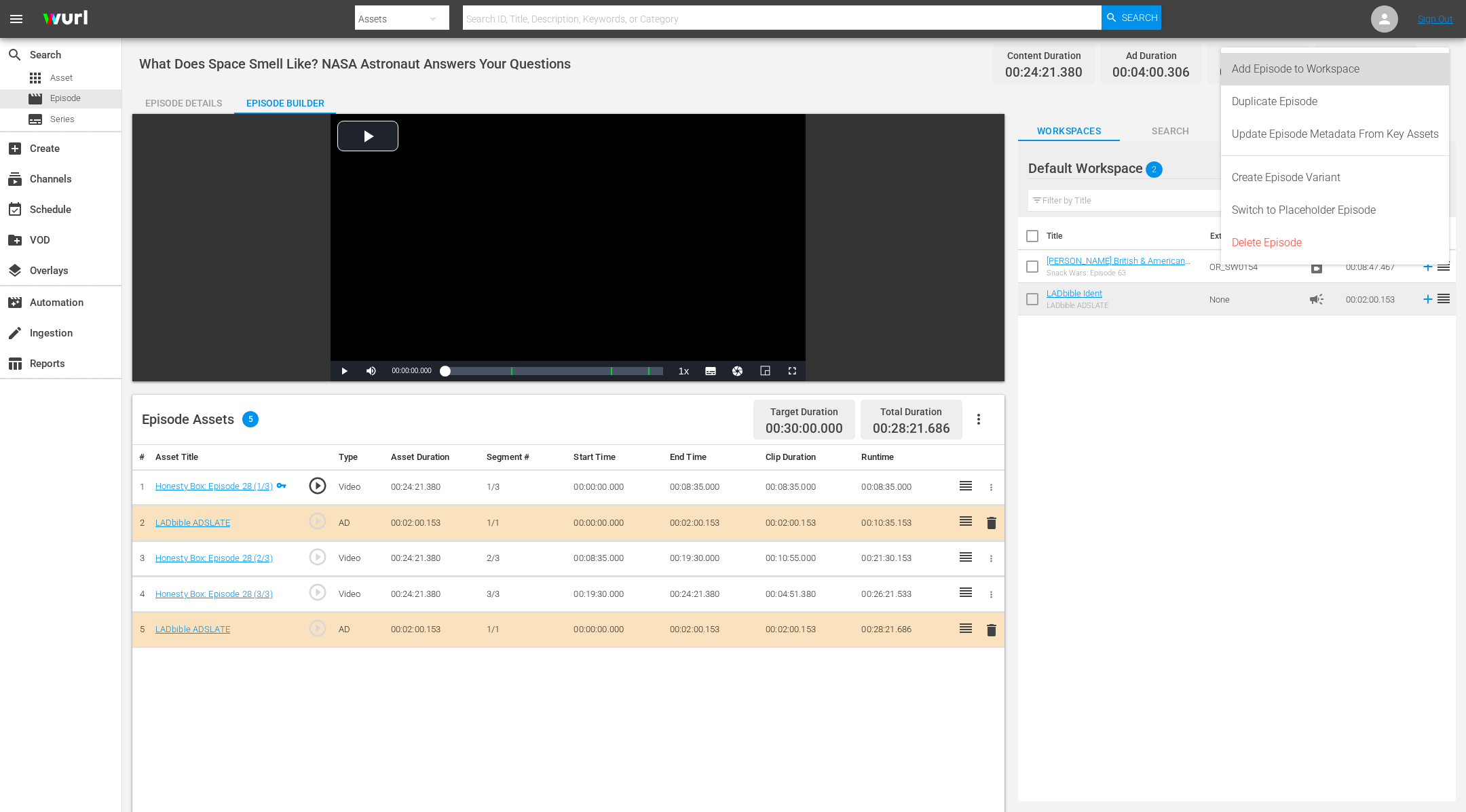
click at [1401, 64] on div "Add Episode to Workspace" at bounding box center [1335, 69] width 207 height 33
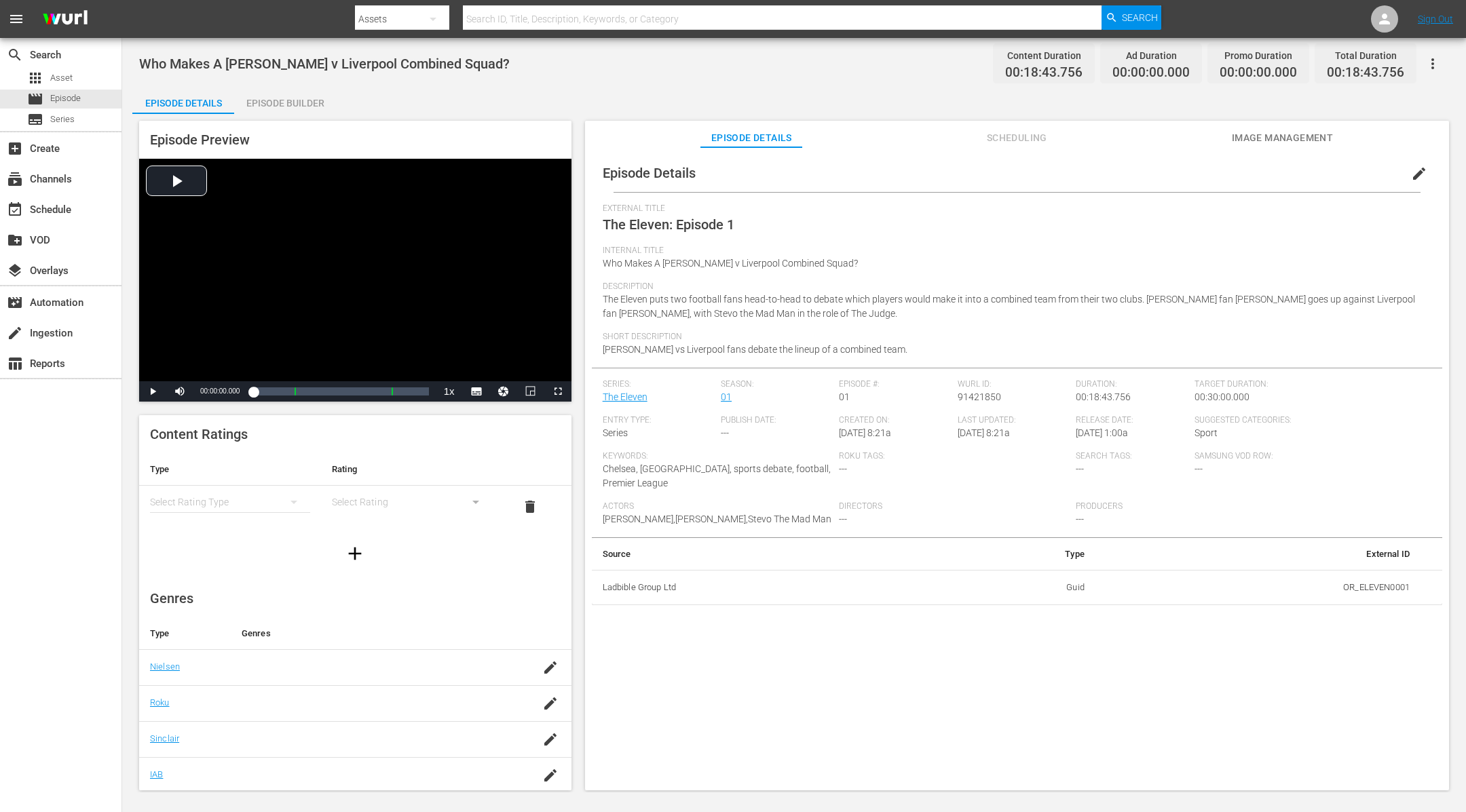
click at [300, 83] on div "Who Makes A Chelsea v Liverpool Combined Squad? Content Duration 00:18:43.756 A…" at bounding box center [793, 415] width 1343 height 755
click at [294, 103] on div "Episode Builder" at bounding box center [285, 103] width 102 height 33
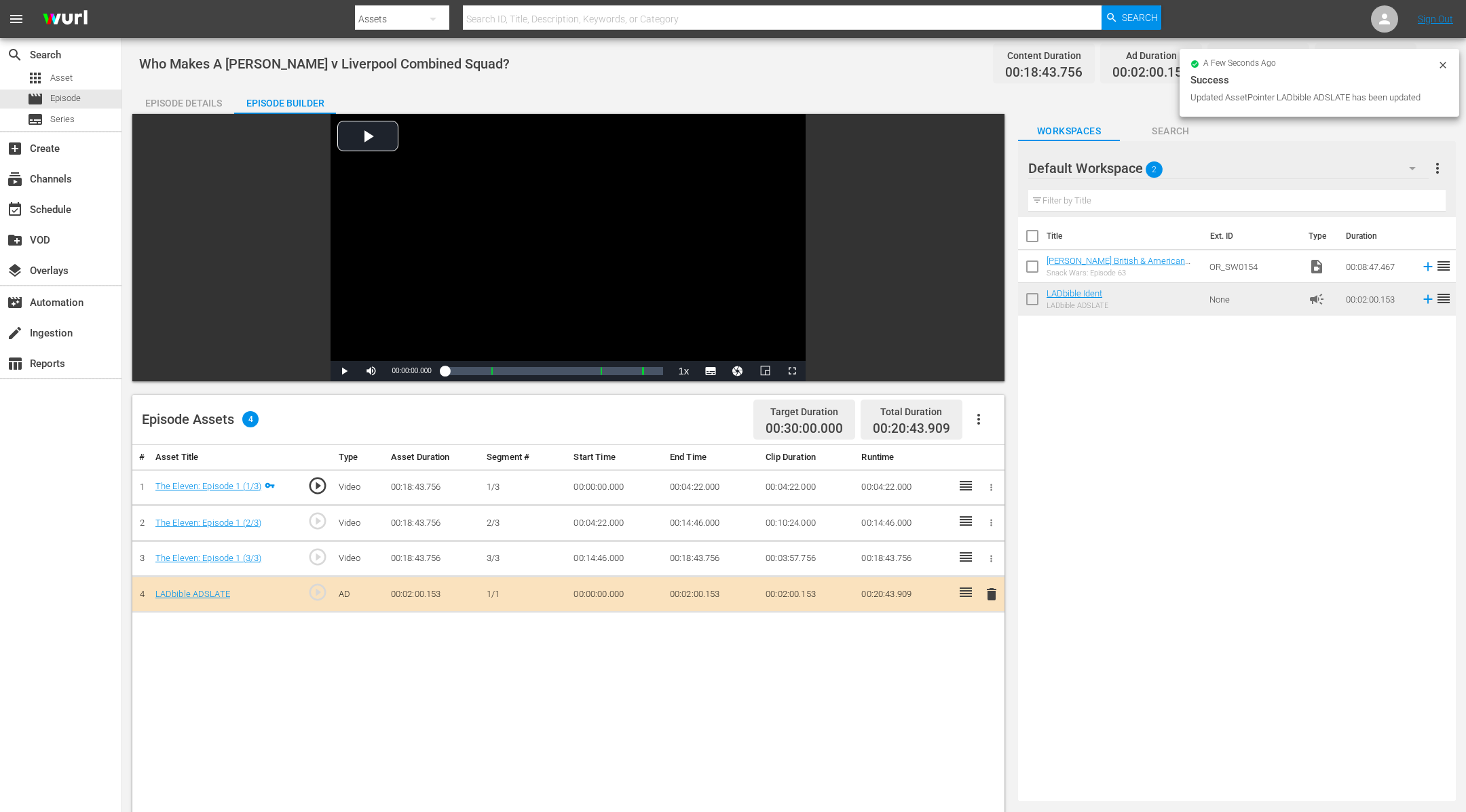
click at [1439, 70] on icon at bounding box center [1443, 65] width 11 height 11
click at [1439, 70] on icon "button" at bounding box center [1432, 64] width 16 height 16
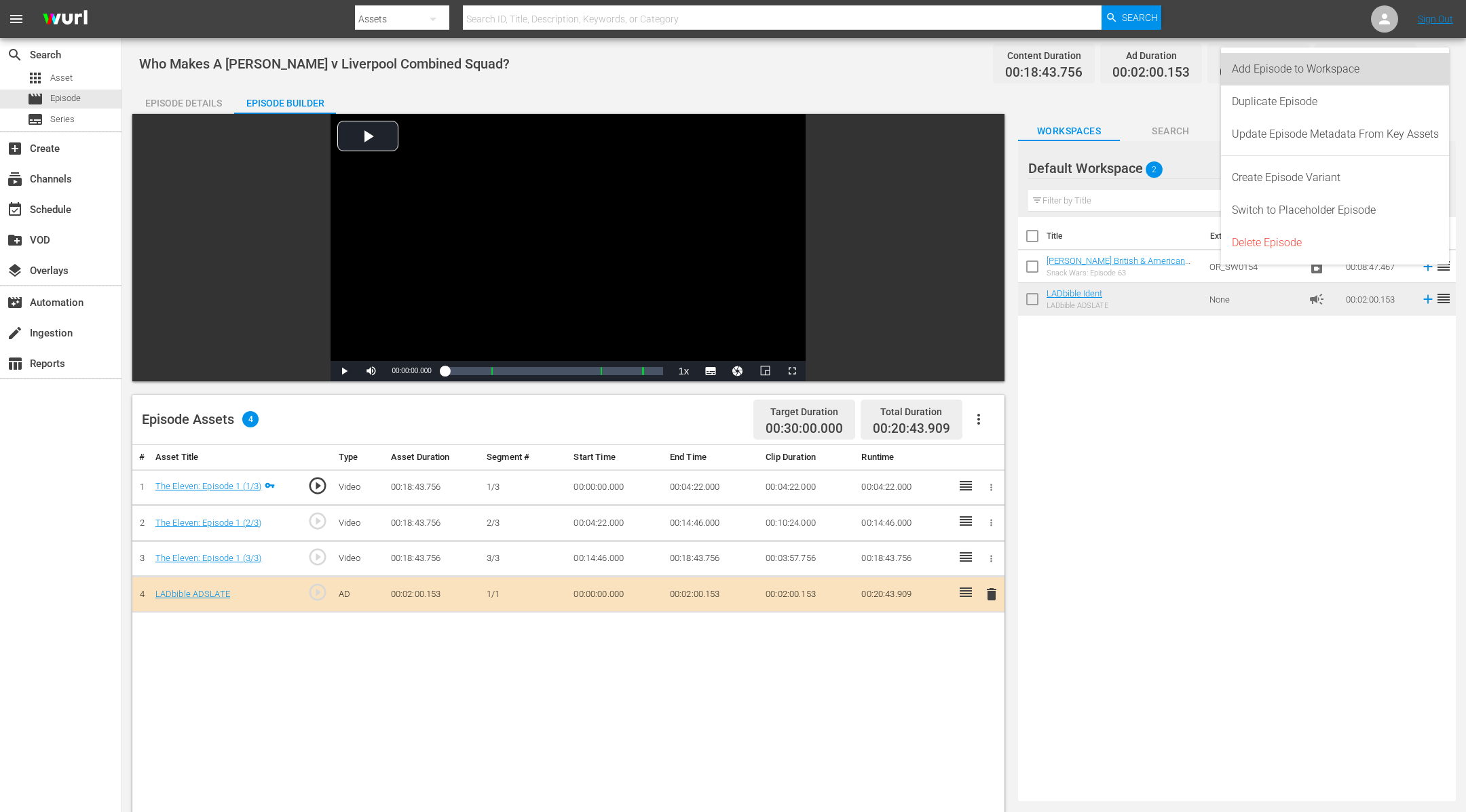
click at [1439, 70] on div "Add Episode to Workspace" at bounding box center [1335, 69] width 228 height 33
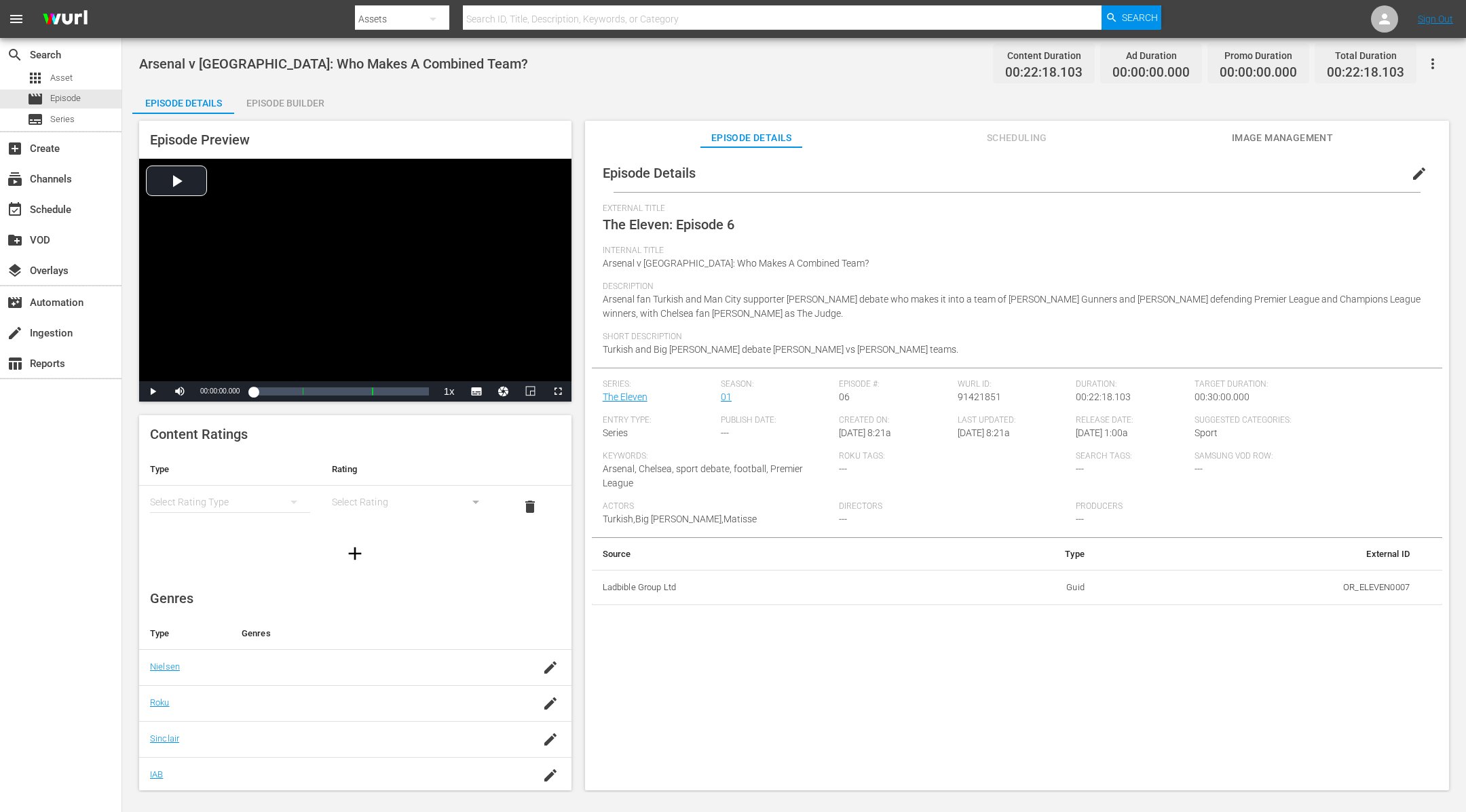
click at [289, 92] on div "Episode Builder" at bounding box center [285, 103] width 102 height 33
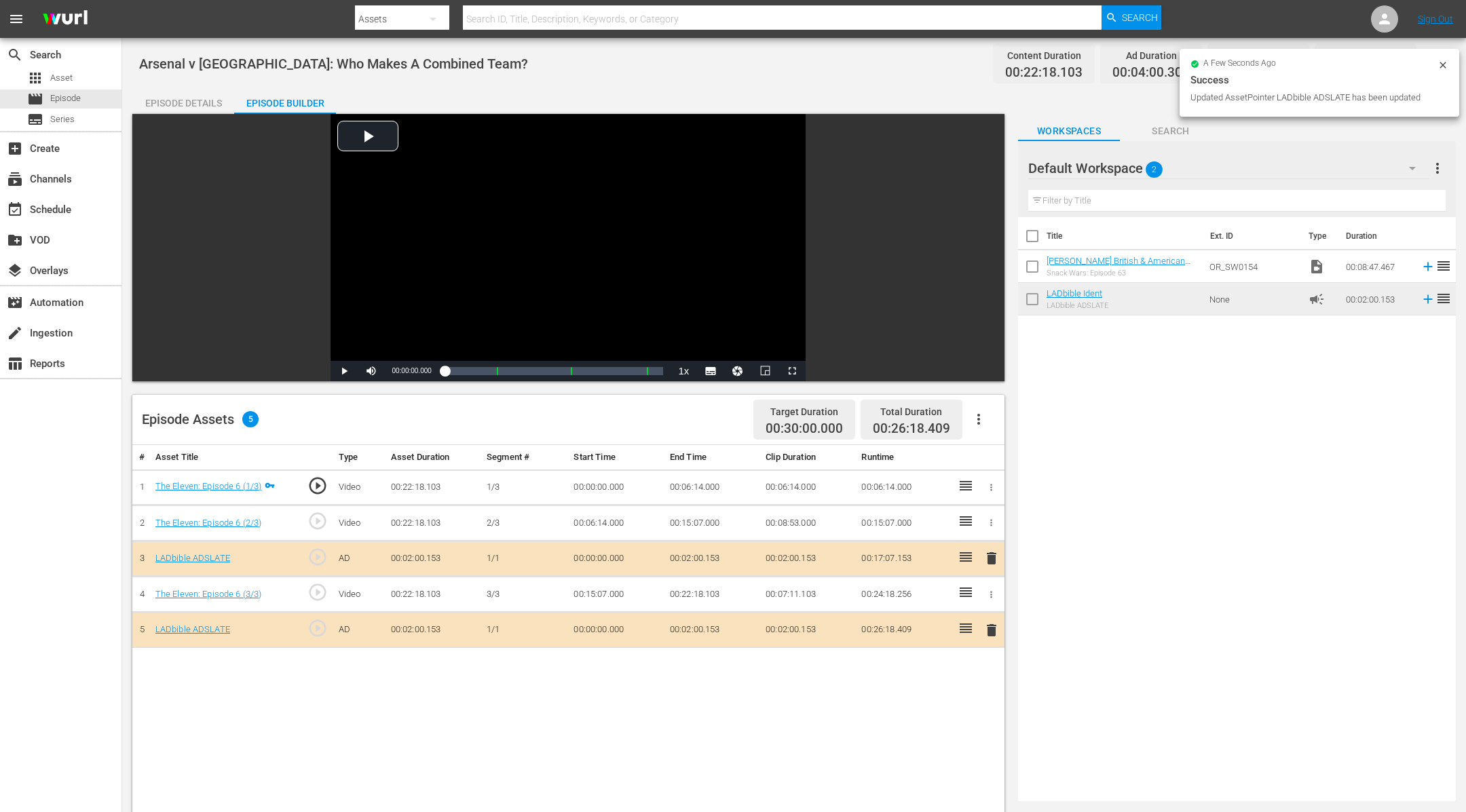
drag, startPoint x: 1141, startPoint y: 300, endPoint x: 1429, endPoint y: 55, distance: 378.1
click at [1429, 56] on div "a few seconds ago Success Updated AssetPointer LADbible ADSLATE has been updated" at bounding box center [1319, 83] width 280 height 68
click at [1445, 67] on icon at bounding box center [1443, 65] width 11 height 11
click at [1445, 67] on button "button" at bounding box center [1432, 64] width 33 height 33
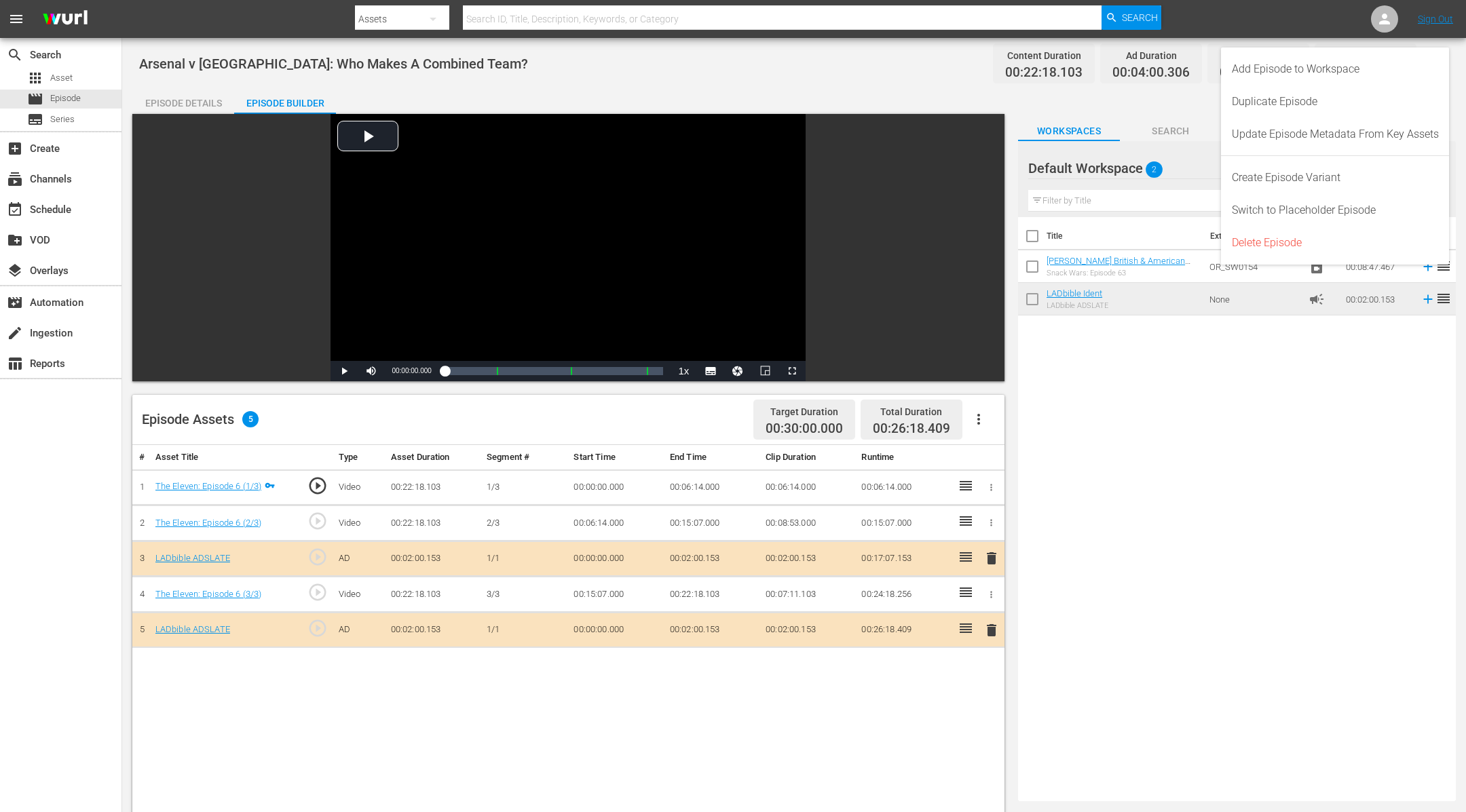
click at [1445, 67] on div "Add Episode to Workspace" at bounding box center [1335, 69] width 228 height 33
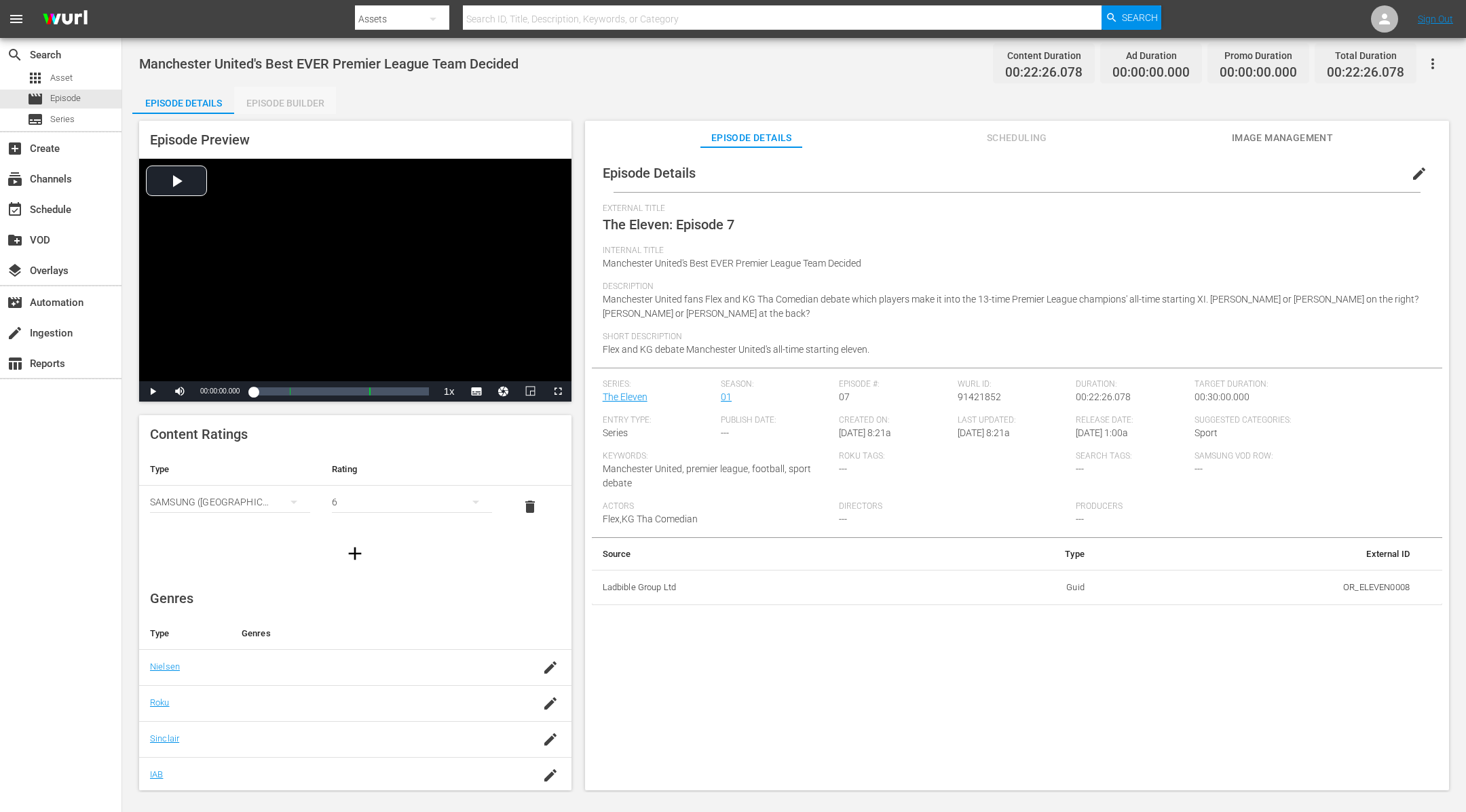
click at [299, 103] on div "Episode Builder" at bounding box center [285, 103] width 102 height 33
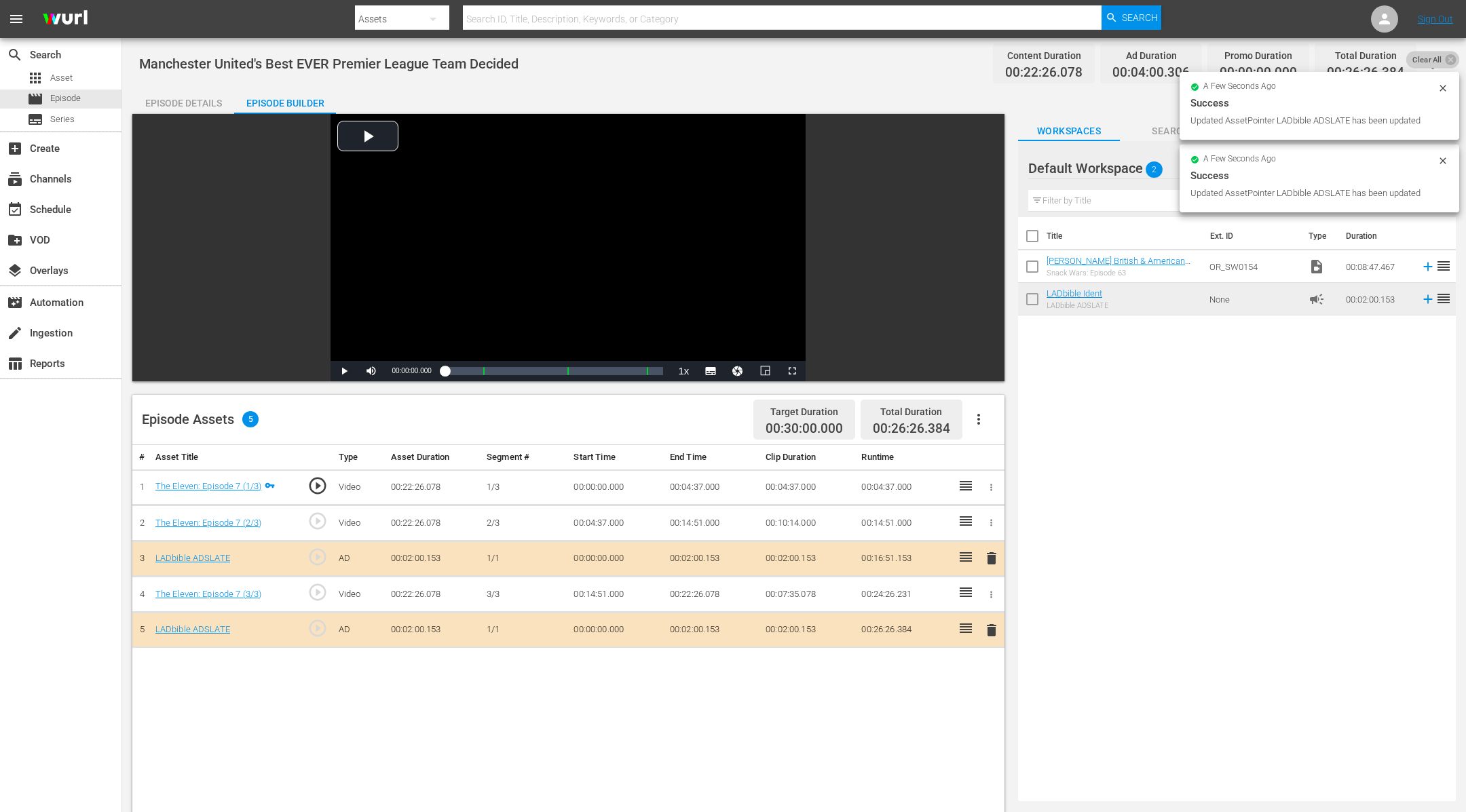
click at [1442, 63] on span "Clear All" at bounding box center [1427, 59] width 42 height 18
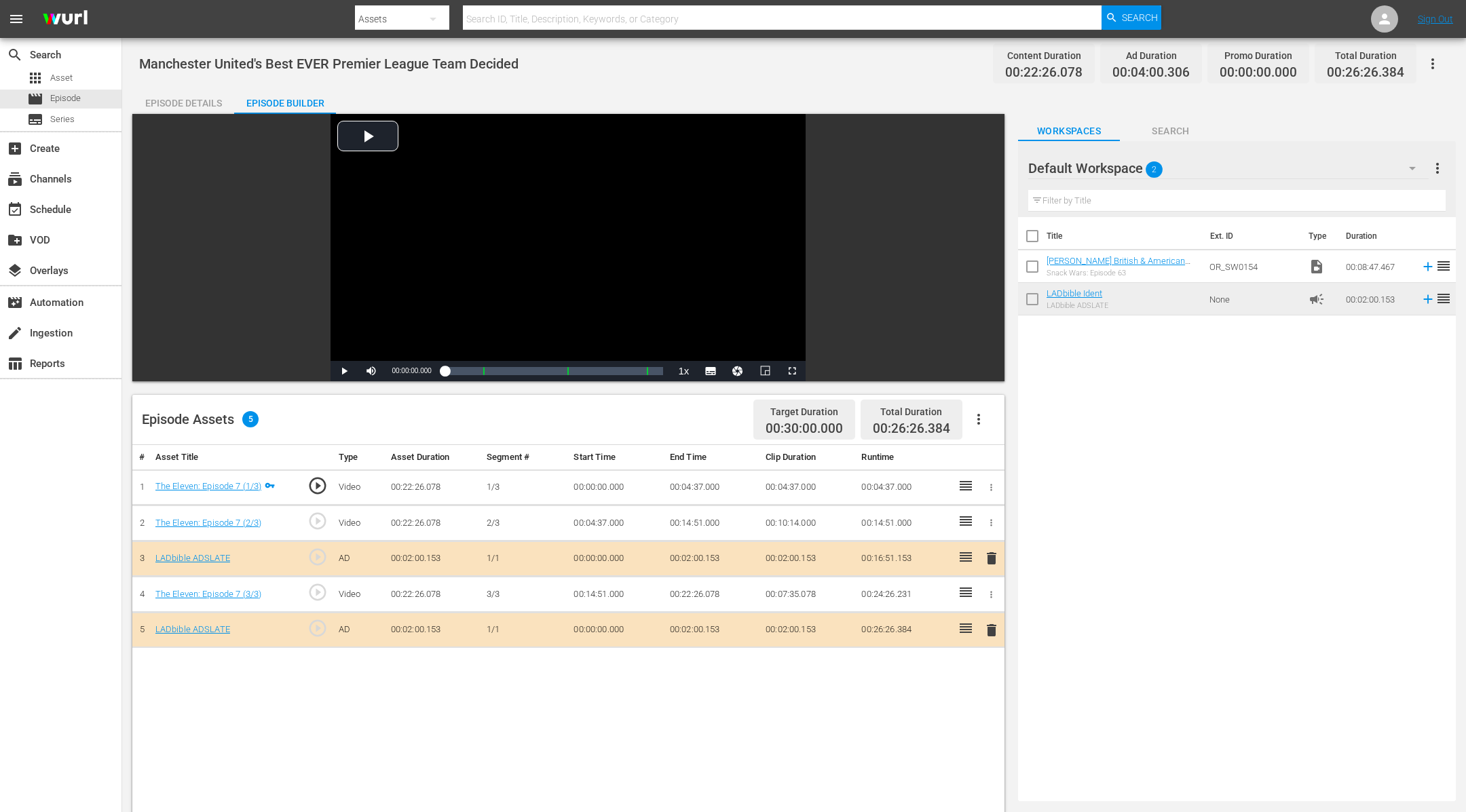
click at [1442, 63] on button "button" at bounding box center [1432, 64] width 33 height 33
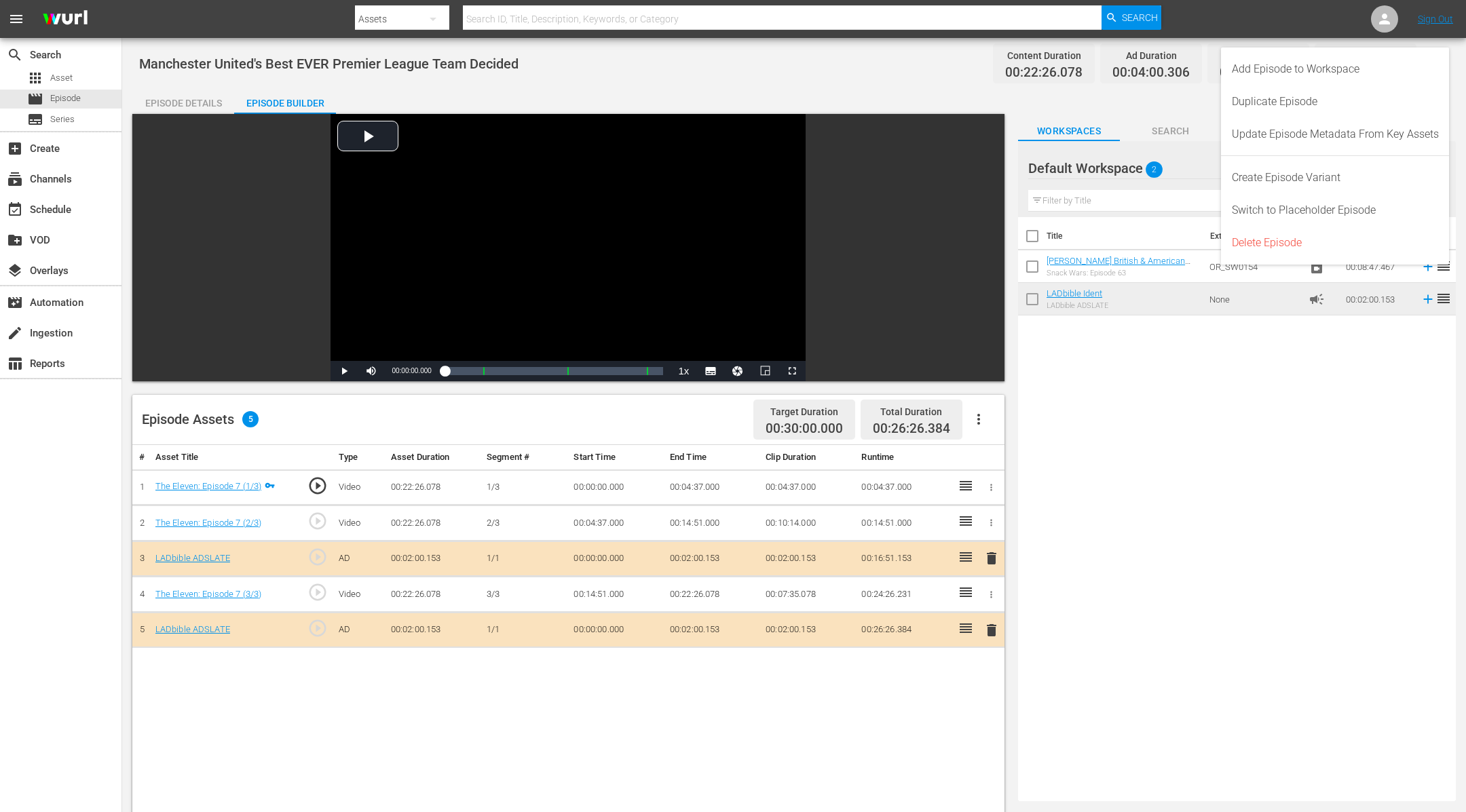
click at [1442, 63] on div "Add Episode to Workspace" at bounding box center [1335, 69] width 228 height 33
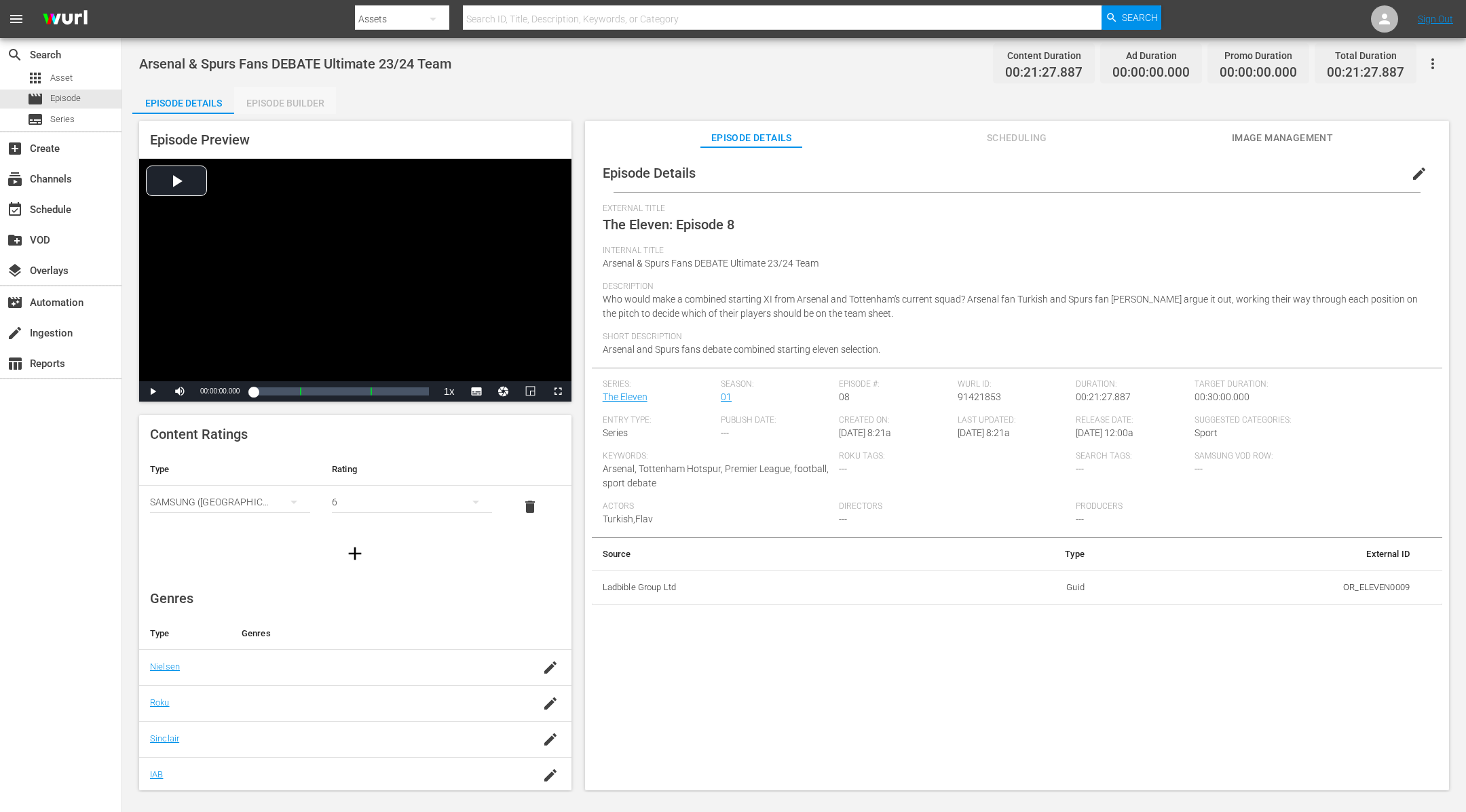
click at [271, 100] on div "Episode Builder" at bounding box center [285, 103] width 102 height 33
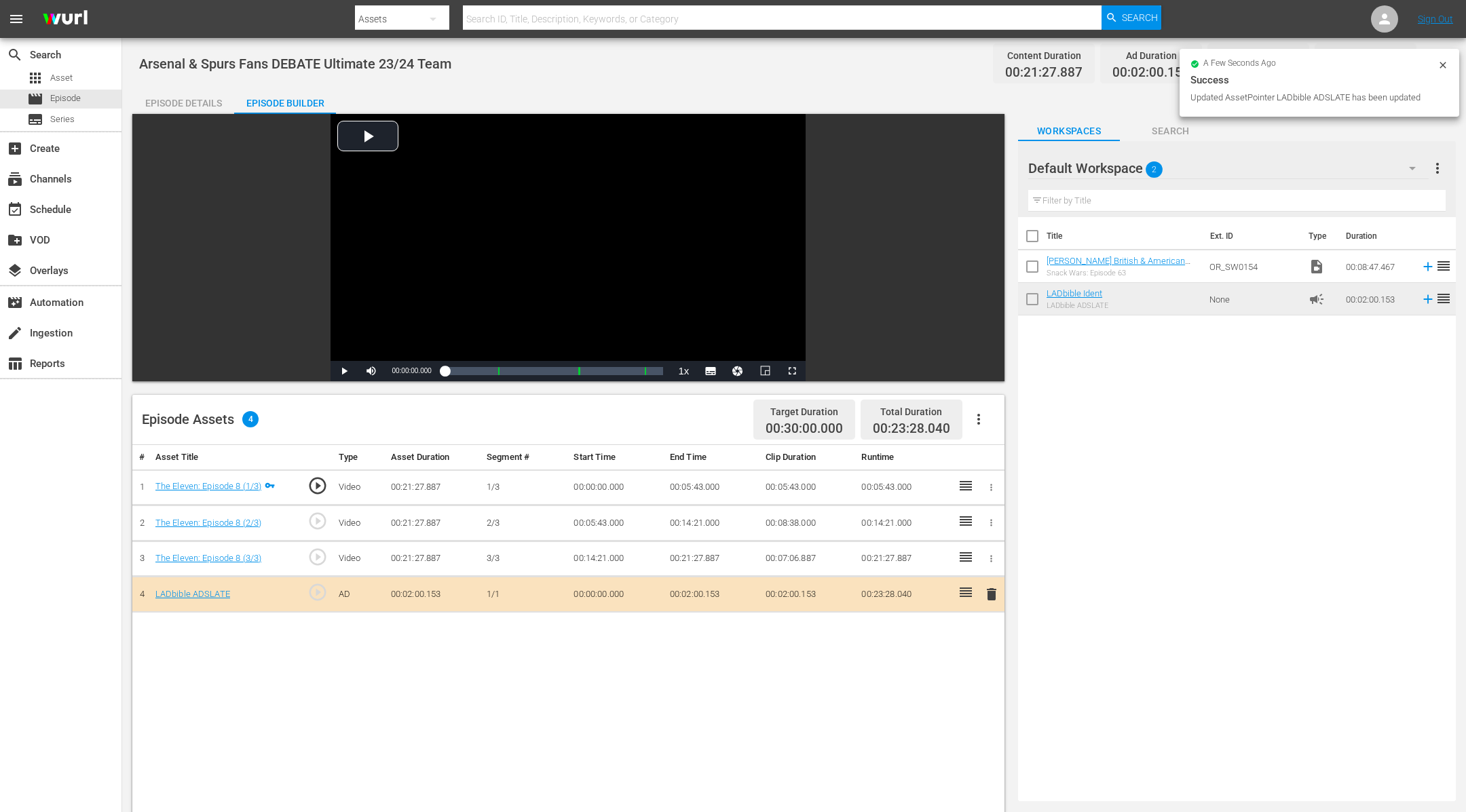
click at [1438, 62] on icon at bounding box center [1443, 65] width 11 height 11
click at [1438, 62] on icon "button" at bounding box center [1432, 64] width 16 height 16
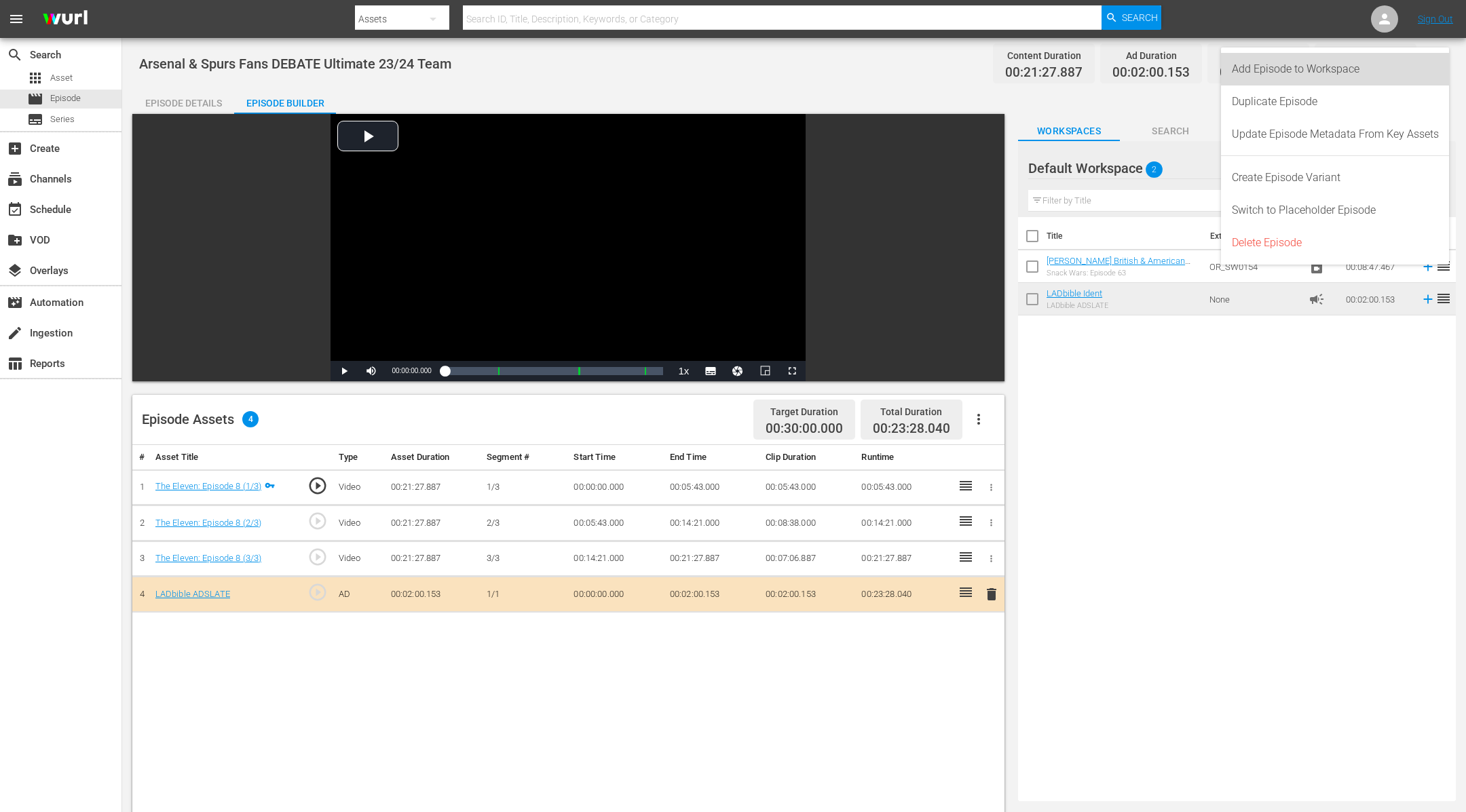
click at [1438, 62] on div "Add Episode to Workspace" at bounding box center [1335, 69] width 228 height 33
